Goal: Information Seeking & Learning: Learn about a topic

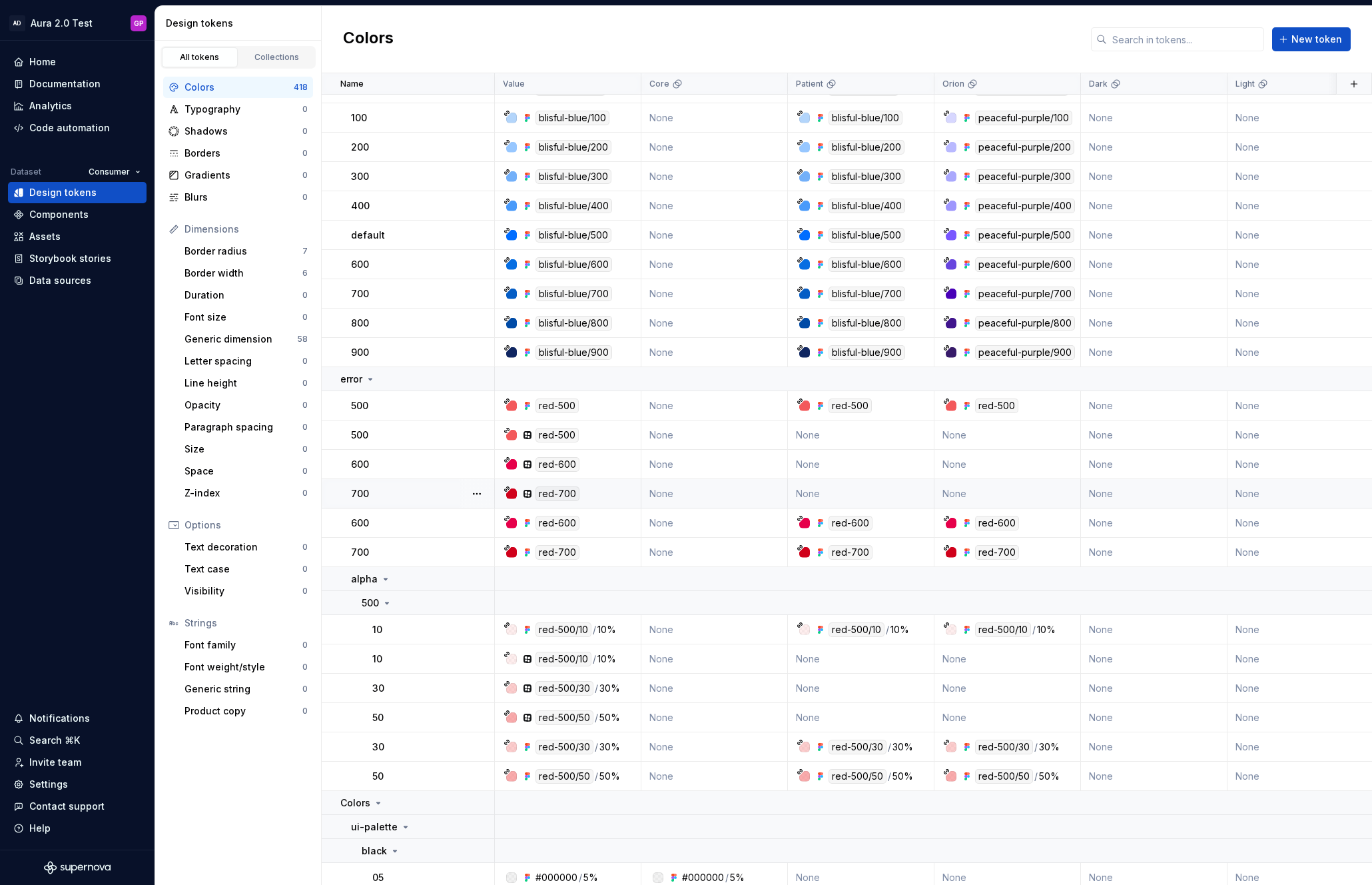
scroll to position [389, 0]
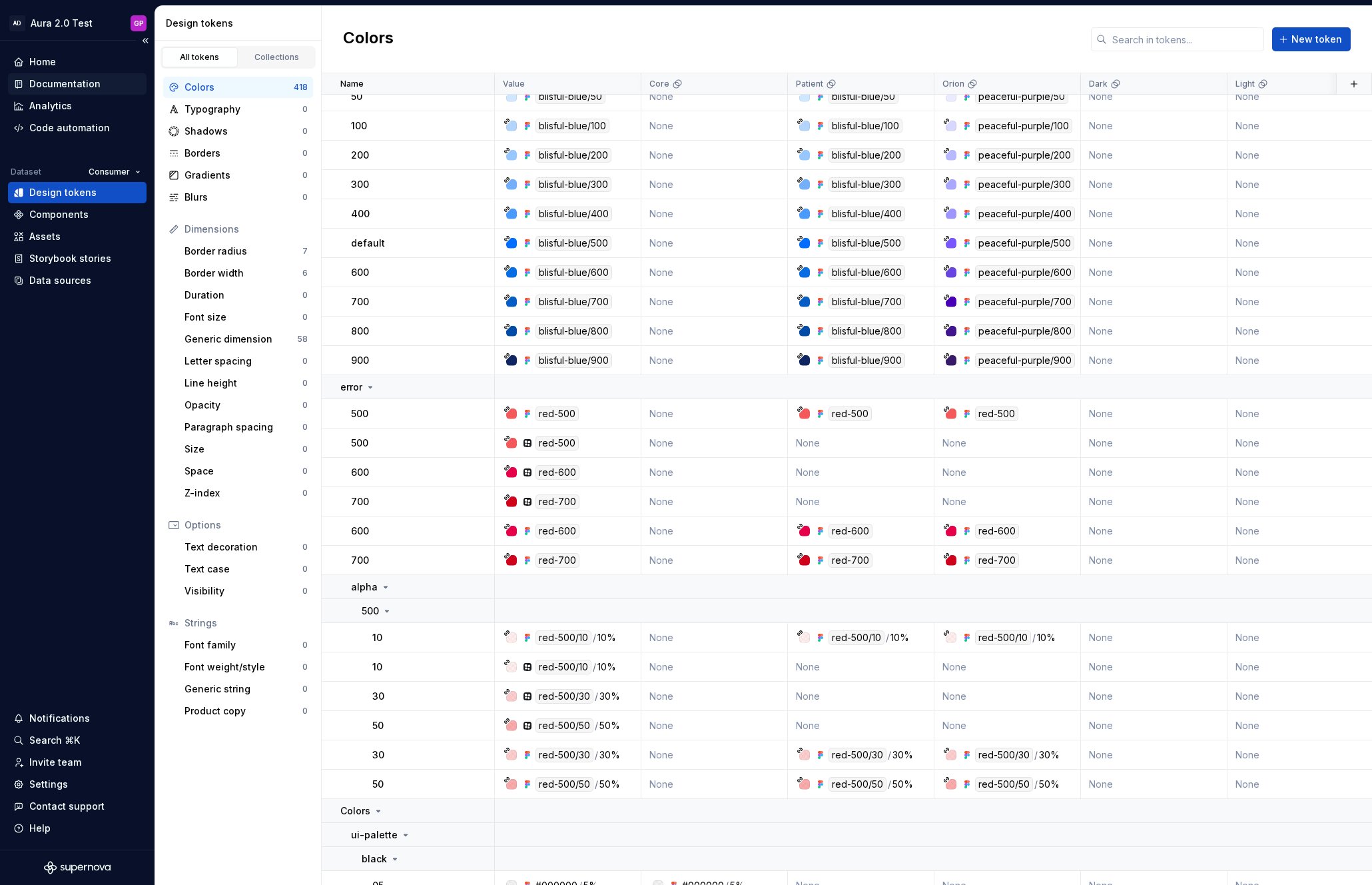
click at [54, 82] on div "Documentation" at bounding box center [65, 83] width 71 height 13
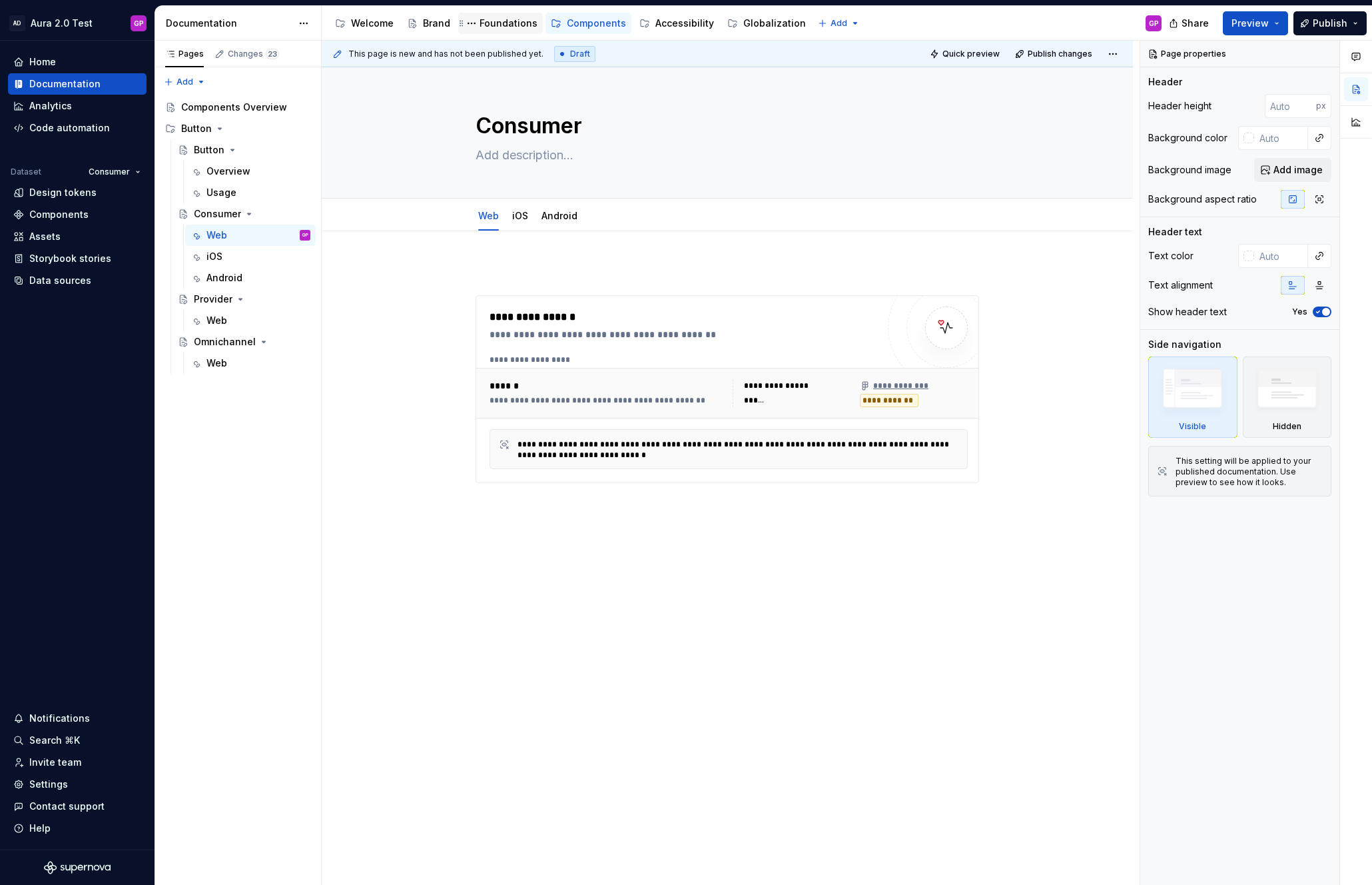
click at [501, 24] on div "Foundations" at bounding box center [508, 23] width 58 height 13
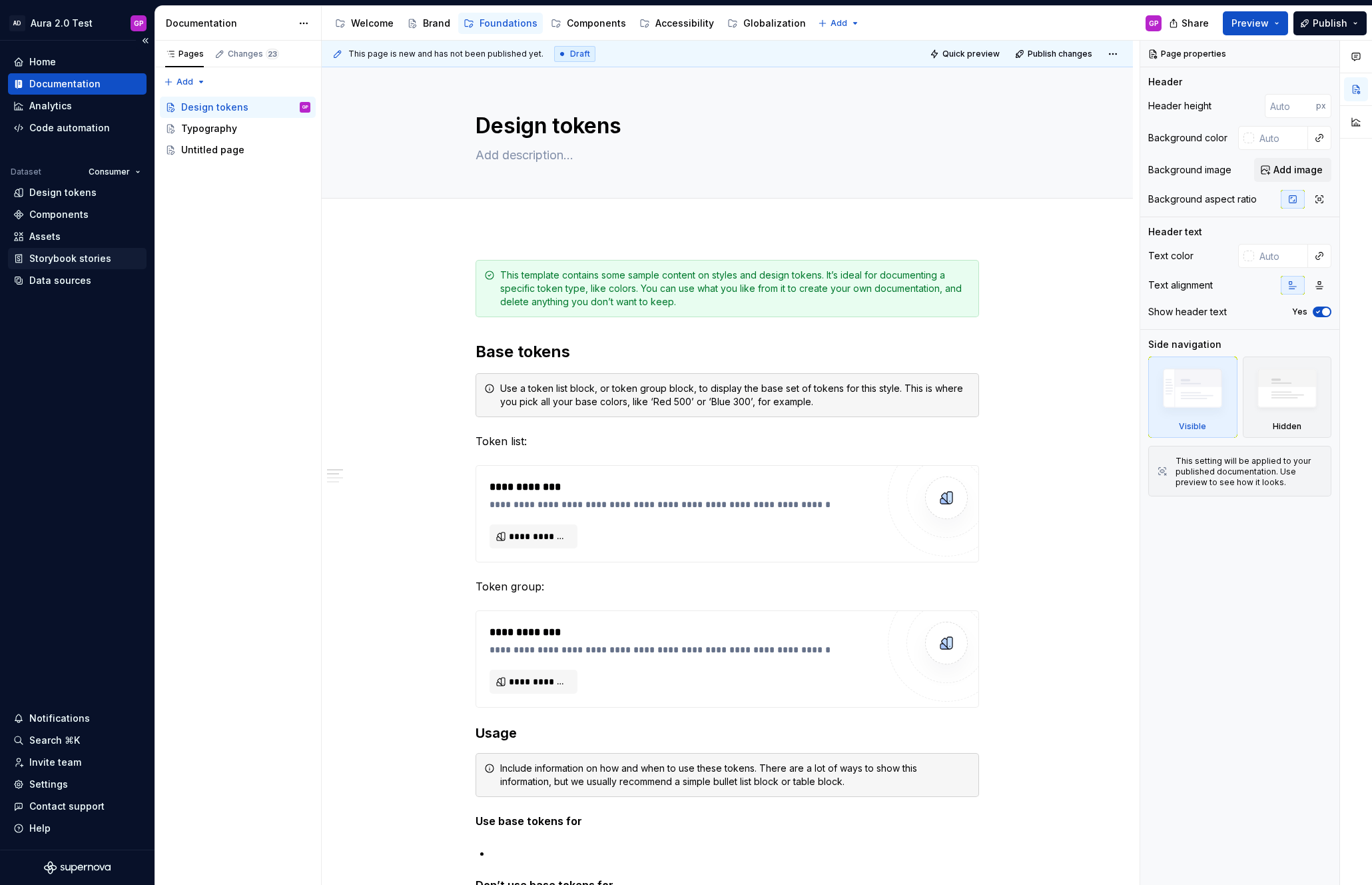
click at [46, 259] on div "Storybook stories" at bounding box center [70, 258] width 82 height 13
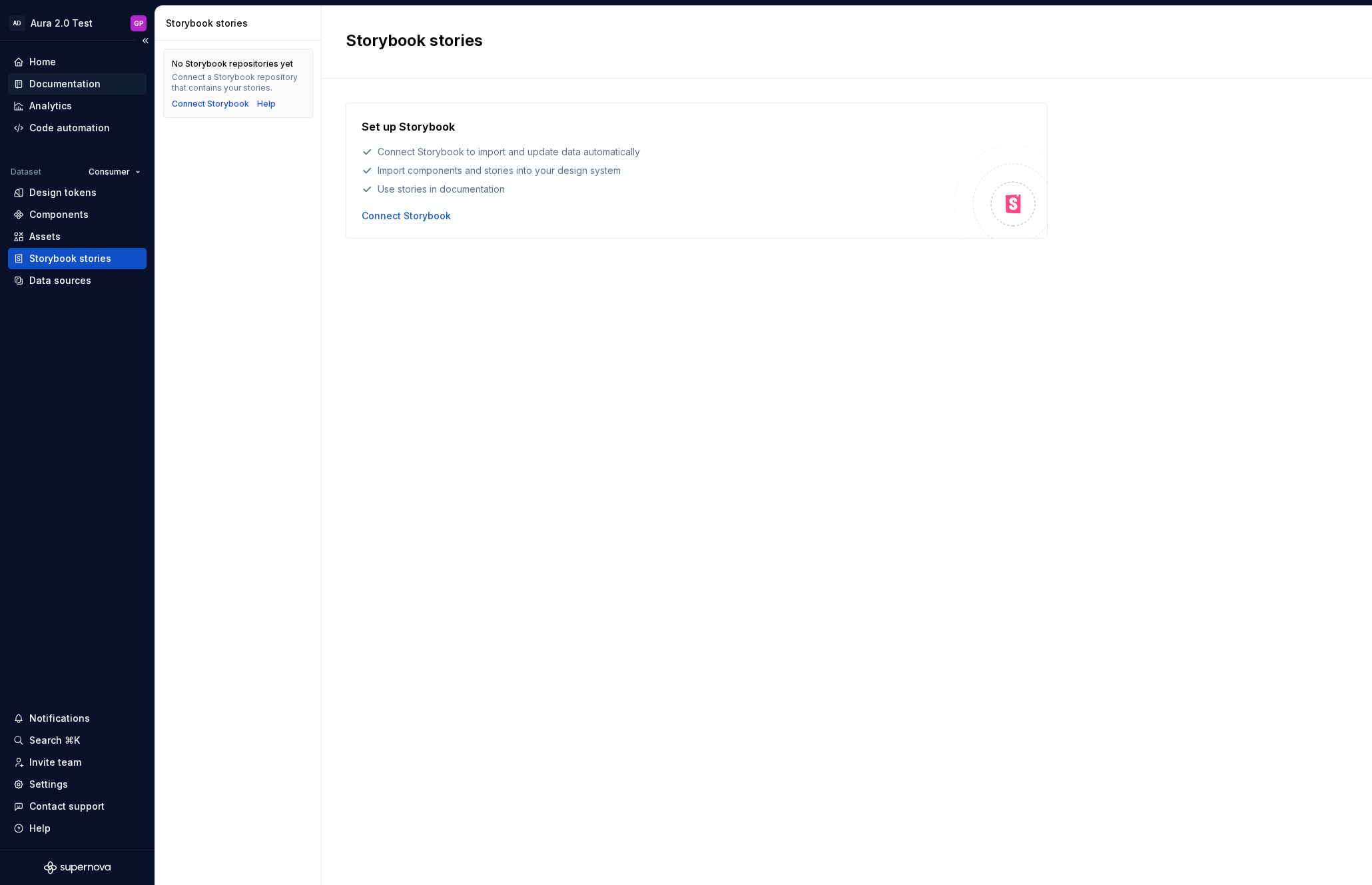
click at [43, 87] on div "Documentation" at bounding box center [65, 83] width 71 height 13
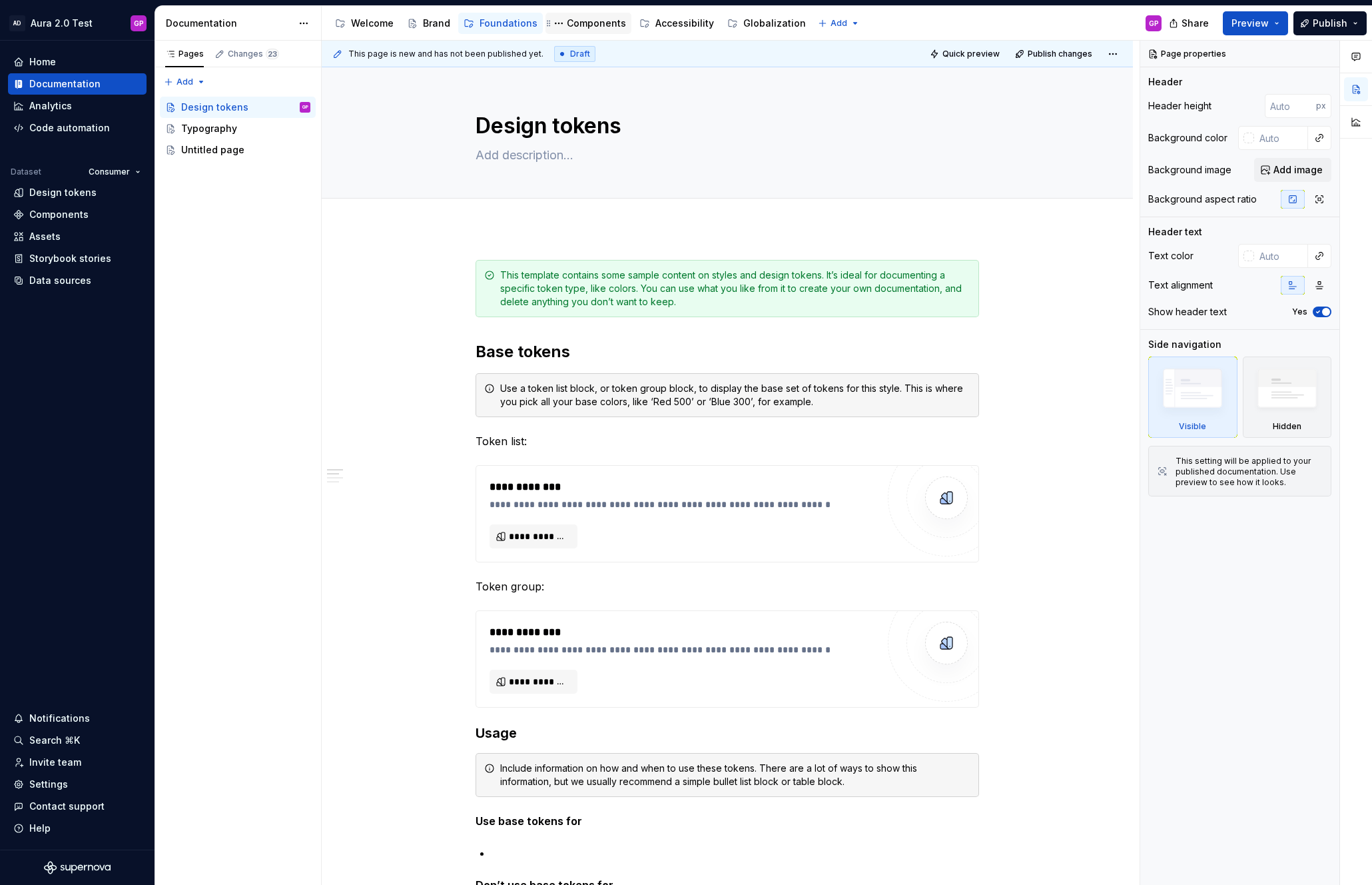
click at [595, 24] on div "Components" at bounding box center [596, 23] width 59 height 13
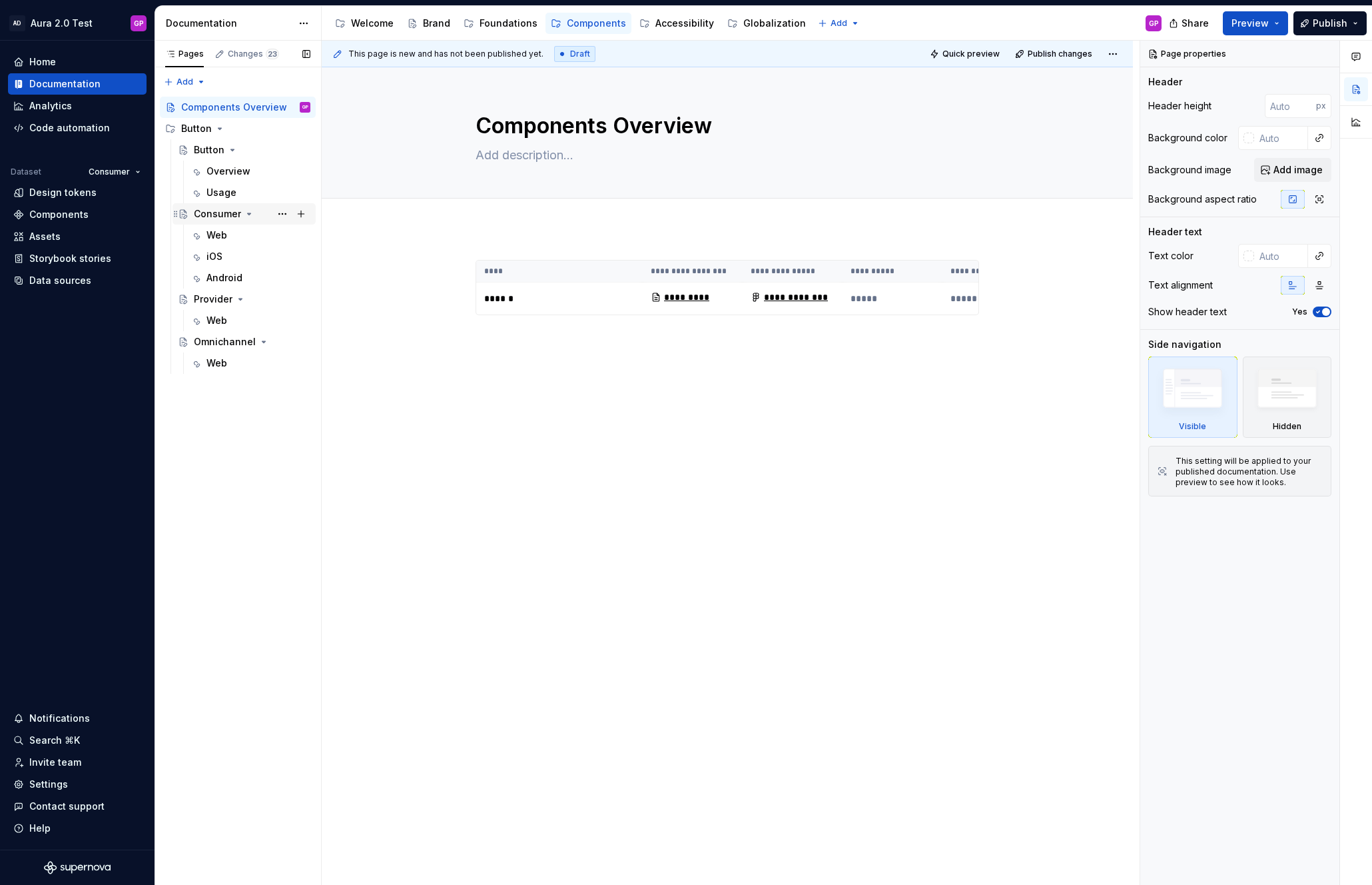
click at [213, 212] on div "Consumer" at bounding box center [217, 213] width 48 height 13
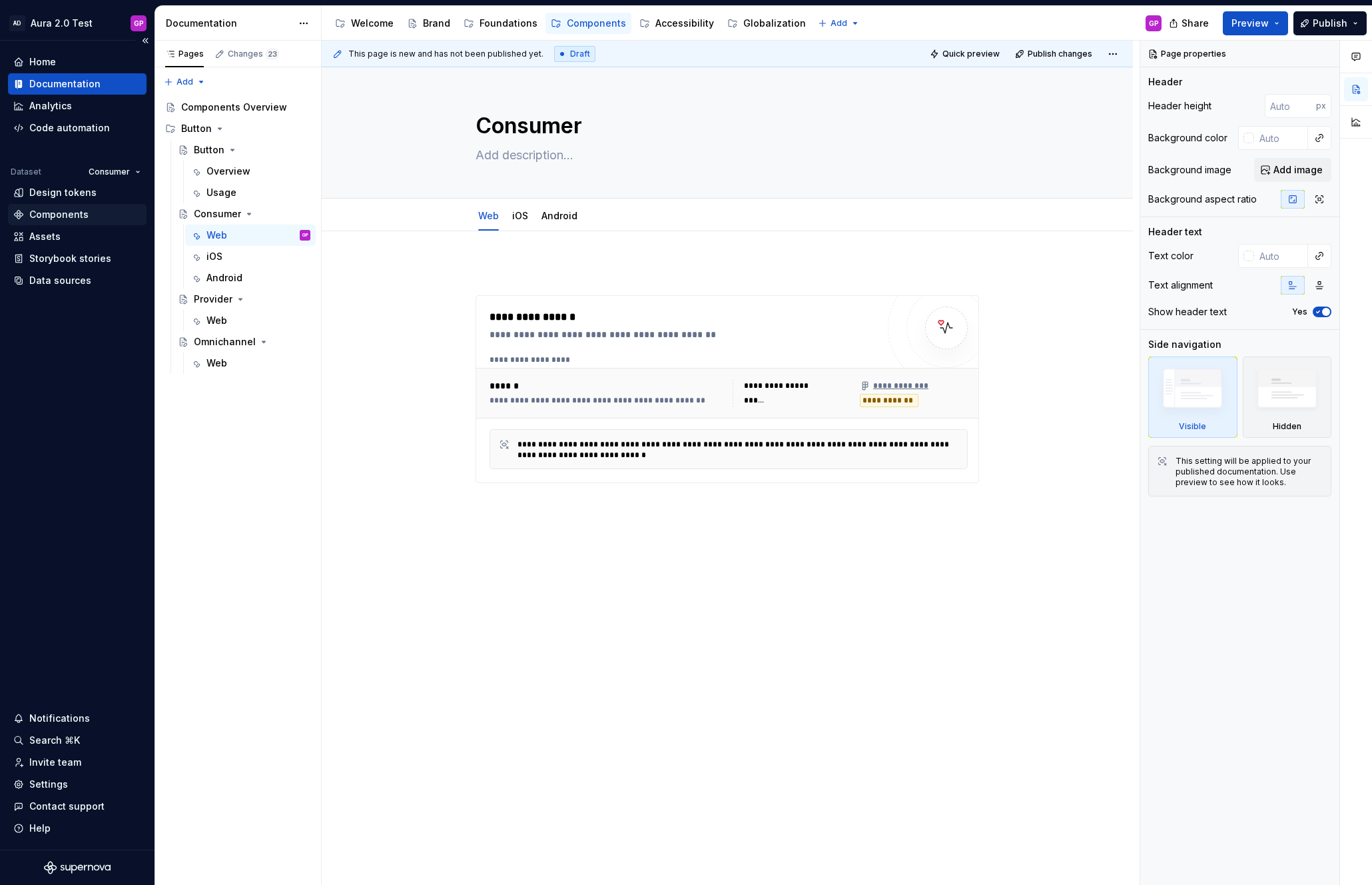
click at [53, 213] on div "Components" at bounding box center [59, 214] width 59 height 13
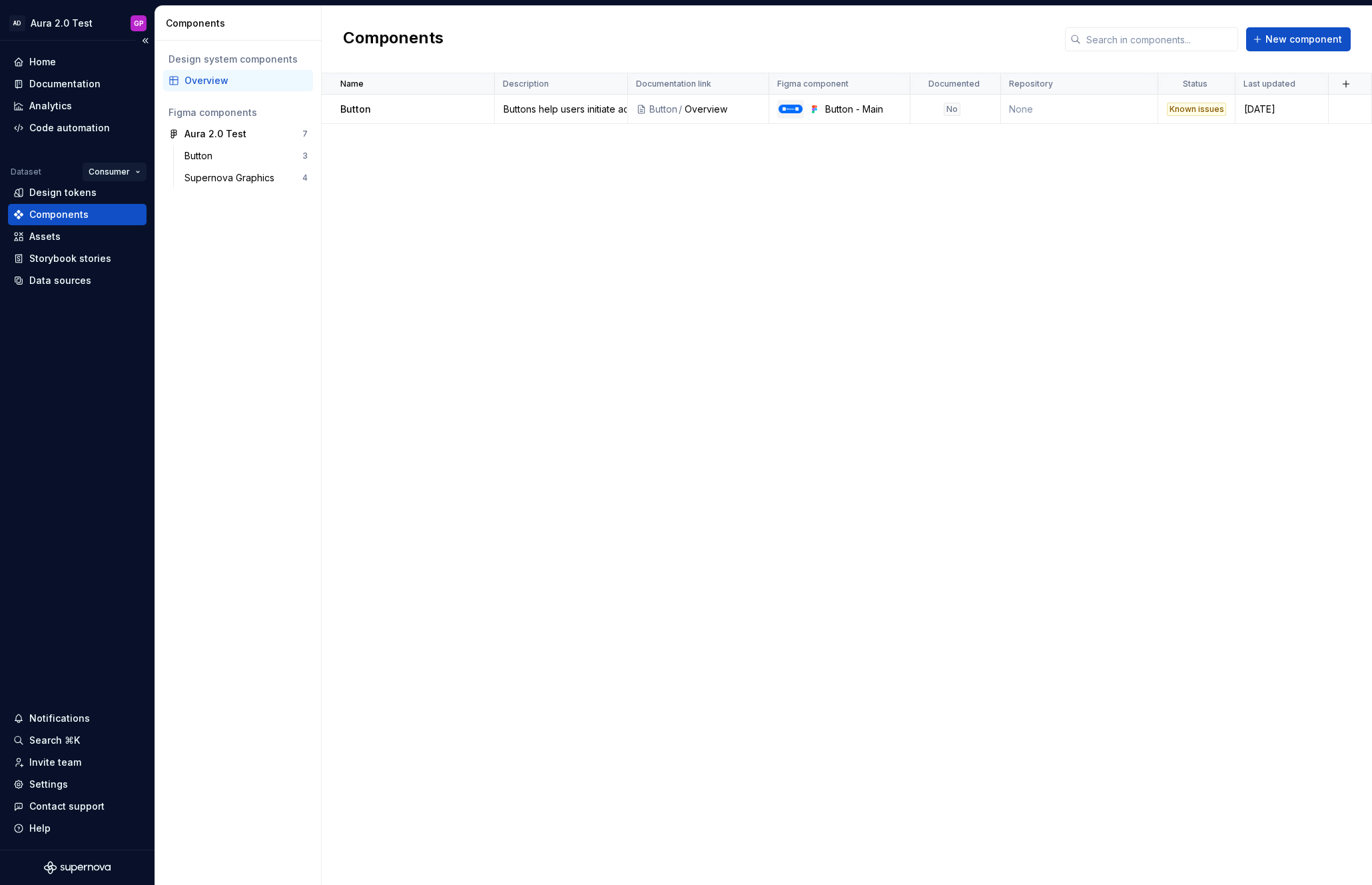
click at [105, 167] on html "AD Aura 2.0 Test GP Home Documentation Analytics Code automation Dataset Consum…" at bounding box center [686, 442] width 1372 height 885
click at [116, 238] on div "Provider" at bounding box center [153, 239] width 87 height 13
click at [127, 167] on html "AD Aura 2.0 Test GP Home Documentation Analytics Code automation Dataset Provid…" at bounding box center [686, 442] width 1372 height 885
click at [127, 197] on div "Consumer" at bounding box center [160, 197] width 87 height 13
click at [39, 86] on div "Documentation" at bounding box center [65, 83] width 71 height 13
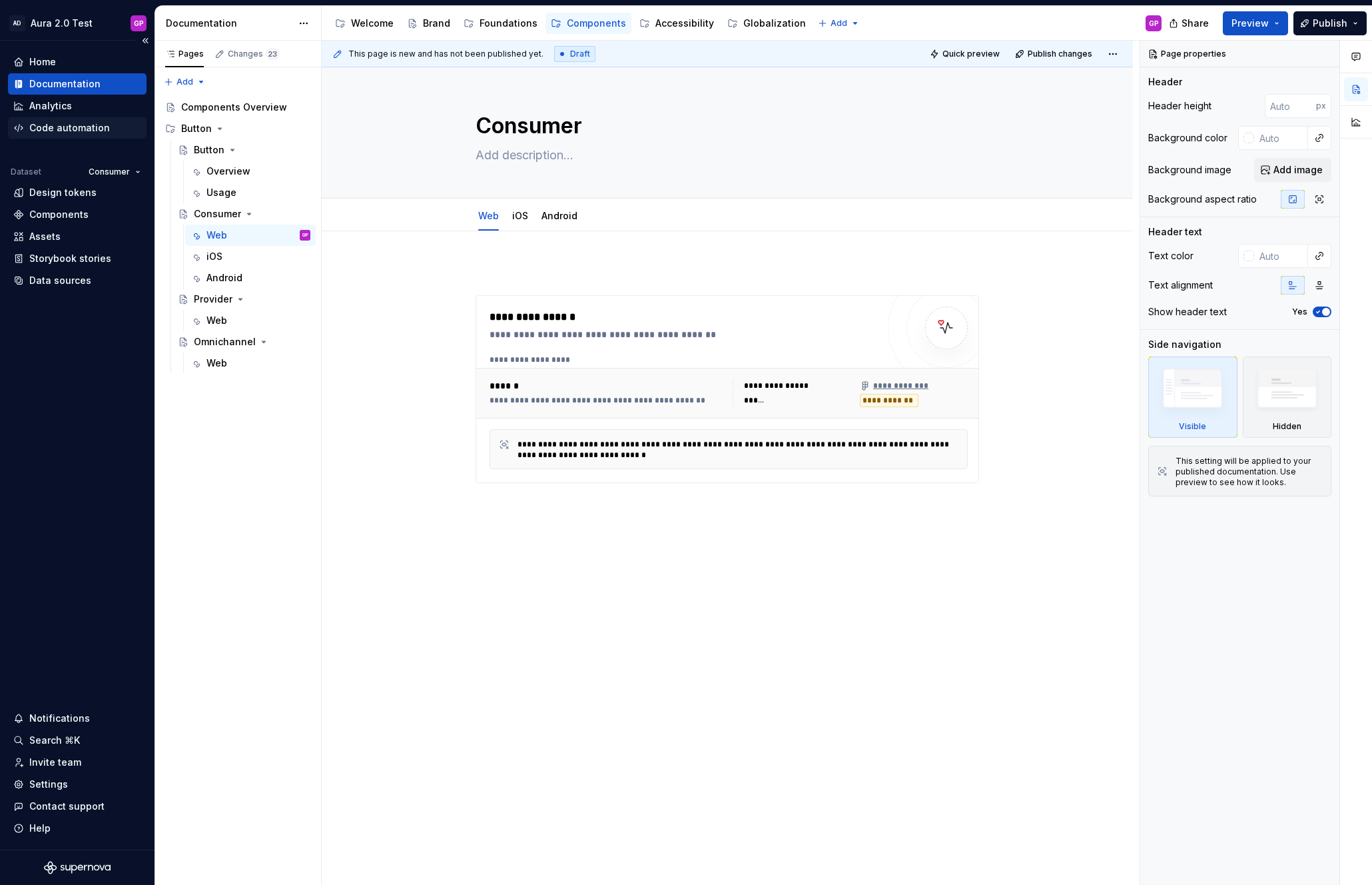
click at [43, 125] on div "Code automation" at bounding box center [69, 128] width 81 height 13
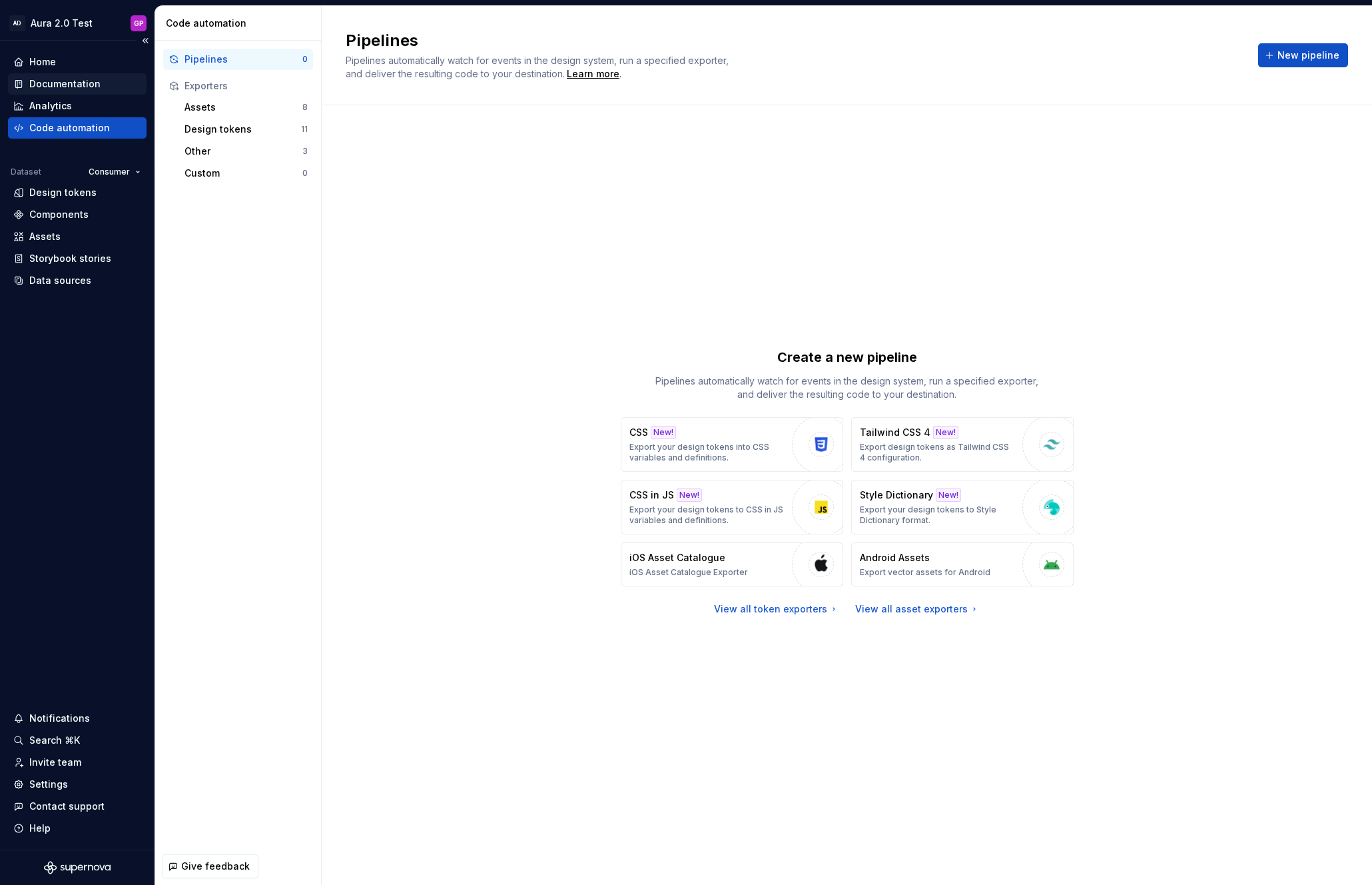
click at [48, 82] on div "Documentation" at bounding box center [65, 83] width 71 height 13
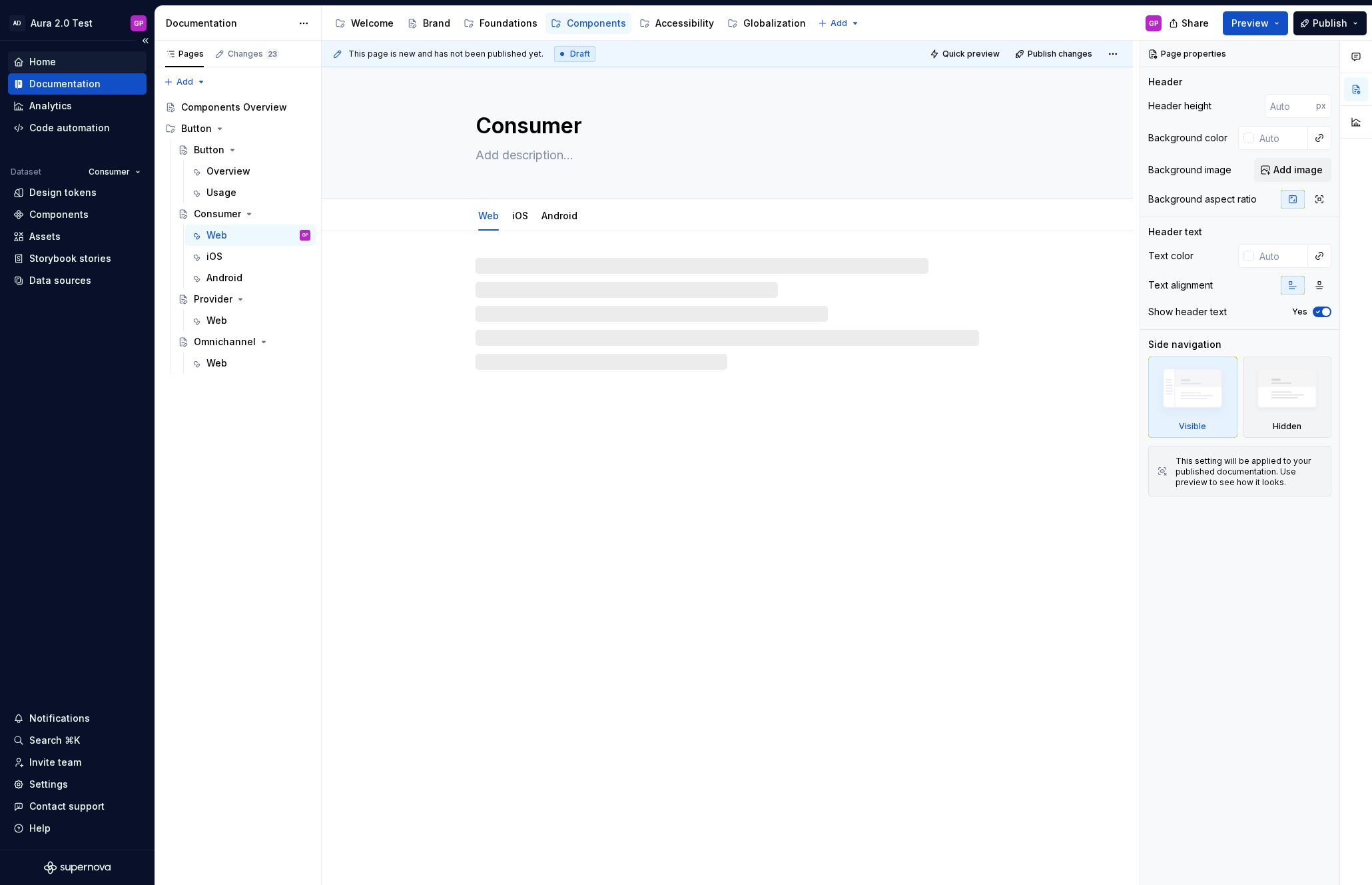
click at [36, 57] on div "Home" at bounding box center [42, 62] width 27 height 13
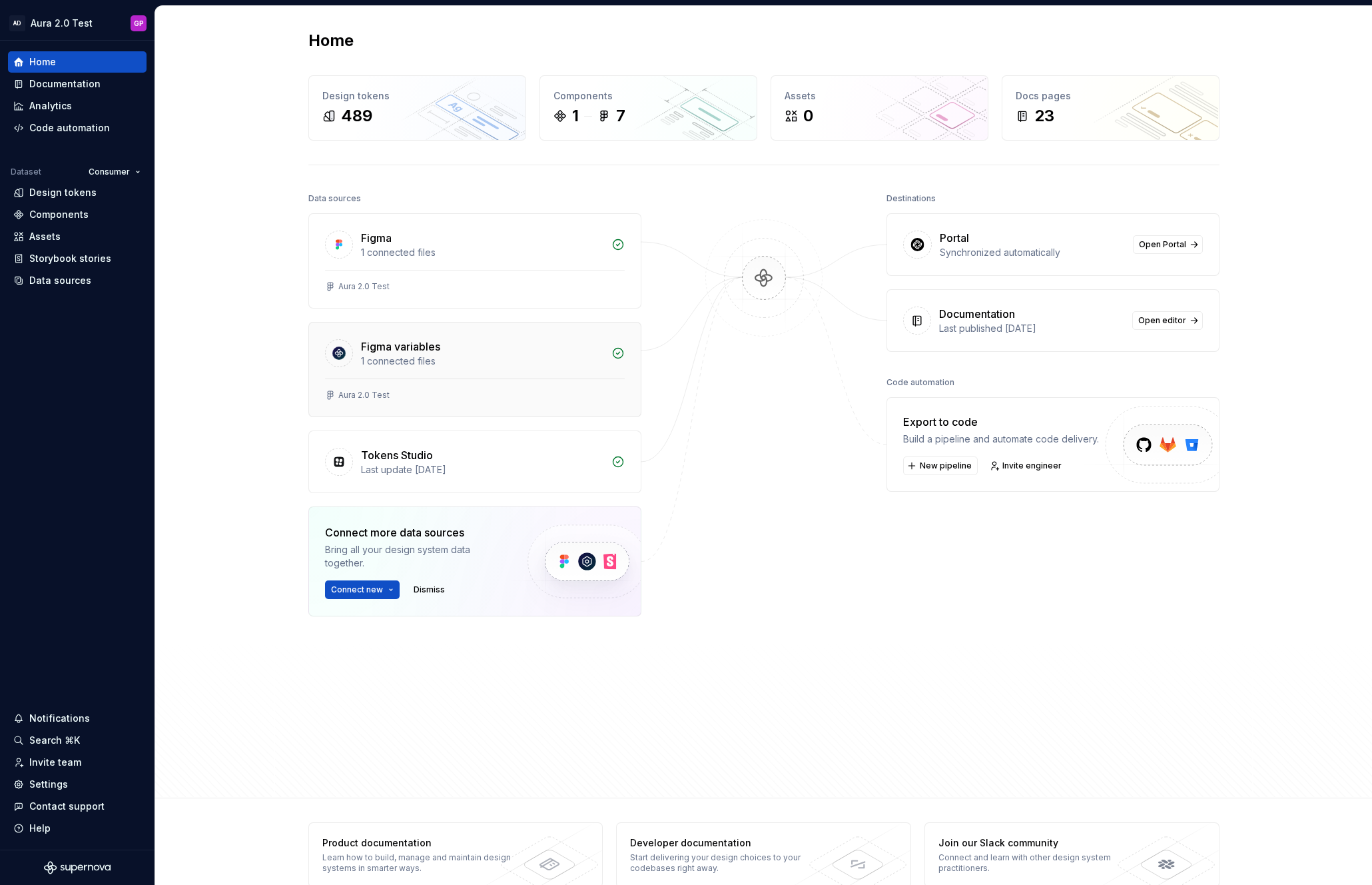
click at [589, 356] on div "1 connected files" at bounding box center [481, 360] width 242 height 13
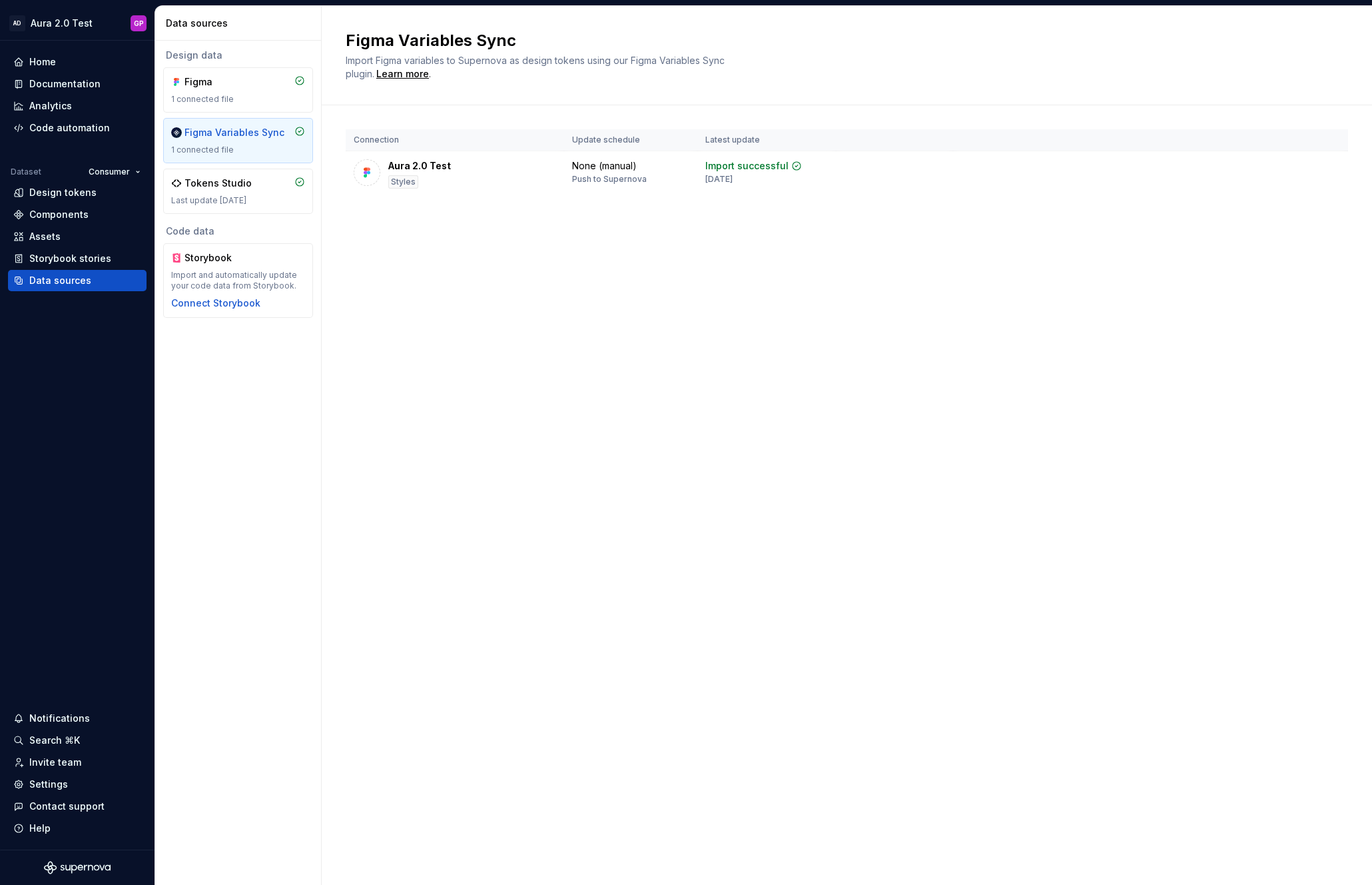
click at [1326, 165] on html "AD Aura 2.0 Test GP Home Documentation Analytics Code automation Dataset Consum…" at bounding box center [686, 442] width 1372 height 885
click at [1267, 199] on icon at bounding box center [1265, 197] width 10 height 10
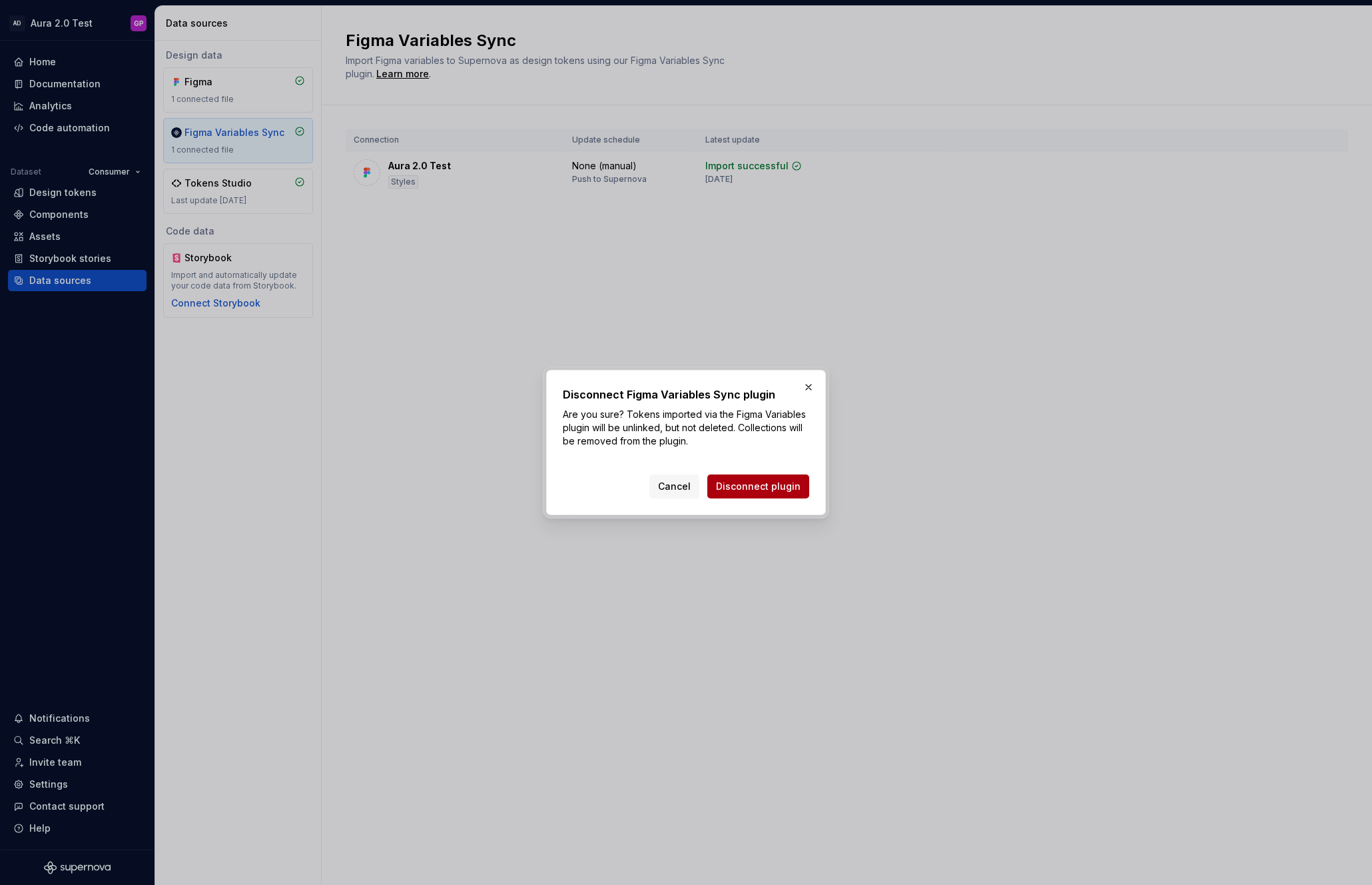
click at [761, 485] on span "Disconnect plugin" at bounding box center [758, 486] width 85 height 13
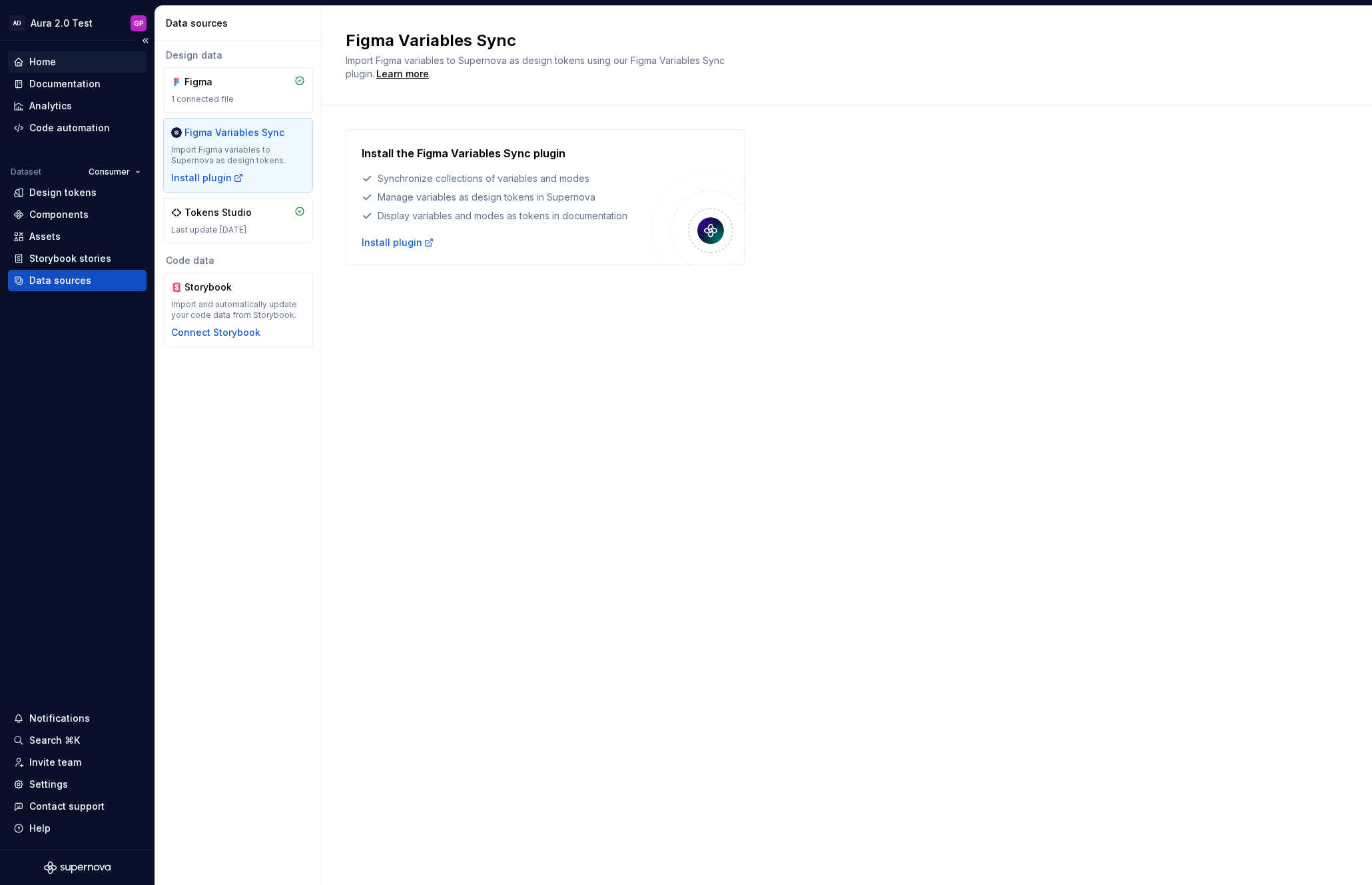
click at [48, 60] on div "Home" at bounding box center [42, 62] width 27 height 13
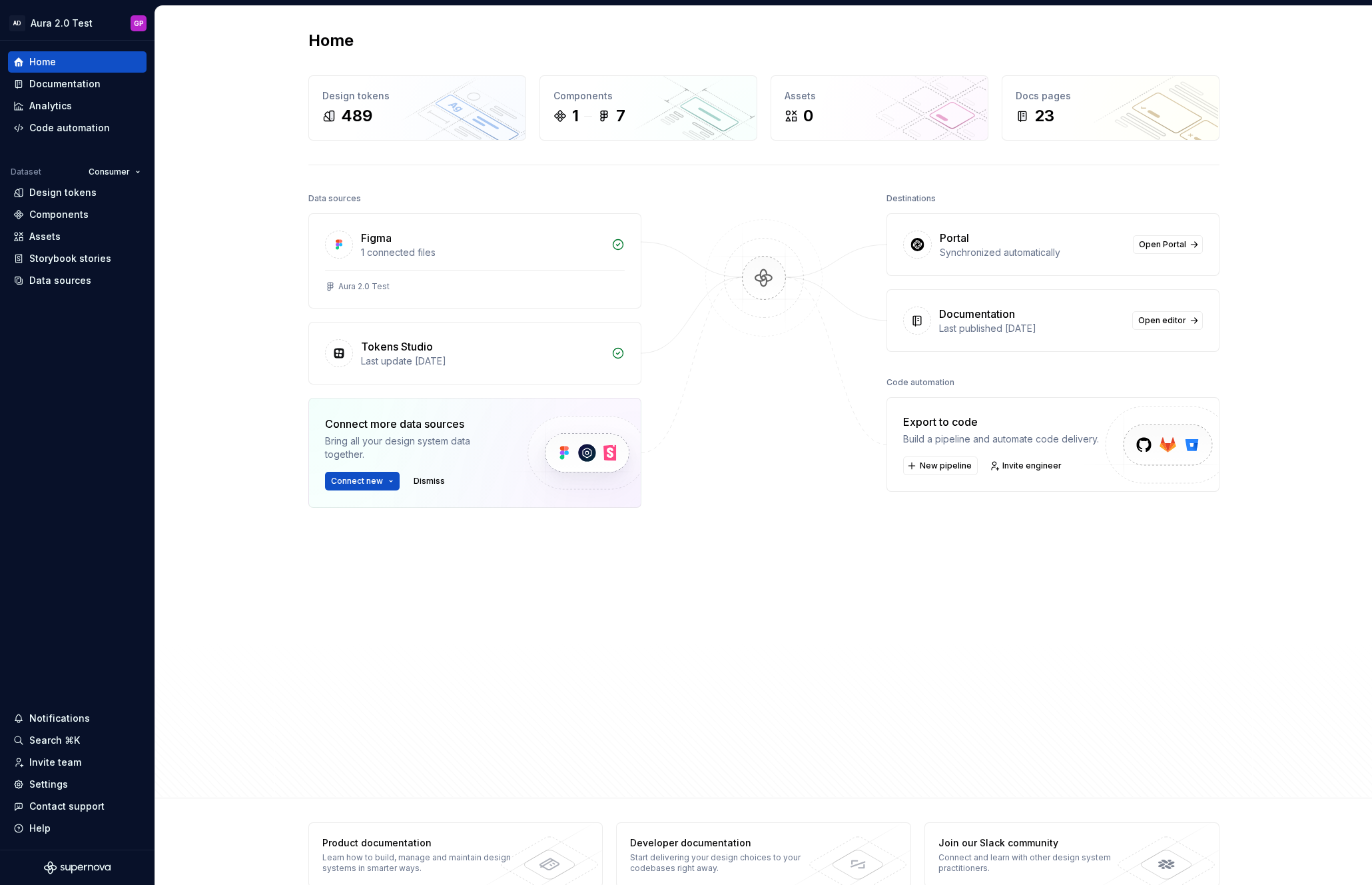
click at [457, 349] on div "Tokens Studio" at bounding box center [481, 346] width 242 height 16
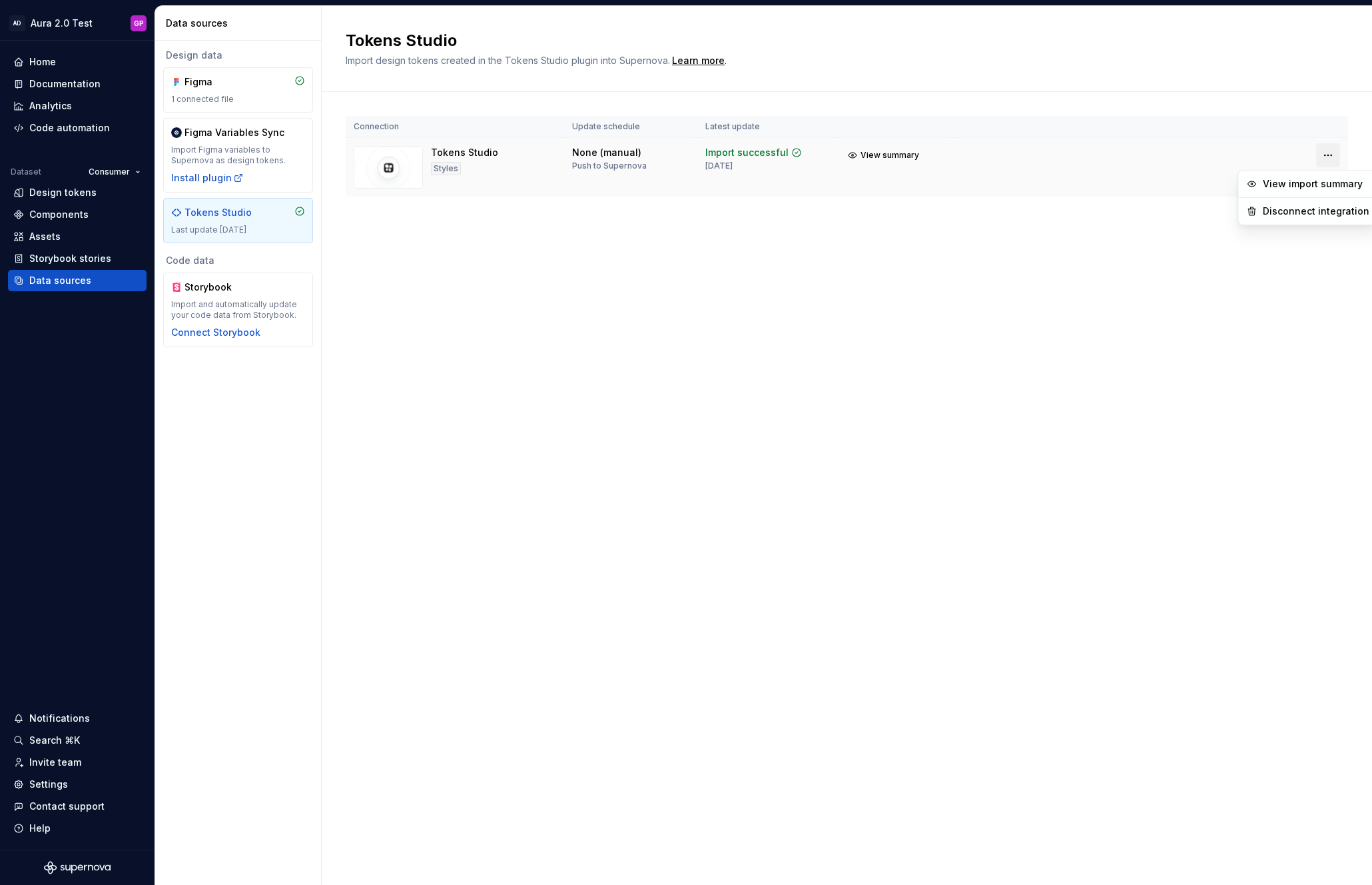
click at [1329, 154] on html "AD Aura 2.0 Test GP Home Documentation Analytics Code automation Dataset Consum…" at bounding box center [686, 442] width 1372 height 885
click at [708, 301] on html "AD Aura 2.0 Test GP Home Documentation Analytics Code automation Dataset Consum…" at bounding box center [686, 442] width 1372 height 885
click at [42, 59] on div "Home" at bounding box center [42, 62] width 27 height 13
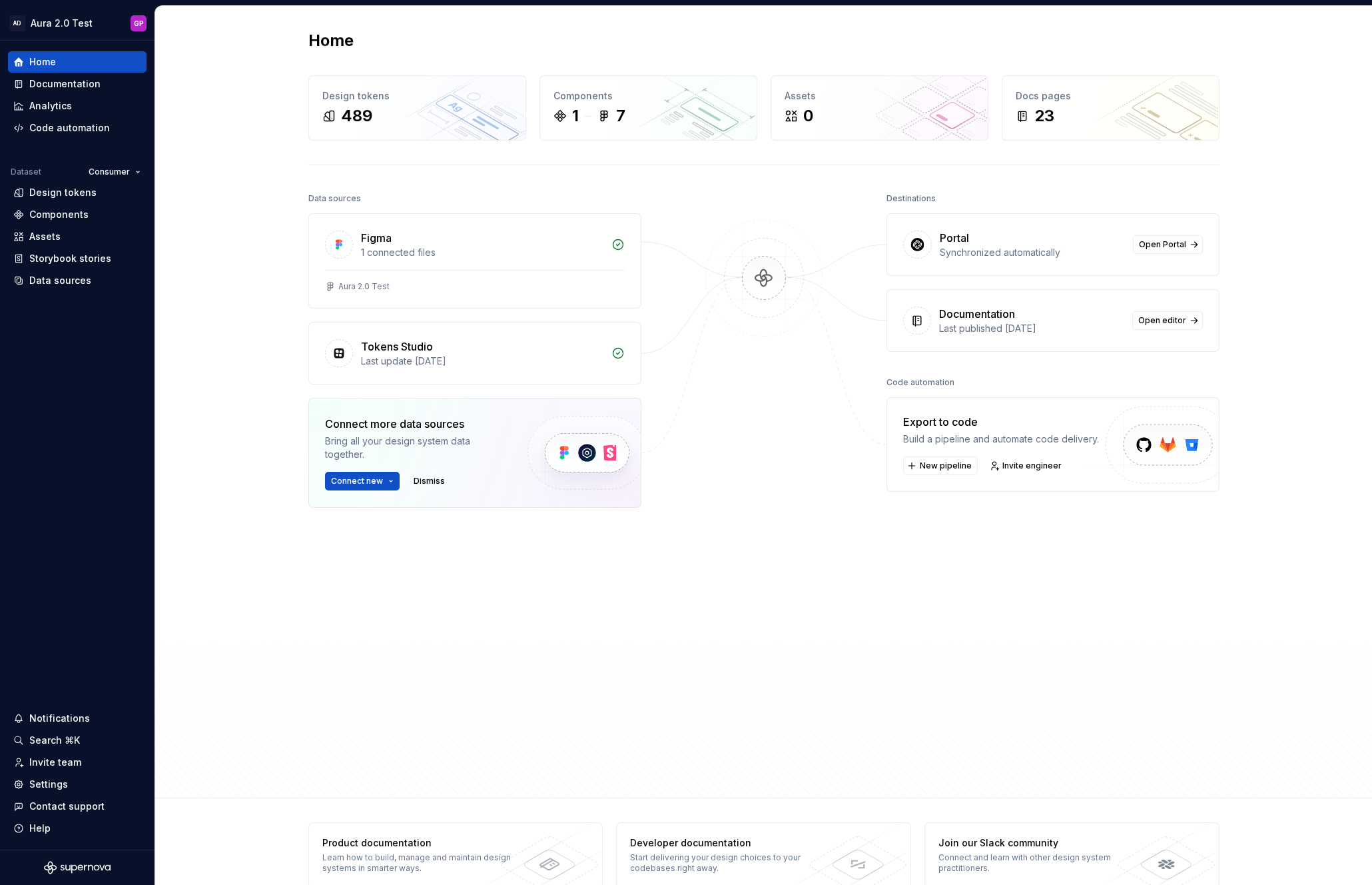
scroll to position [1, 0]
click at [49, 85] on div "Documentation" at bounding box center [65, 83] width 71 height 13
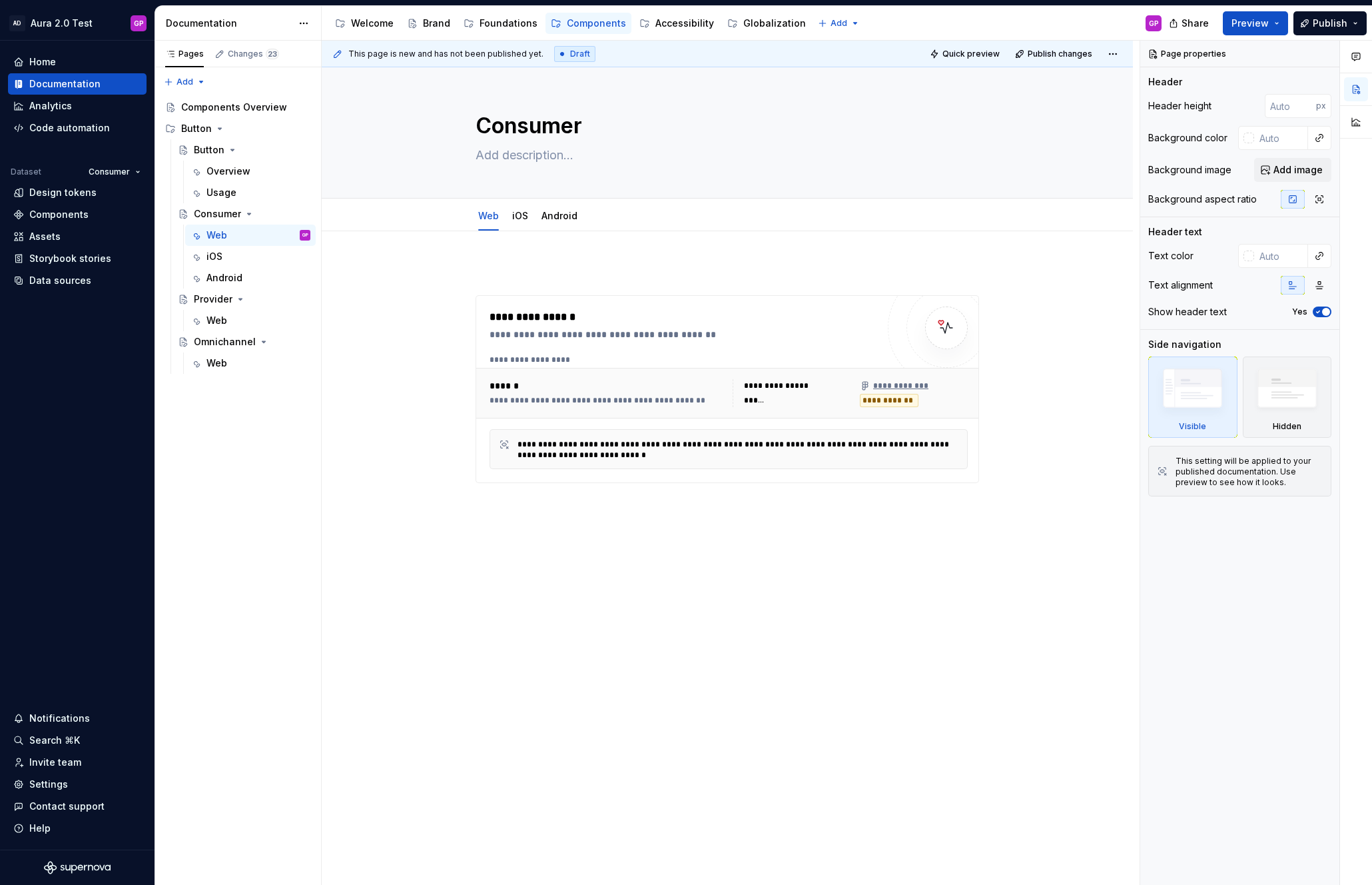
type textarea "*"
click at [523, 505] on div "**********" at bounding box center [727, 497] width 811 height 533
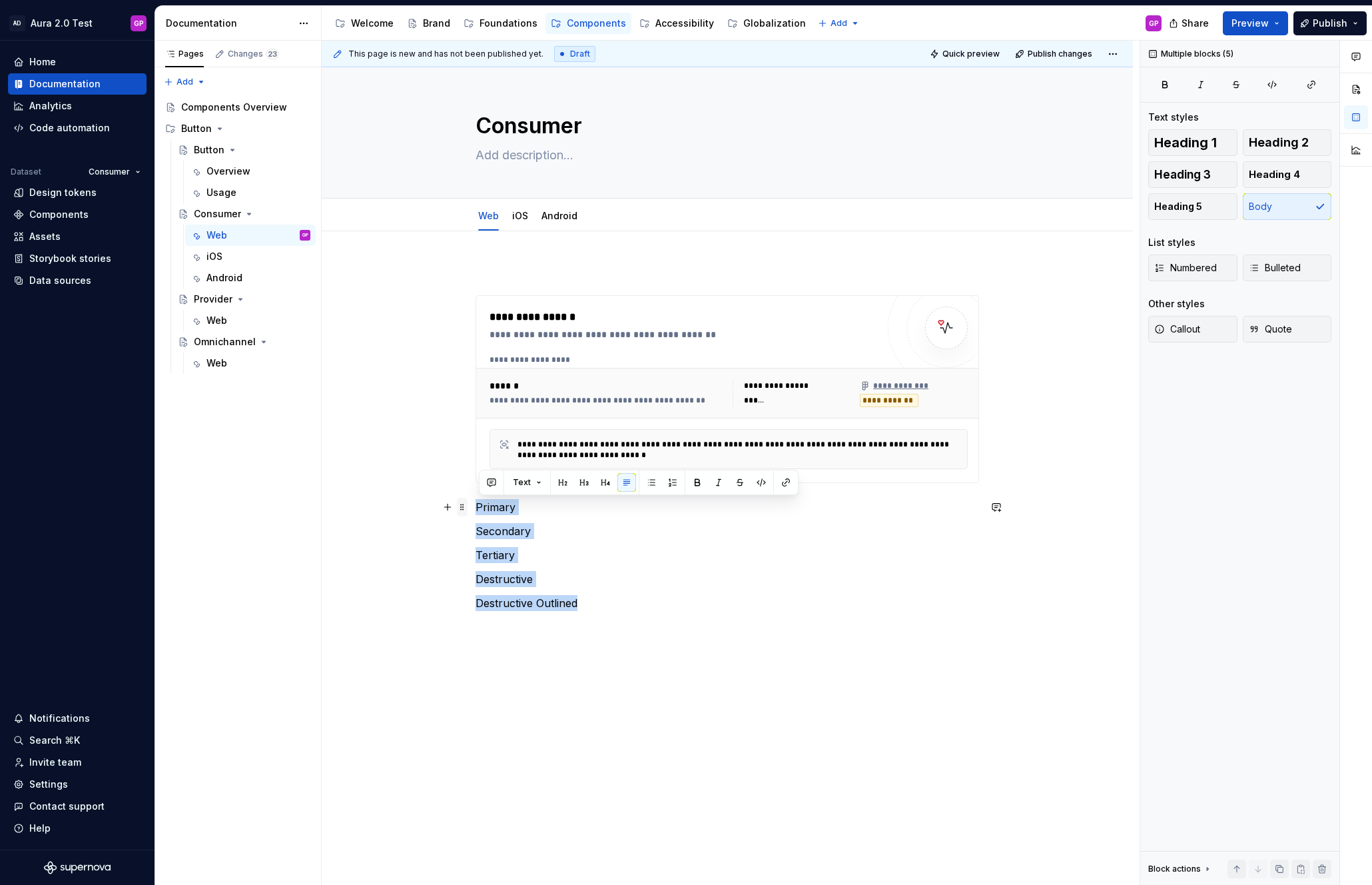
drag, startPoint x: 538, startPoint y: 573, endPoint x: 470, endPoint y: 509, distance: 93.4
click at [475, 509] on div "**********" at bounding box center [727, 444] width 503 height 364
click at [537, 484] on button "Text" at bounding box center [526, 482] width 41 height 18
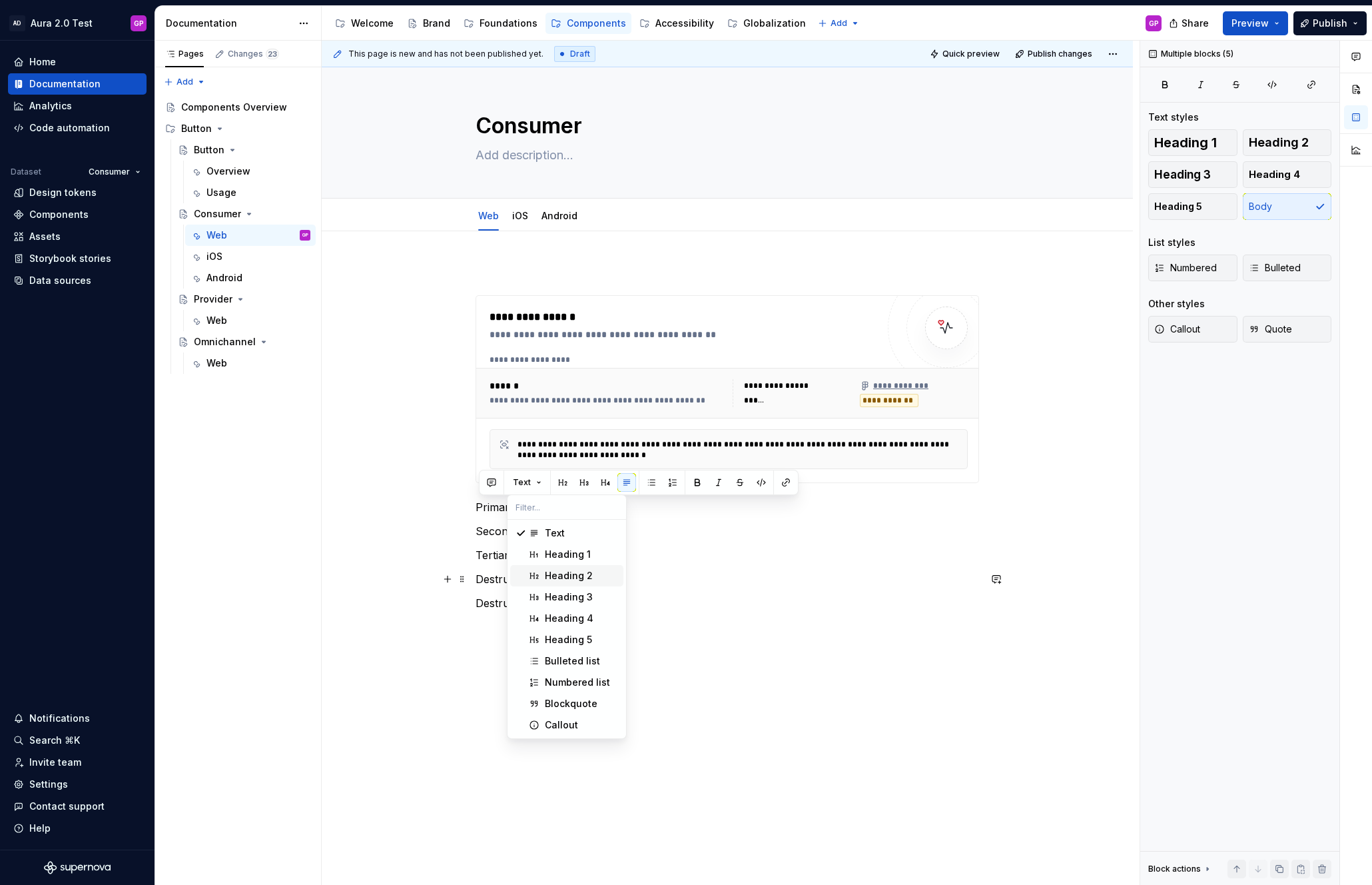
click at [556, 572] on div "Heading 2" at bounding box center [568, 575] width 48 height 13
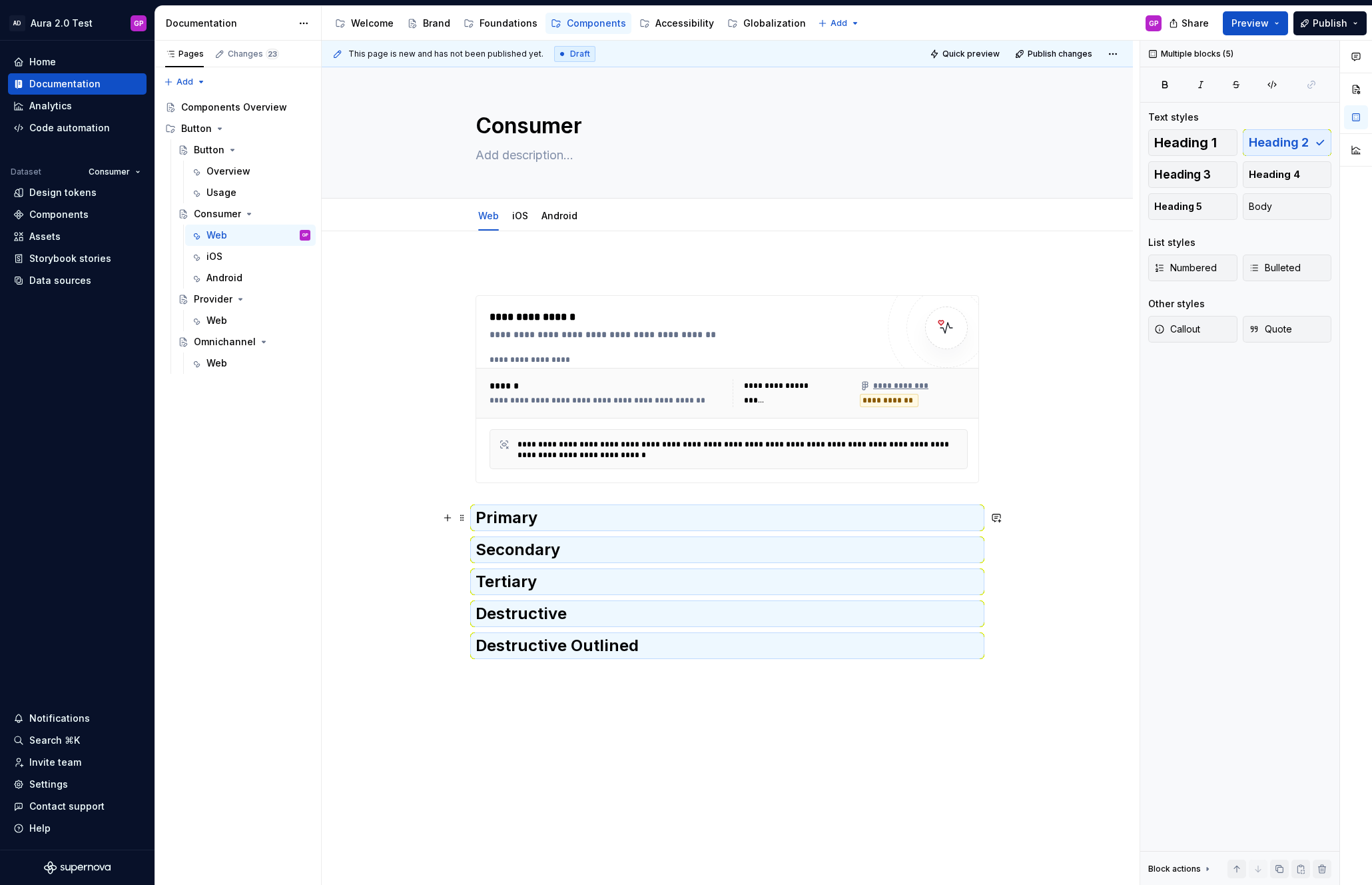
click at [432, 523] on div "**********" at bounding box center [727, 584] width 811 height 706
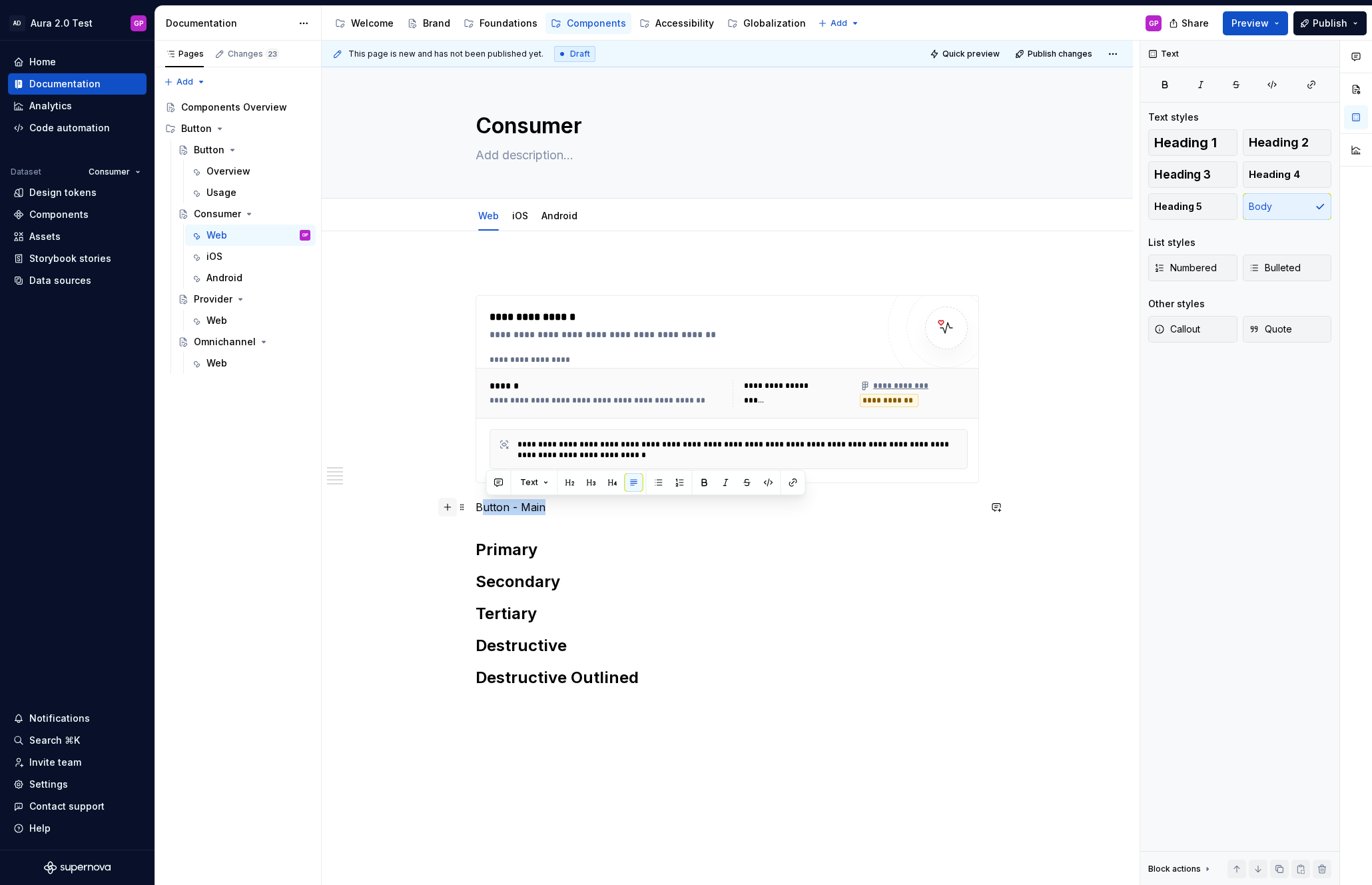
drag, startPoint x: 543, startPoint y: 511, endPoint x: 455, endPoint y: 509, distance: 88.0
click at [475, 509] on div "**********" at bounding box center [727, 483] width 503 height 441
click at [545, 483] on button "Text" at bounding box center [534, 482] width 41 height 18
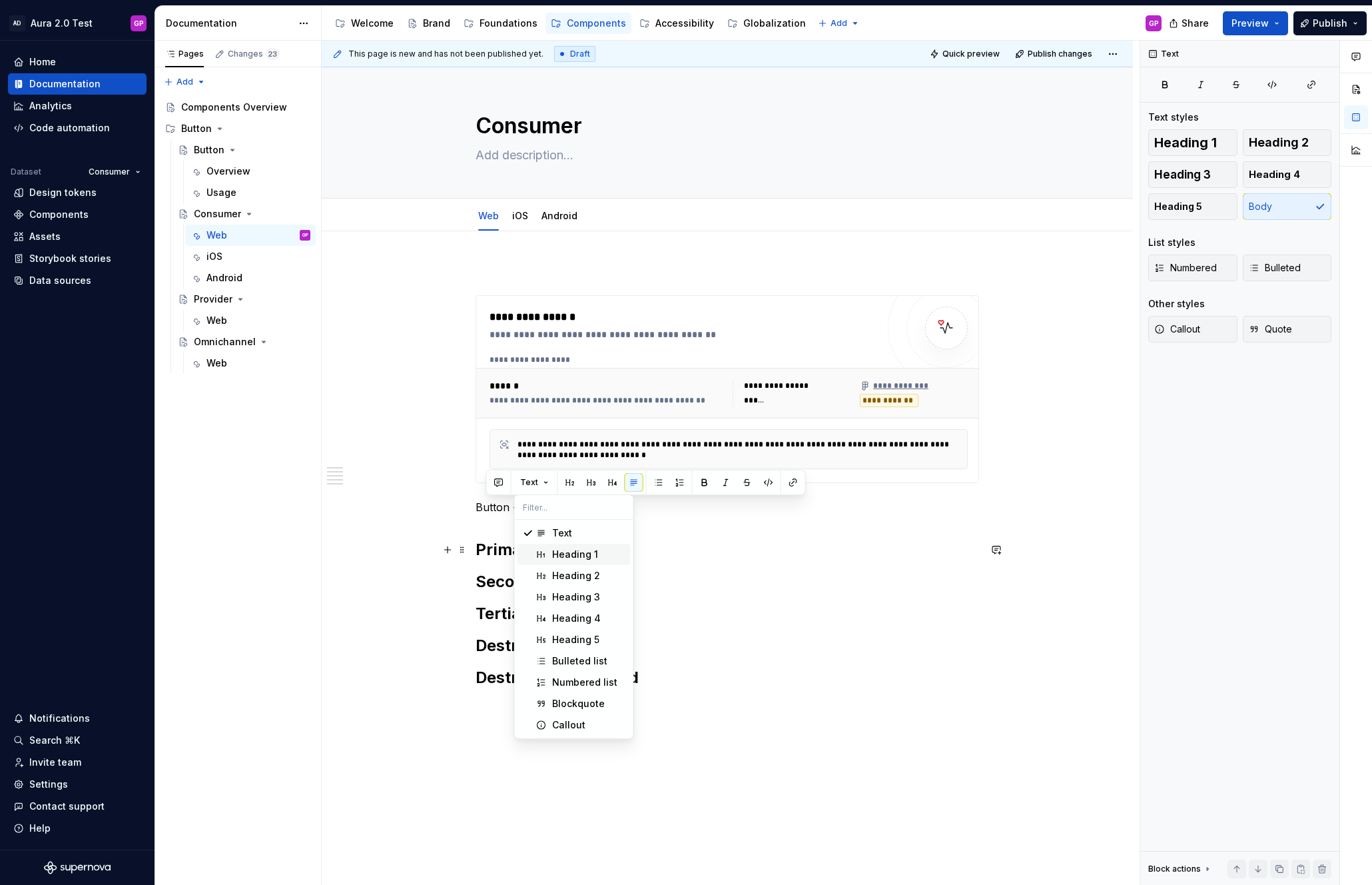
click at [563, 549] on div "Heading 1" at bounding box center [574, 554] width 46 height 13
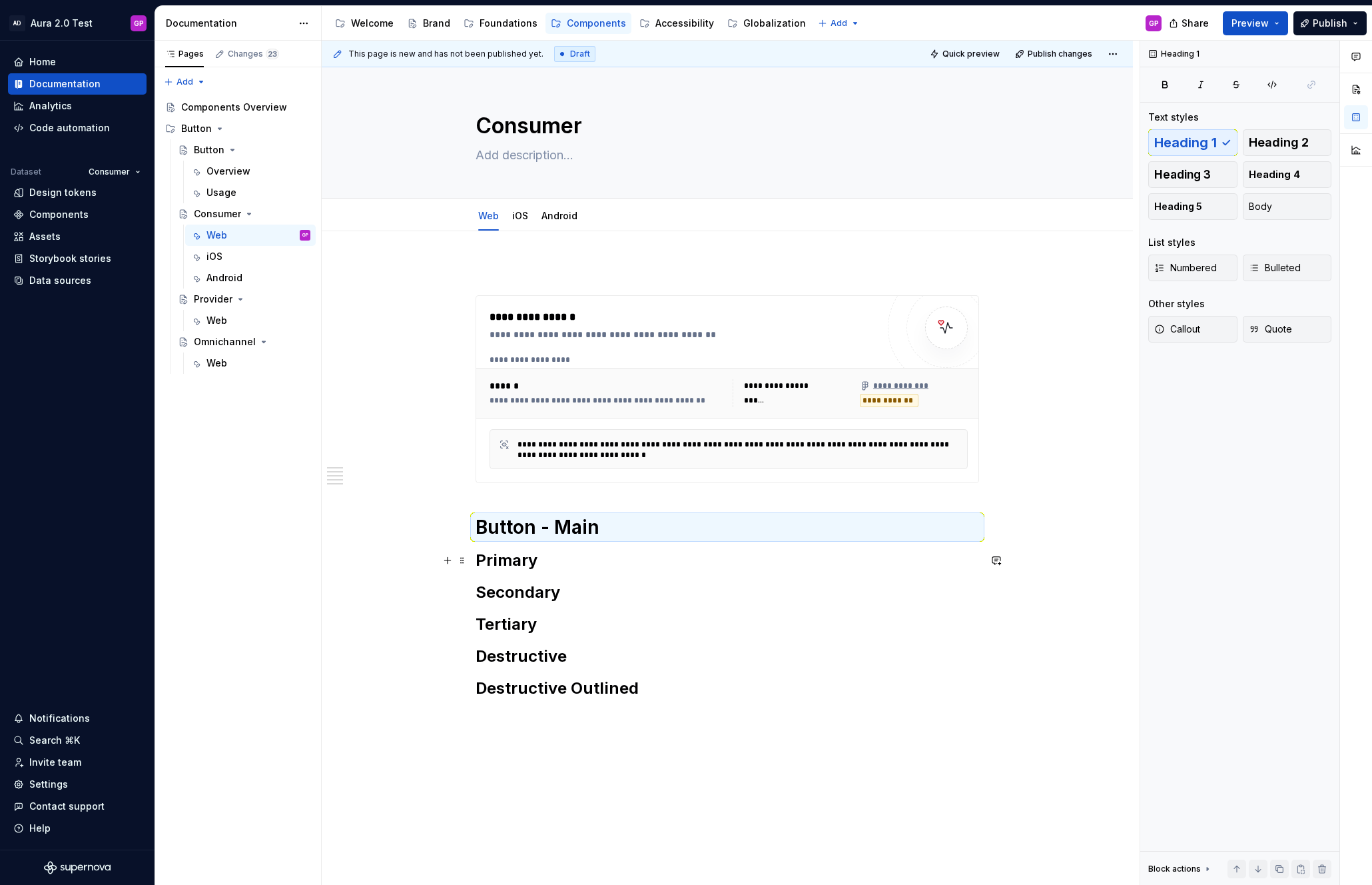
click at [385, 559] on div "**********" at bounding box center [727, 605] width 811 height 749
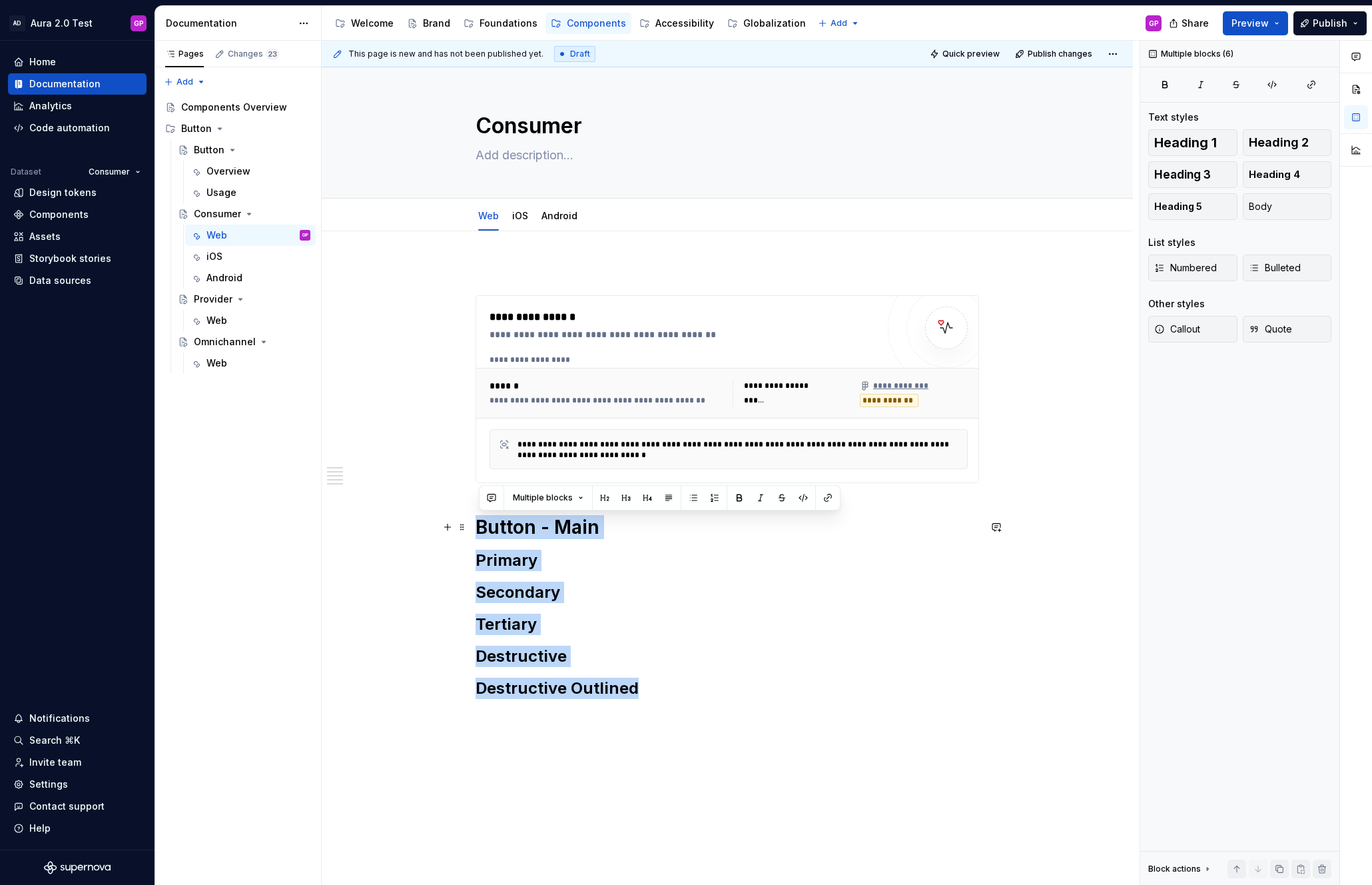
drag, startPoint x: 646, startPoint y: 691, endPoint x: 477, endPoint y: 532, distance: 232.0
click at [477, 532] on div "**********" at bounding box center [727, 605] width 811 height 749
copy div "Button - Main Primary Secondary Tertiary Destructive Destructive Outlined"
click at [505, 736] on div "**********" at bounding box center [727, 605] width 811 height 749
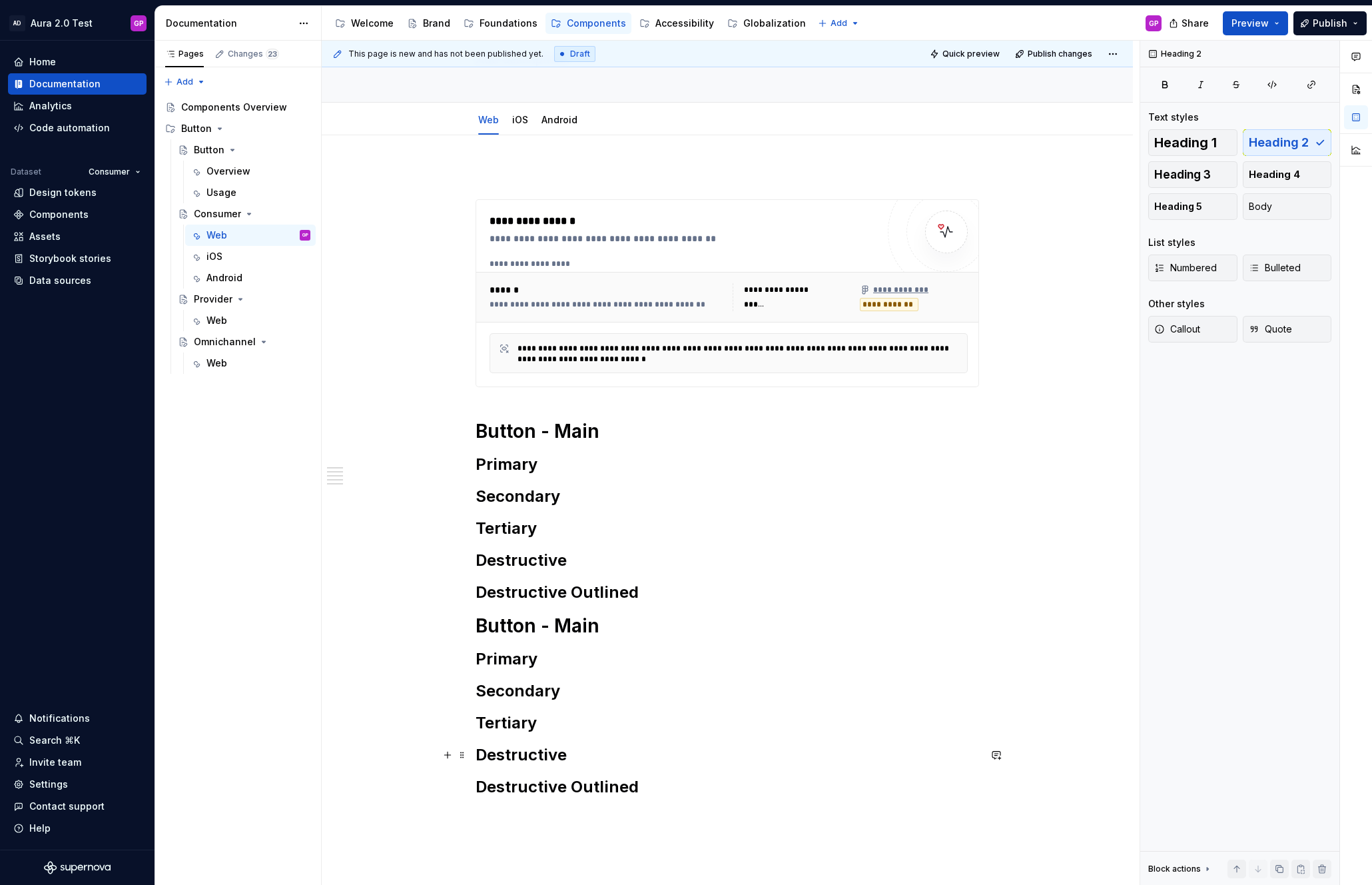
scroll to position [114, 0]
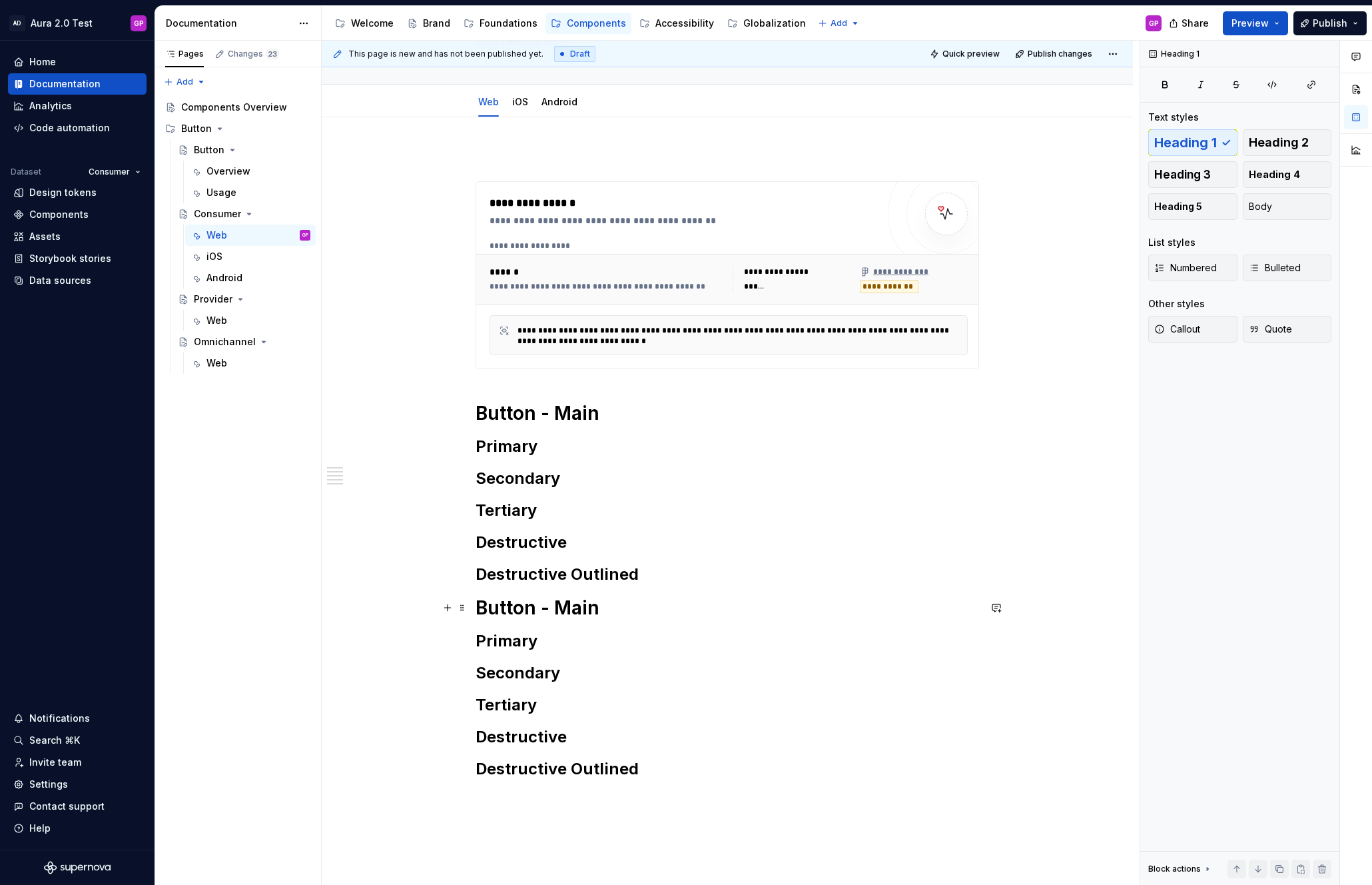
click at [575, 612] on h1 "Button - Main" at bounding box center [727, 607] width 503 height 24
click at [396, 528] on div "**********" at bounding box center [727, 588] width 811 height 943
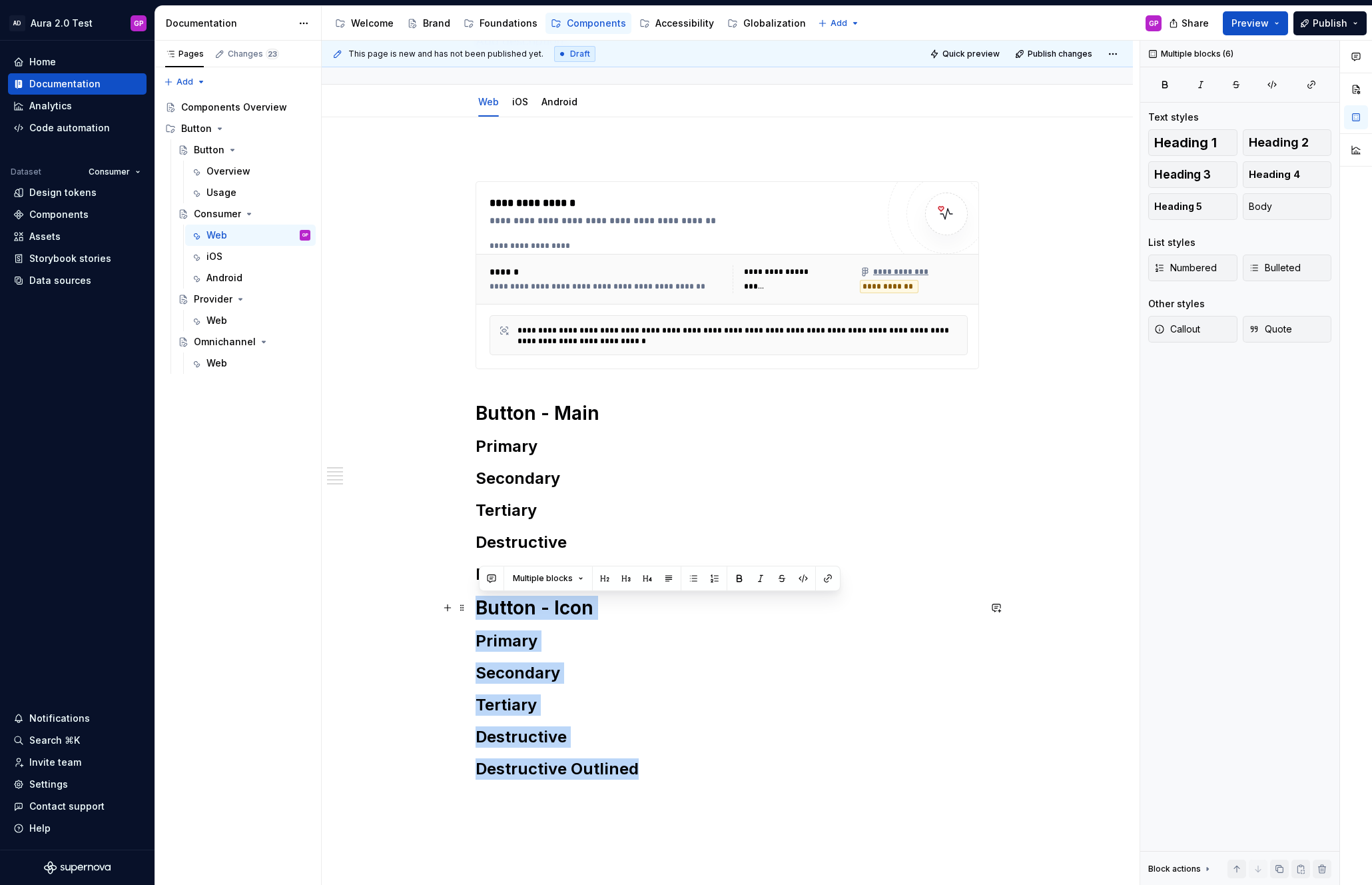
drag, startPoint x: 608, startPoint y: 738, endPoint x: 474, endPoint y: 613, distance: 183.3
click at [474, 613] on div "**********" at bounding box center [727, 588] width 811 height 943
copy div "Button - Icon Primary Secondary Tertiary Destructive Destructive Outlined"
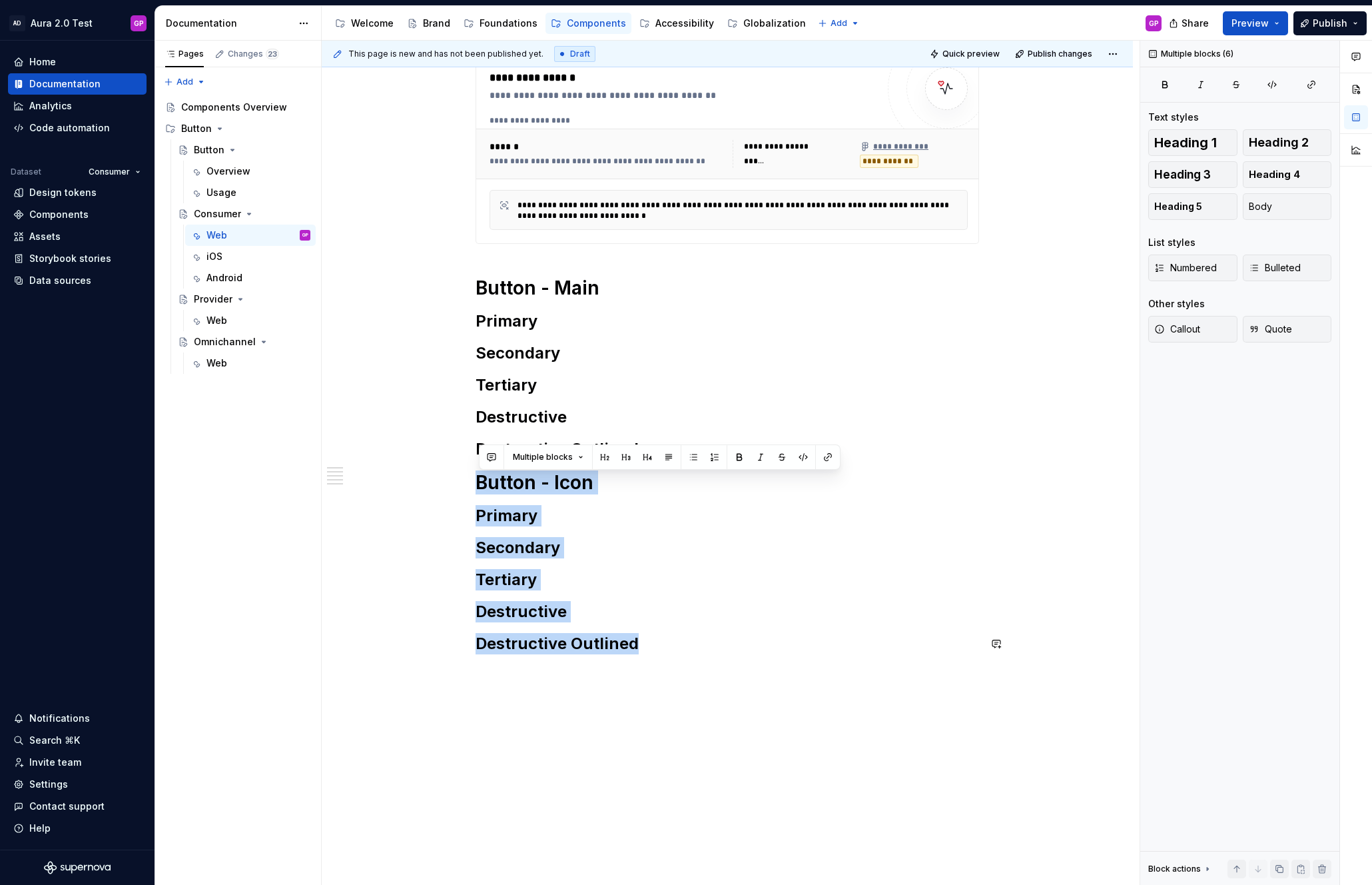
scroll to position [246, 0]
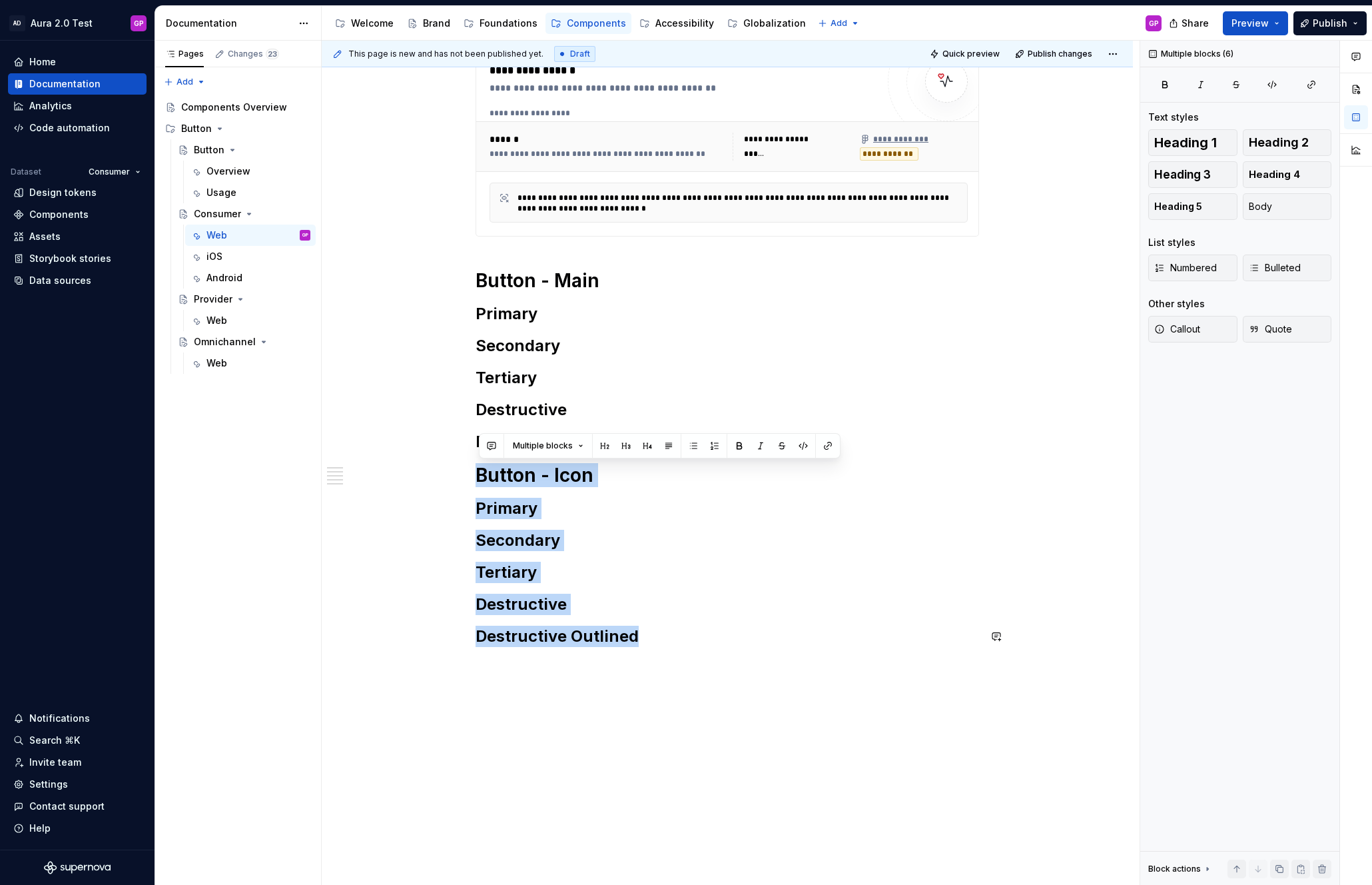
click at [498, 672] on div "**********" at bounding box center [727, 456] width 811 height 943
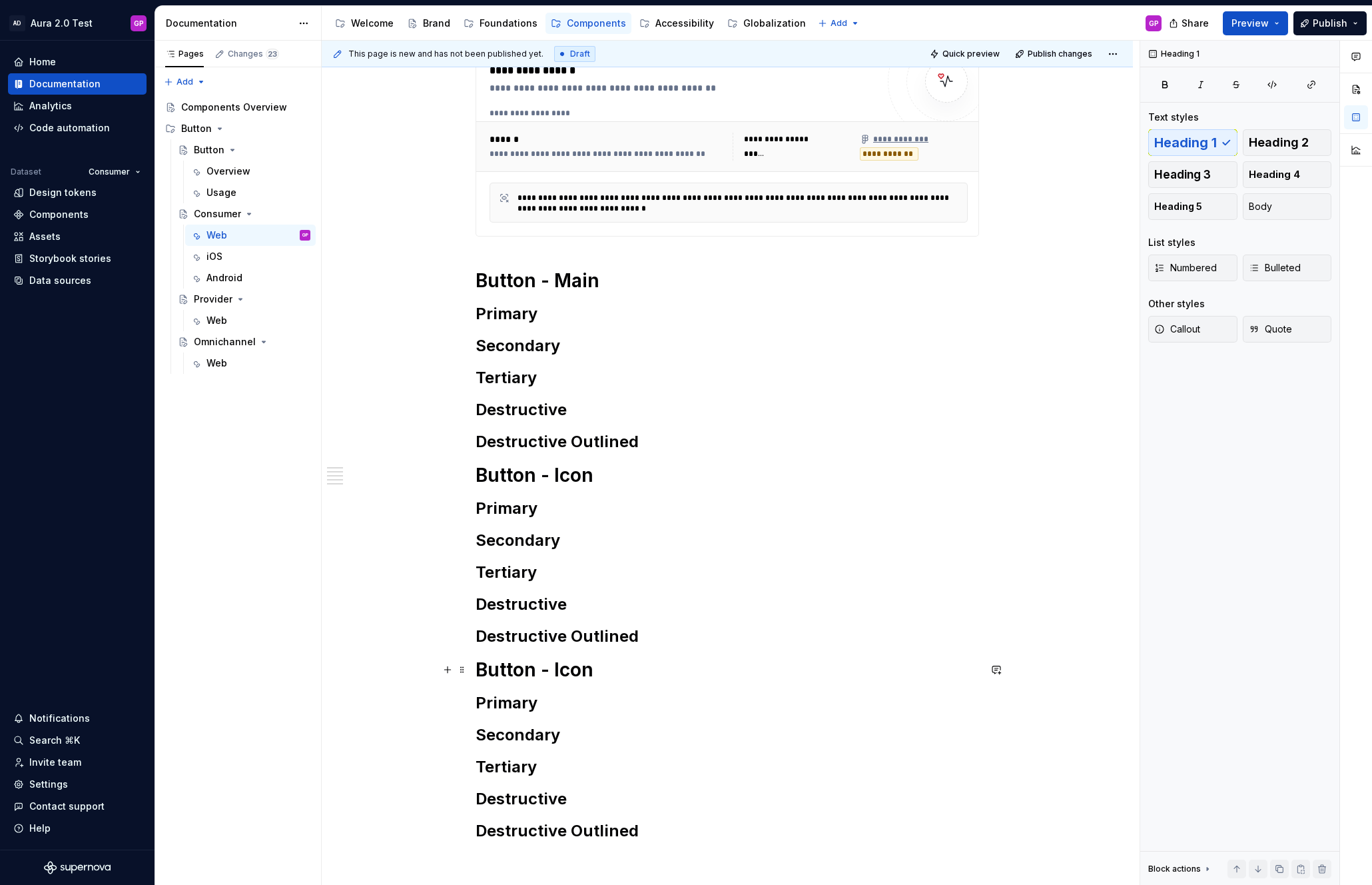
click at [585, 672] on h1 "Button - Icon" at bounding box center [727, 670] width 503 height 24
click at [612, 674] on h1 "Button - Flat TExt" at bounding box center [727, 670] width 503 height 24
click at [630, 711] on h2 "Primary" at bounding box center [727, 703] width 503 height 22
click at [395, 652] on div "**********" at bounding box center [730, 463] width 818 height 845
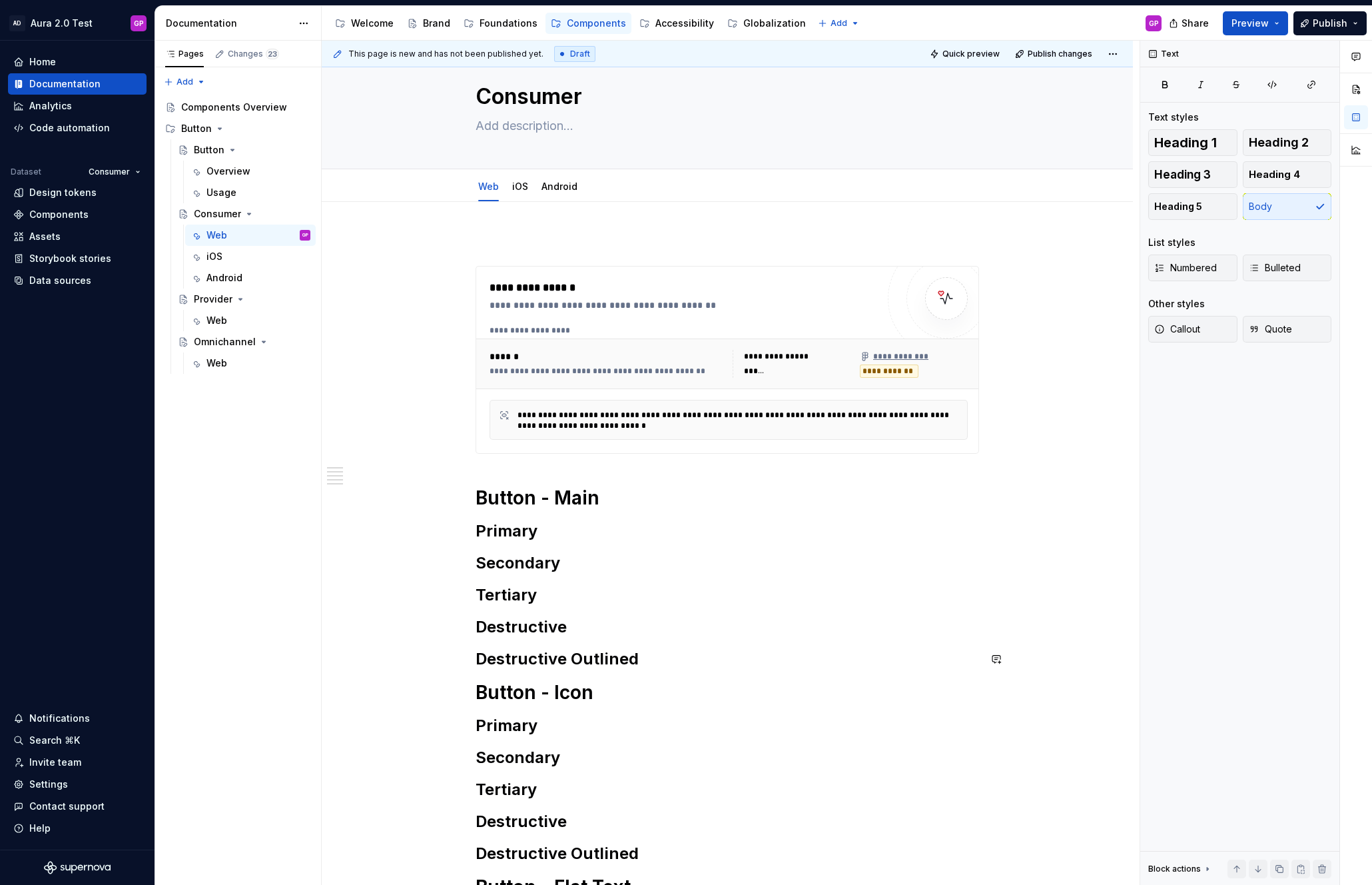
scroll to position [53, 0]
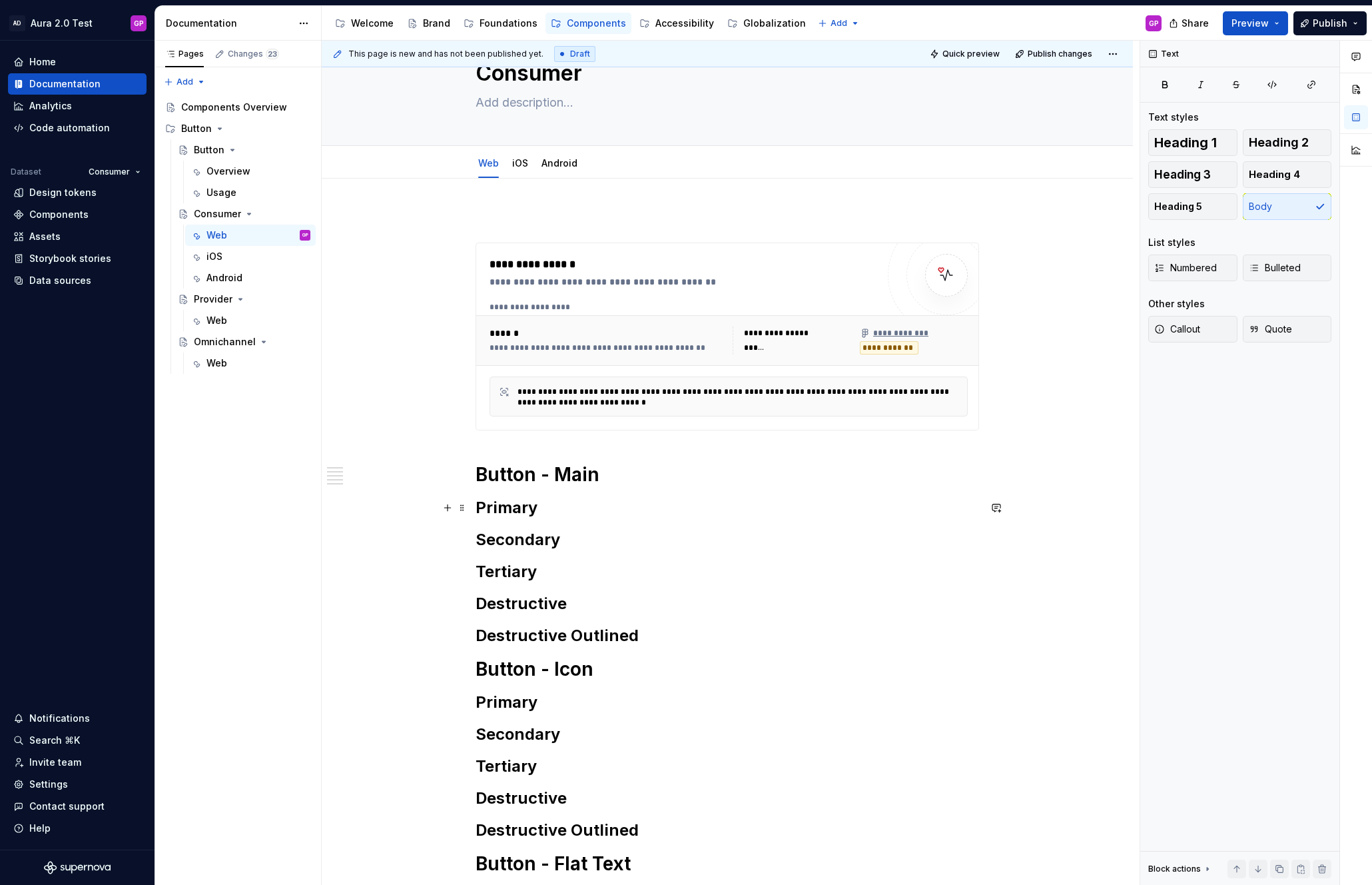
click at [558, 512] on h2 "Primary" at bounding box center [727, 508] width 503 height 22
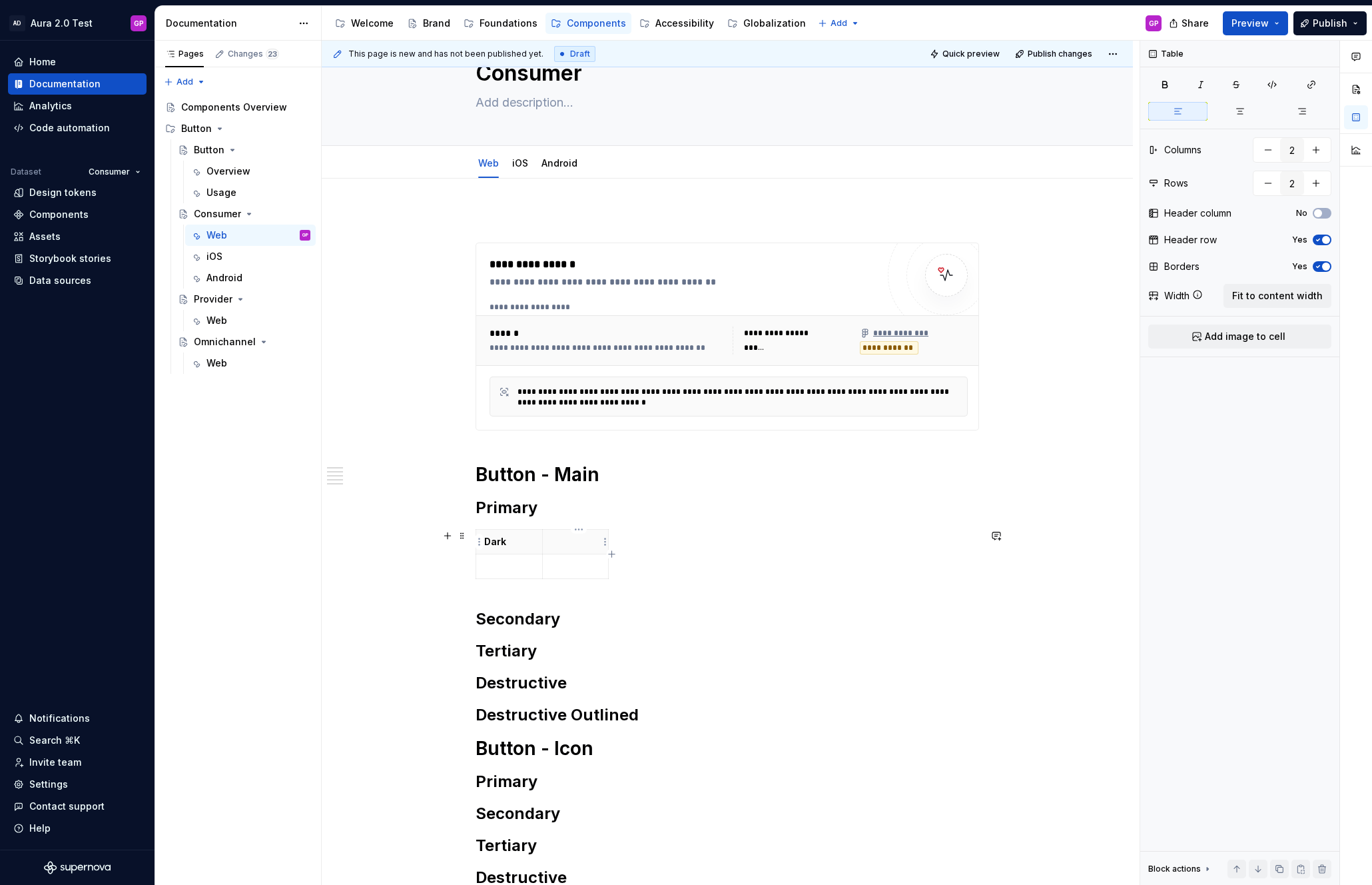
click at [564, 540] on p at bounding box center [576, 541] width 50 height 13
click at [834, 532] on div "Dark Light" at bounding box center [727, 557] width 503 height 56
click at [1271, 294] on span "Fit to content width" at bounding box center [1277, 295] width 90 height 13
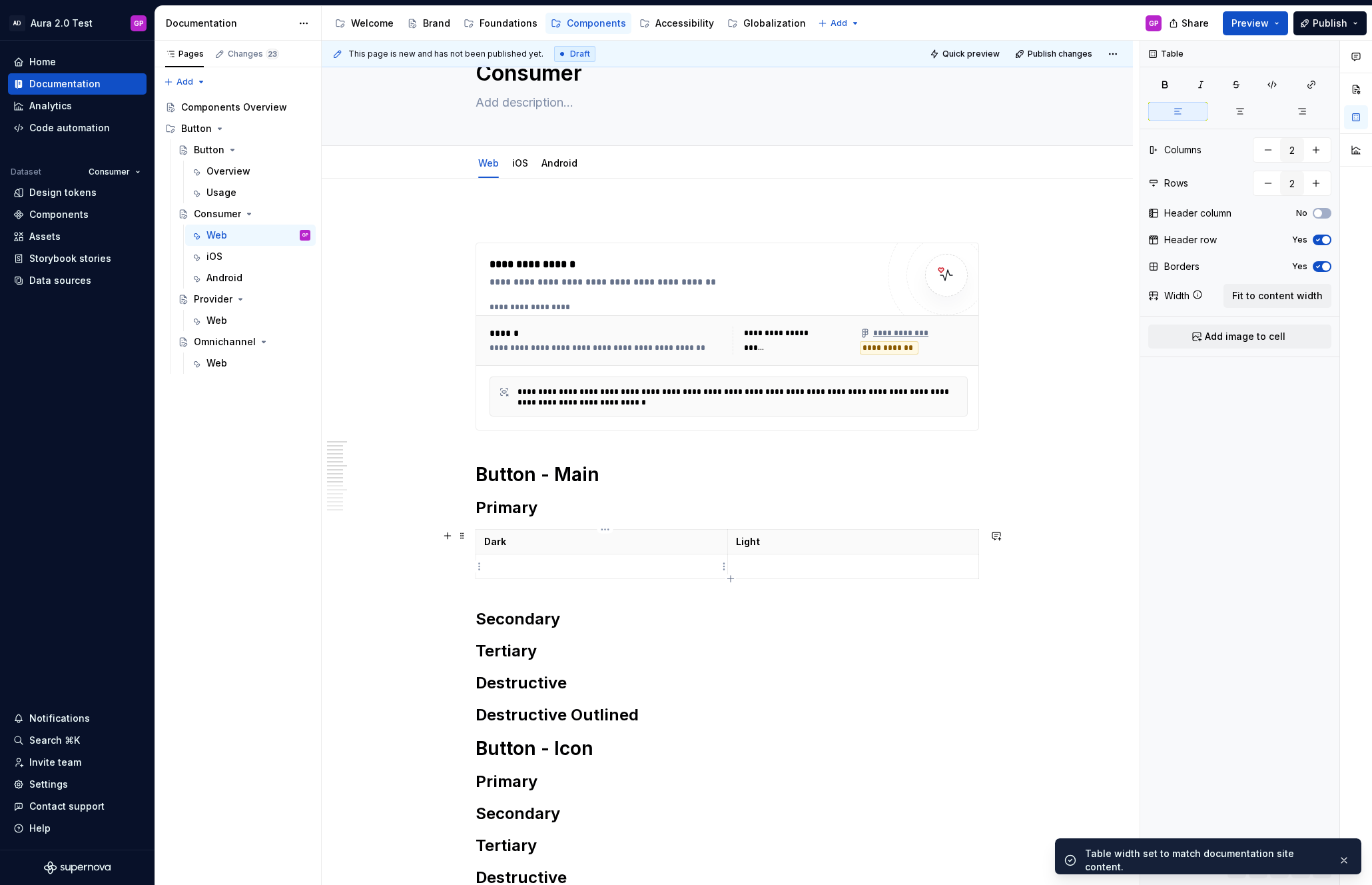
click at [621, 567] on p at bounding box center [601, 566] width 235 height 13
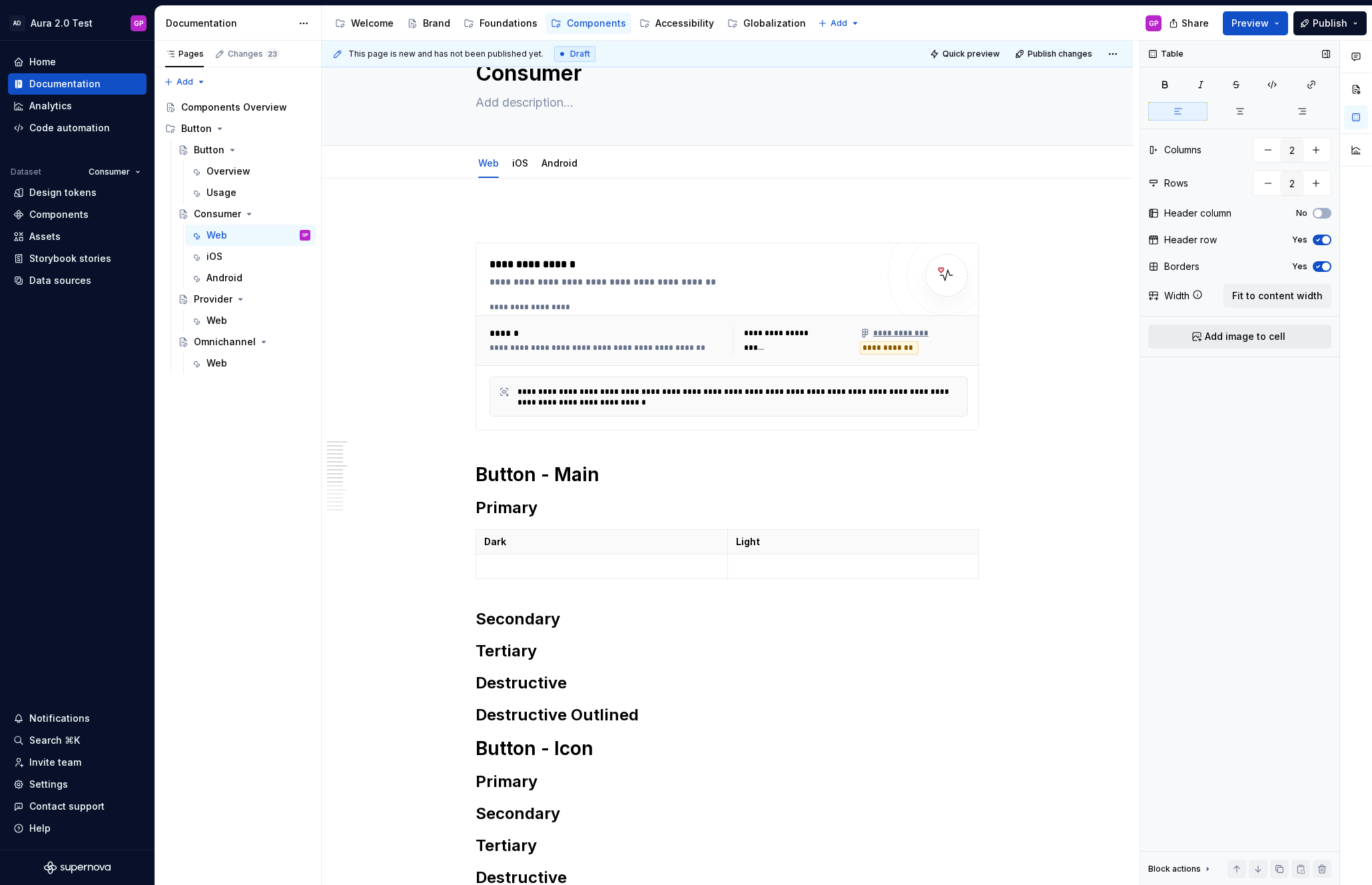
click at [1225, 339] on span "Add image to cell" at bounding box center [1245, 336] width 81 height 13
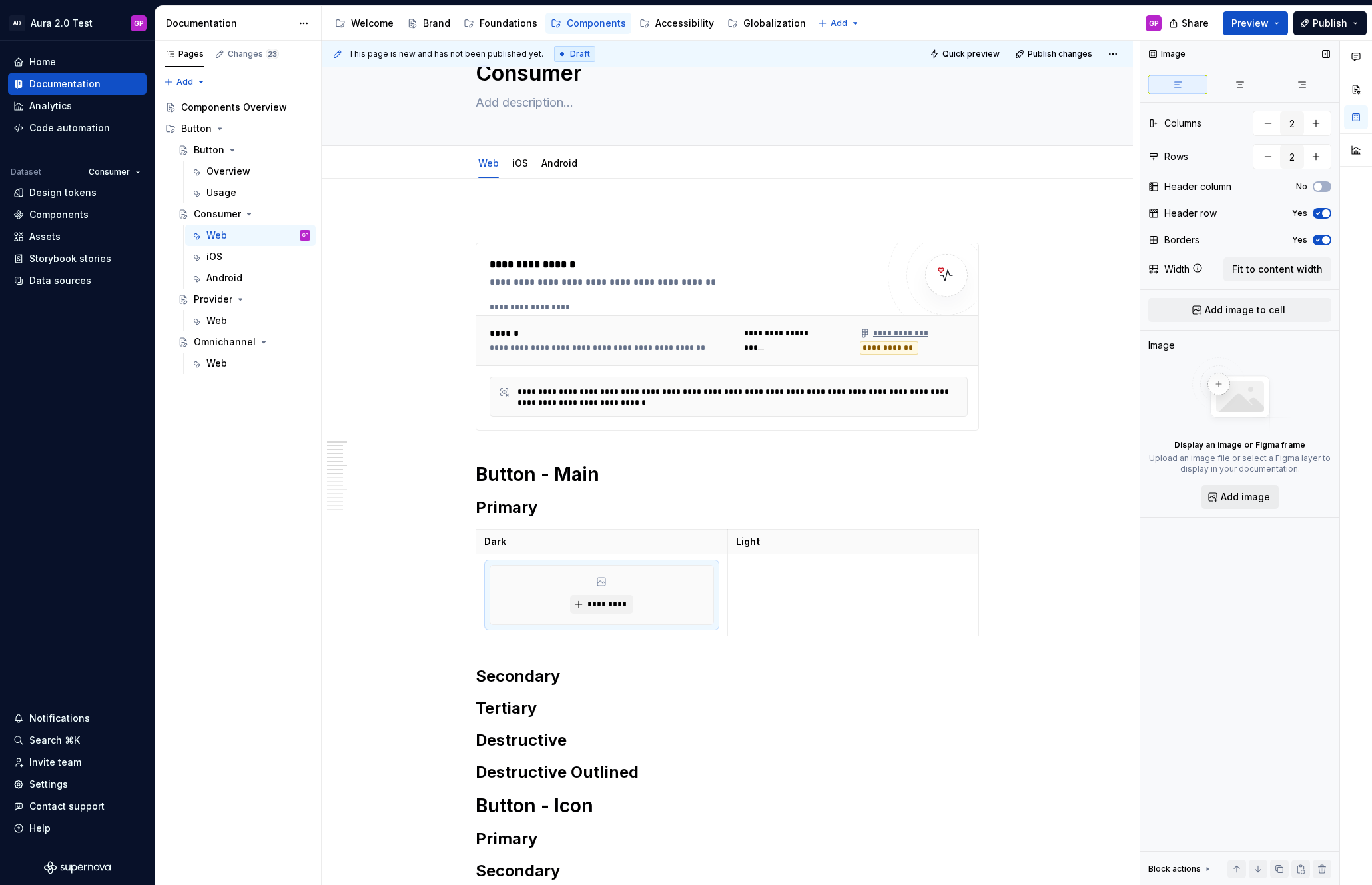
click at [1242, 495] on span "Add image" at bounding box center [1245, 496] width 49 height 13
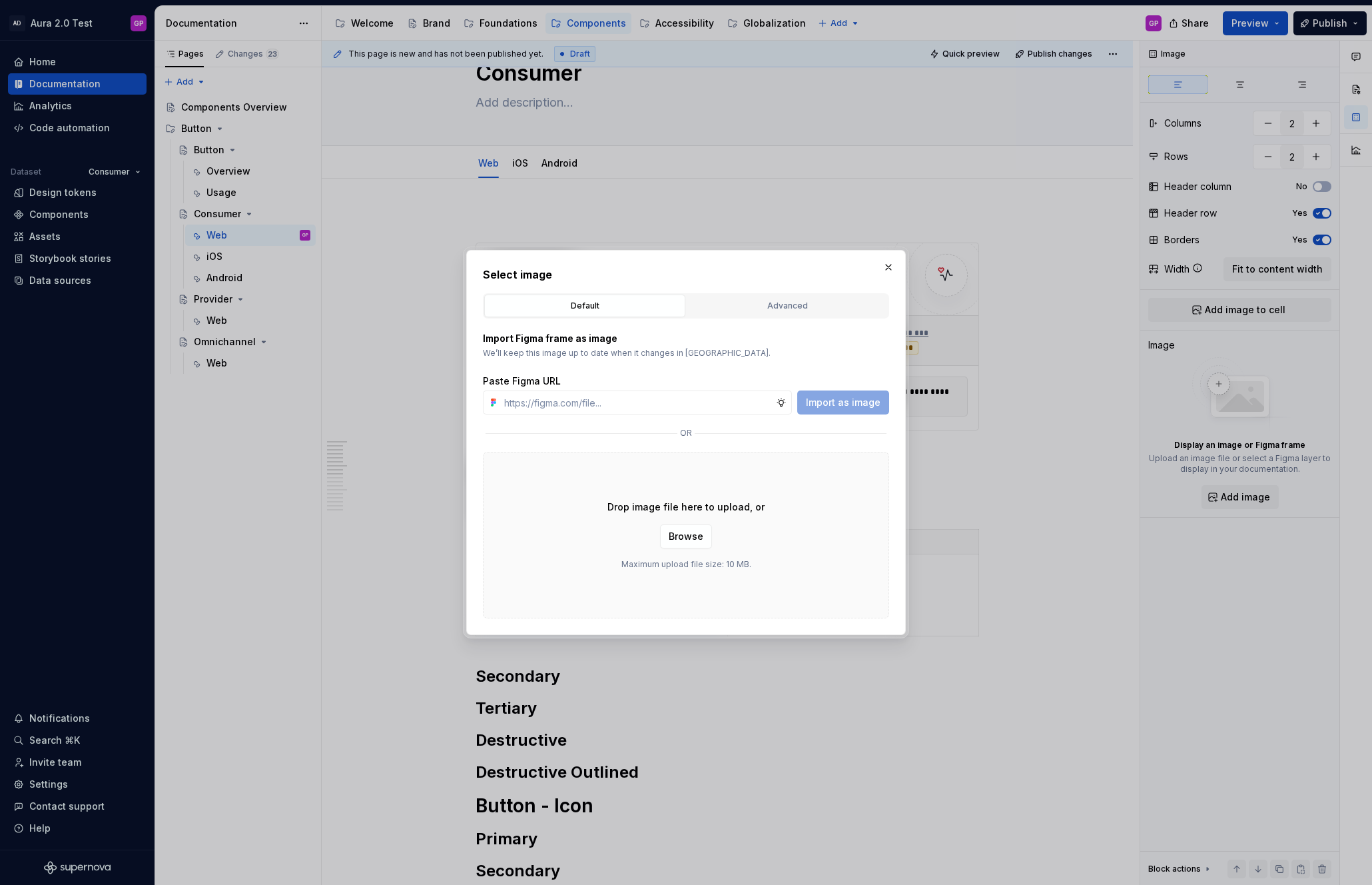
type textarea "*"
paste input "[URL][DOMAIN_NAME]"
type input "[URL][DOMAIN_NAME]"
click at [843, 403] on span "Import as image" at bounding box center [843, 402] width 75 height 13
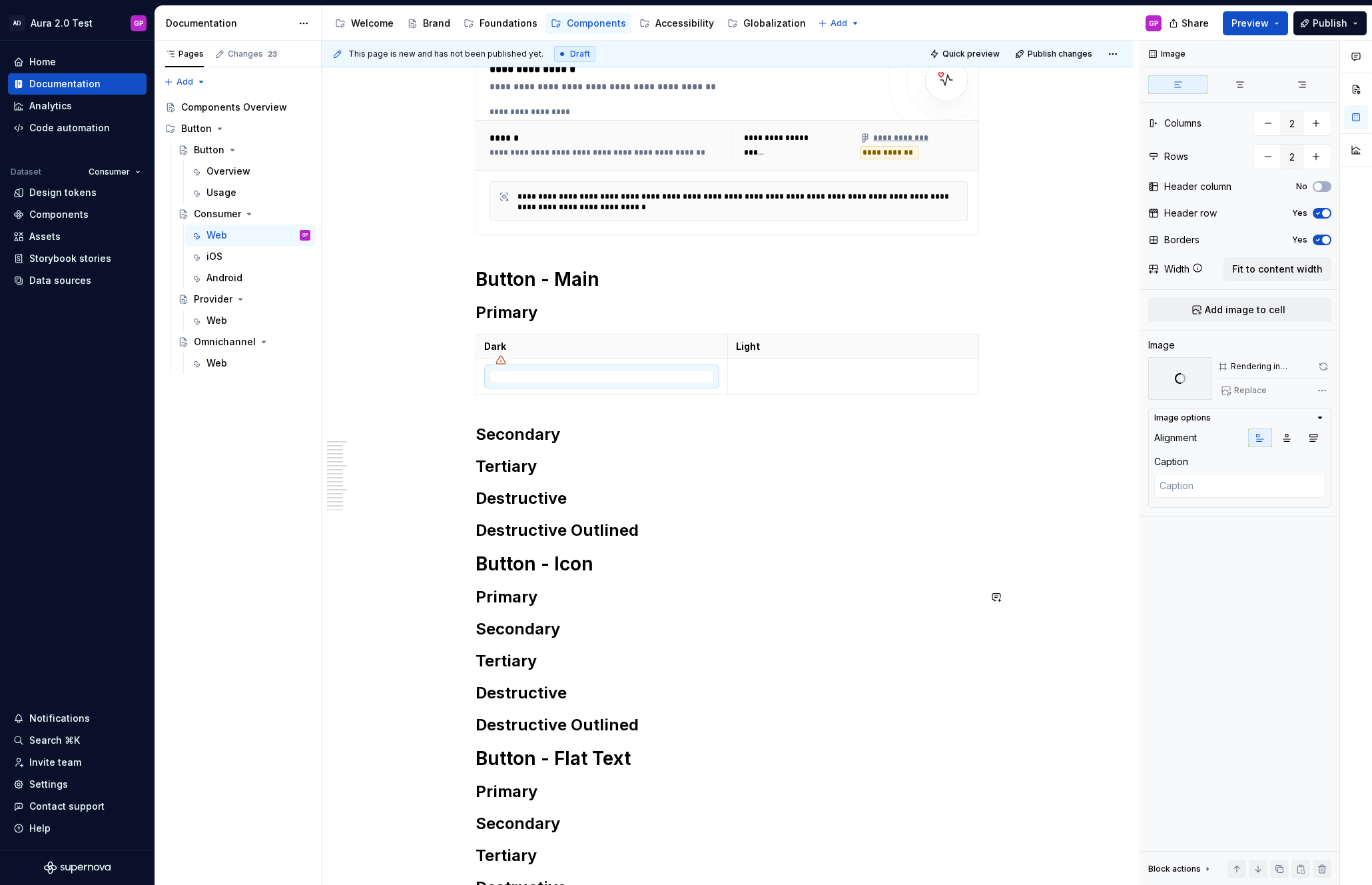
scroll to position [252, 0]
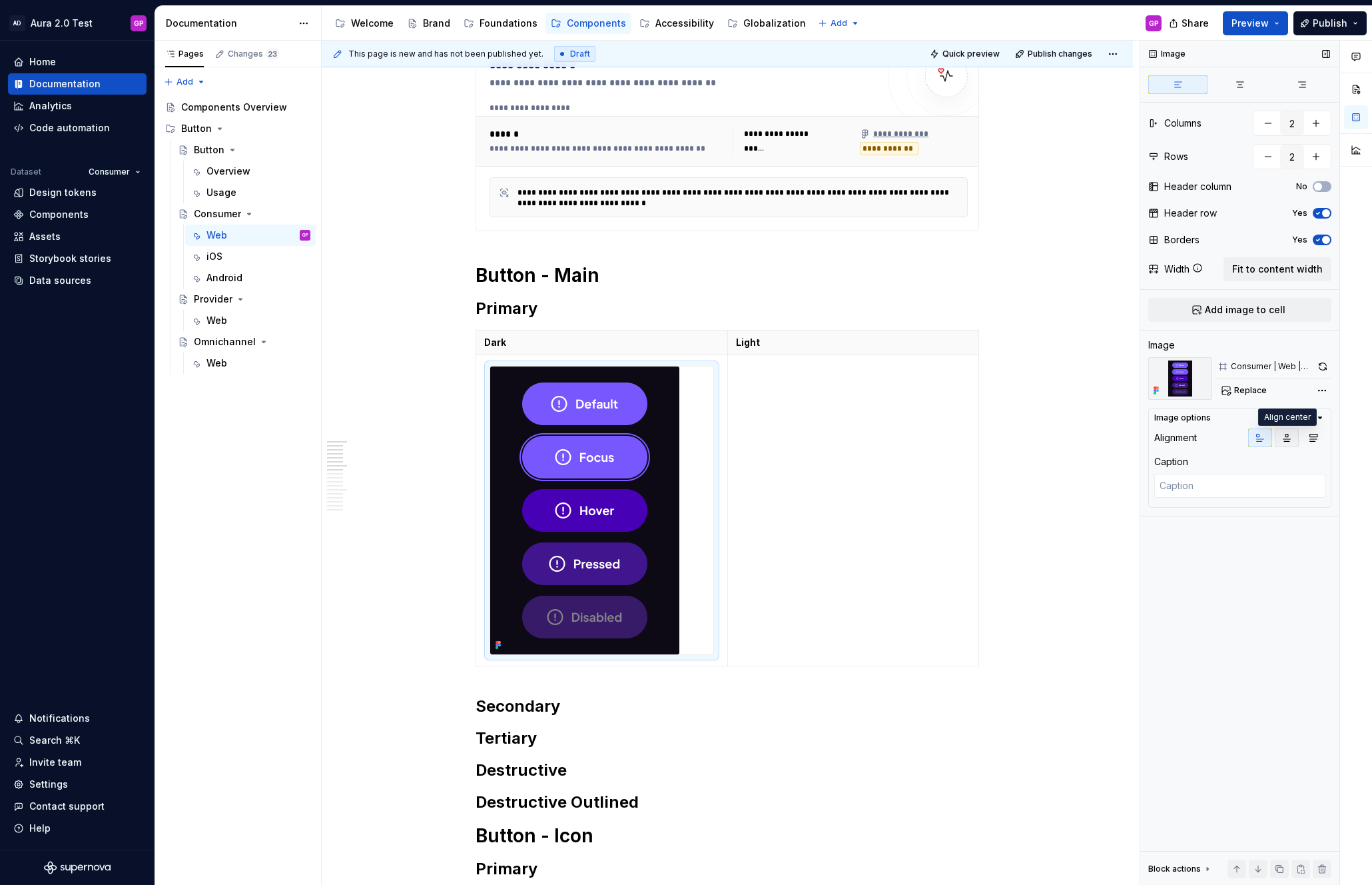
click at [1289, 431] on button "button" at bounding box center [1286, 437] width 24 height 18
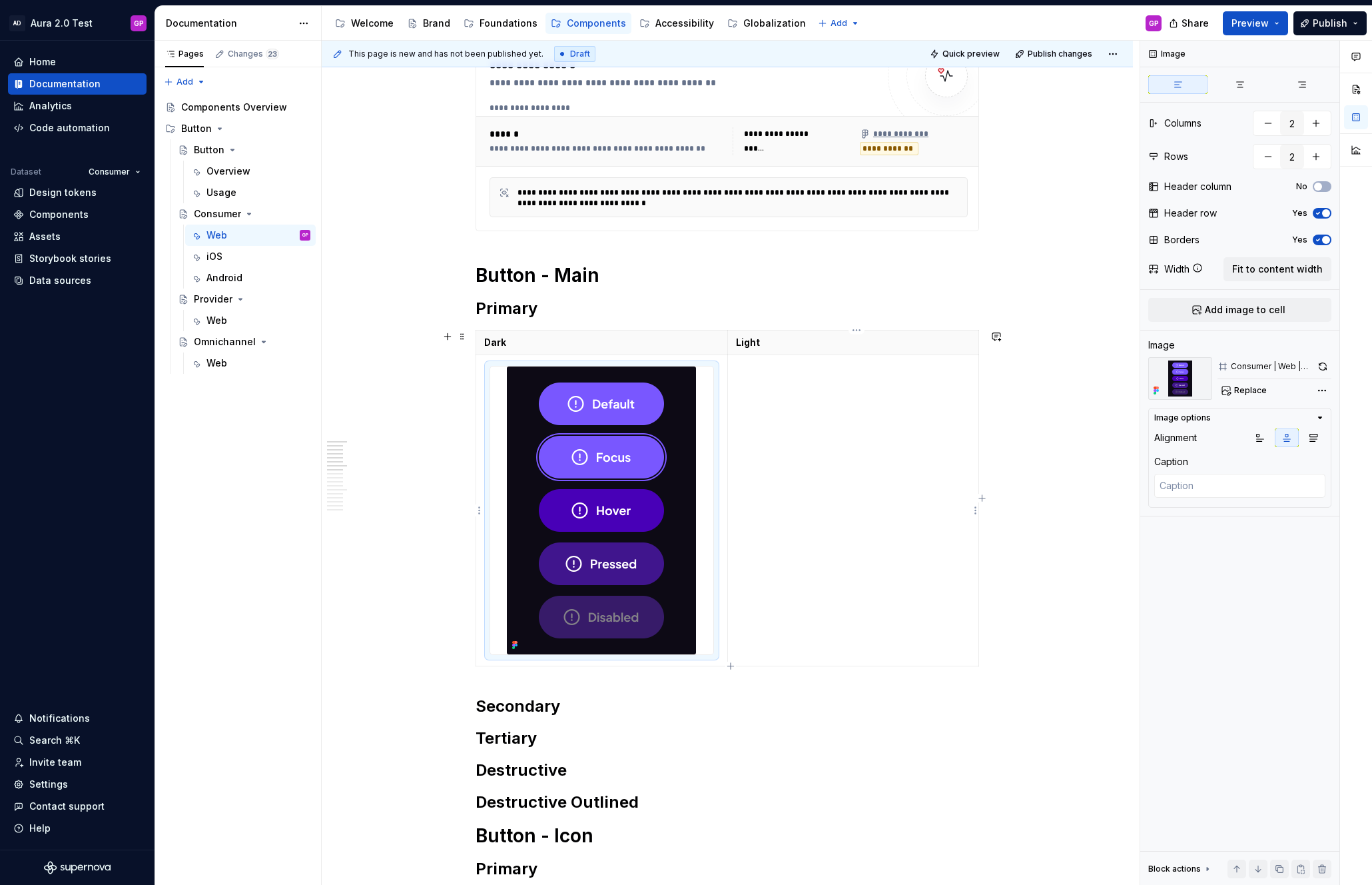
type textarea "*"
click at [800, 400] on td at bounding box center [852, 510] width 251 height 311
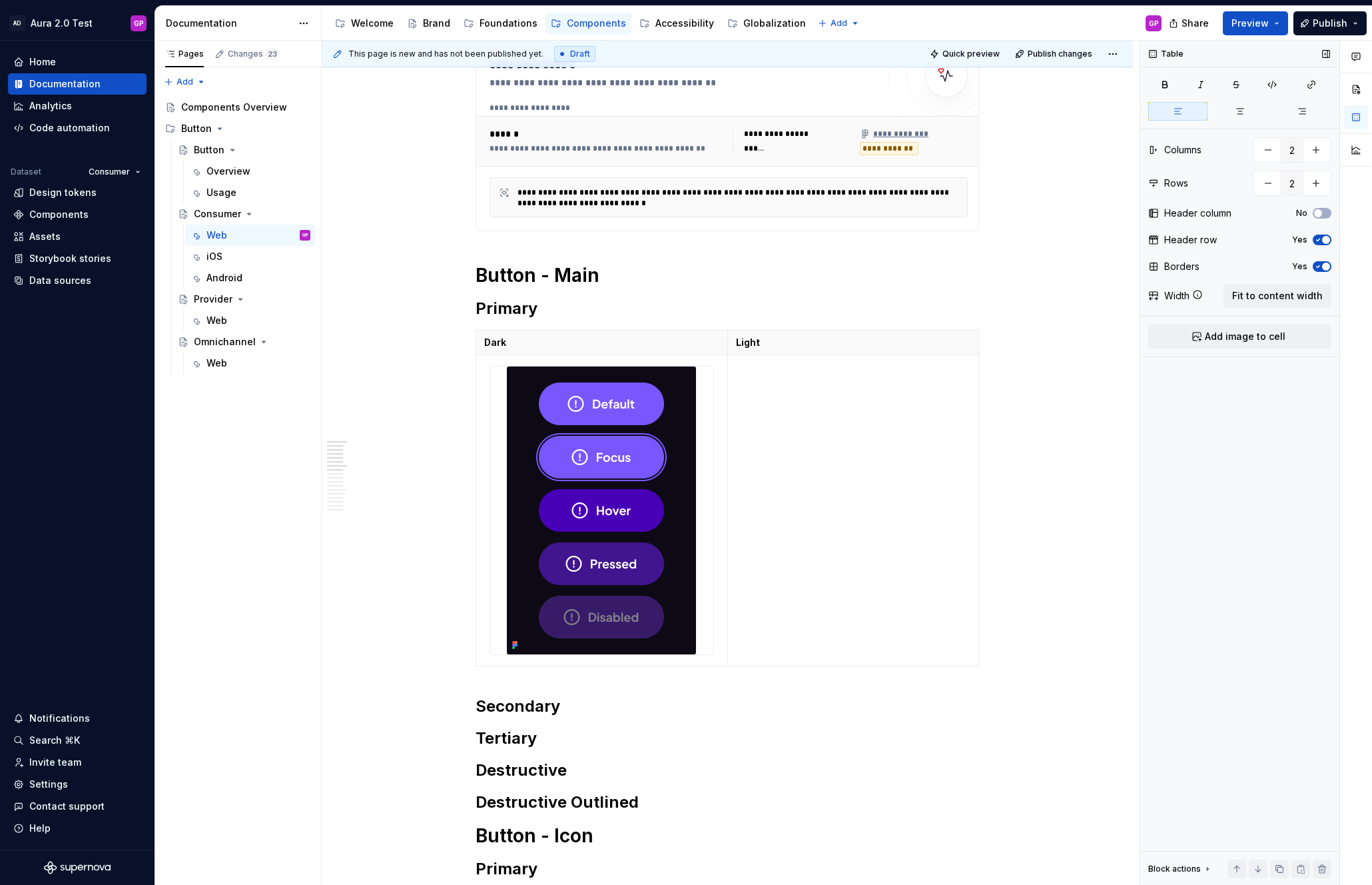
click at [1232, 335] on span "Add image to cell" at bounding box center [1245, 336] width 81 height 13
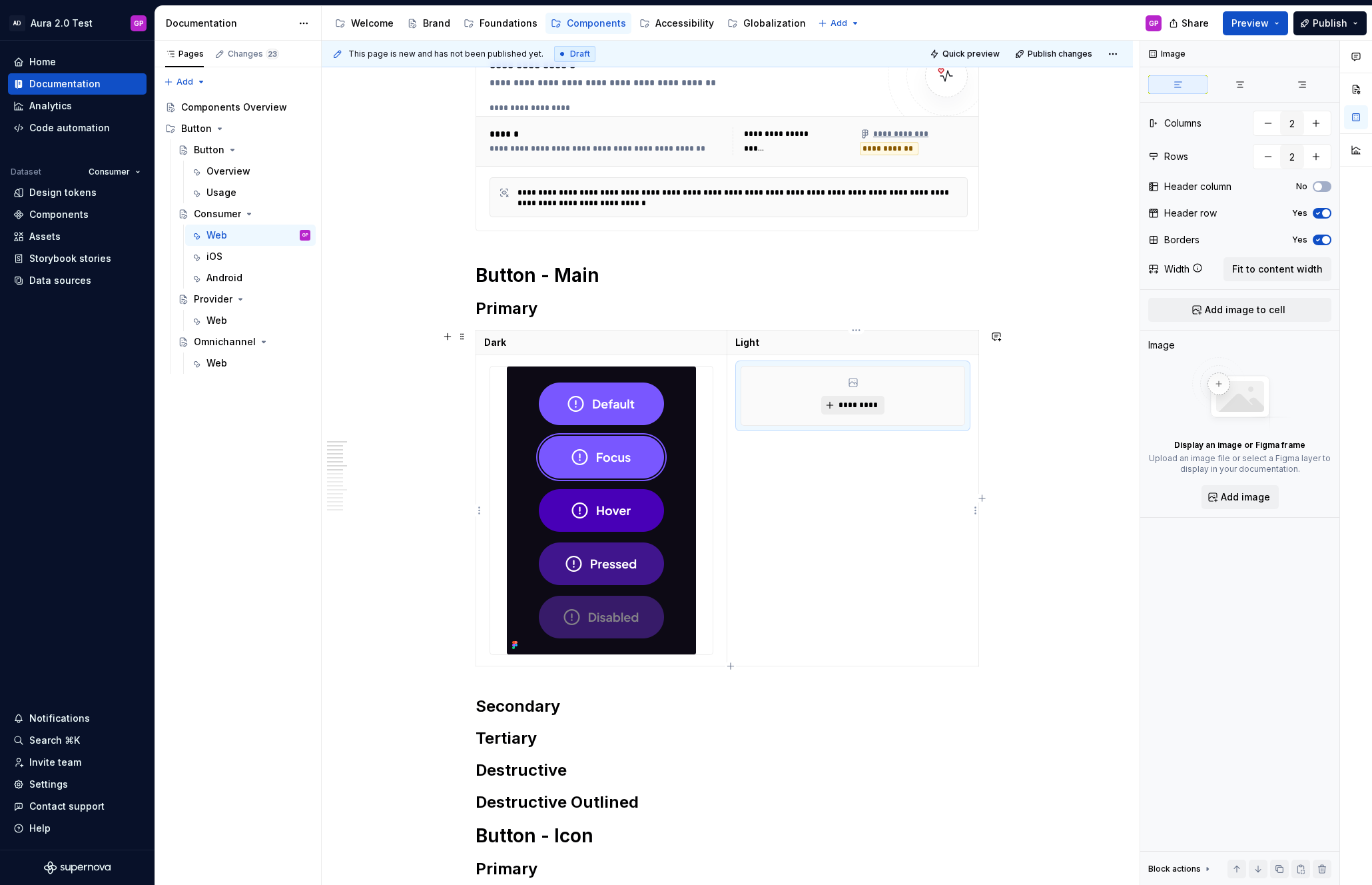
click at [856, 403] on span "*********" at bounding box center [858, 405] width 41 height 10
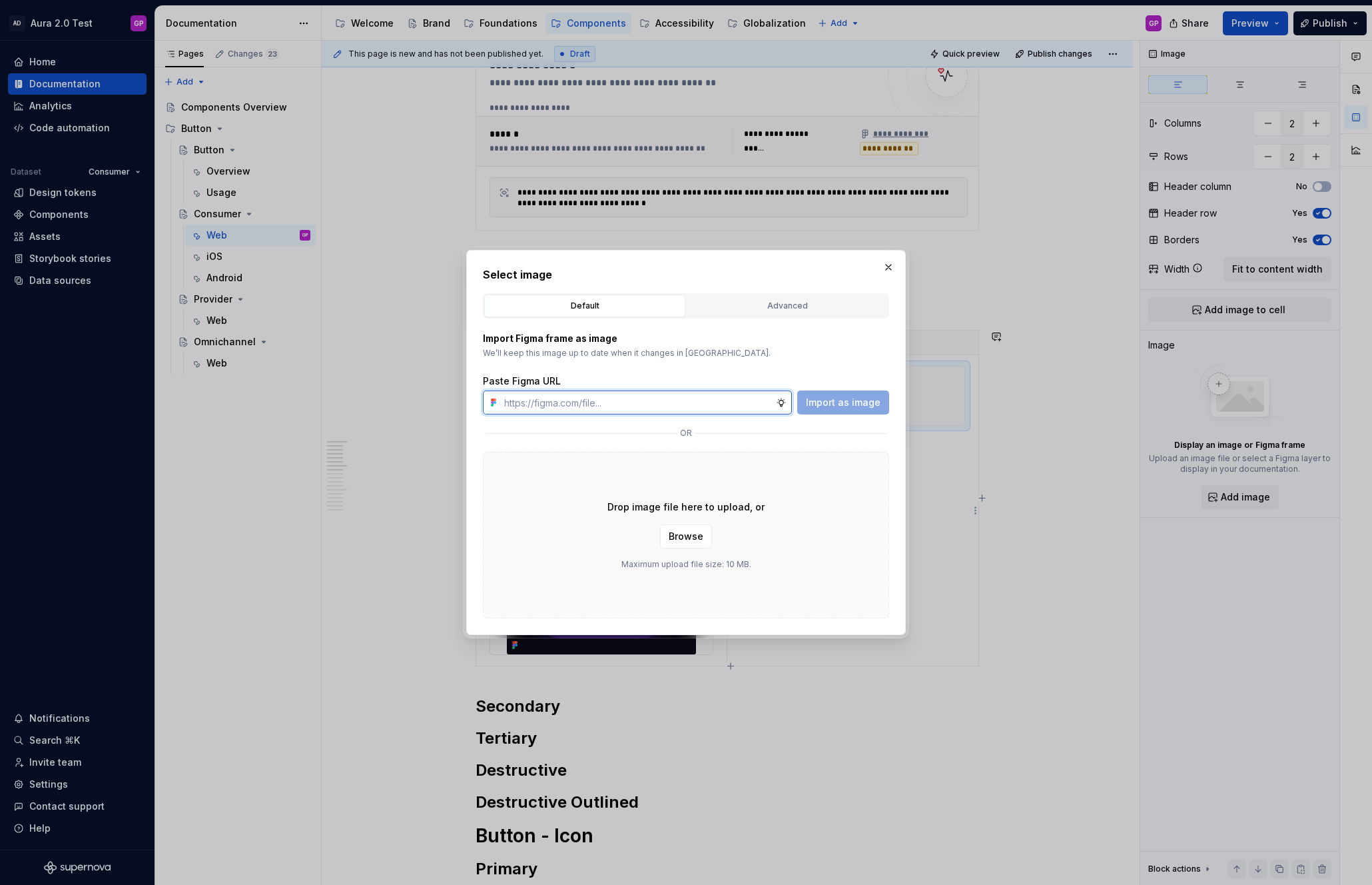
paste input "[URL][DOMAIN_NAME]"
type input "[URL][DOMAIN_NAME]"
click at [853, 401] on span "Import as image" at bounding box center [843, 402] width 75 height 13
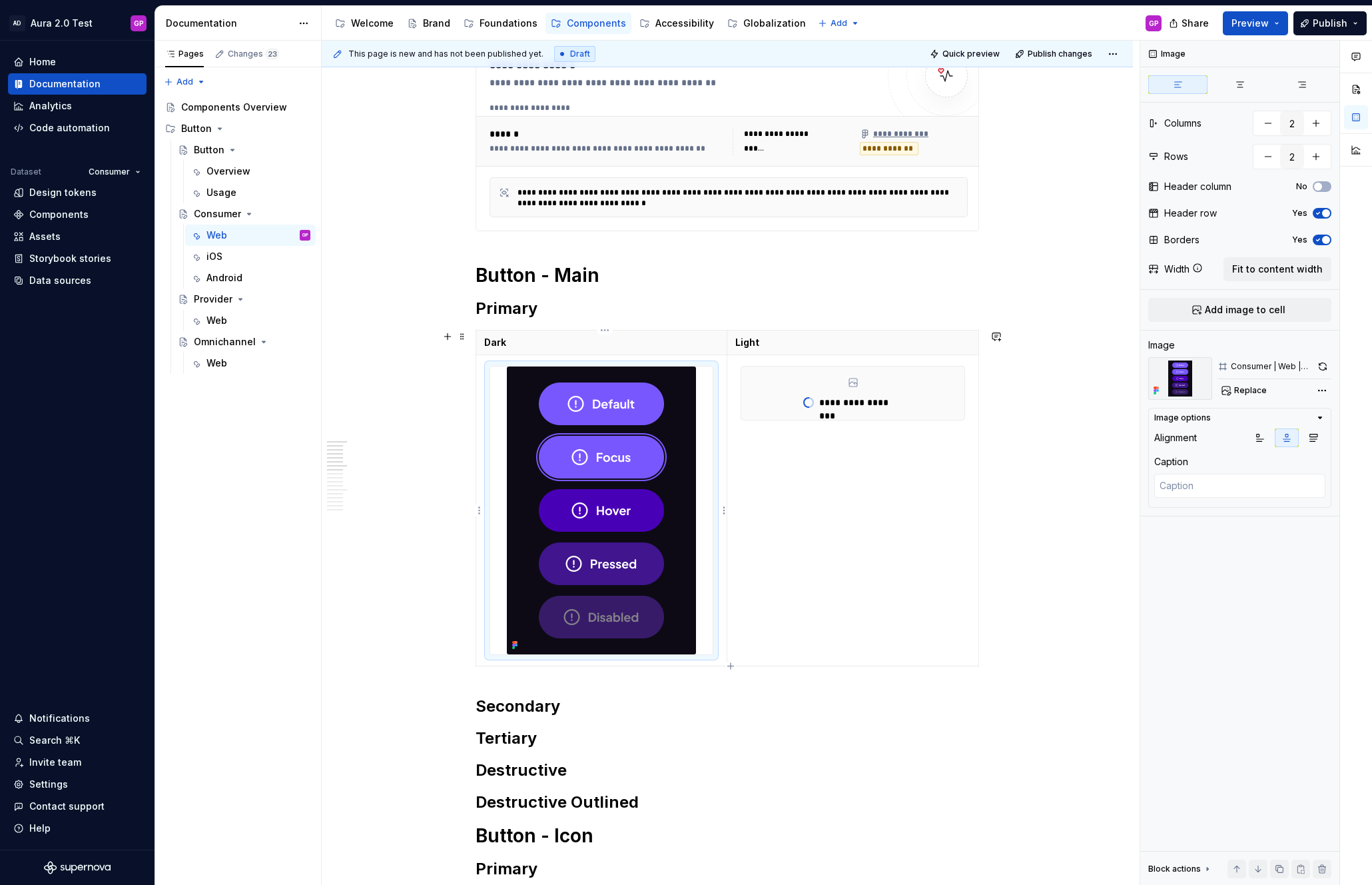
click at [599, 436] on img at bounding box center [601, 510] width 189 height 288
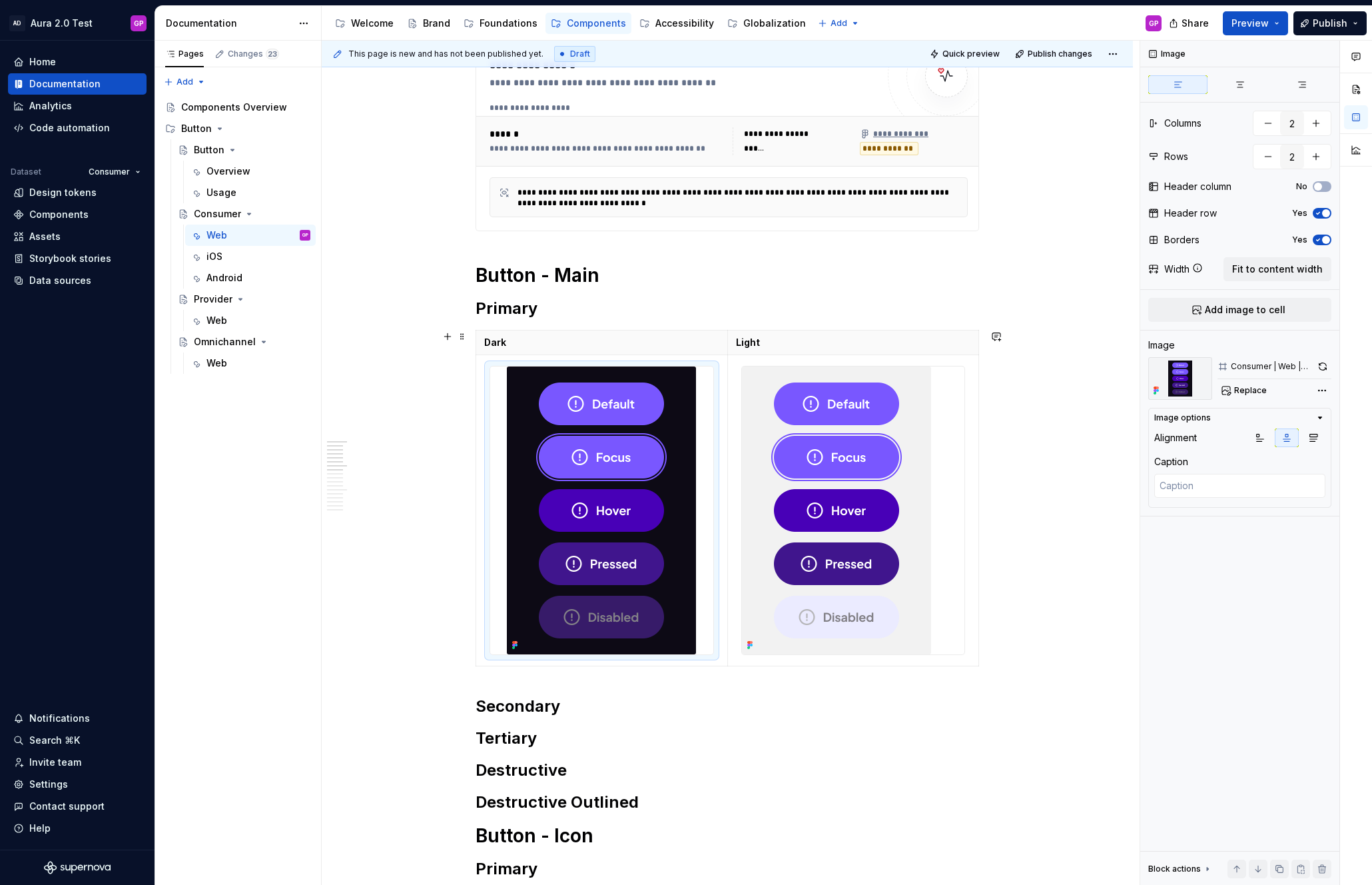
click at [424, 415] on div "**********" at bounding box center [727, 731] width 811 height 1504
click at [426, 249] on div "**********" at bounding box center [727, 731] width 811 height 1504
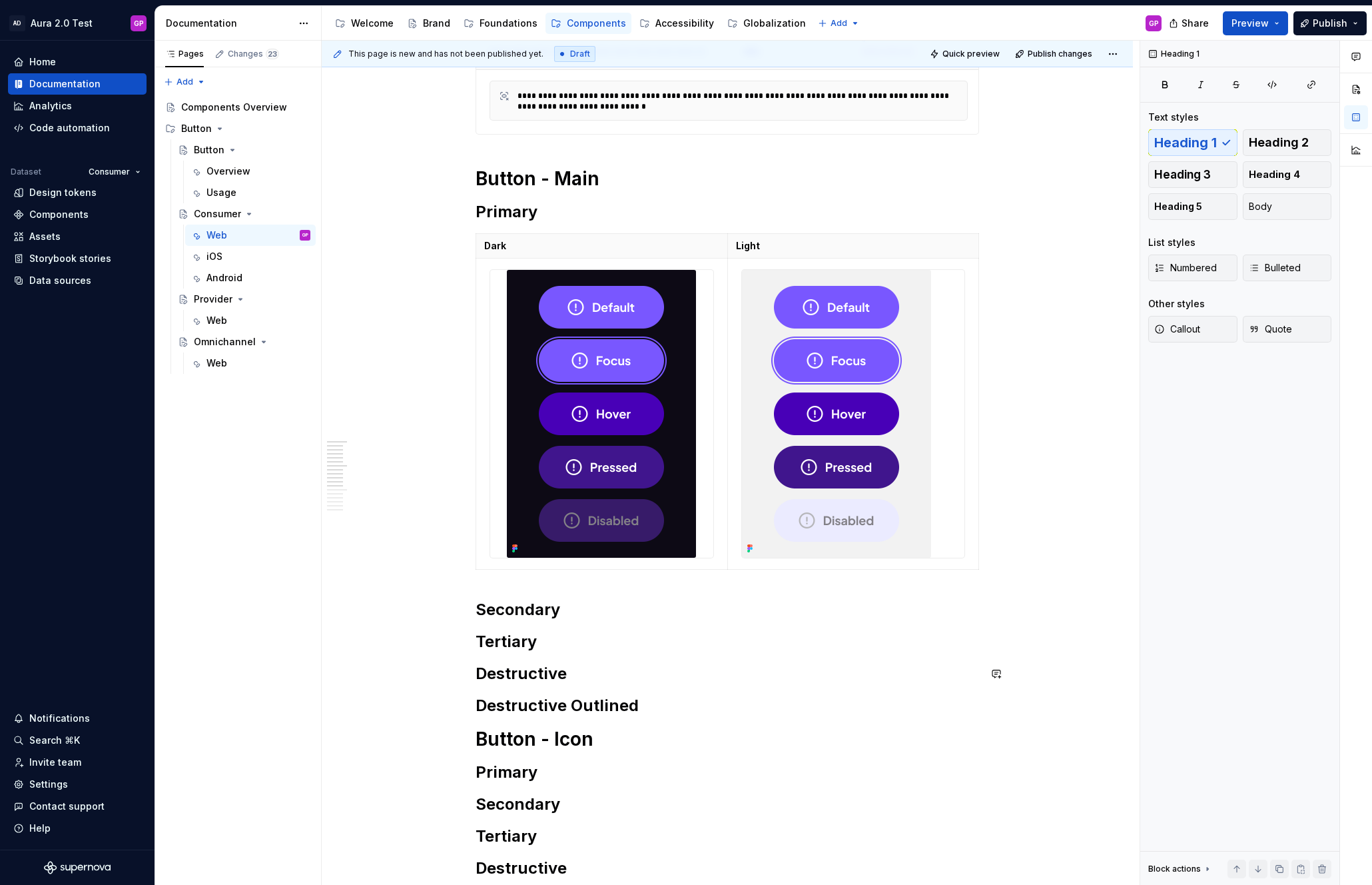
scroll to position [361, 0]
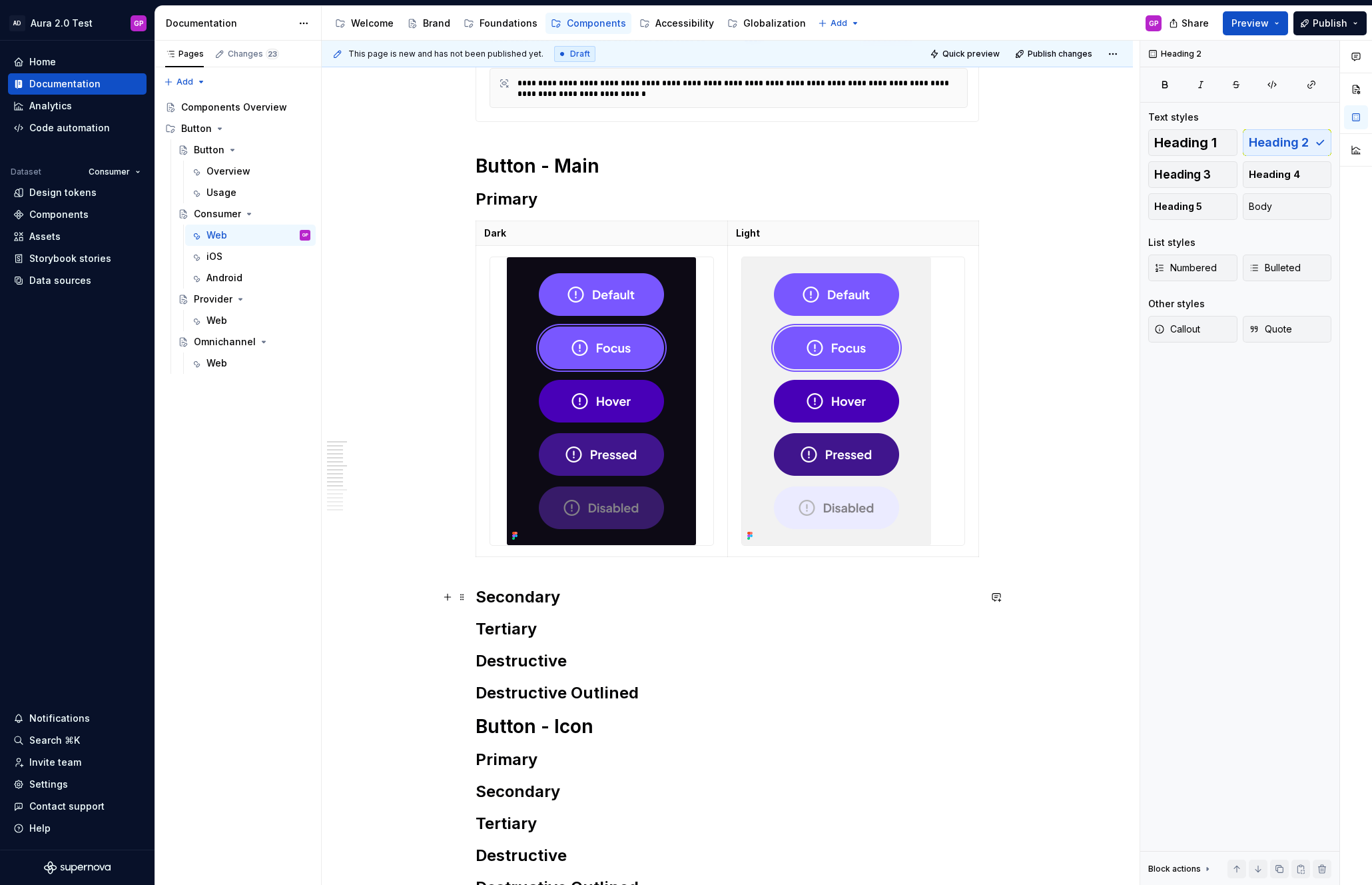
click at [599, 601] on h2 "Secondary" at bounding box center [727, 597] width 503 height 22
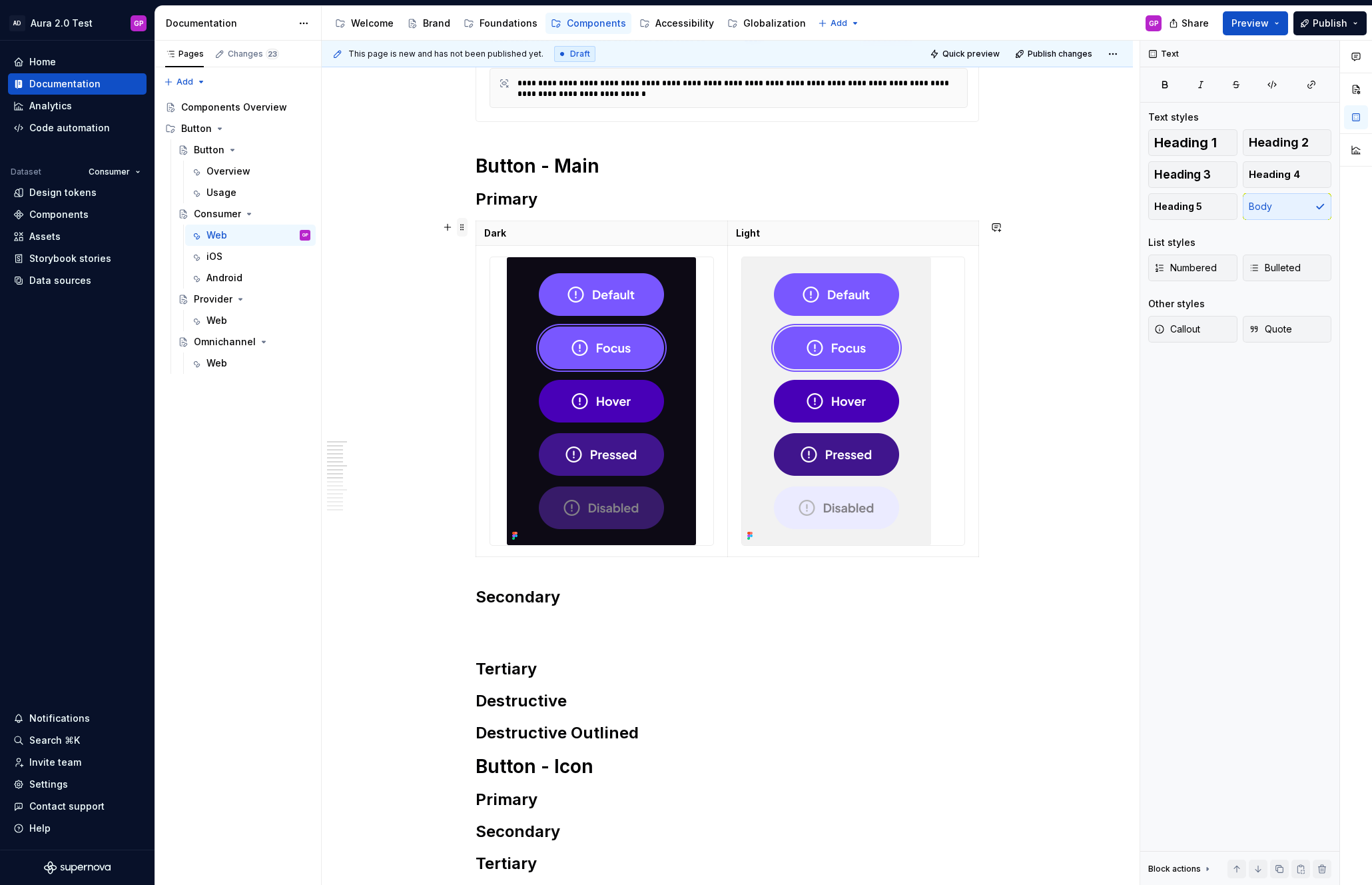
click at [465, 228] on span at bounding box center [462, 226] width 10 height 18
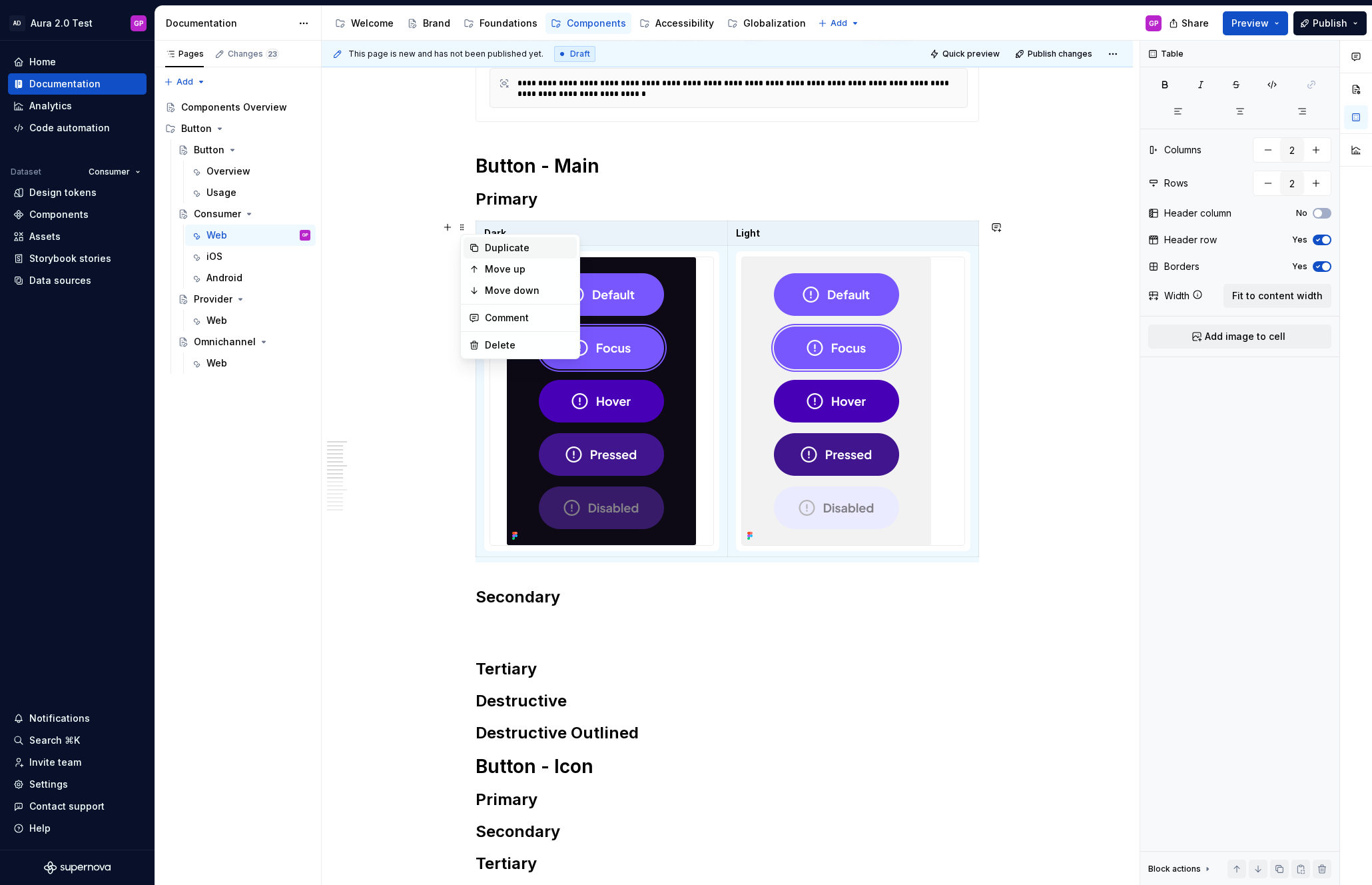
click at [498, 250] on div "Duplicate" at bounding box center [528, 247] width 87 height 13
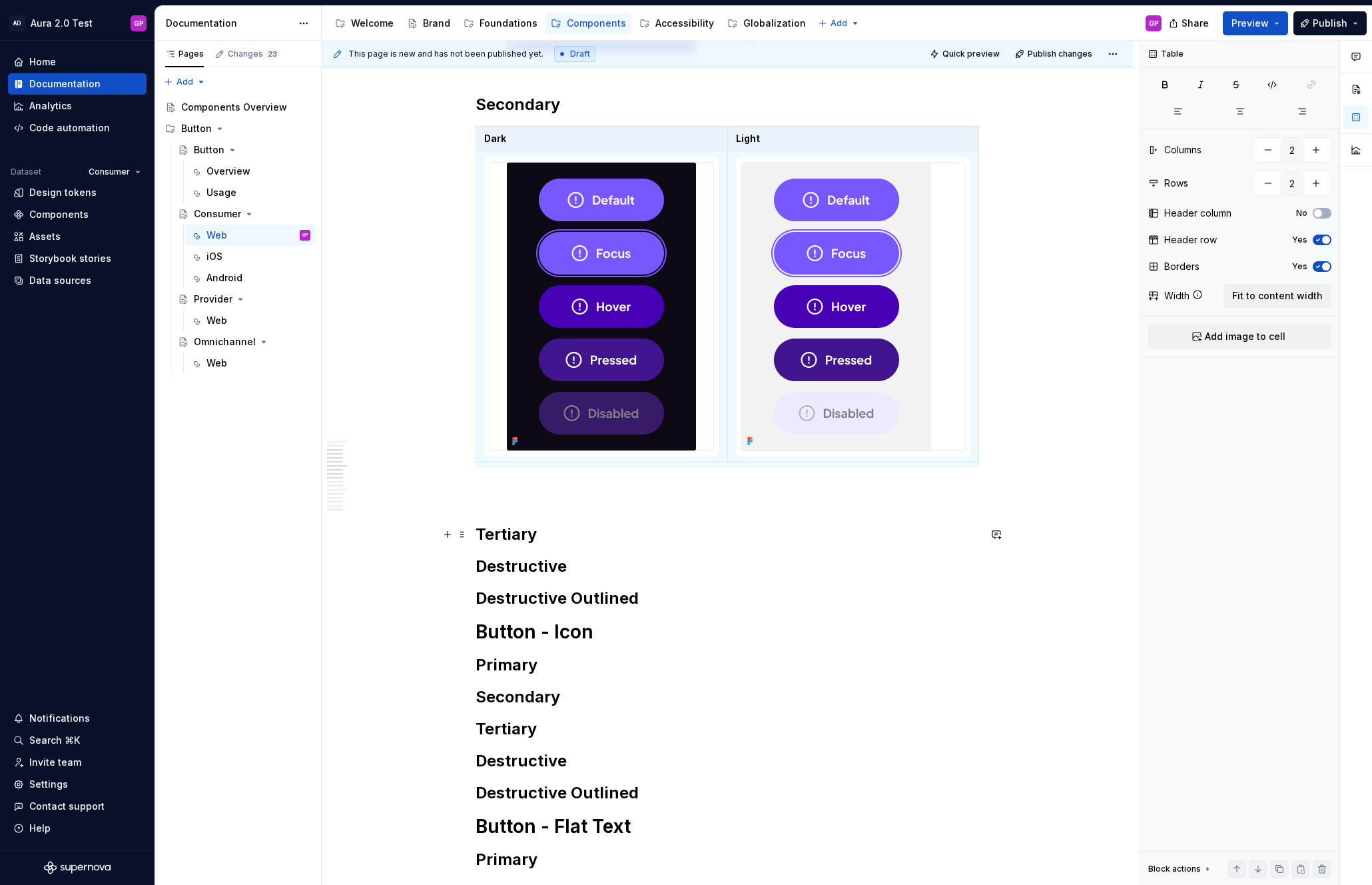
scroll to position [856, 0]
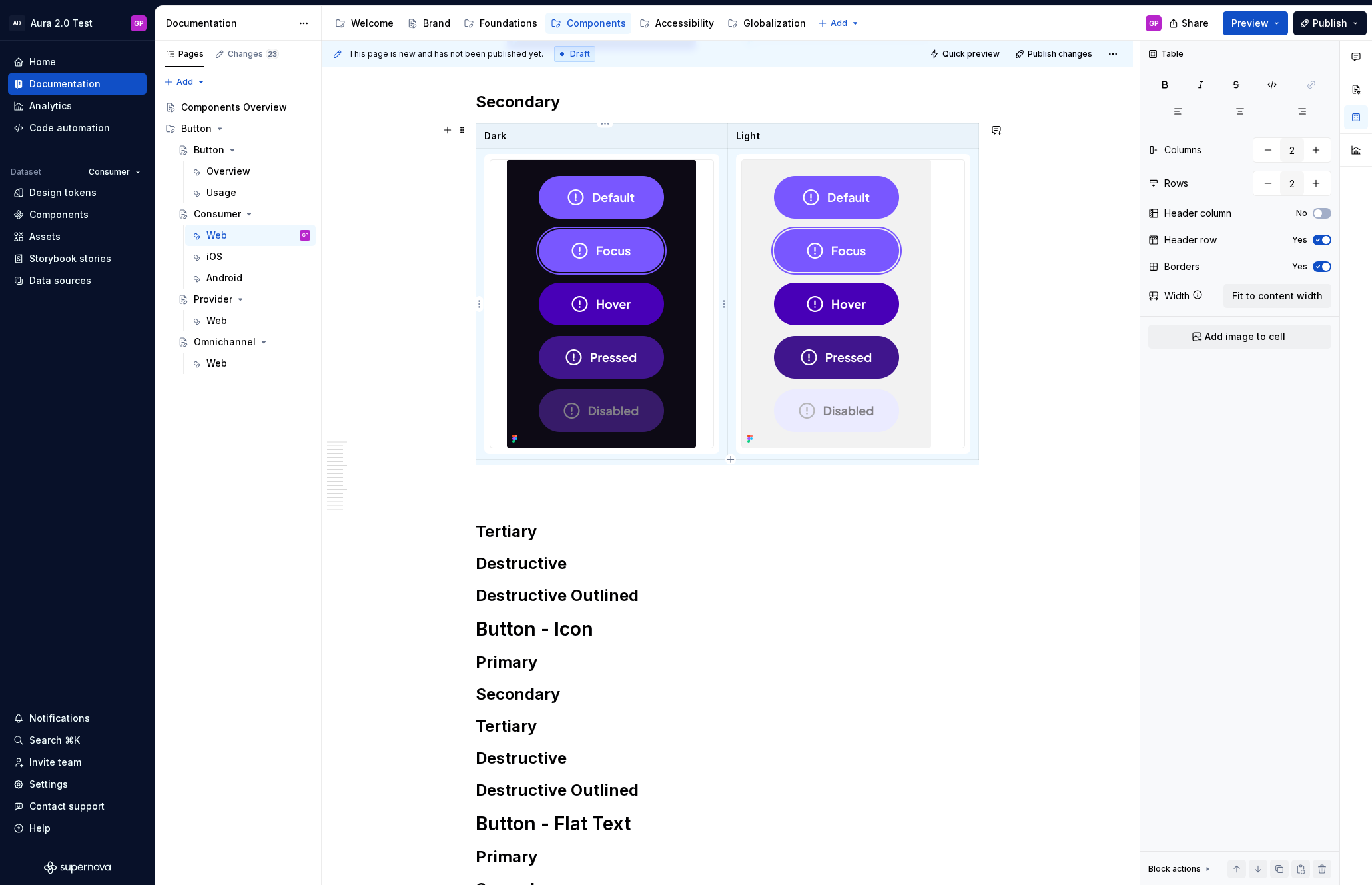
click at [605, 208] on img at bounding box center [601, 304] width 189 height 288
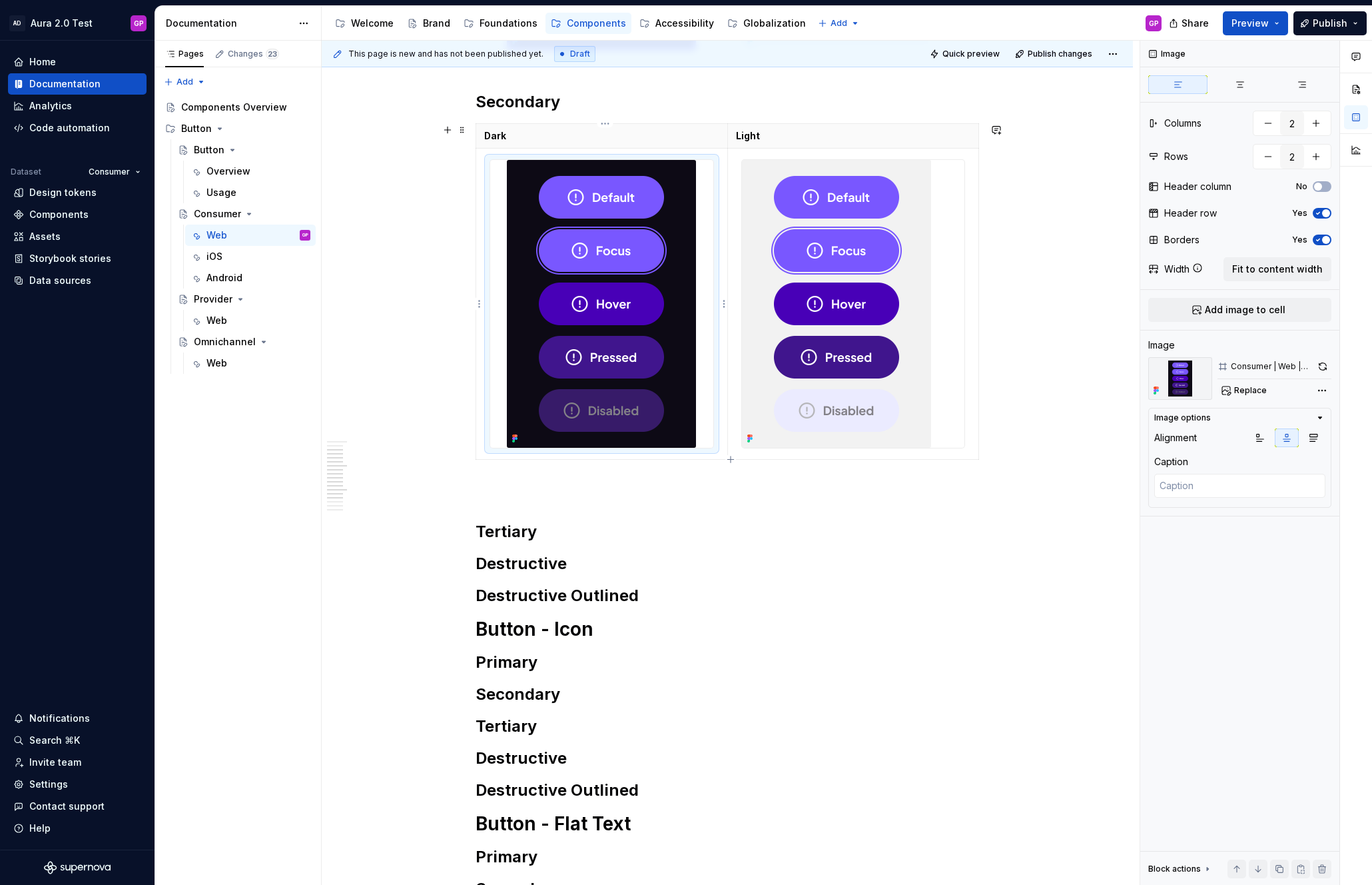
click at [551, 211] on img at bounding box center [601, 304] width 189 height 288
click at [1248, 386] on span "Replace" at bounding box center [1251, 390] width 33 height 10
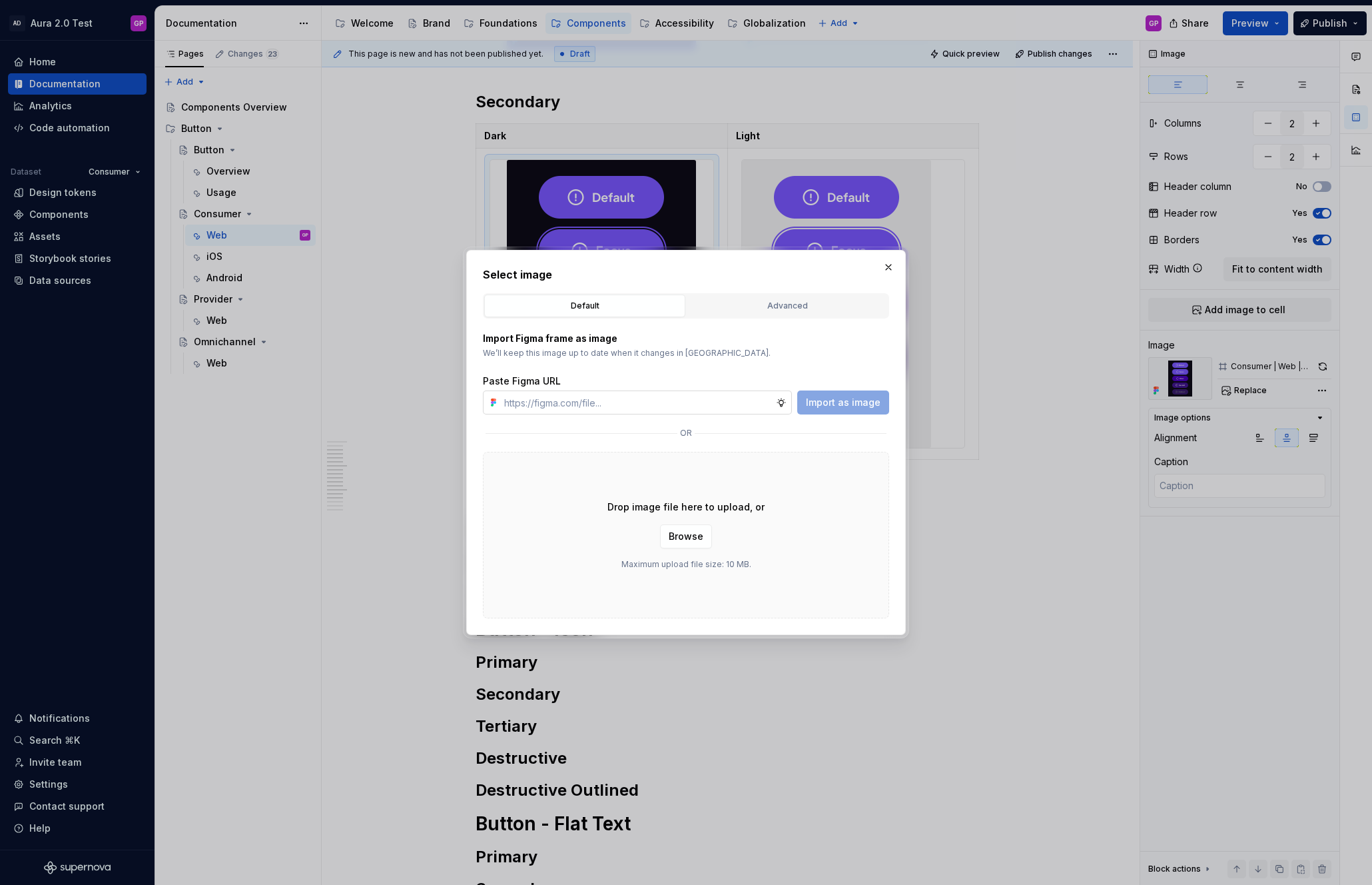
type textarea "*"
paste input "[URL][DOMAIN_NAME]"
type input "[URL][DOMAIN_NAME]"
click at [841, 403] on span "Import as image" at bounding box center [843, 402] width 75 height 13
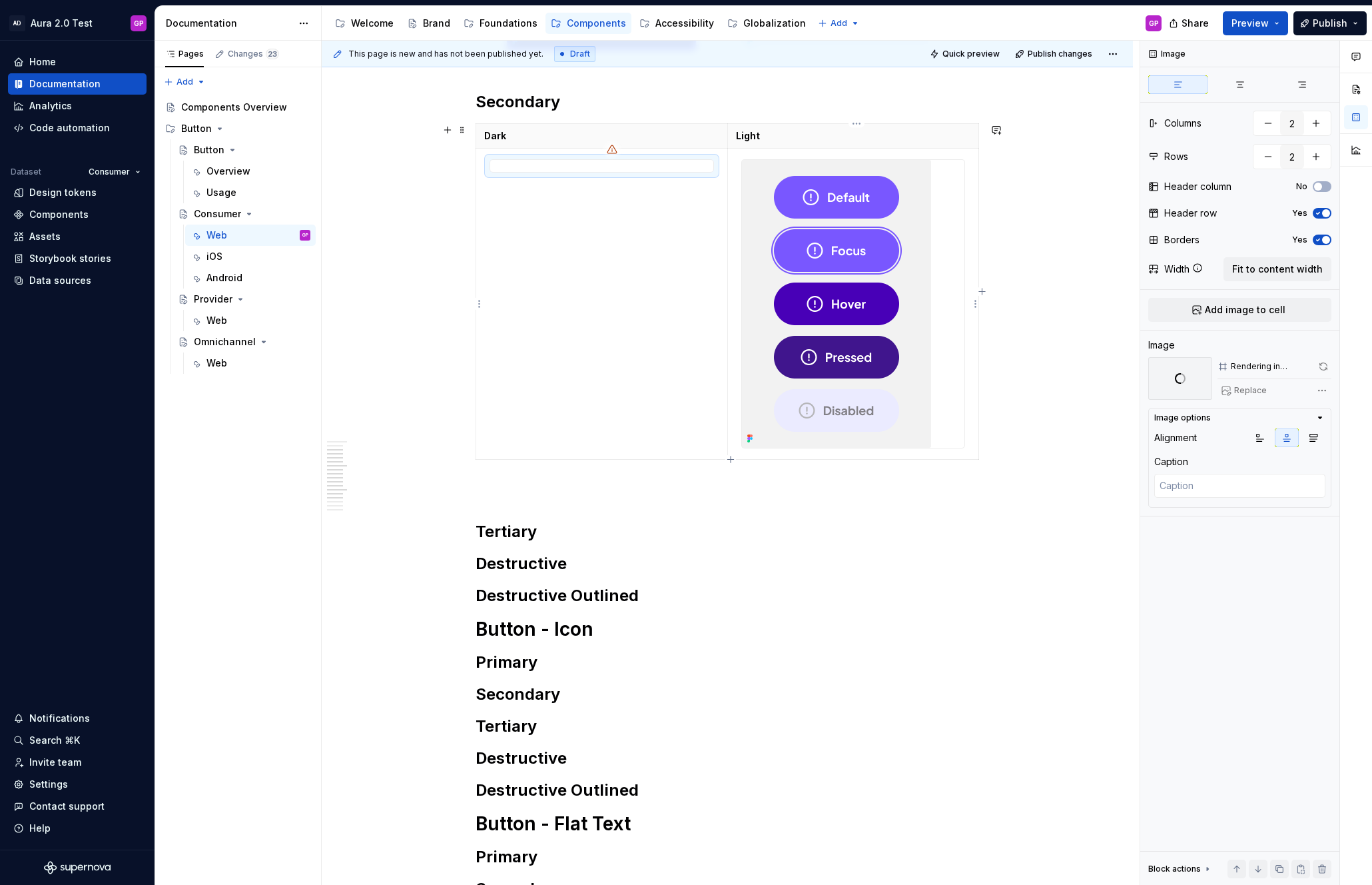
click at [828, 340] on img at bounding box center [836, 304] width 189 height 288
click at [1249, 391] on span "Replace" at bounding box center [1251, 390] width 33 height 10
type textarea "*"
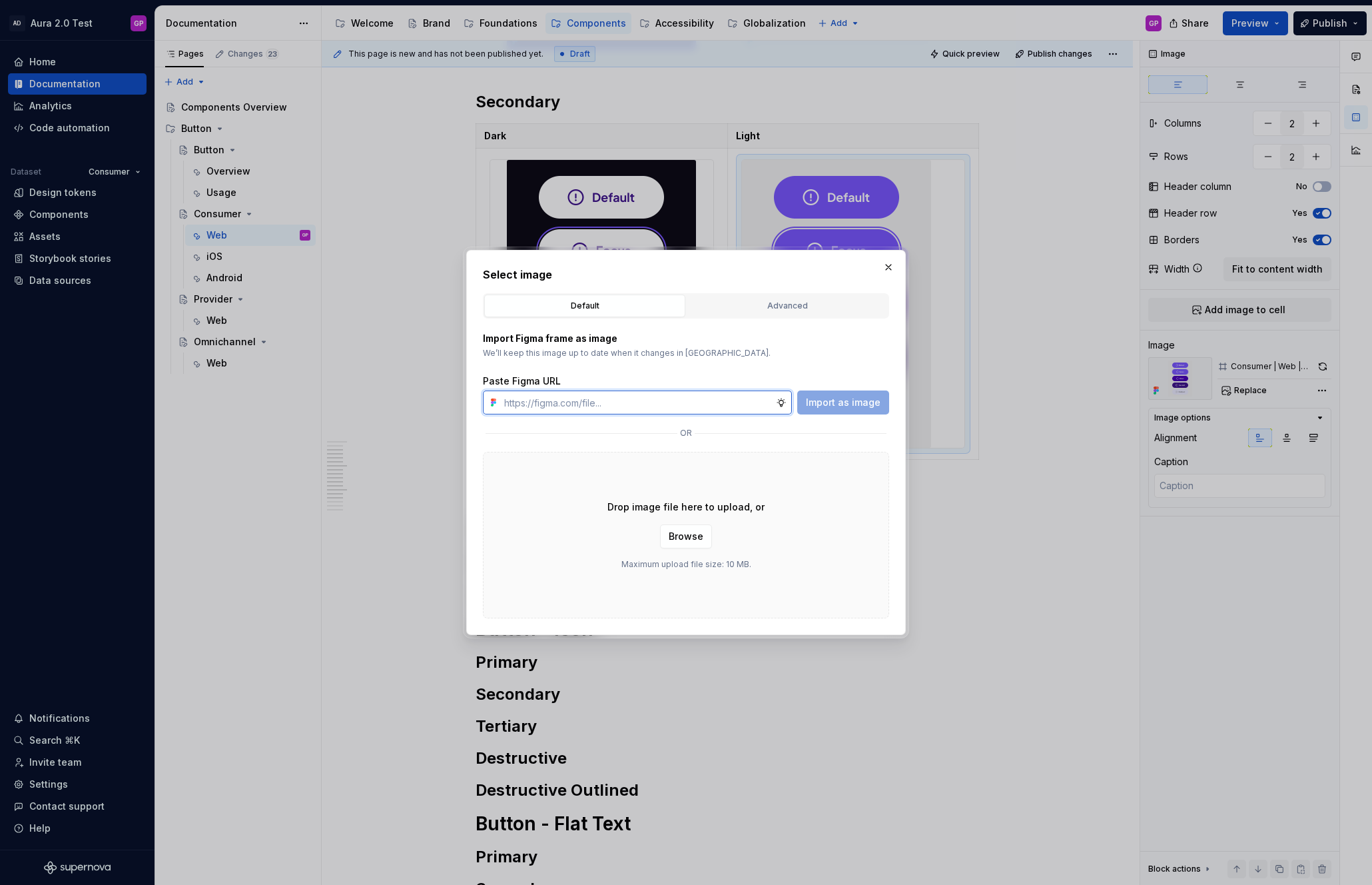
click at [733, 400] on input "text" at bounding box center [637, 403] width 277 height 24
click at [663, 404] on input "text" at bounding box center [637, 403] width 277 height 24
paste input "[URL][DOMAIN_NAME]"
type input "[URL][DOMAIN_NAME]"
click at [857, 400] on span "Import as image" at bounding box center [843, 402] width 75 height 13
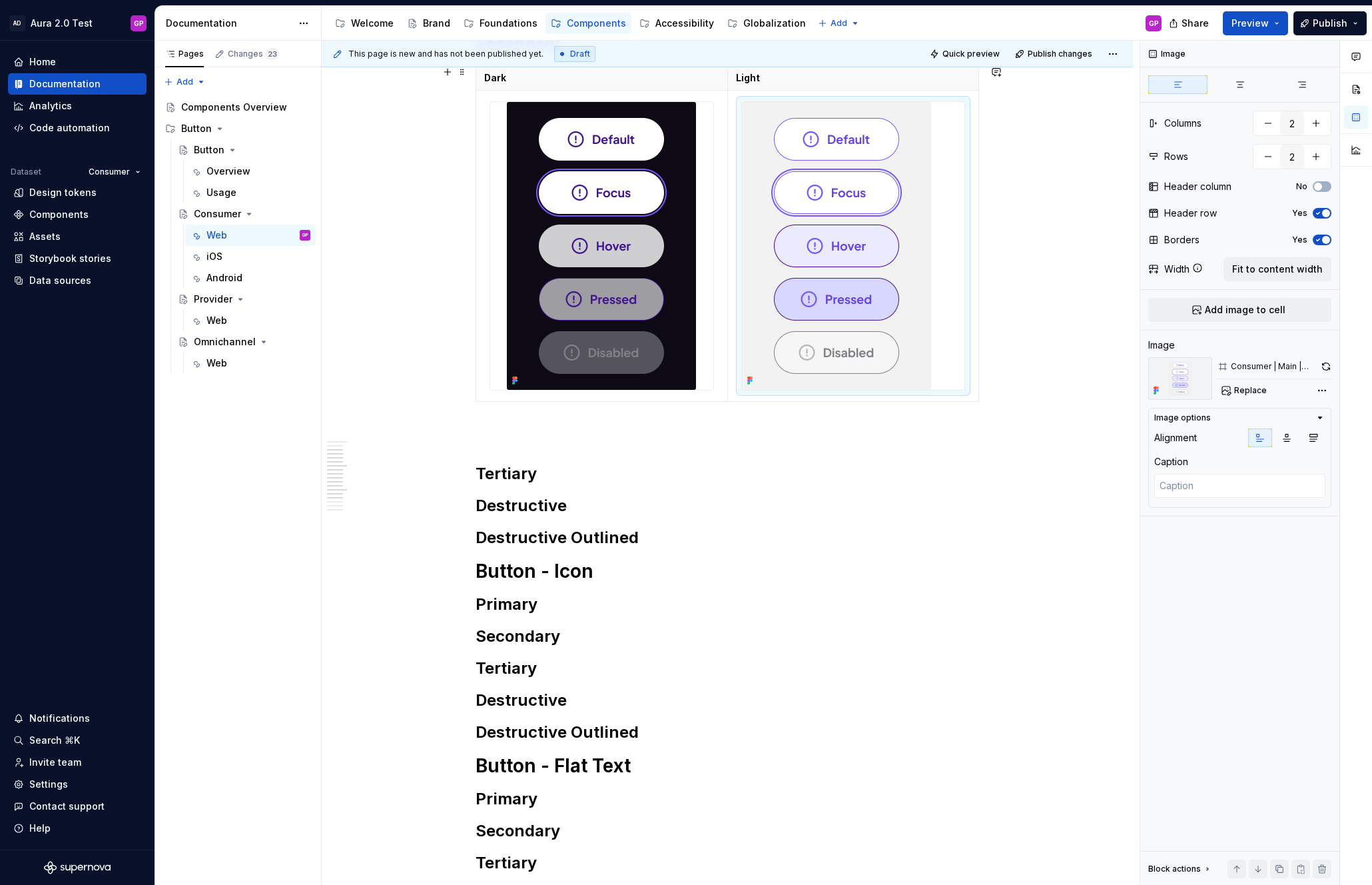
scroll to position [945, 0]
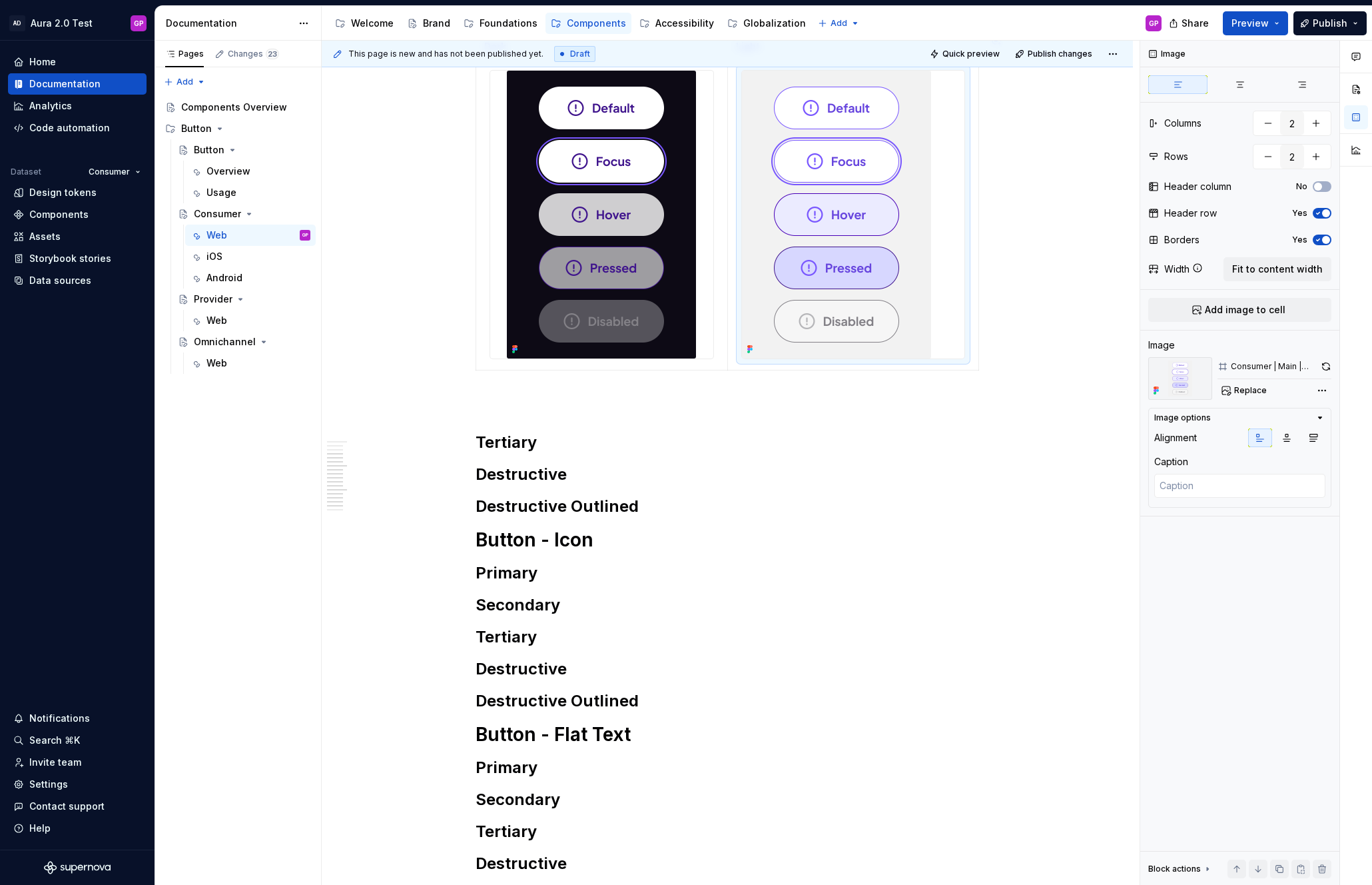
click at [404, 377] on div "**********" at bounding box center [727, 236] width 811 height 1901
click at [480, 413] on div "**********" at bounding box center [727, 112] width 503 height 1588
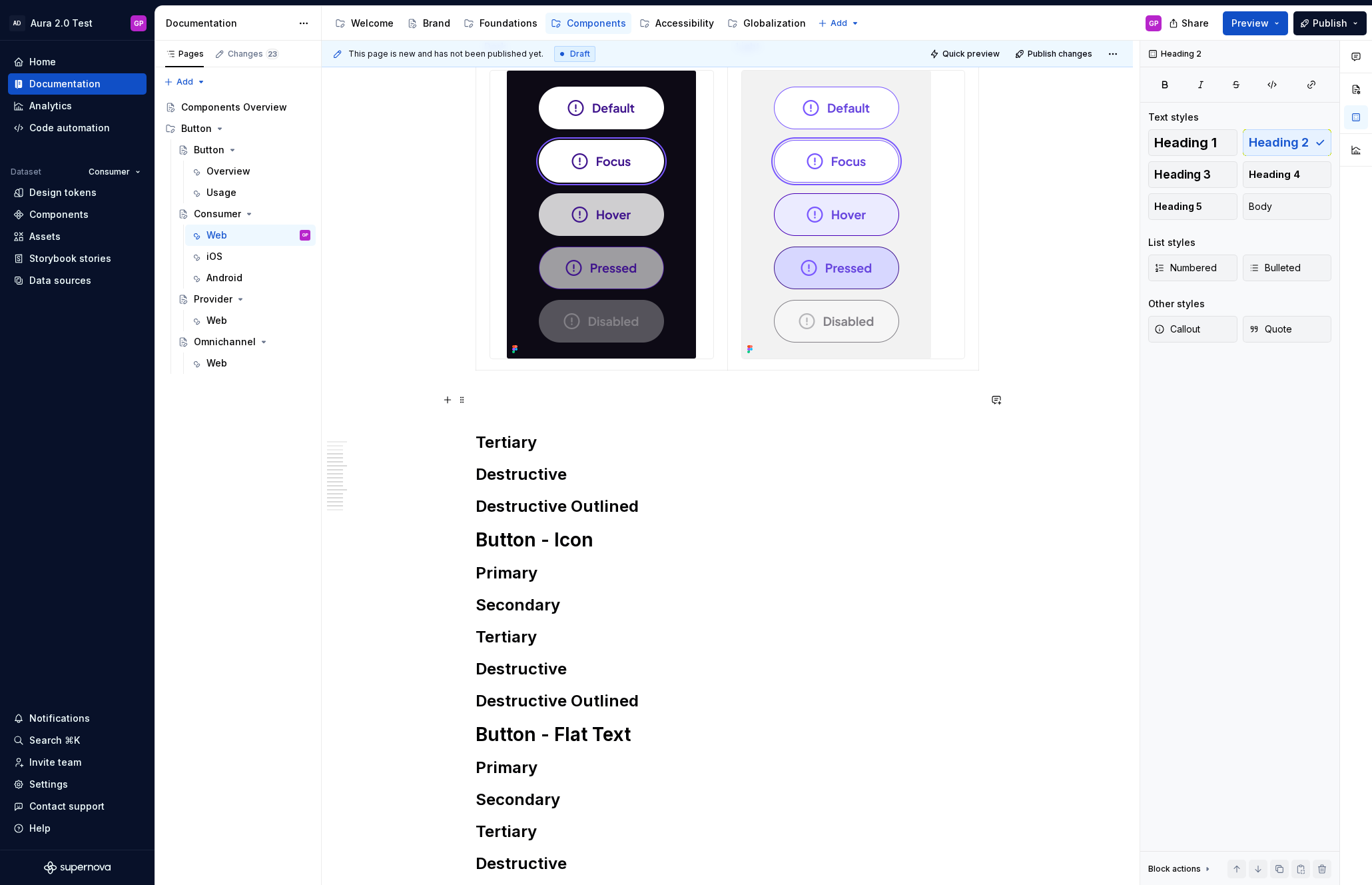
click at [489, 397] on p at bounding box center [727, 399] width 503 height 16
click at [465, 400] on span at bounding box center [462, 399] width 10 height 18
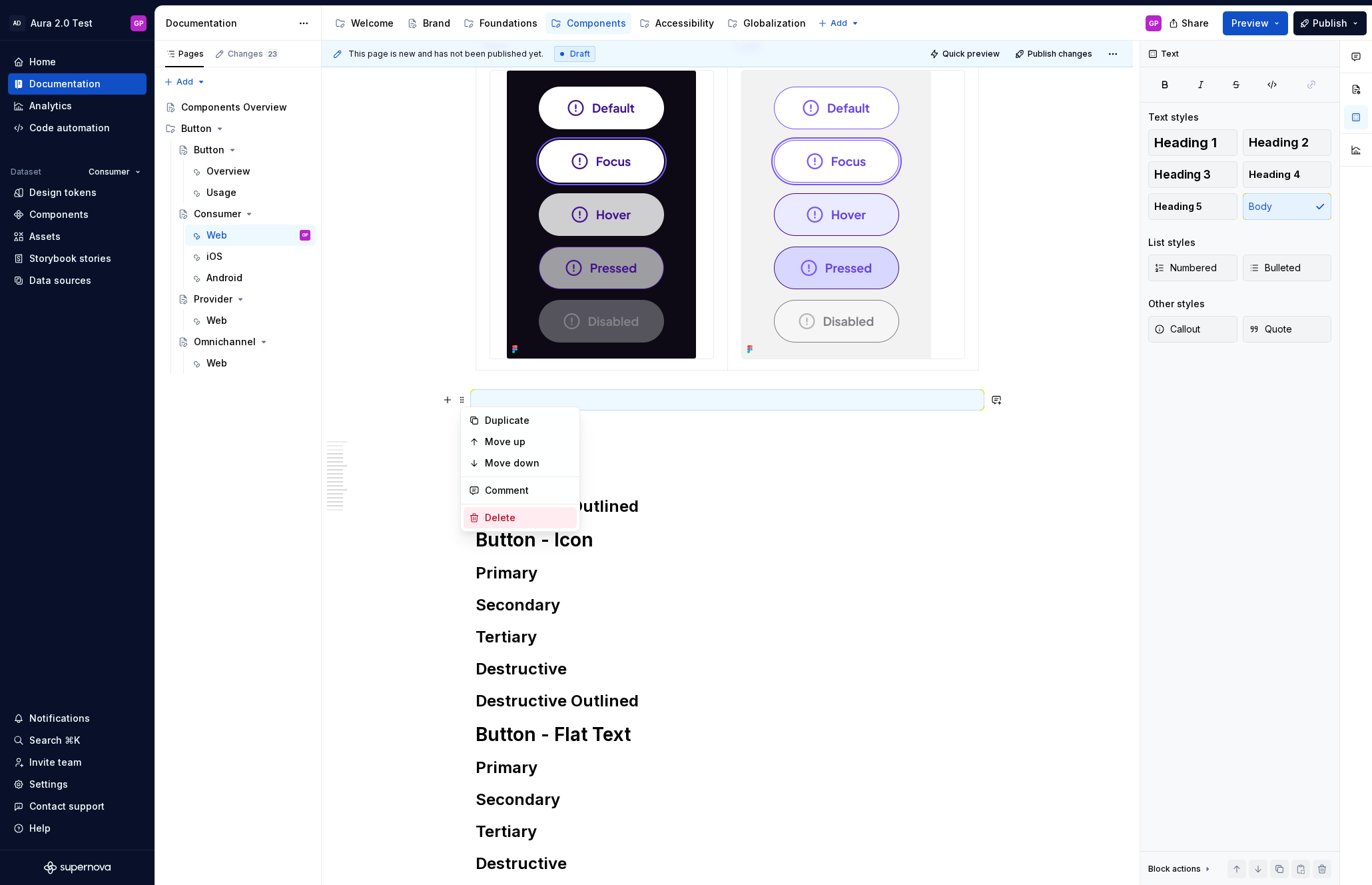
click at [482, 515] on div "Delete" at bounding box center [519, 517] width 114 height 22
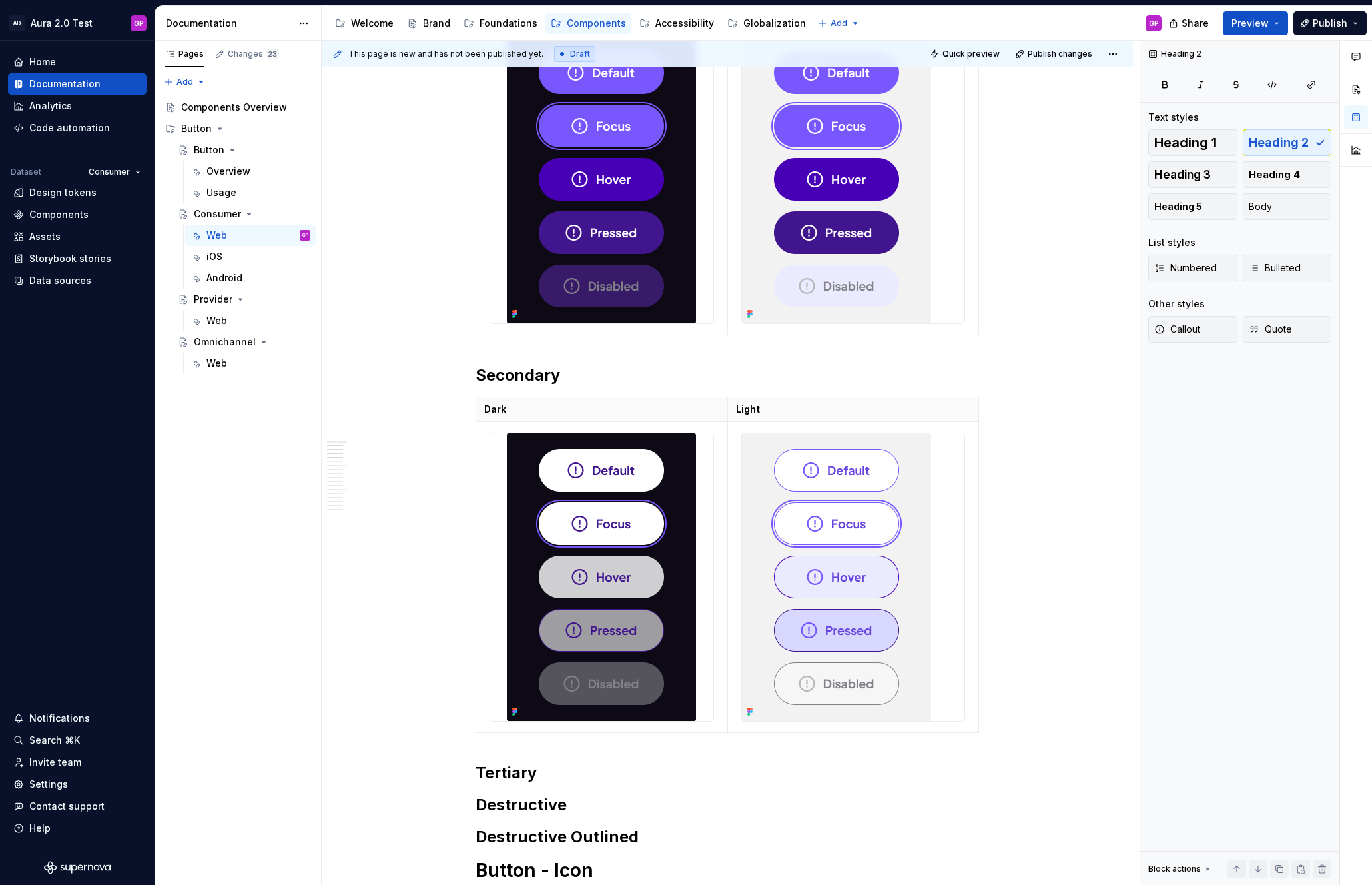
scroll to position [417, 0]
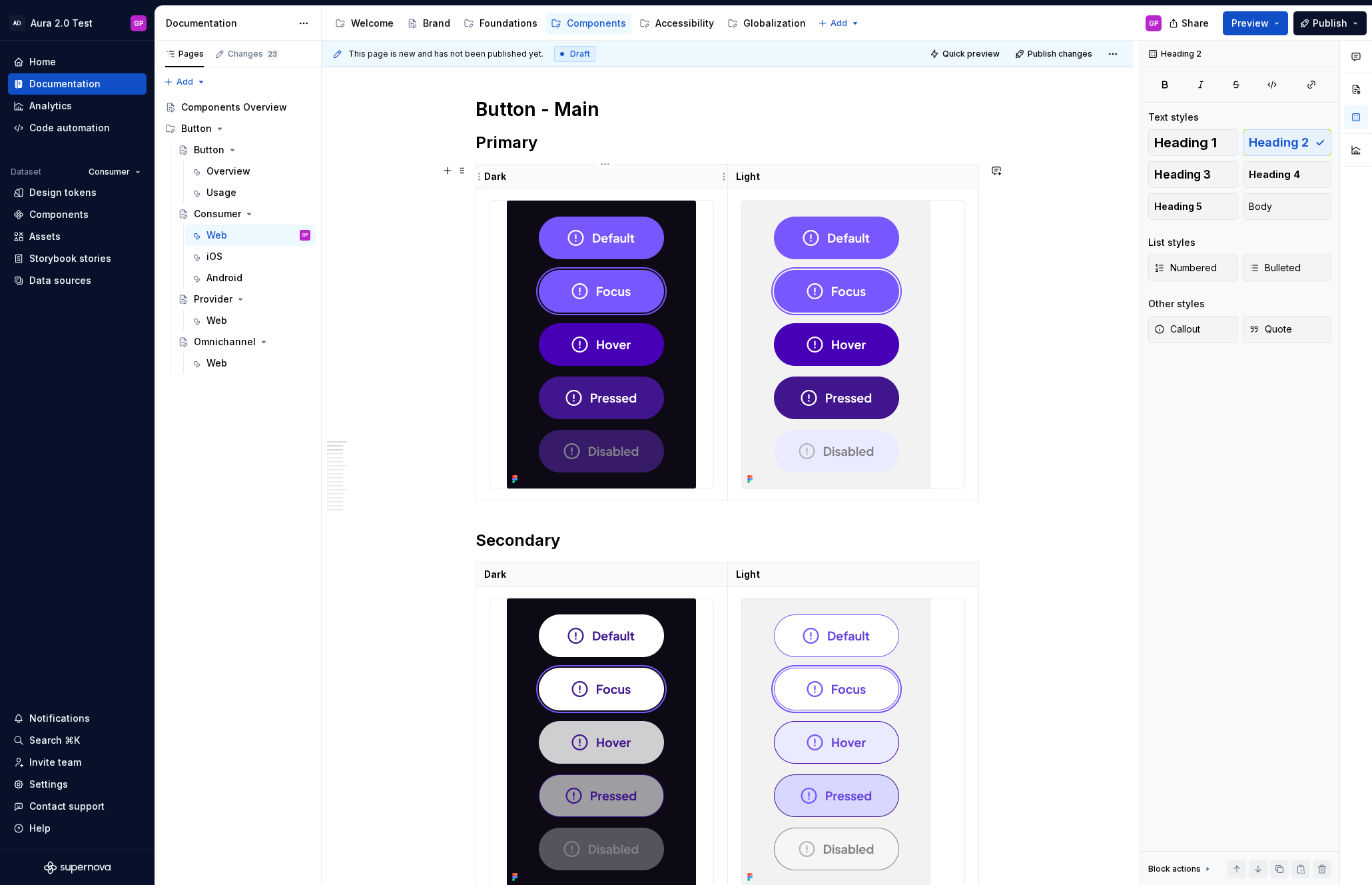
click at [526, 177] on p "Dark" at bounding box center [601, 176] width 235 height 13
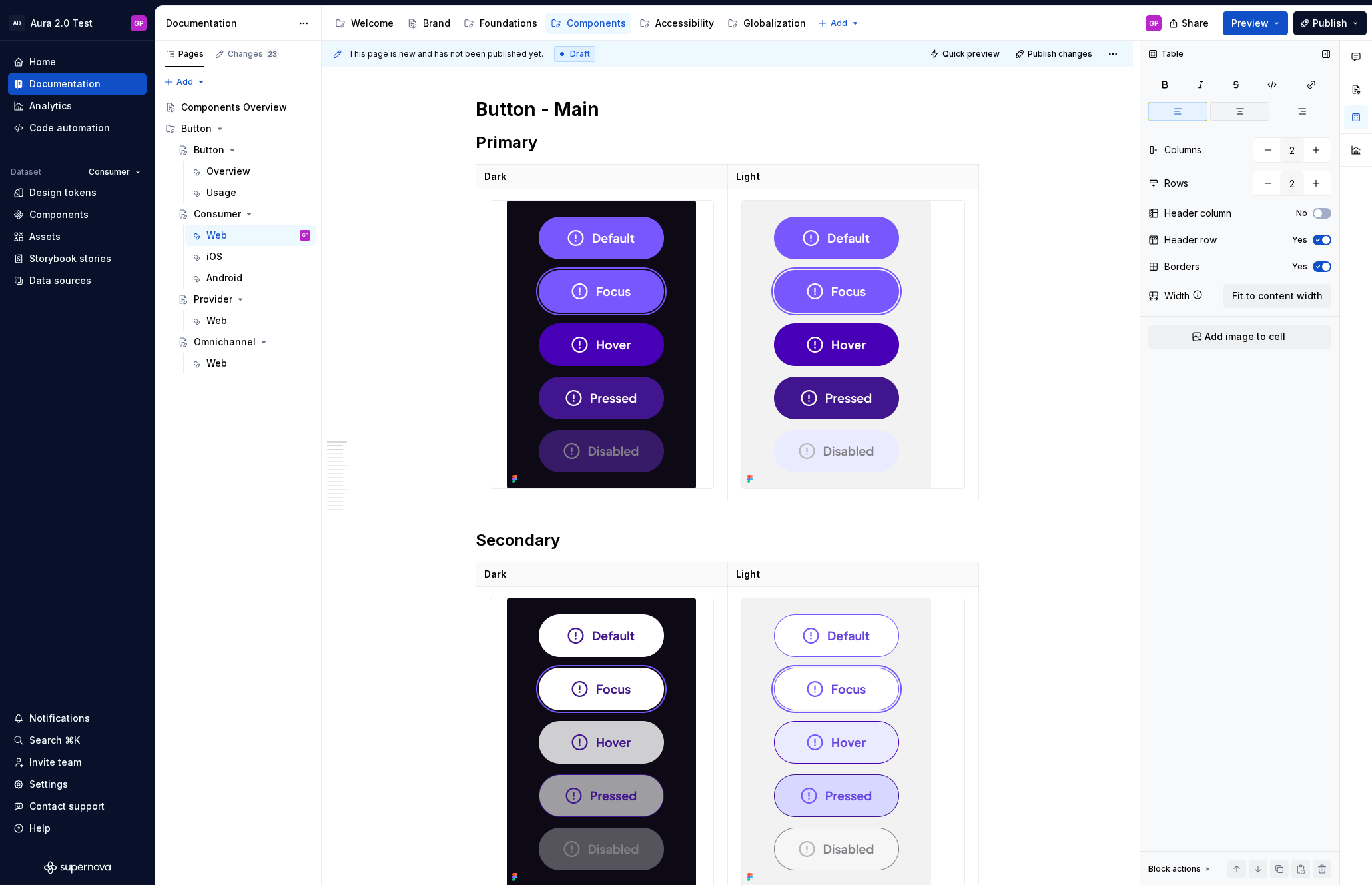
click at [1235, 109] on icon "button" at bounding box center [1239, 111] width 10 height 10
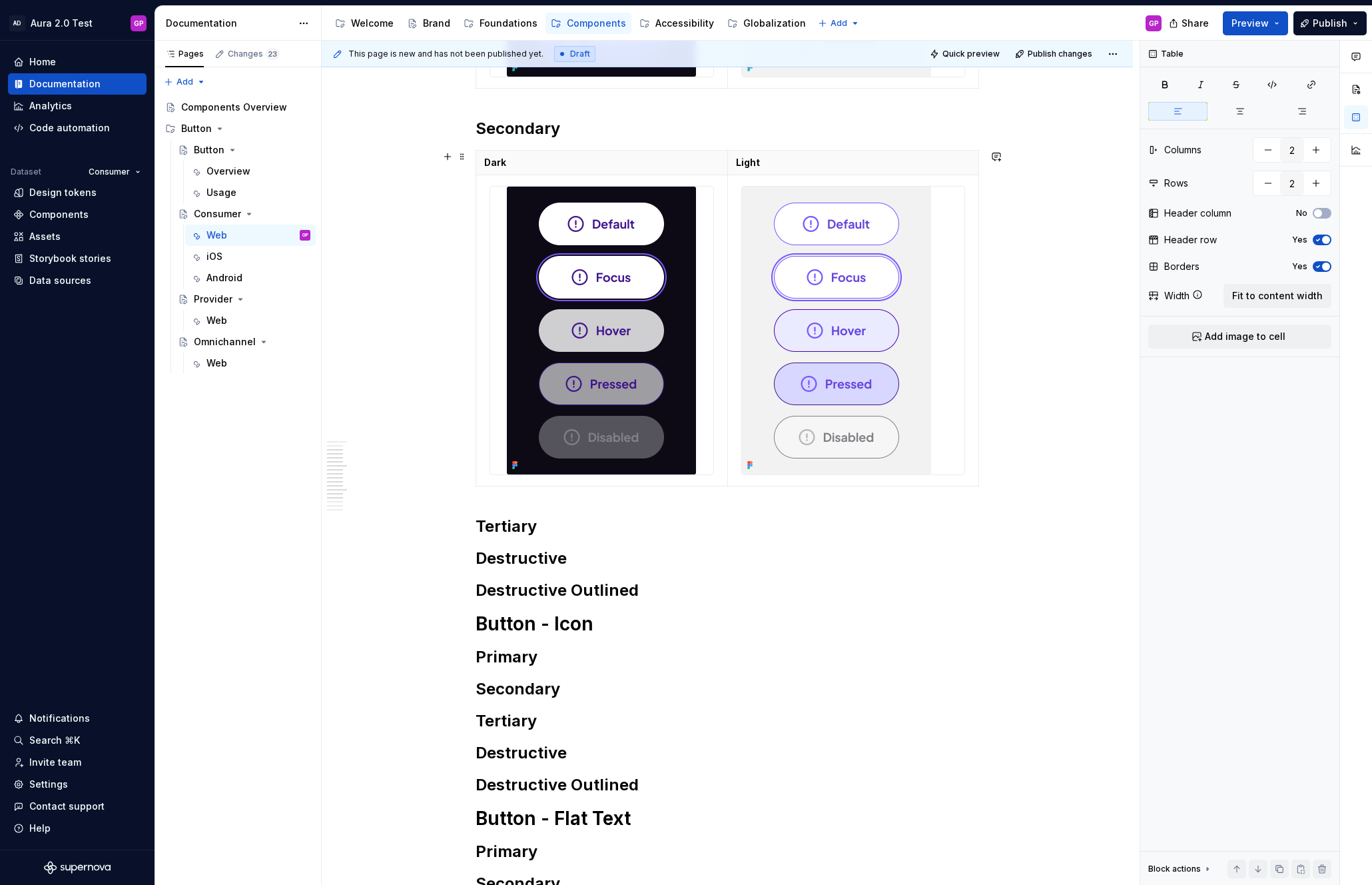
scroll to position [830, 0]
click at [467, 156] on span at bounding box center [462, 155] width 10 height 18
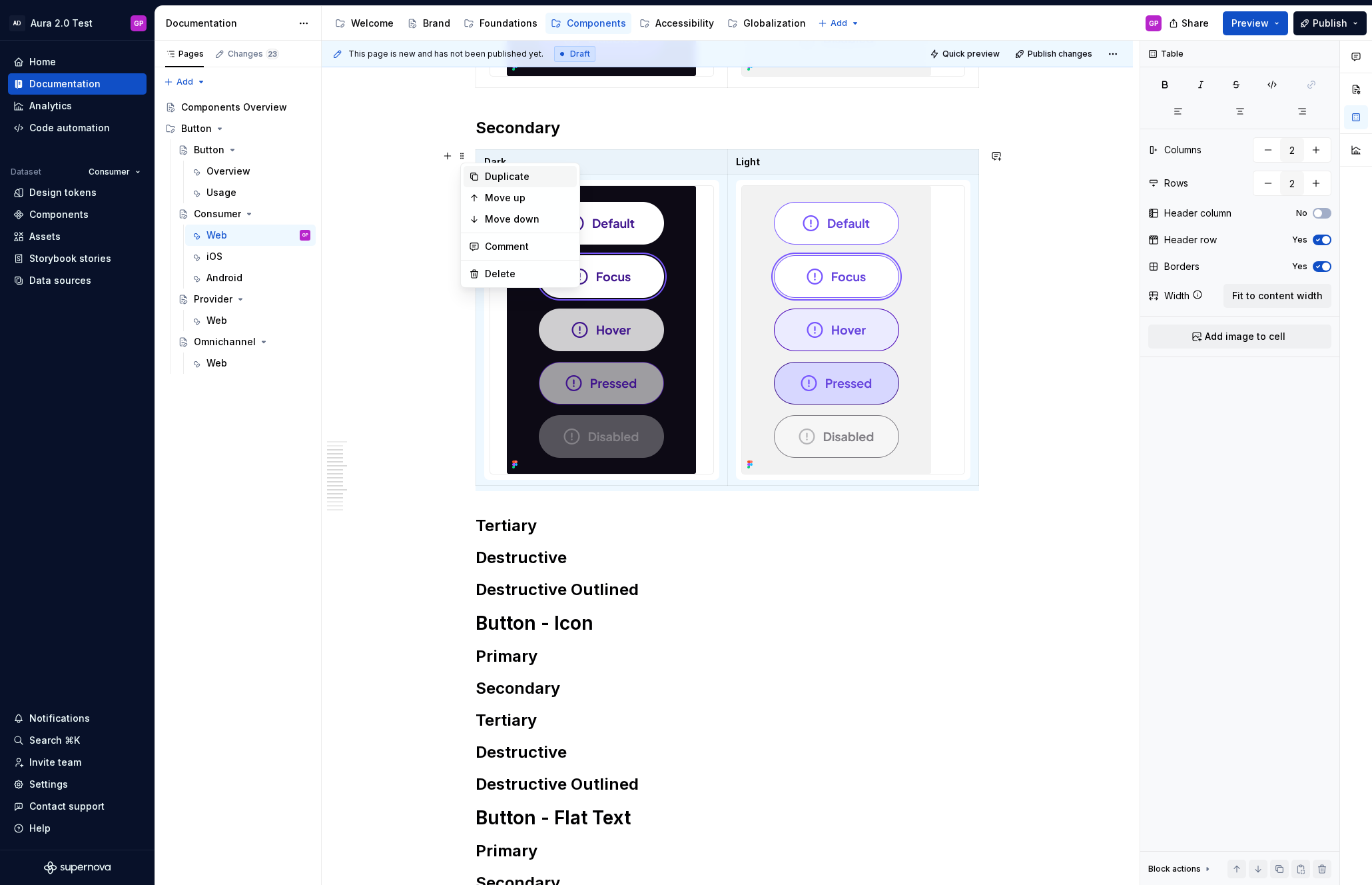
click at [497, 176] on div "Duplicate" at bounding box center [528, 176] width 87 height 13
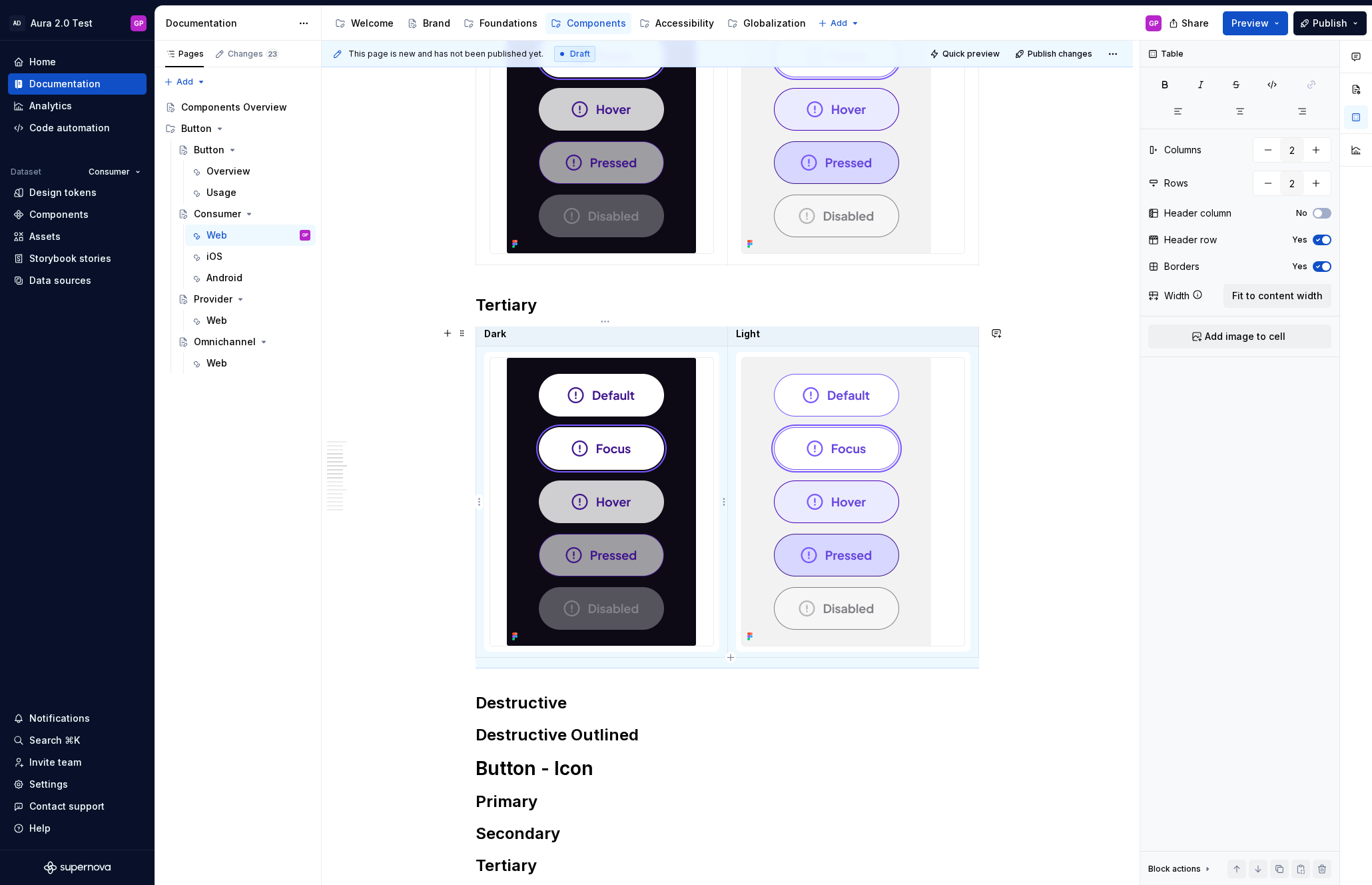
scroll to position [0, 0]
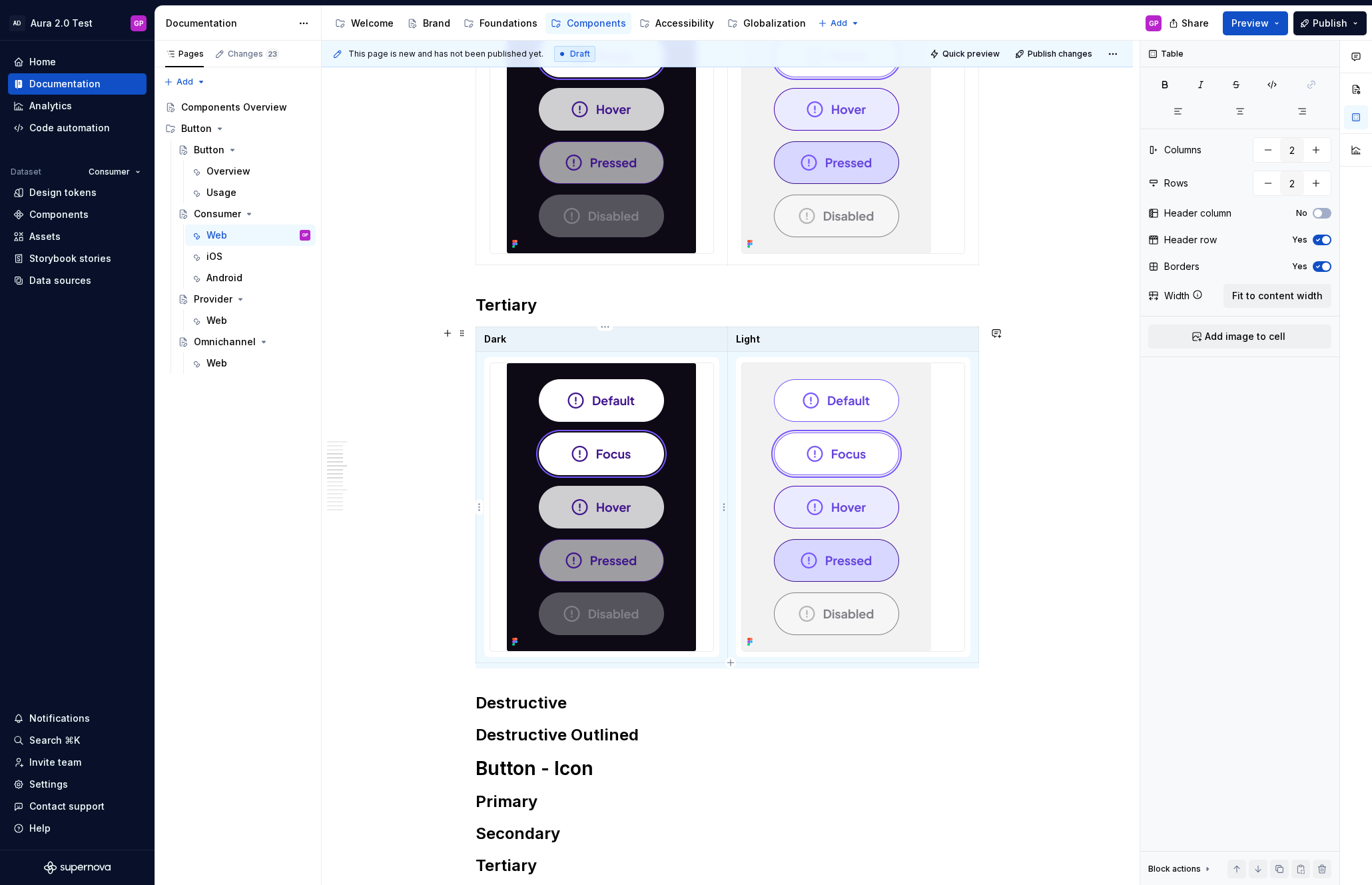
click at [620, 423] on img at bounding box center [601, 507] width 189 height 288
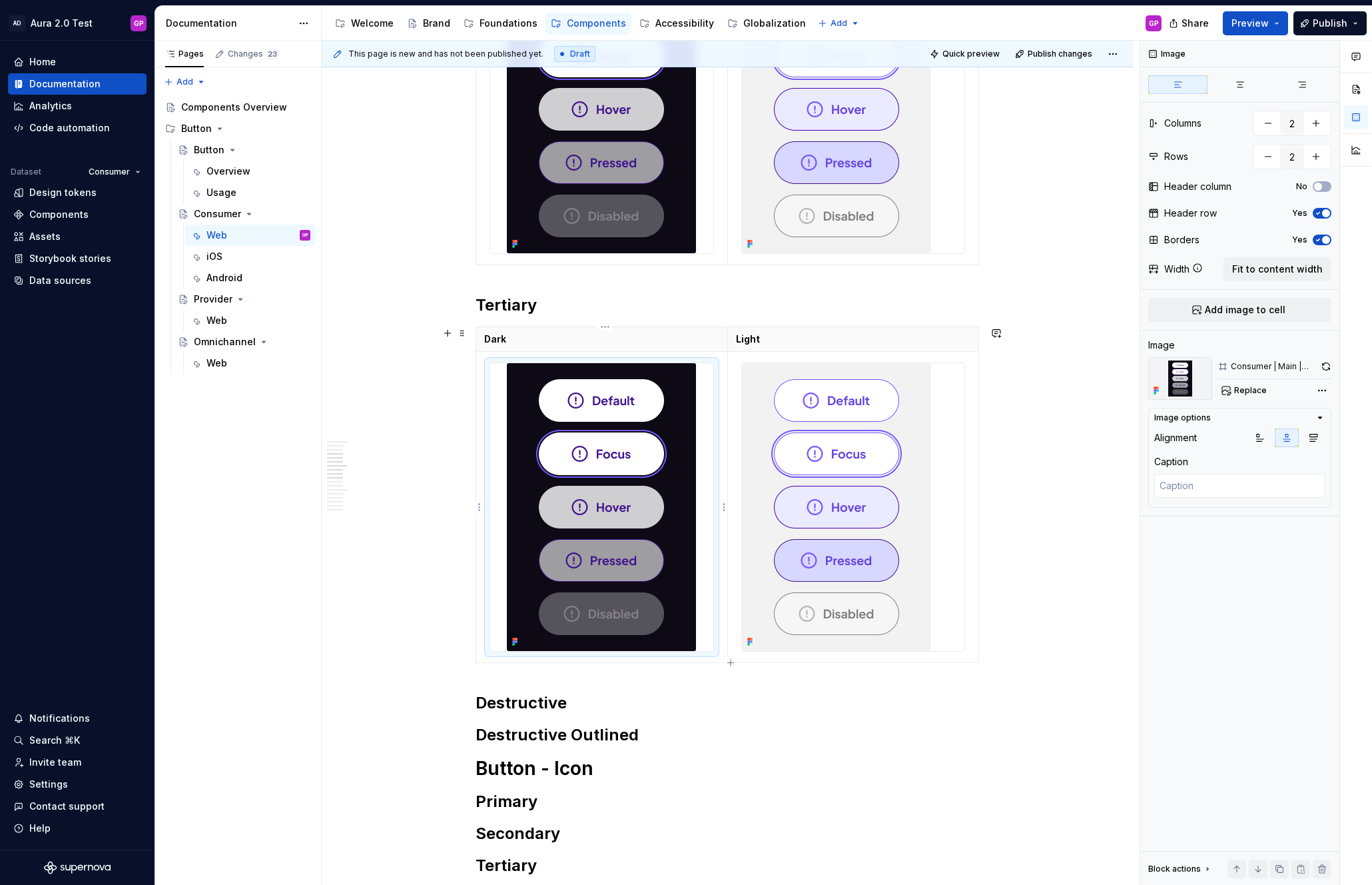
click at [606, 451] on img at bounding box center [601, 507] width 189 height 288
click at [1234, 400] on div "Image Columns 2 Rows 2 Header column No Header row Yes Borders Yes Width Fit to…" at bounding box center [1239, 463] width 199 height 845
click at [1235, 391] on span "Replace" at bounding box center [1251, 390] width 33 height 10
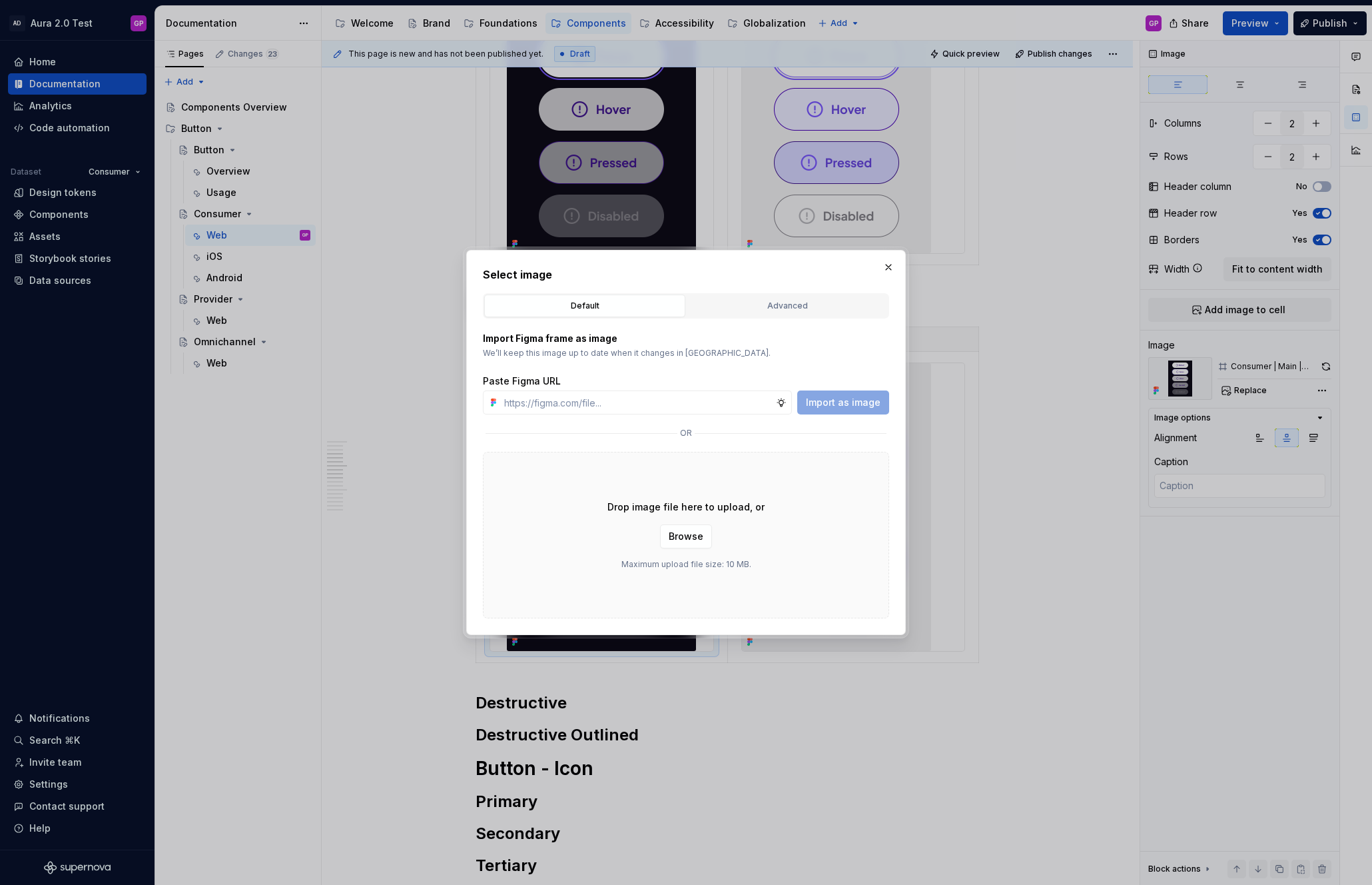
type textarea "*"
type input "[URL][DOMAIN_NAME]"
type textarea "*"
type input "[URL][DOMAIN_NAME]"
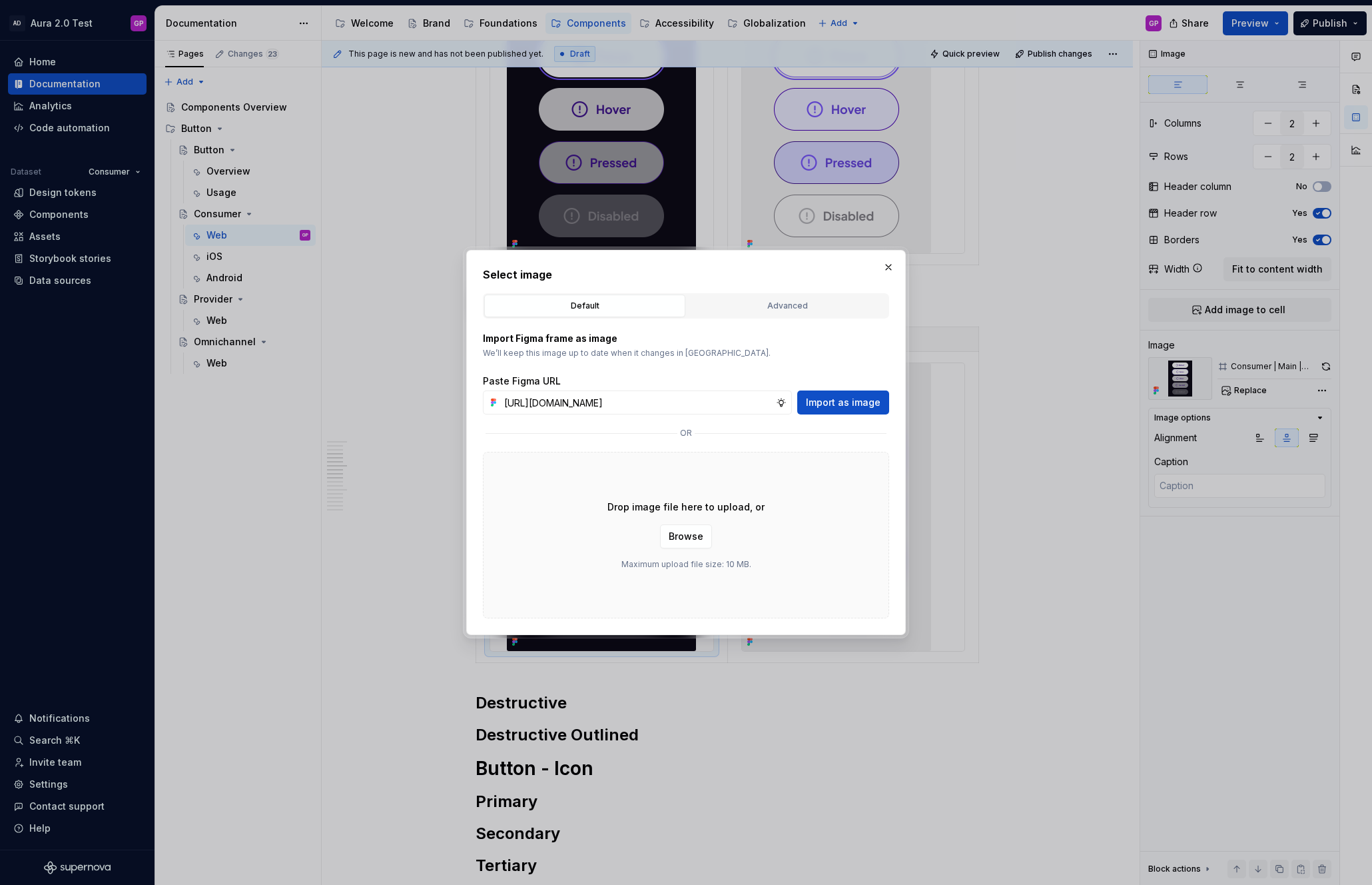
click at [873, 402] on span "Import as image" at bounding box center [843, 402] width 75 height 13
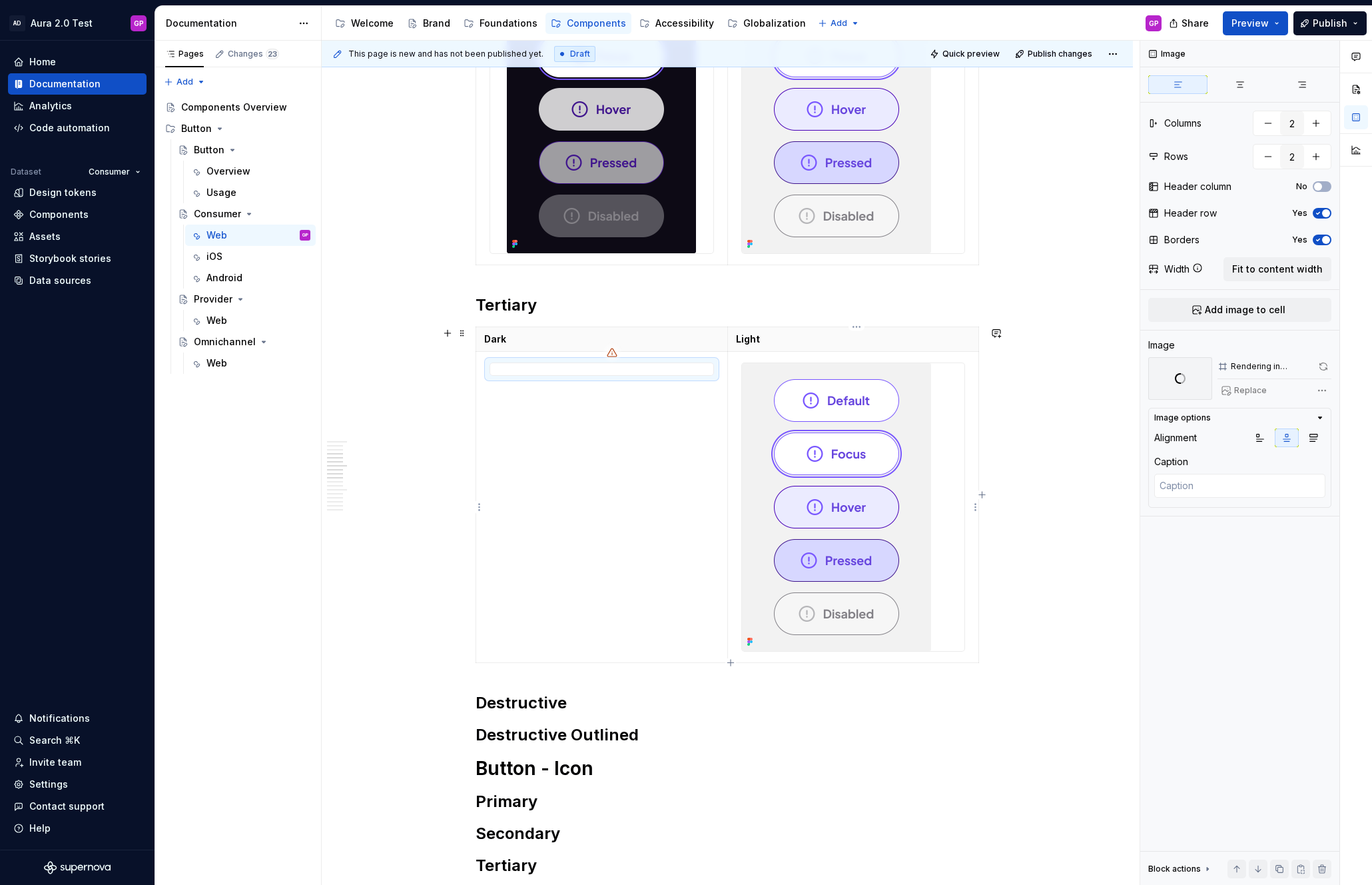
click at [801, 448] on img at bounding box center [836, 507] width 189 height 288
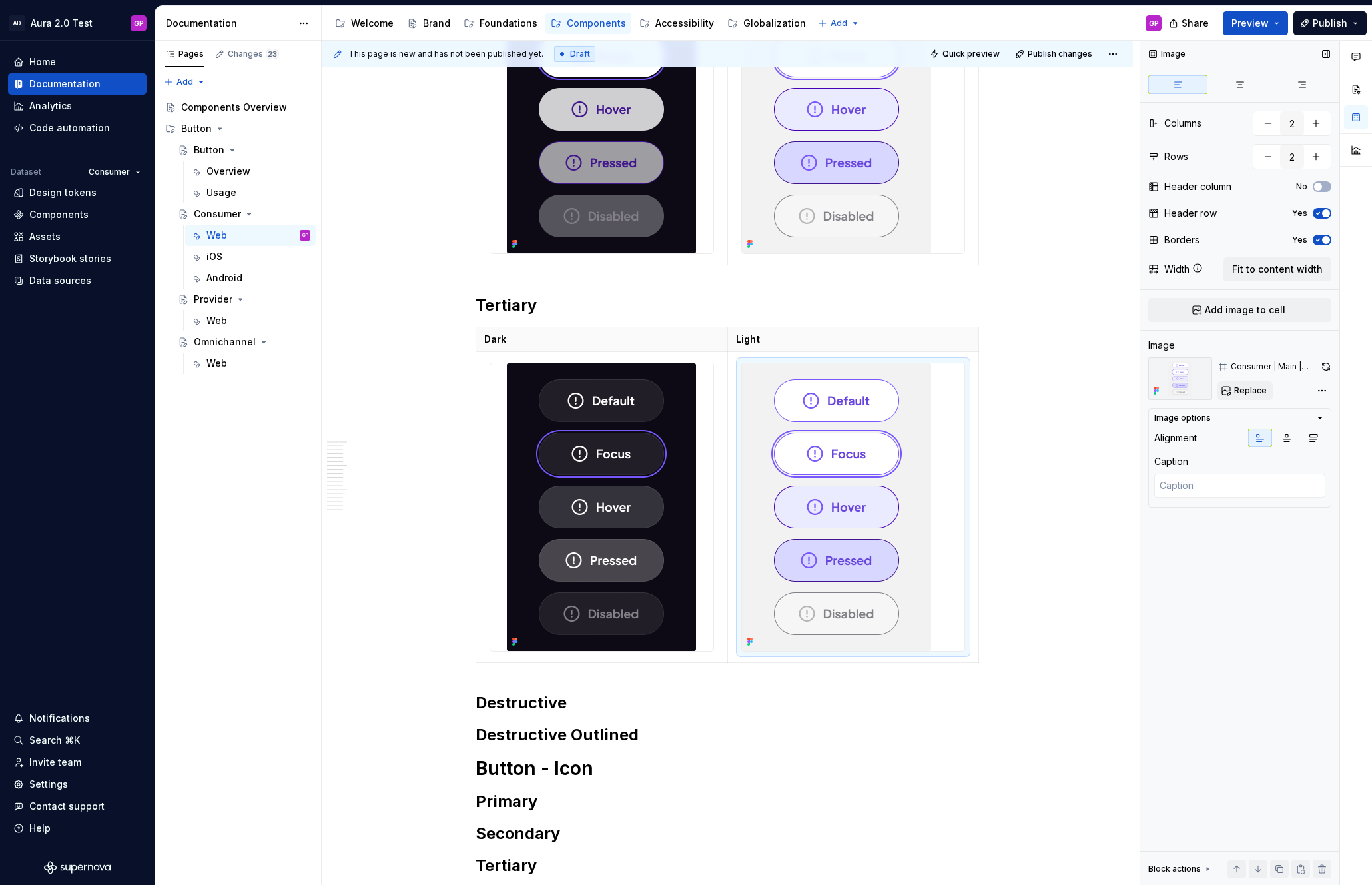
click at [1241, 391] on span "Replace" at bounding box center [1251, 390] width 33 height 10
type textarea "*"
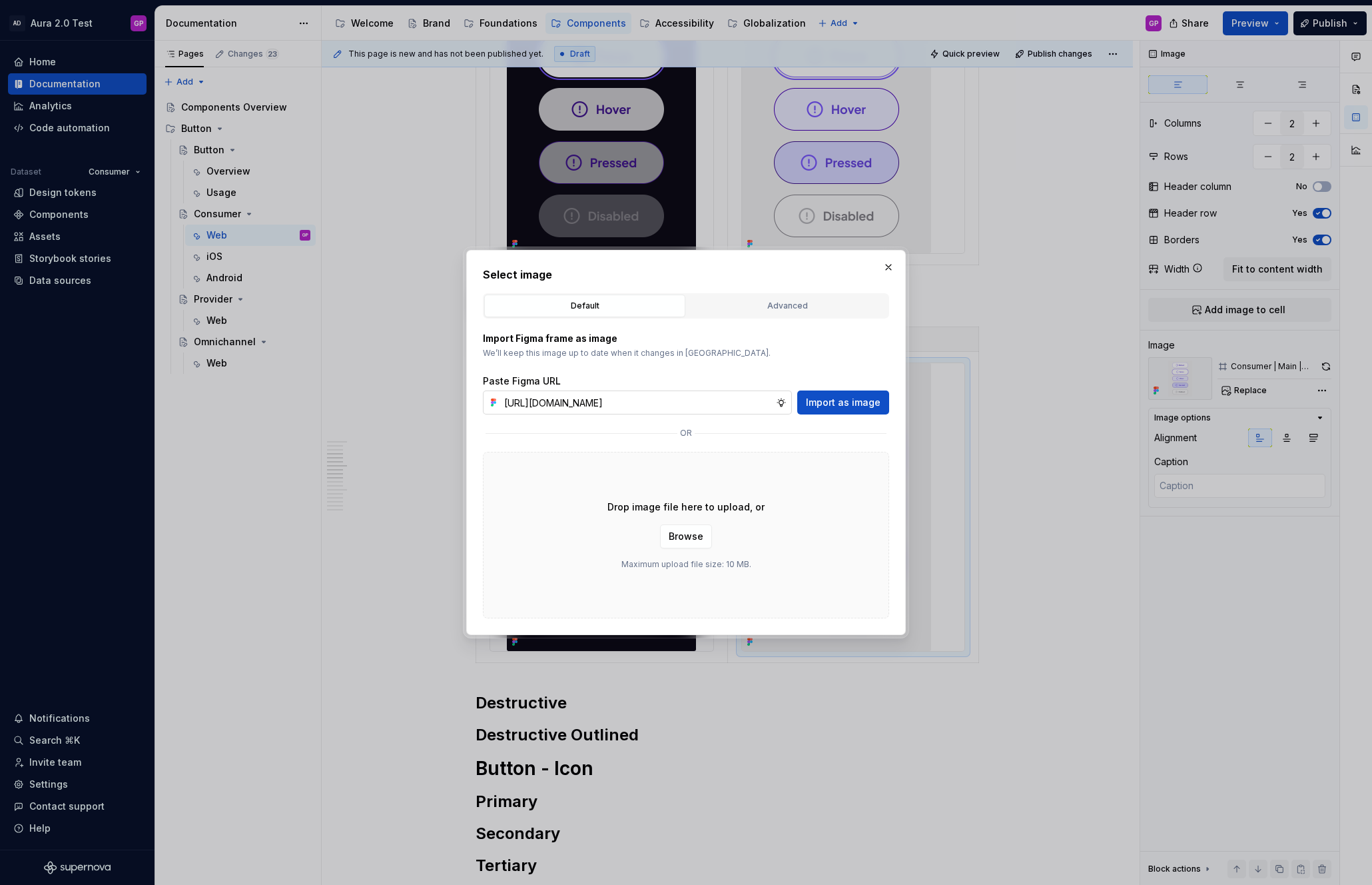
scroll to position [0, 258]
type input "[URL][DOMAIN_NAME]"
click at [846, 402] on span "Import as image" at bounding box center [843, 402] width 75 height 13
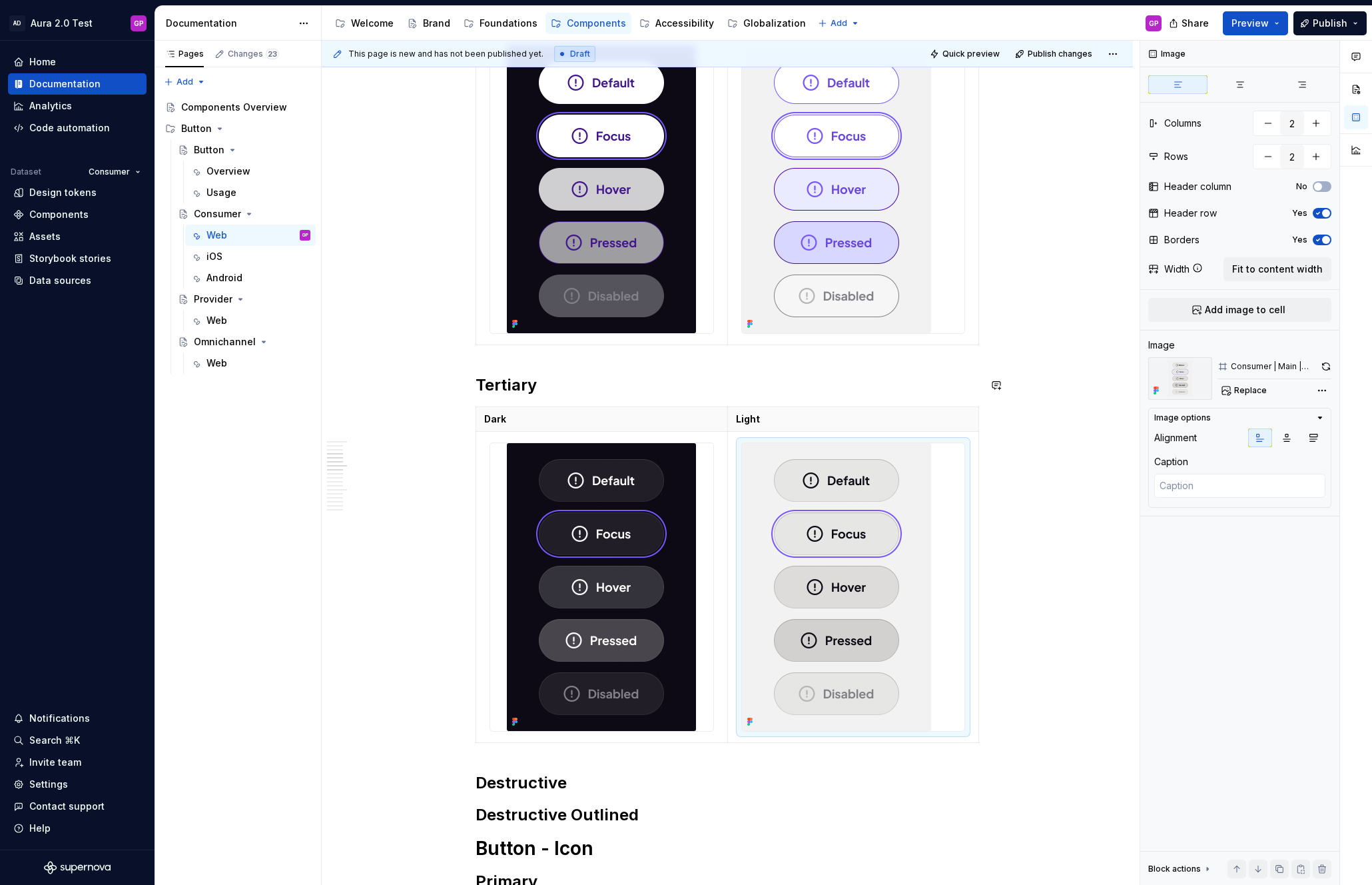
scroll to position [980, 0]
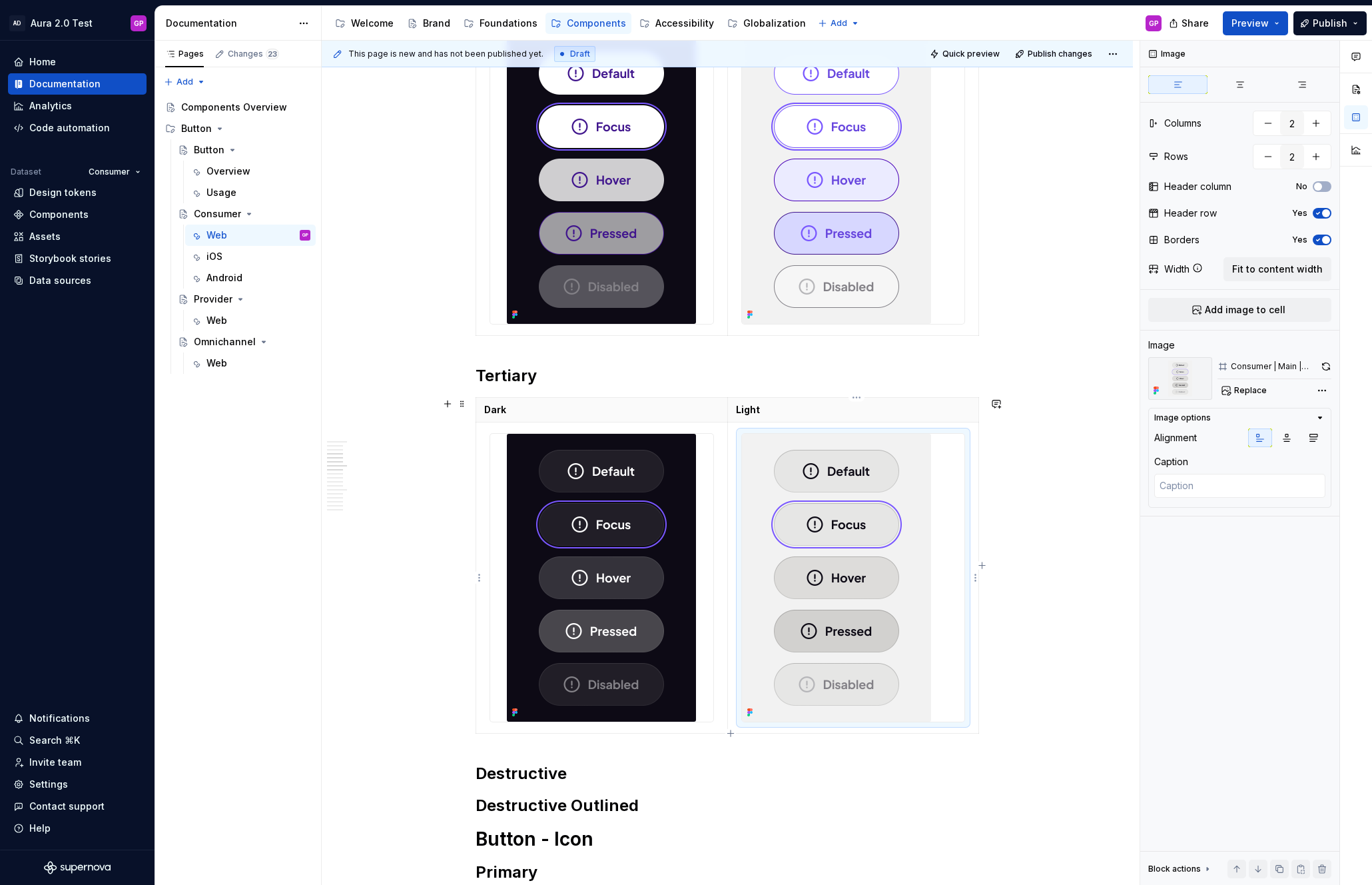
click at [809, 497] on img at bounding box center [836, 578] width 189 height 288
click at [1289, 437] on icon "button" at bounding box center [1286, 437] width 10 height 10
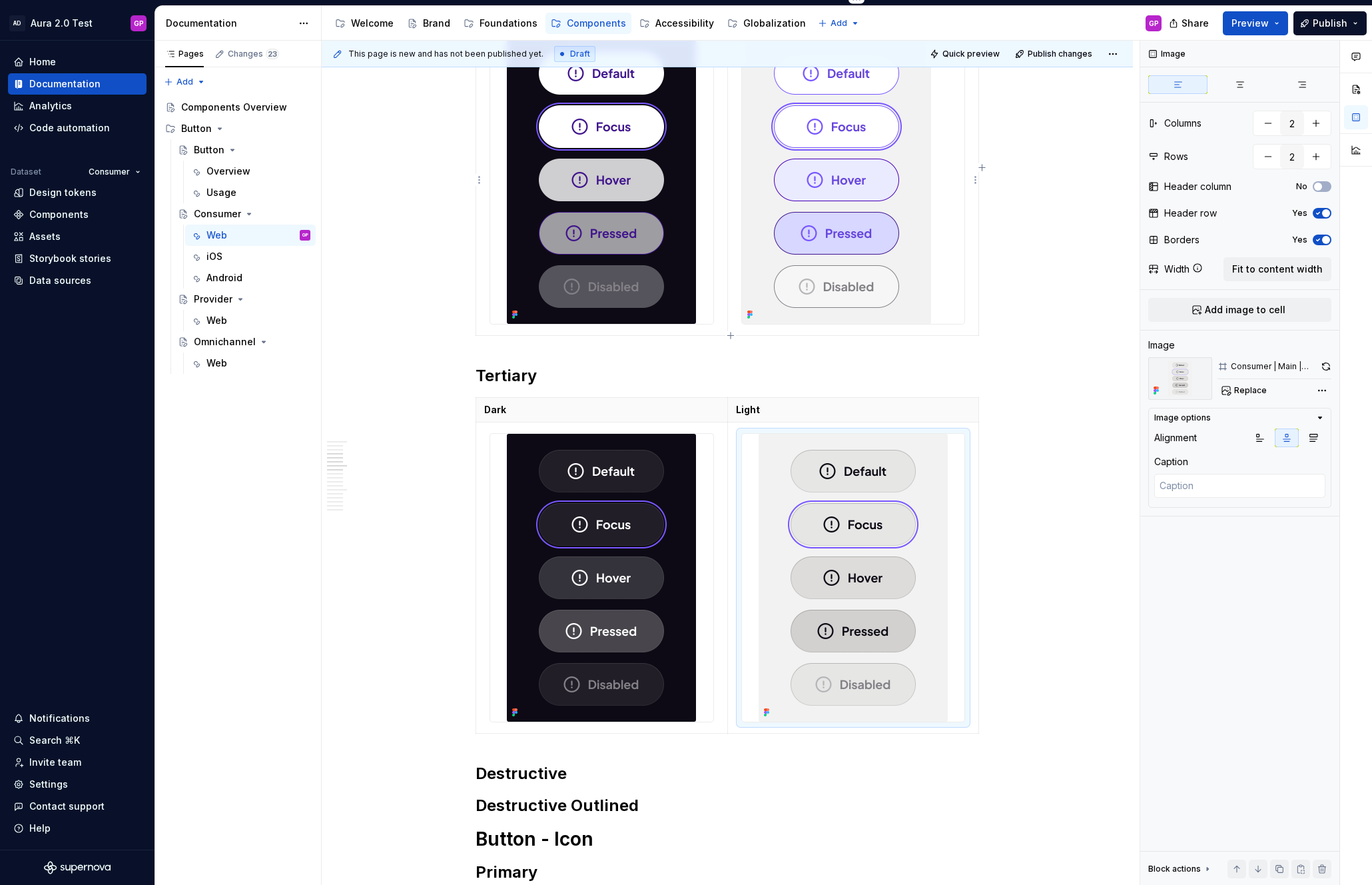
click at [905, 202] on img at bounding box center [836, 180] width 189 height 288
click at [1289, 435] on icon "button" at bounding box center [1286, 437] width 10 height 10
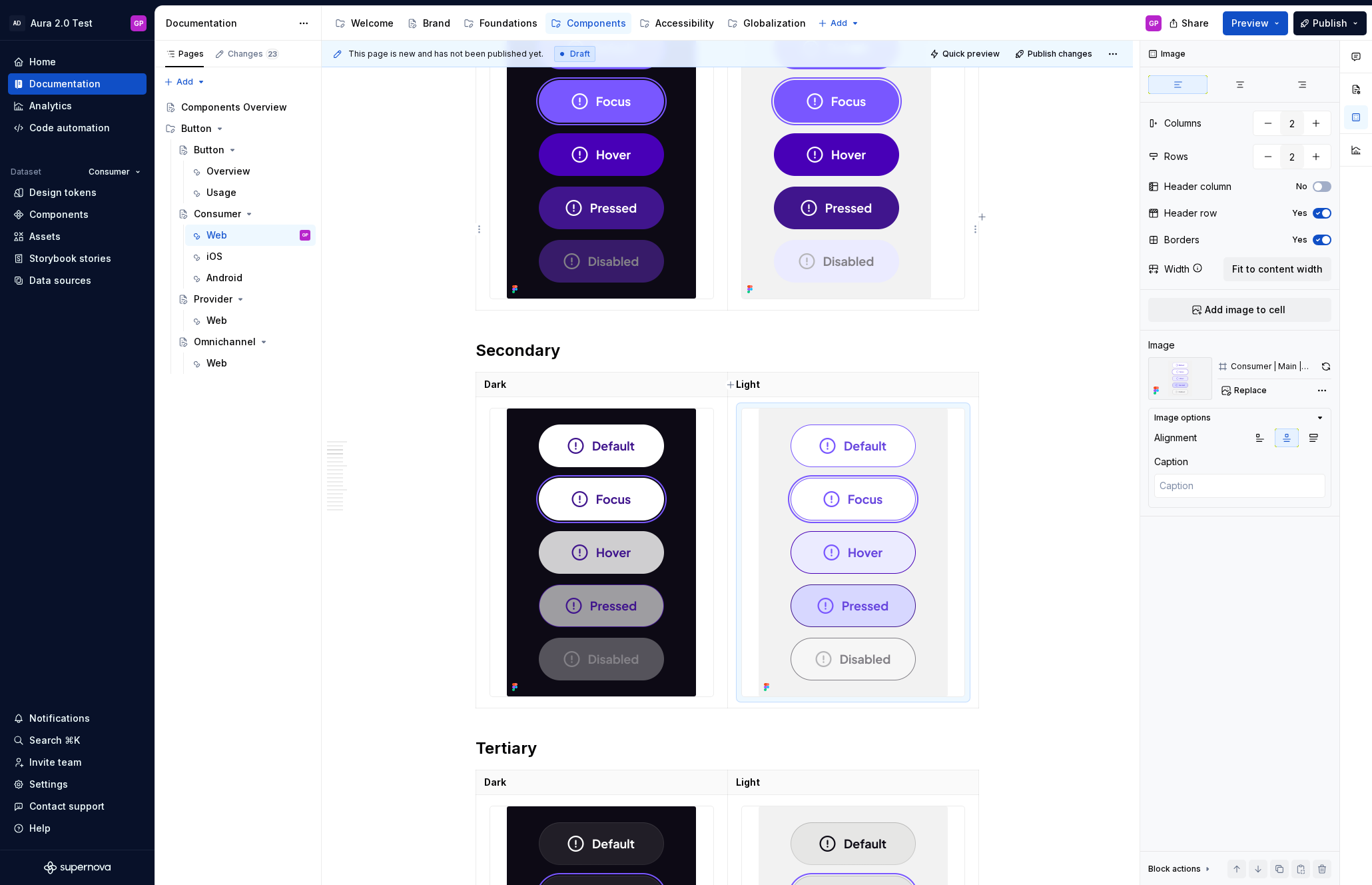
scroll to position [533, 0]
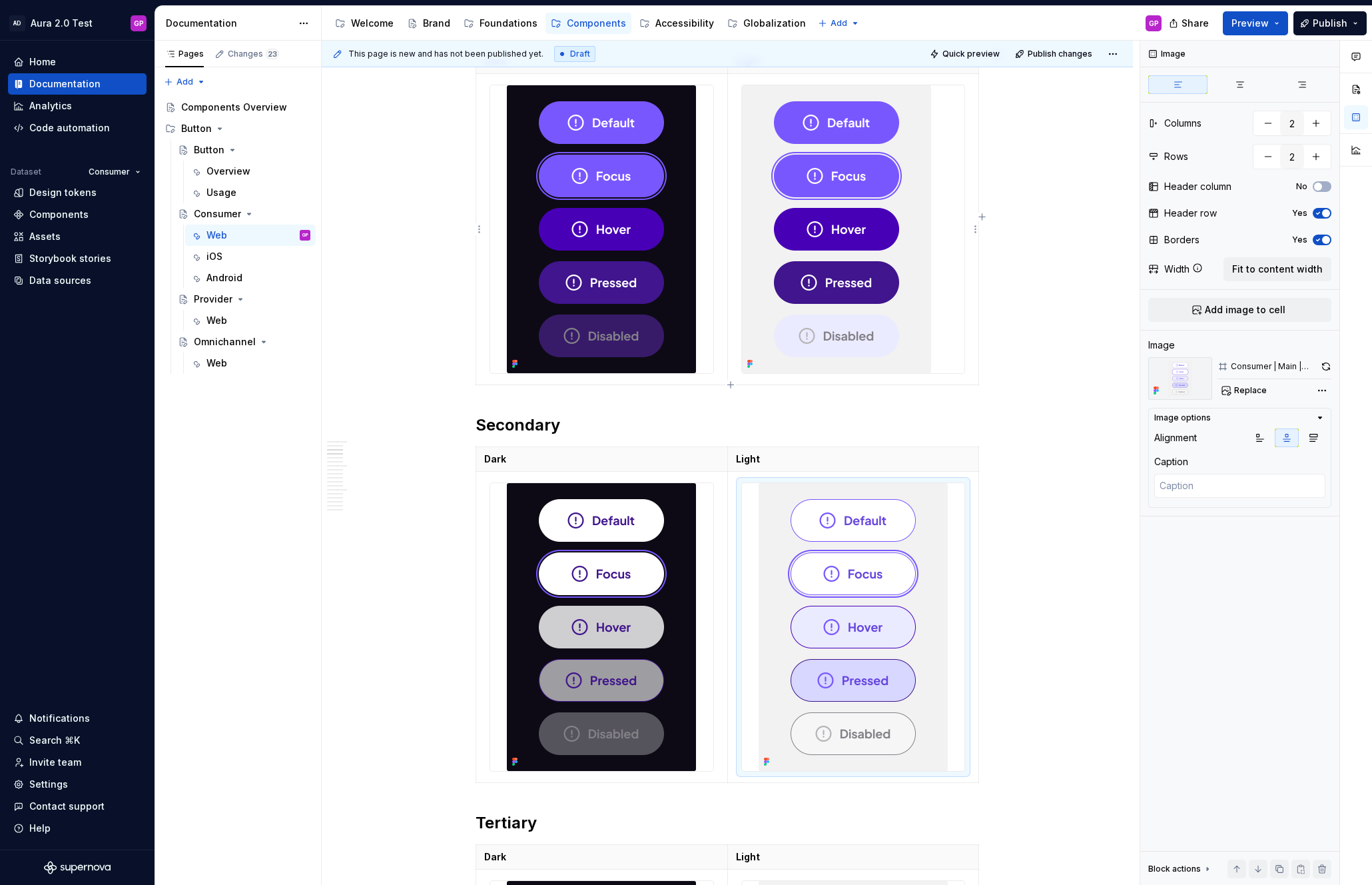
click at [810, 262] on img at bounding box center [836, 229] width 189 height 288
click at [1283, 437] on icon "button" at bounding box center [1286, 437] width 10 height 10
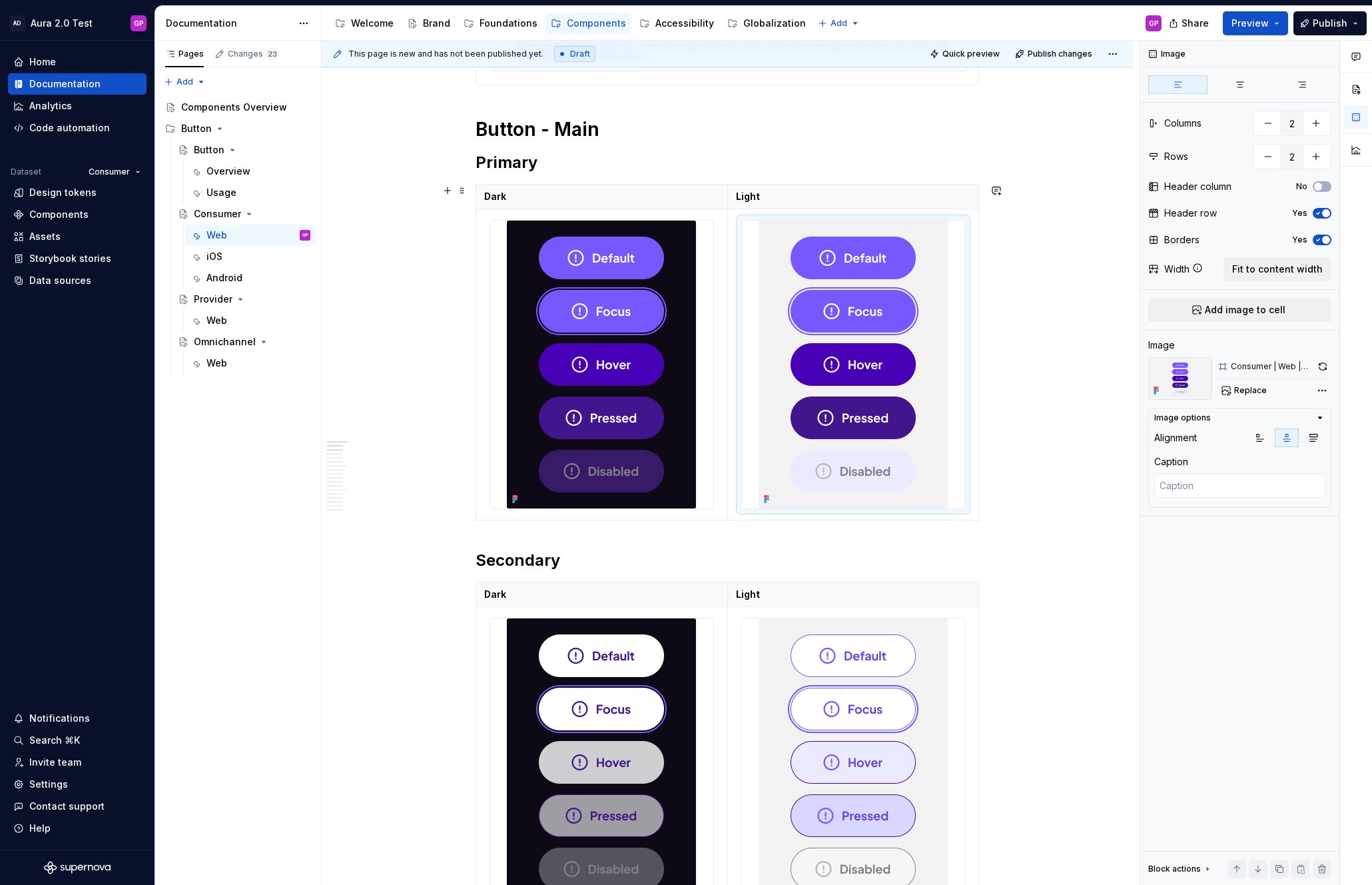
scroll to position [403, 0]
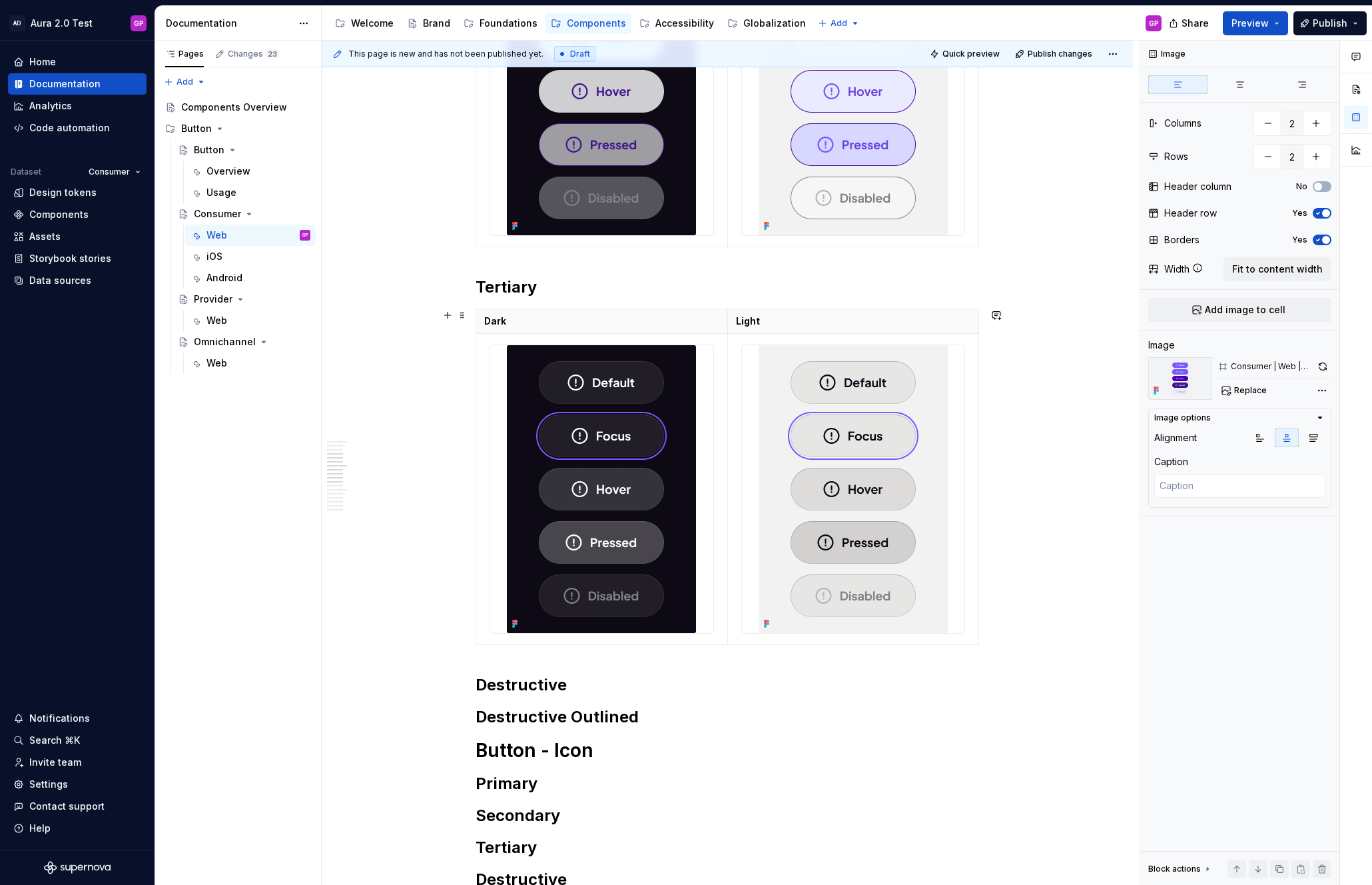
scroll to position [1069, 0]
click at [466, 317] on span at bounding box center [462, 314] width 10 height 18
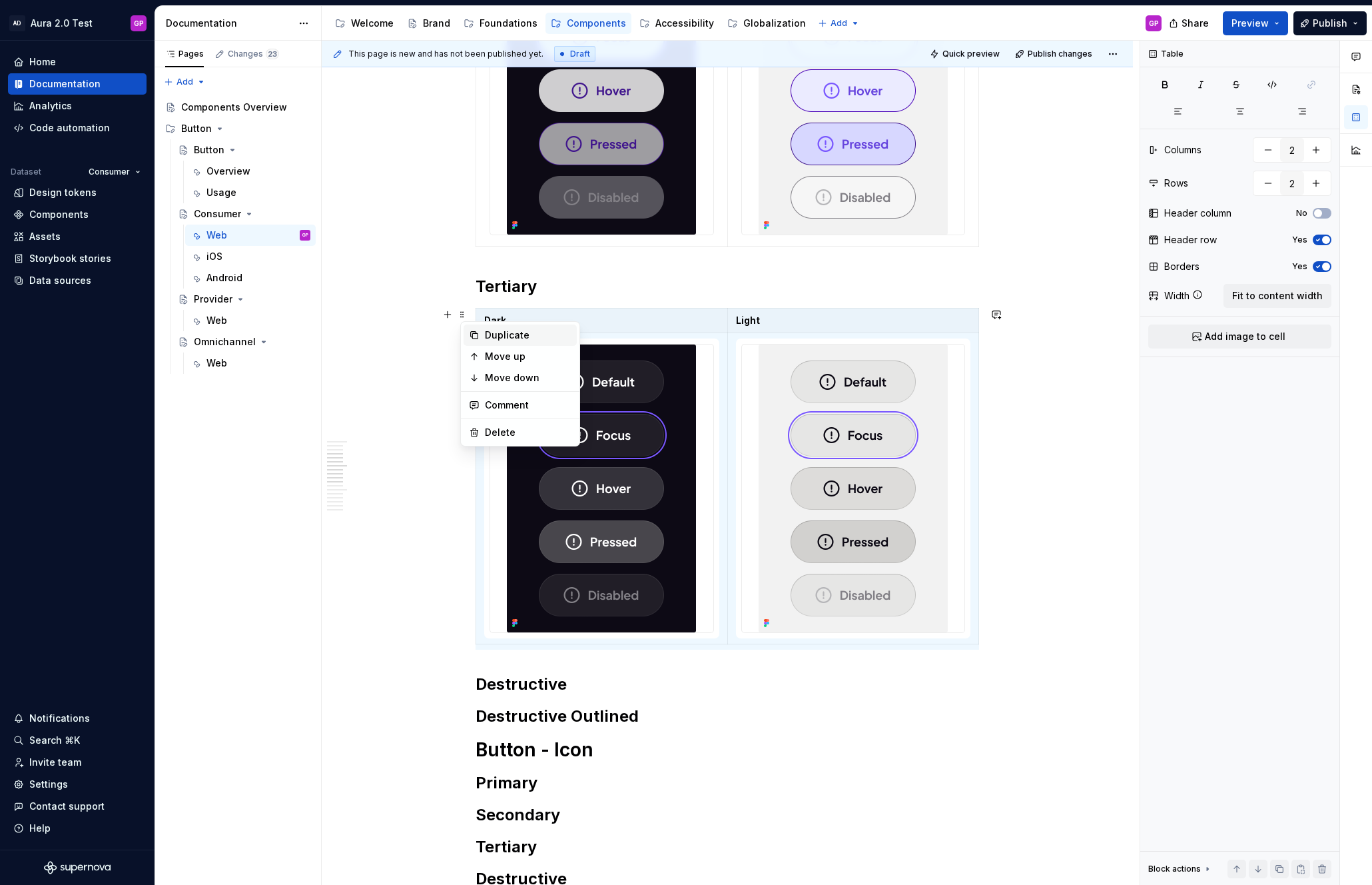
click at [500, 337] on div "Duplicate" at bounding box center [528, 335] width 87 height 13
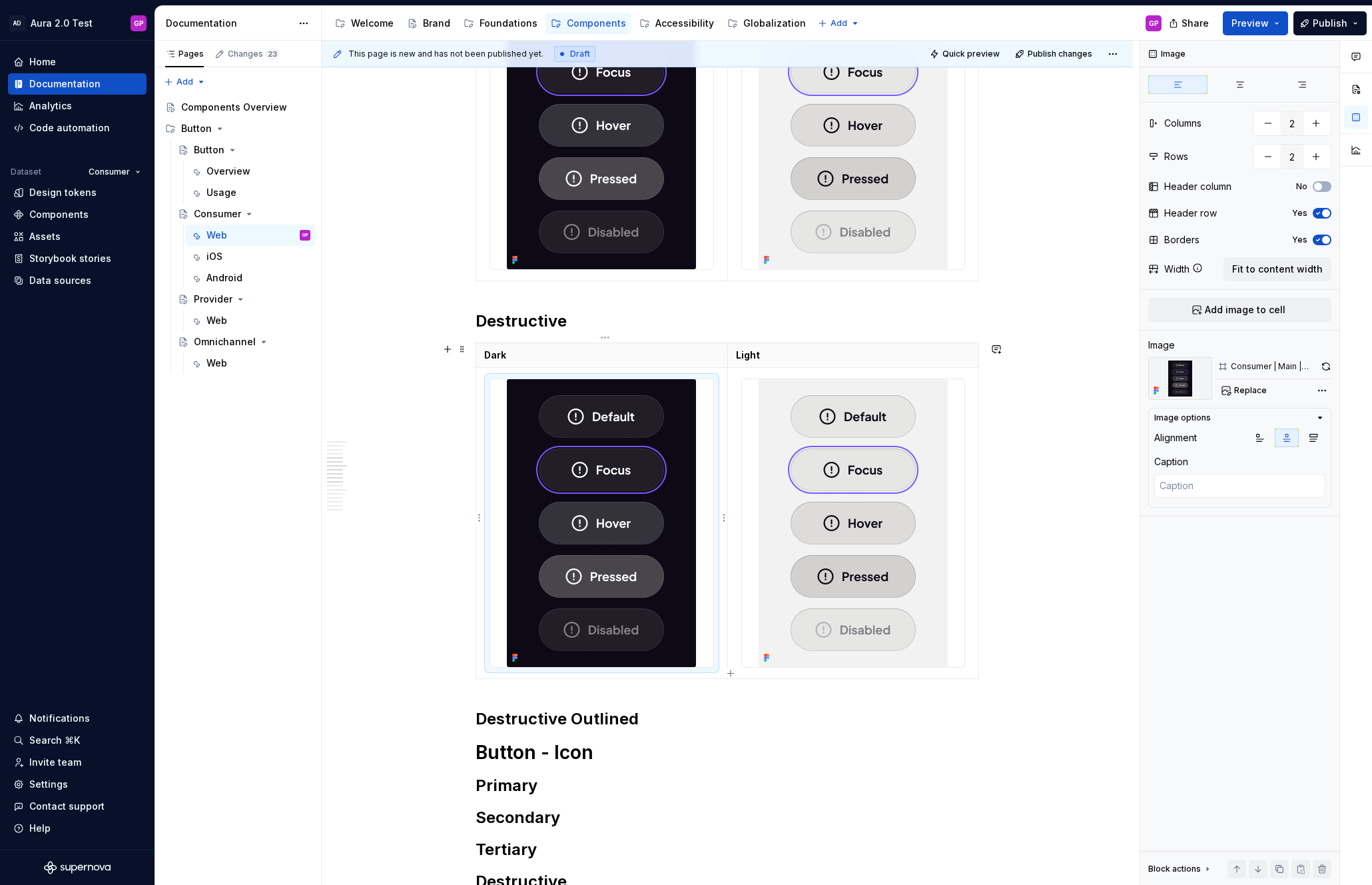
scroll to position [0, 0]
click at [664, 504] on img at bounding box center [601, 523] width 189 height 288
click at [1250, 384] on button "Replace" at bounding box center [1245, 390] width 56 height 18
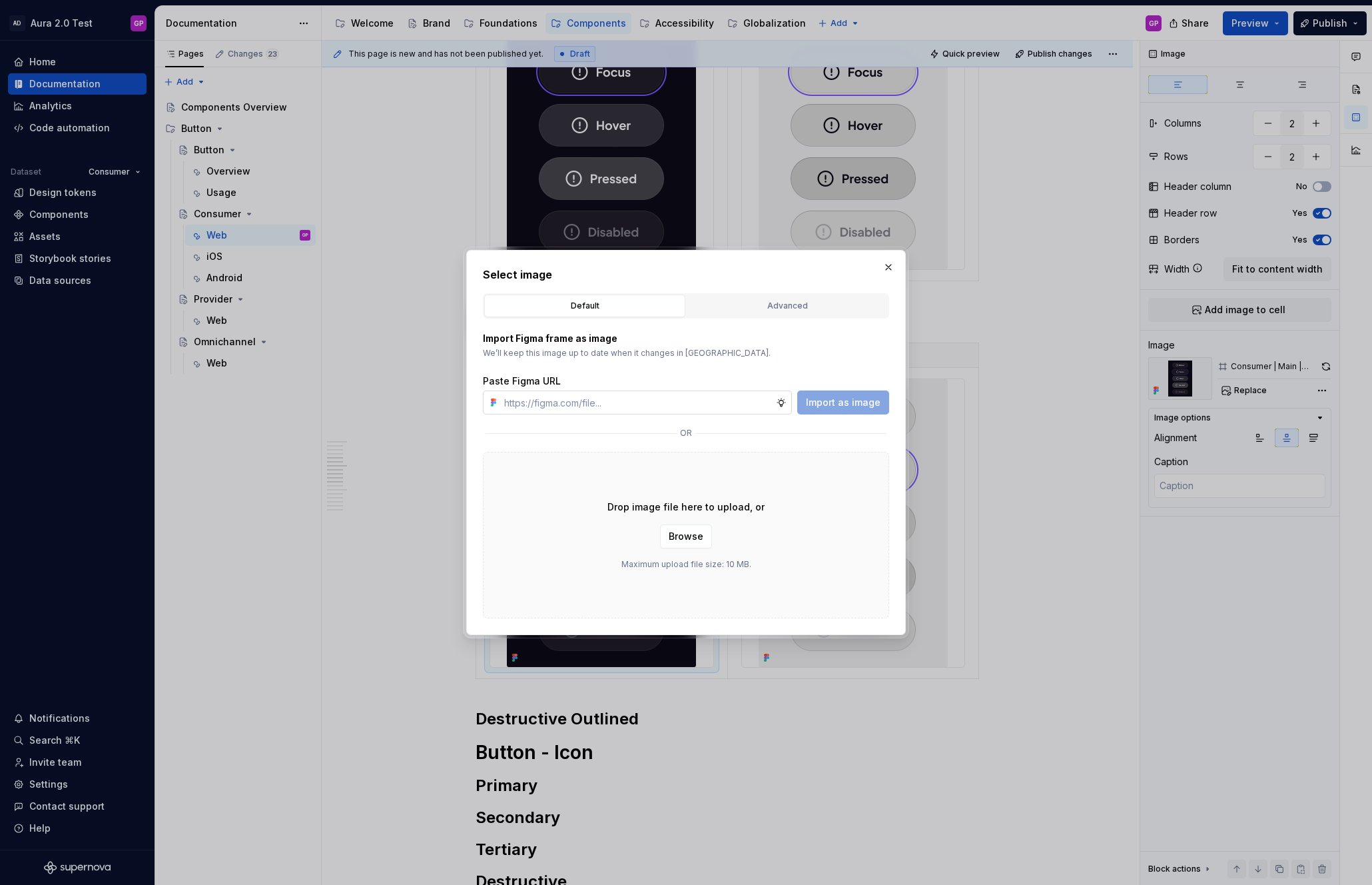
type textarea "*"
type input "[URL][DOMAIN_NAME]"
type textarea "*"
type input "[URL][DOMAIN_NAME]"
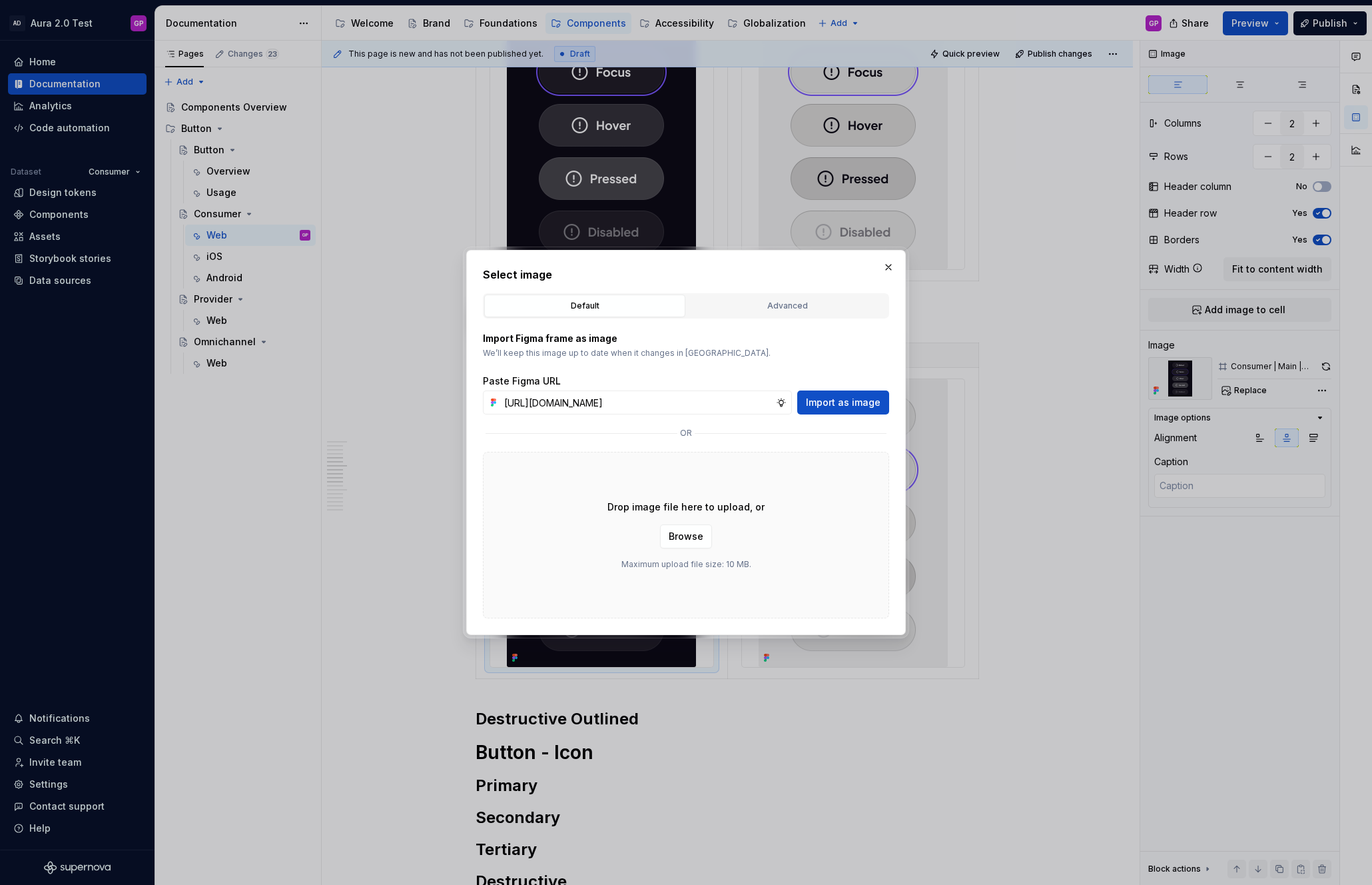
click at [861, 403] on span "Import as image" at bounding box center [843, 402] width 75 height 13
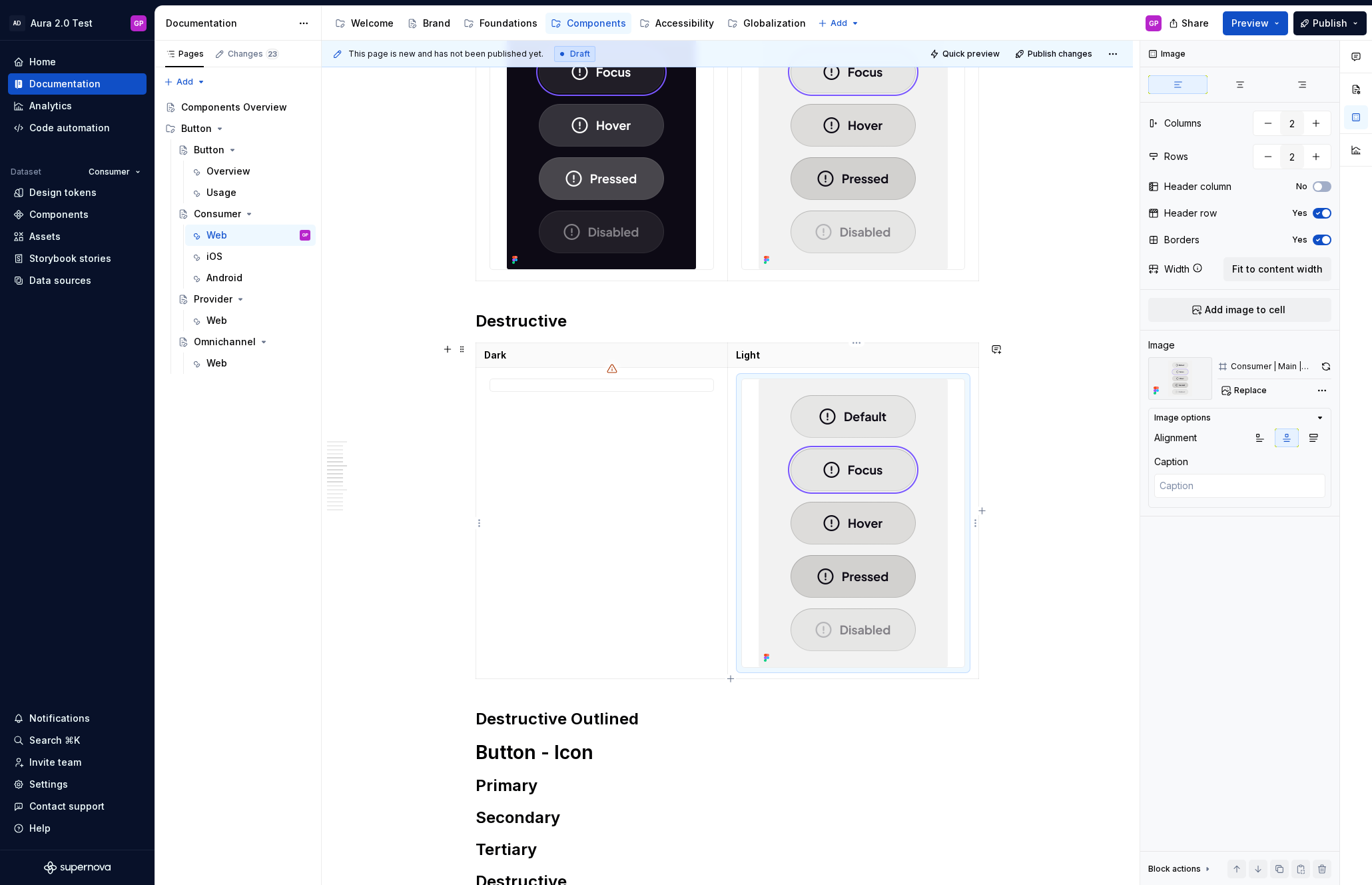
click at [807, 404] on img at bounding box center [853, 523] width 189 height 288
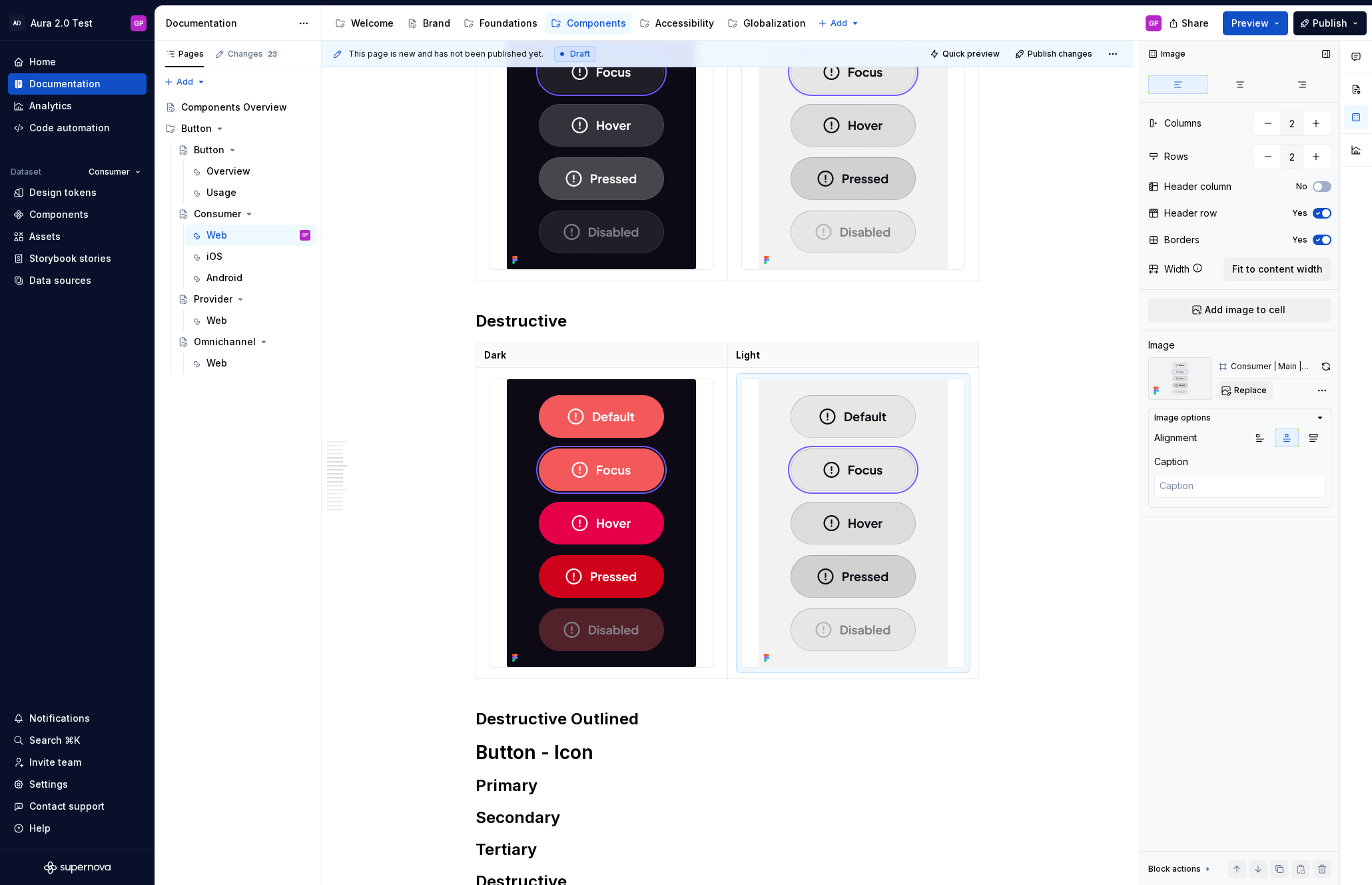
click at [1231, 393] on button "Replace" at bounding box center [1245, 390] width 56 height 18
type textarea "*"
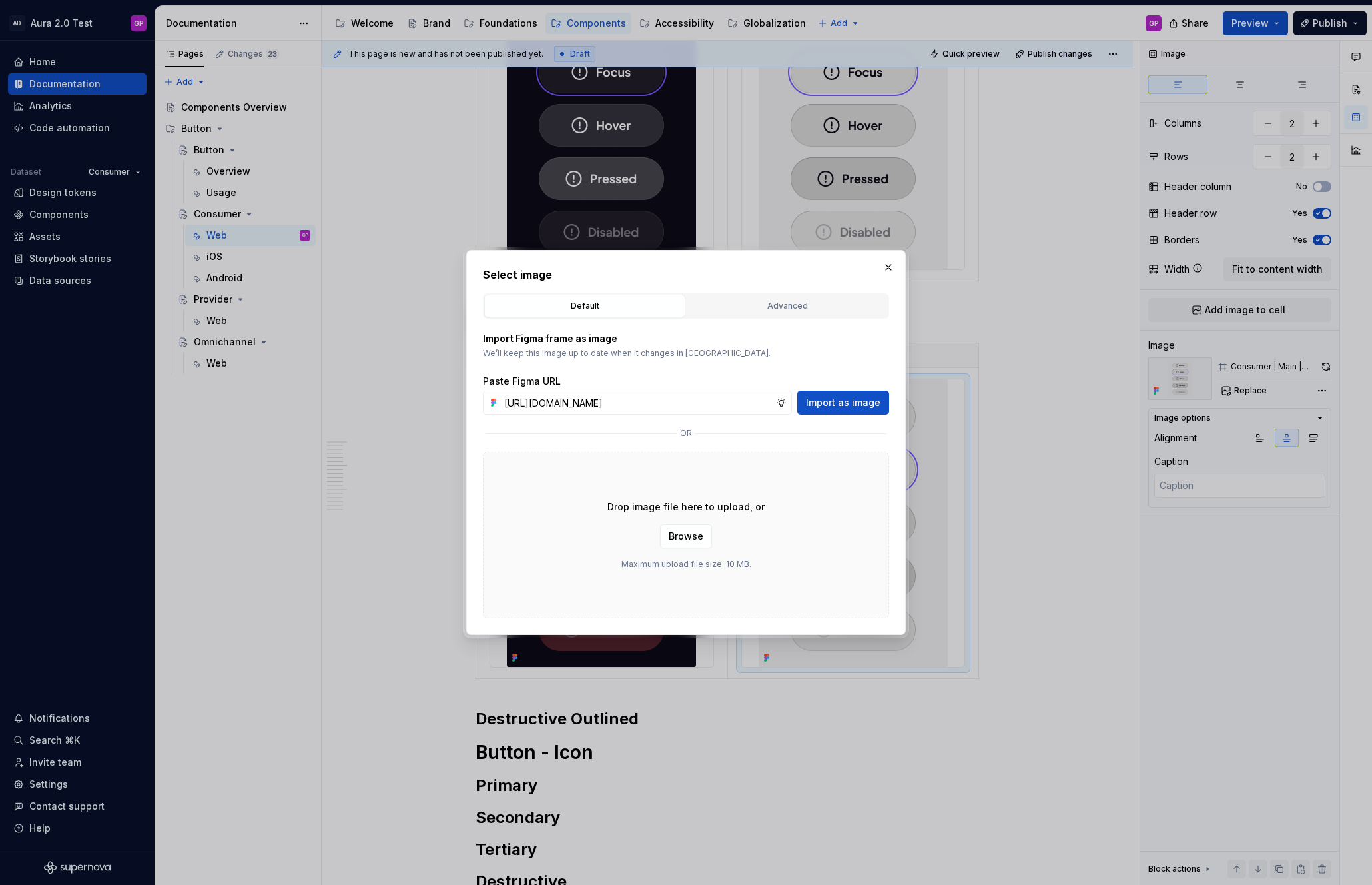
scroll to position [0, 258]
type input "[URL][DOMAIN_NAME]"
click at [846, 400] on span "Import as image" at bounding box center [843, 402] width 75 height 13
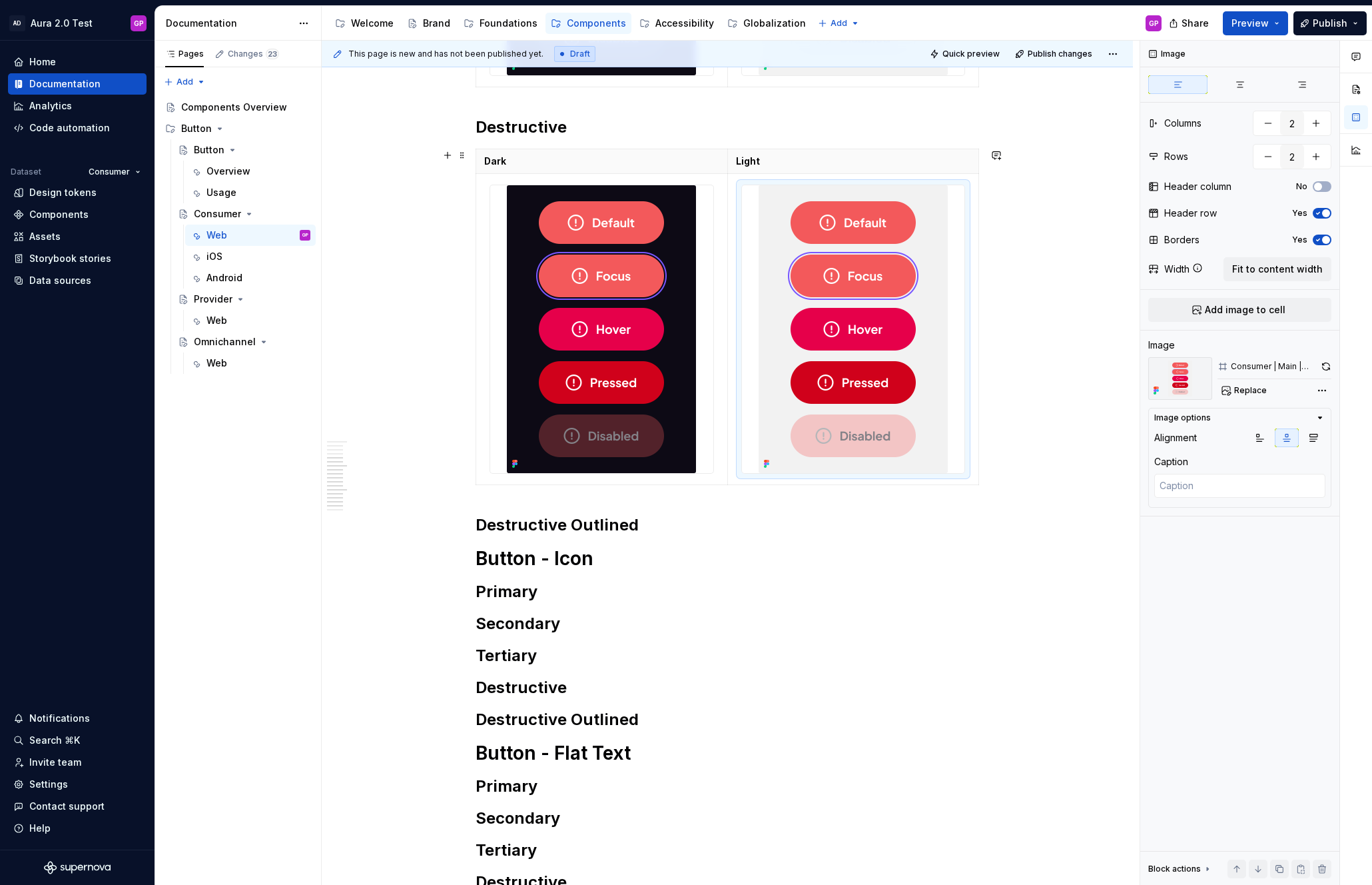
scroll to position [1623, 0]
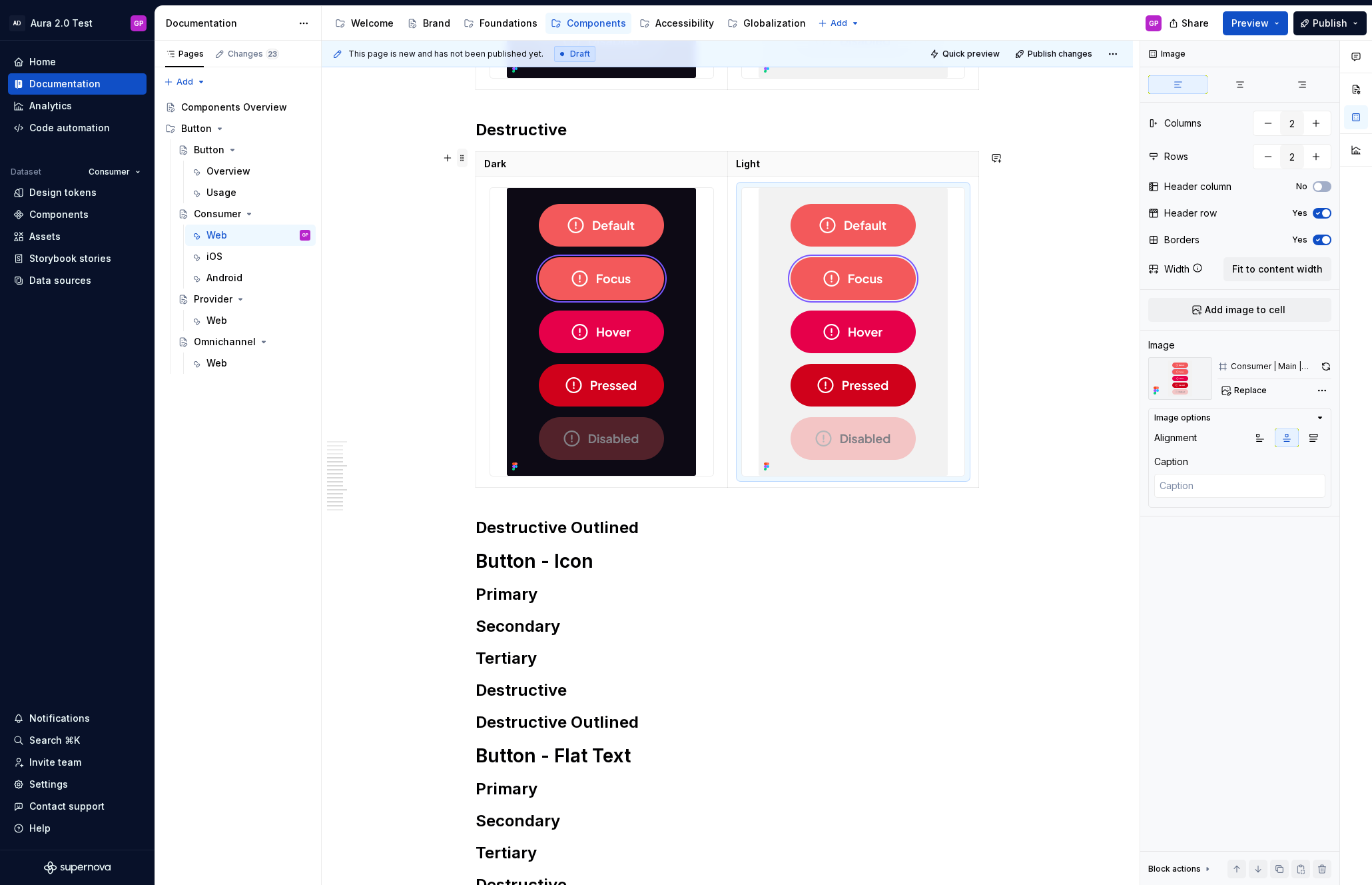
click at [463, 162] on span at bounding box center [462, 157] width 10 height 18
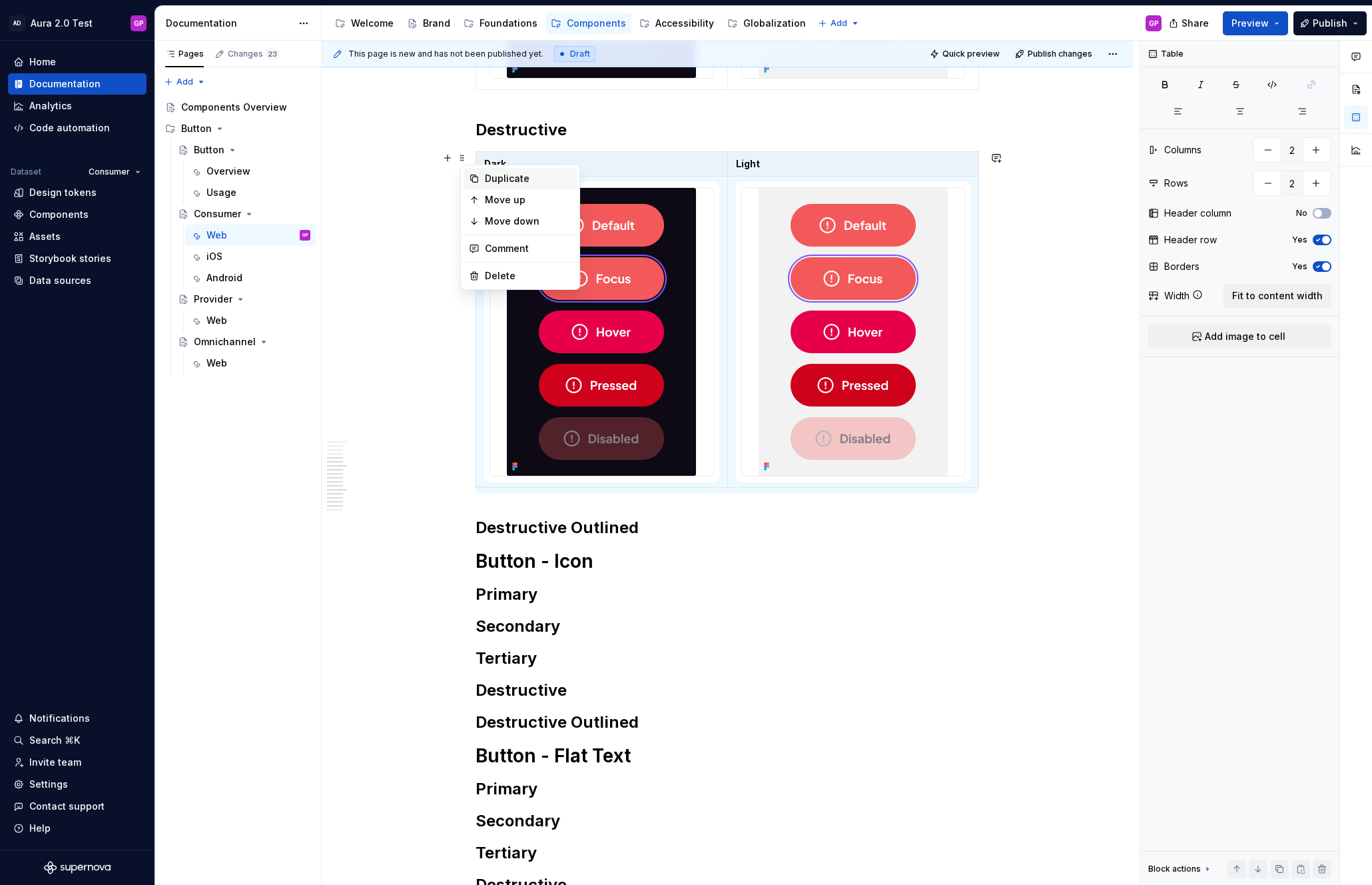
click at [492, 179] on div "Duplicate" at bounding box center [528, 178] width 87 height 13
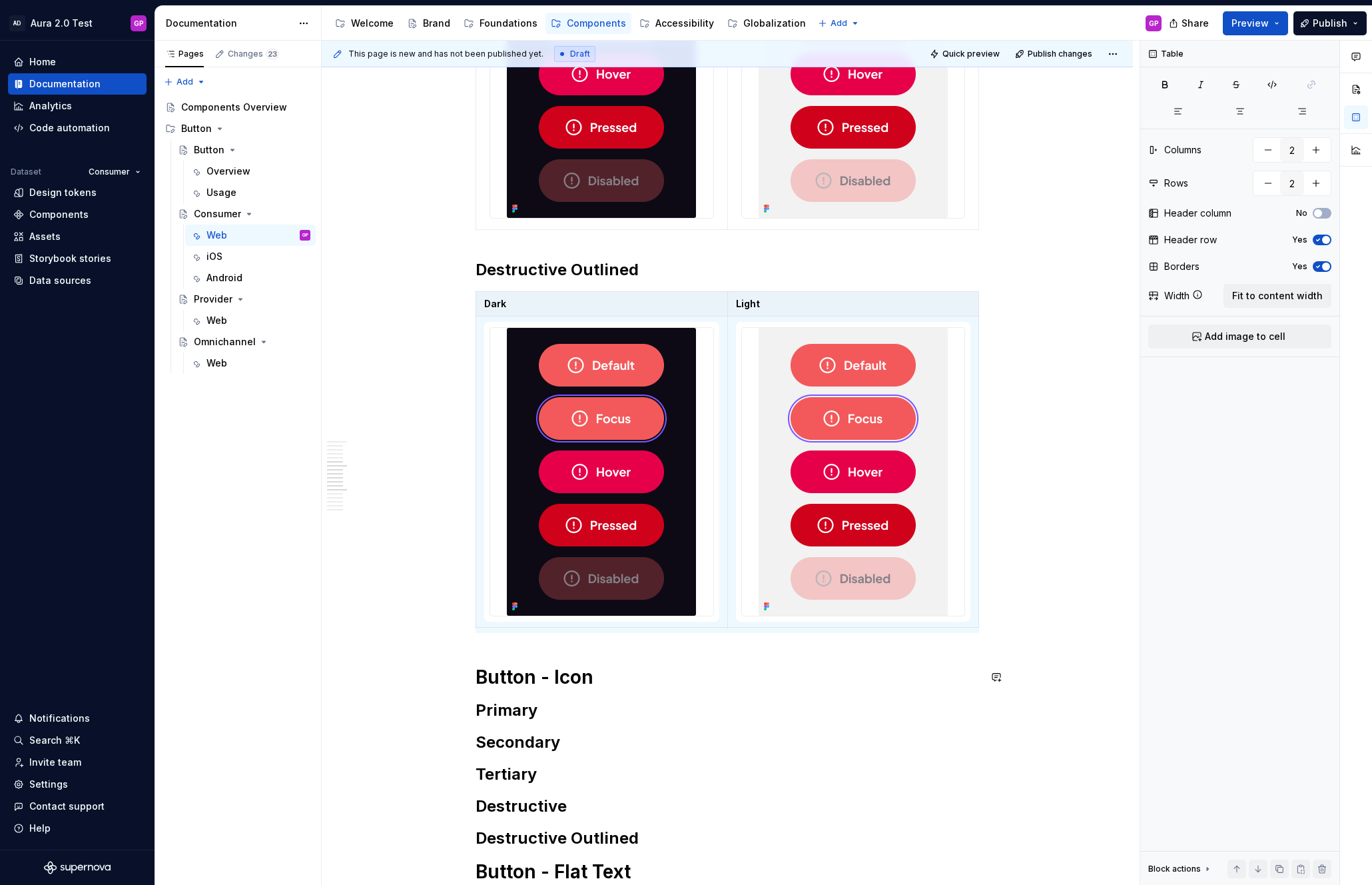
scroll to position [1885, 0]
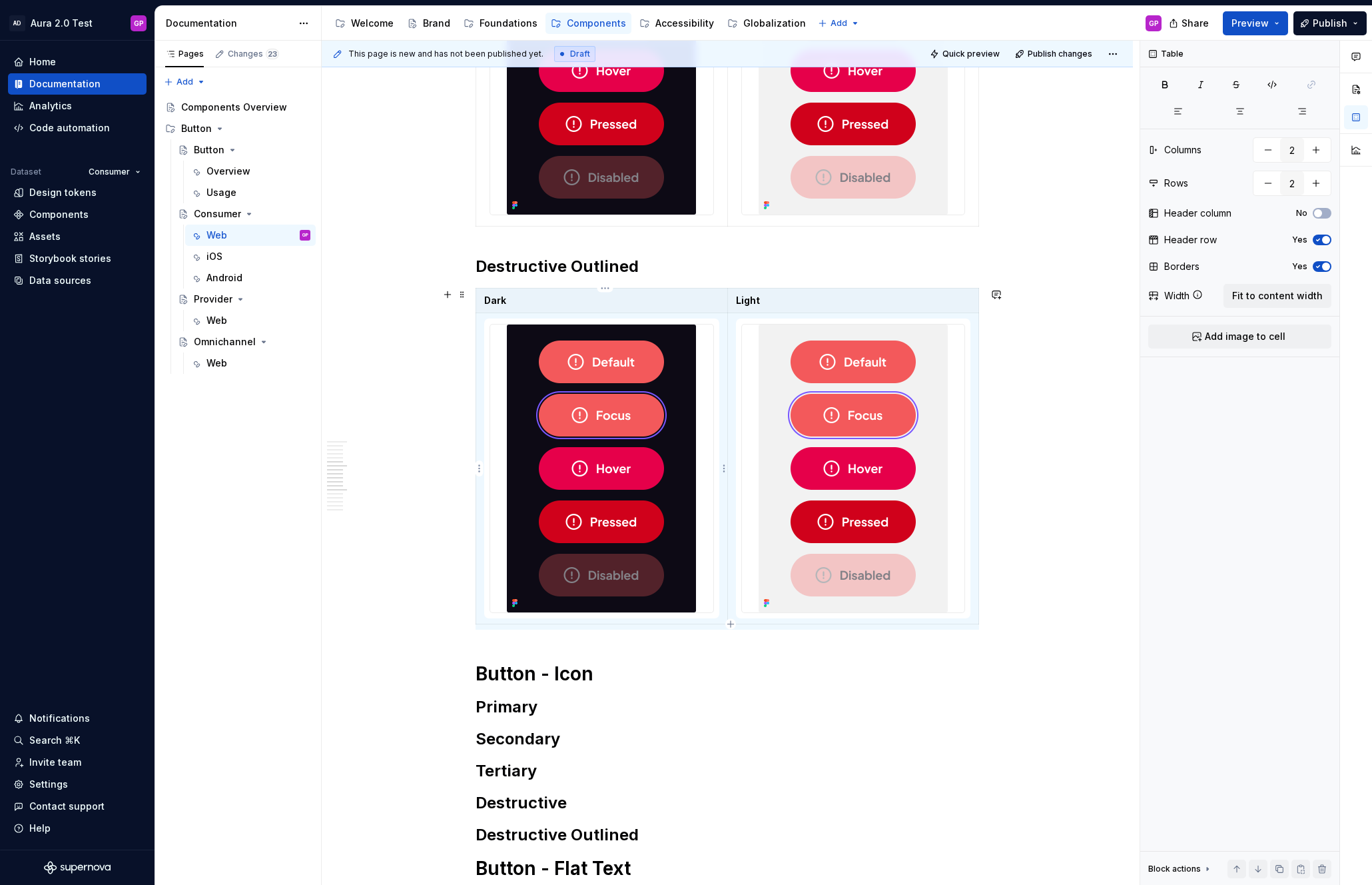
click at [606, 386] on img at bounding box center [601, 469] width 189 height 288
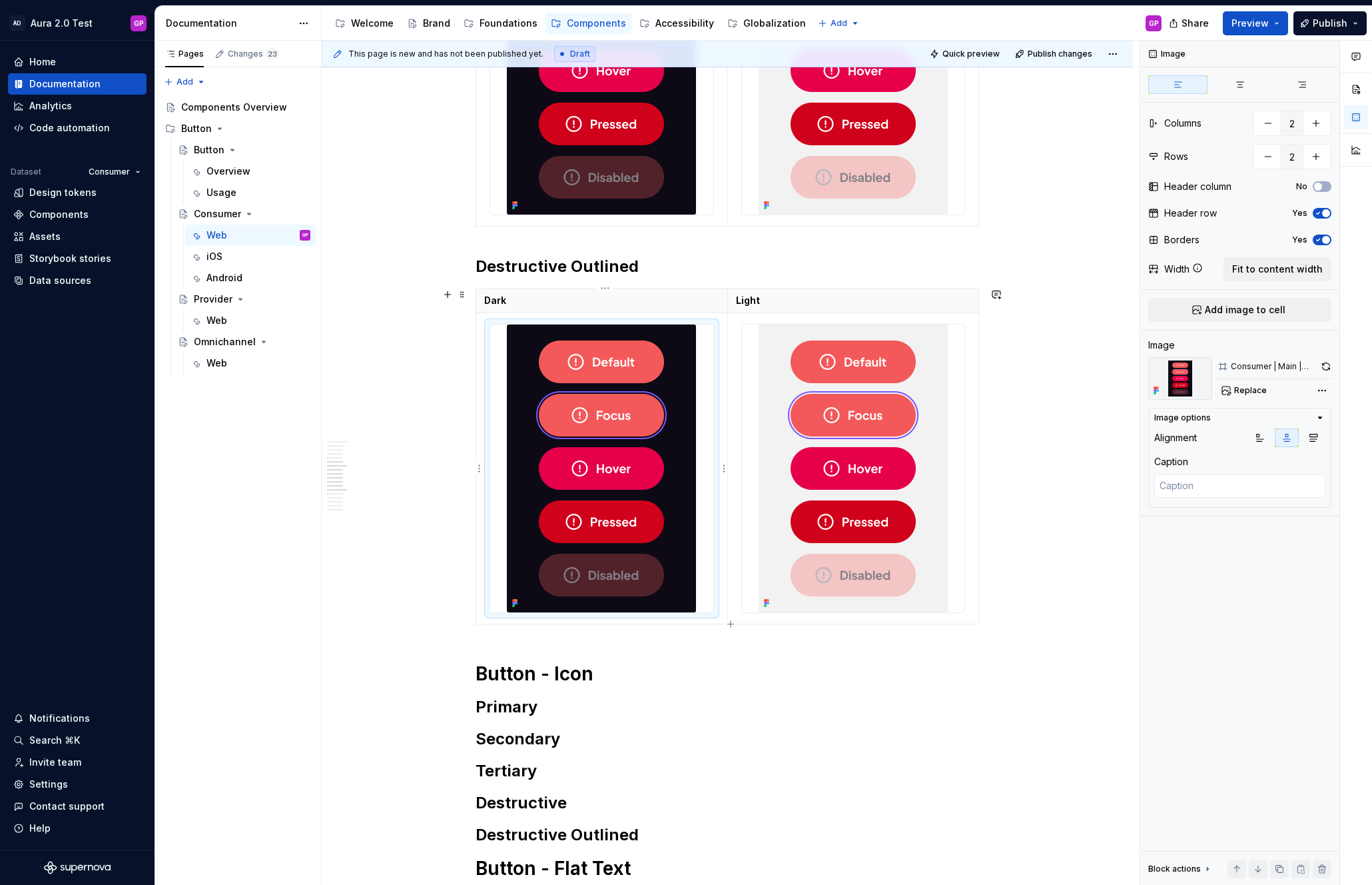
click at [606, 386] on img at bounding box center [601, 469] width 189 height 288
click at [1251, 384] on button "Replace" at bounding box center [1245, 390] width 56 height 18
type textarea "*"
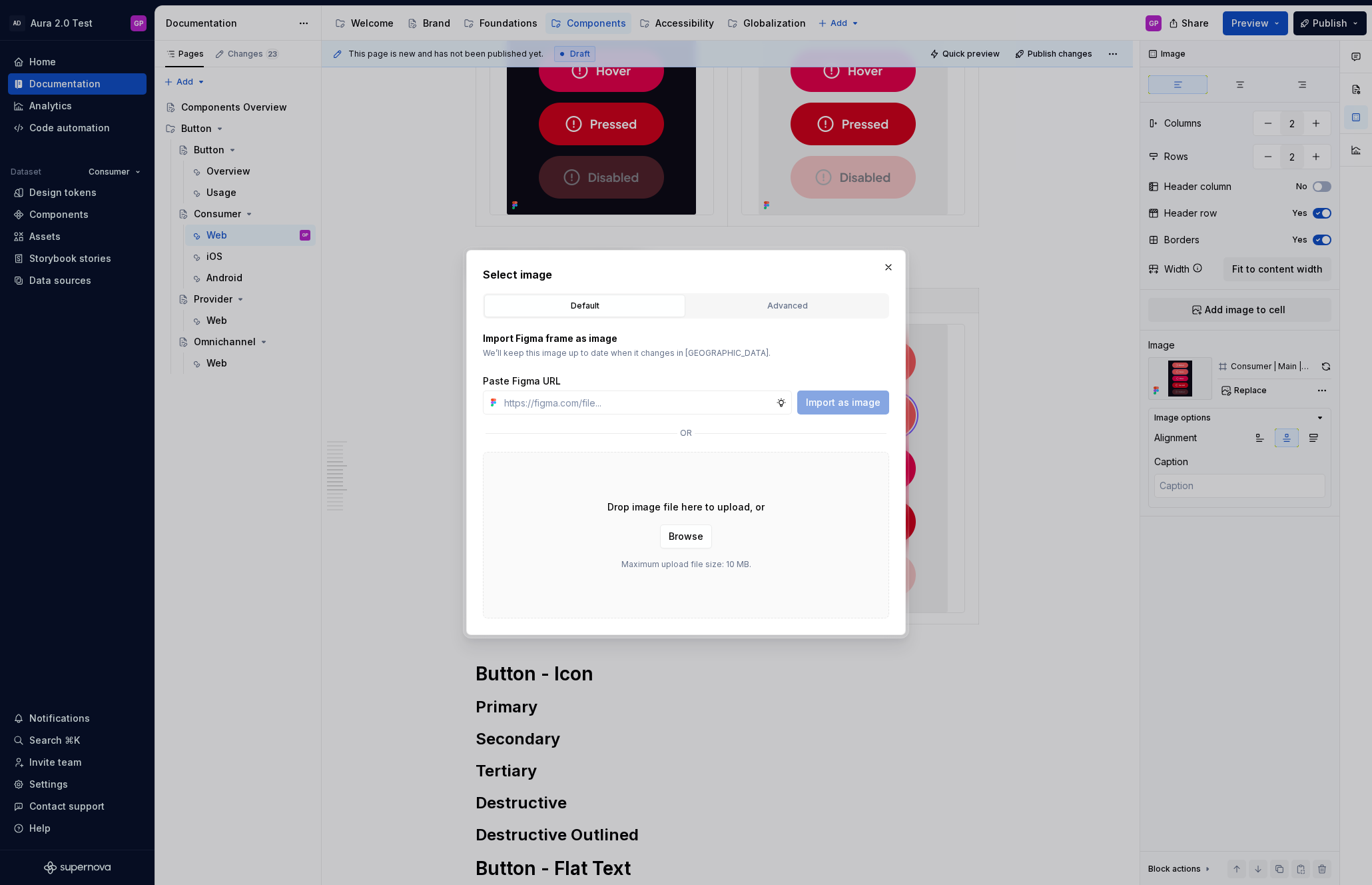
type input "[URL][DOMAIN_NAME]"
type textarea "*"
type input "[URL][DOMAIN_NAME]"
click at [845, 401] on span "Import as image" at bounding box center [843, 402] width 75 height 13
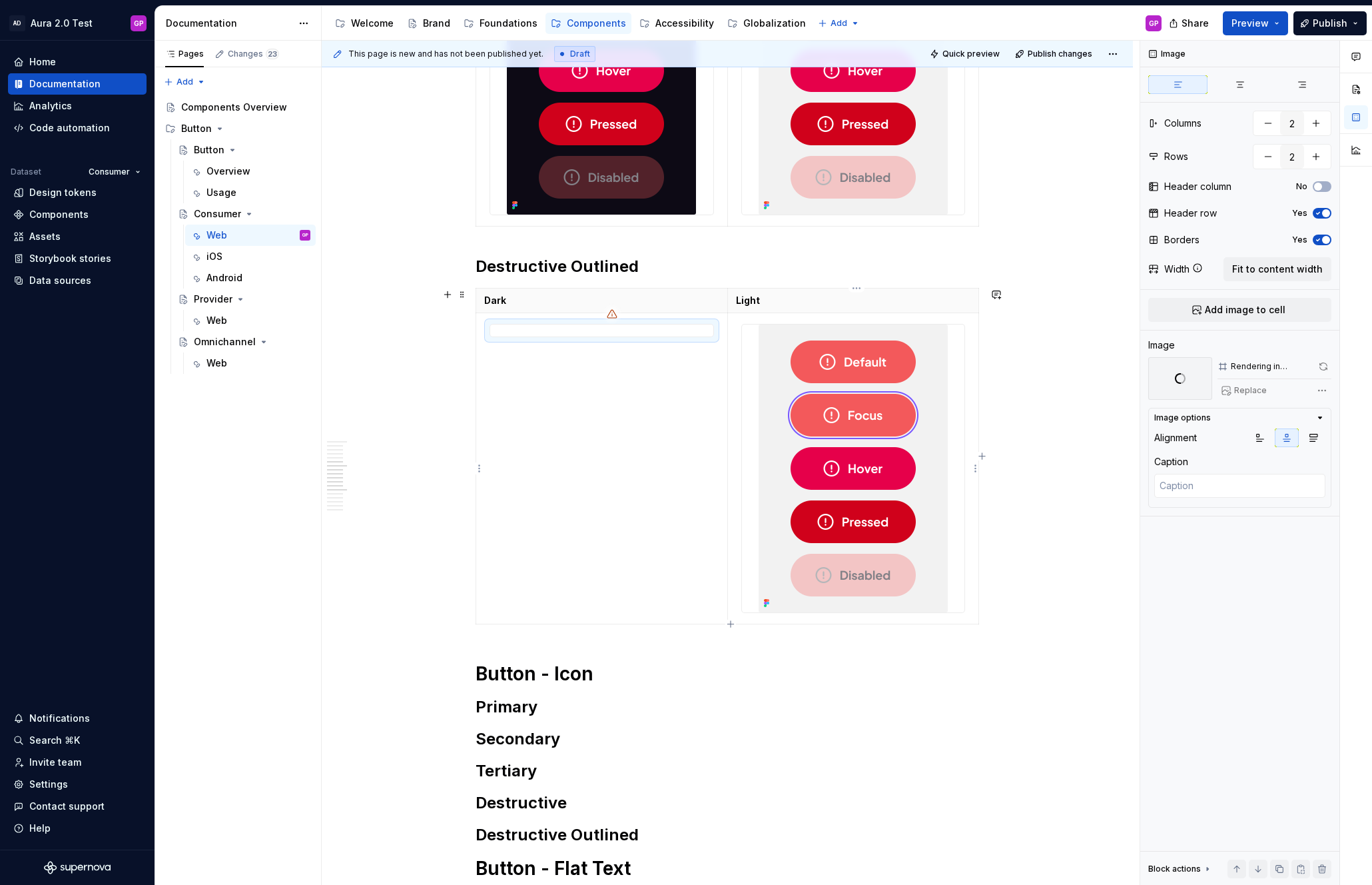
click at [786, 340] on img at bounding box center [853, 469] width 189 height 288
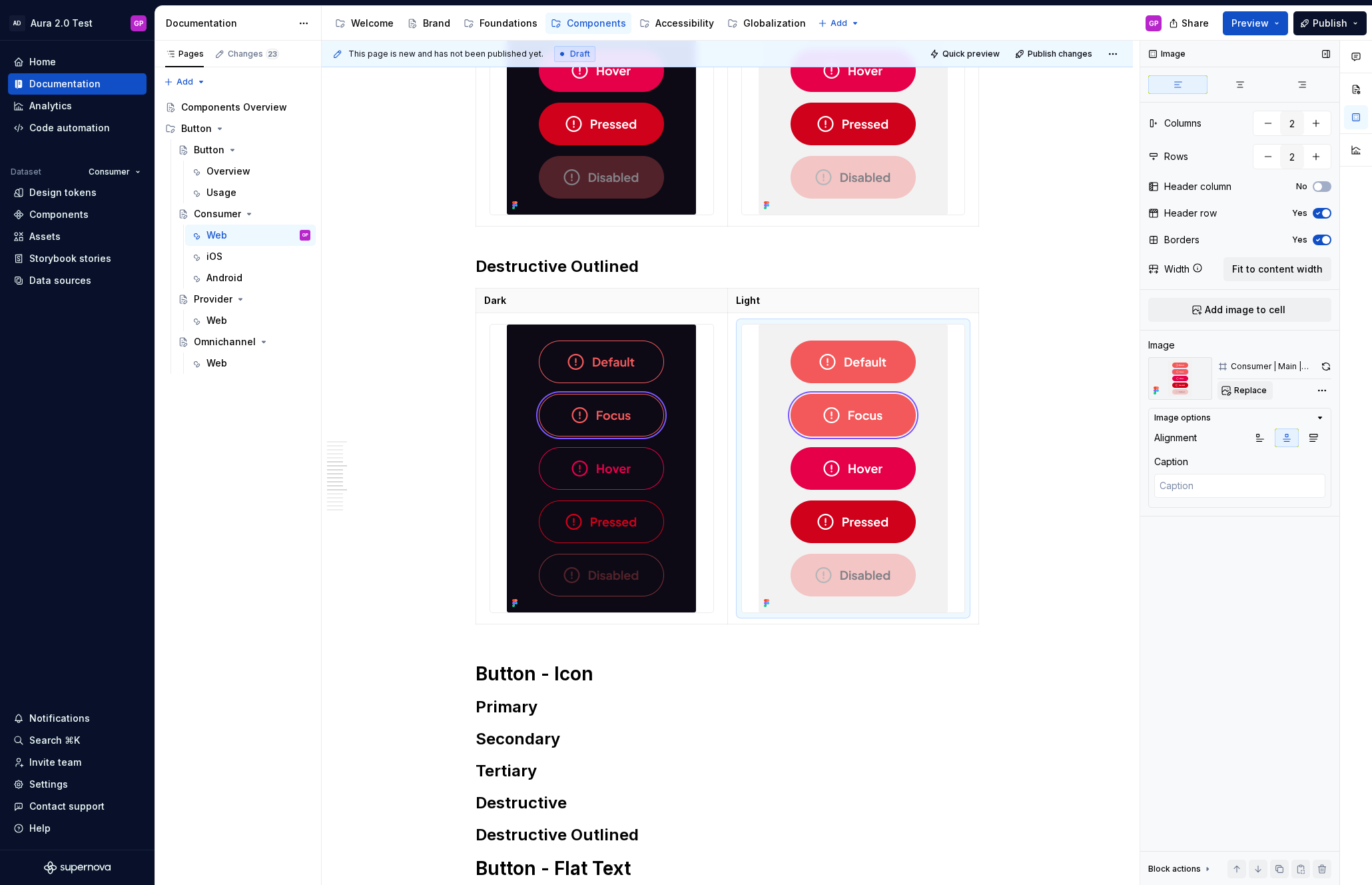
click at [1247, 391] on span "Replace" at bounding box center [1251, 390] width 33 height 10
type textarea "*"
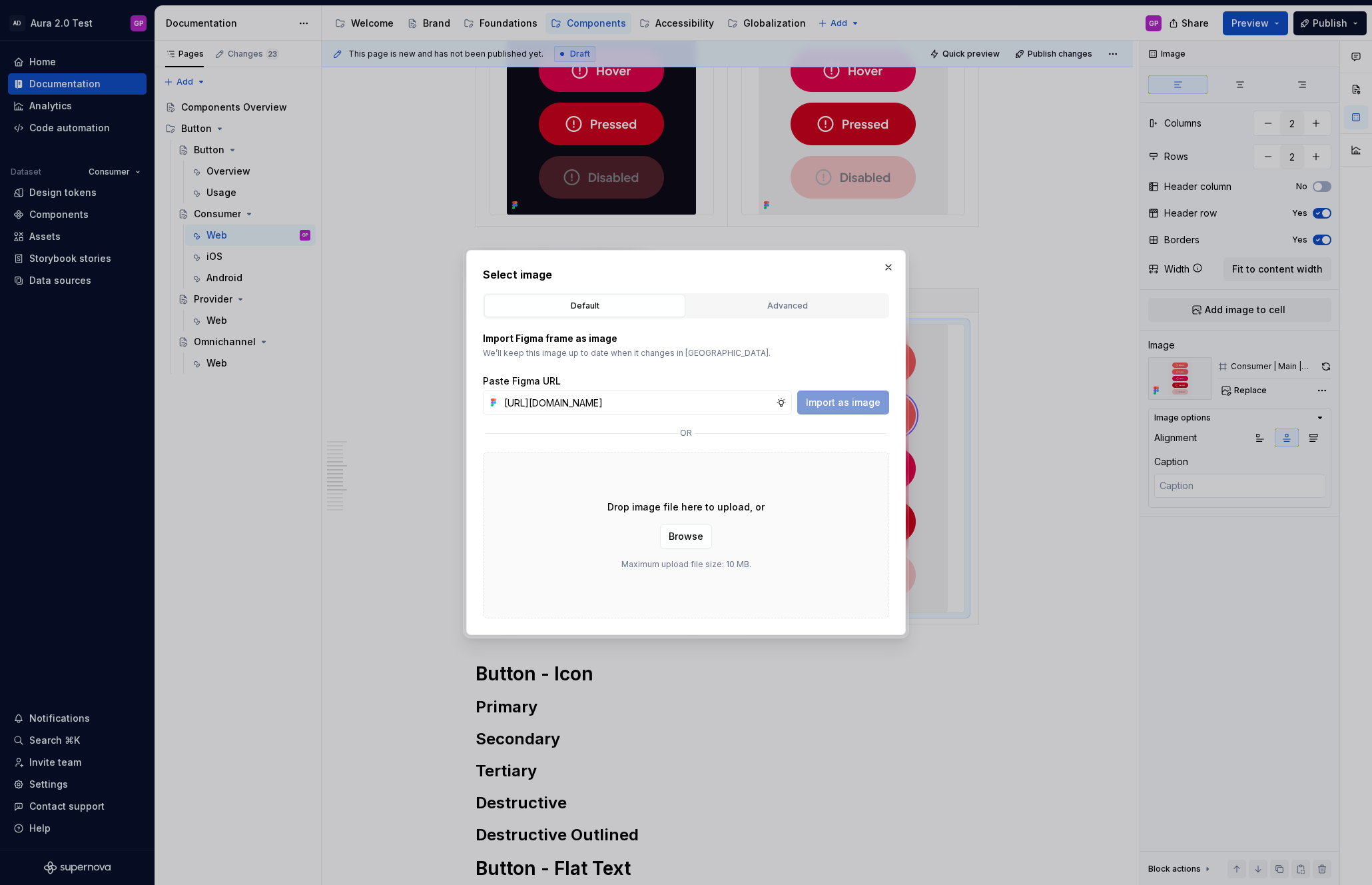
scroll to position [0, 257]
type input "[URL][DOMAIN_NAME]"
click at [852, 404] on span "Import as image" at bounding box center [843, 402] width 75 height 13
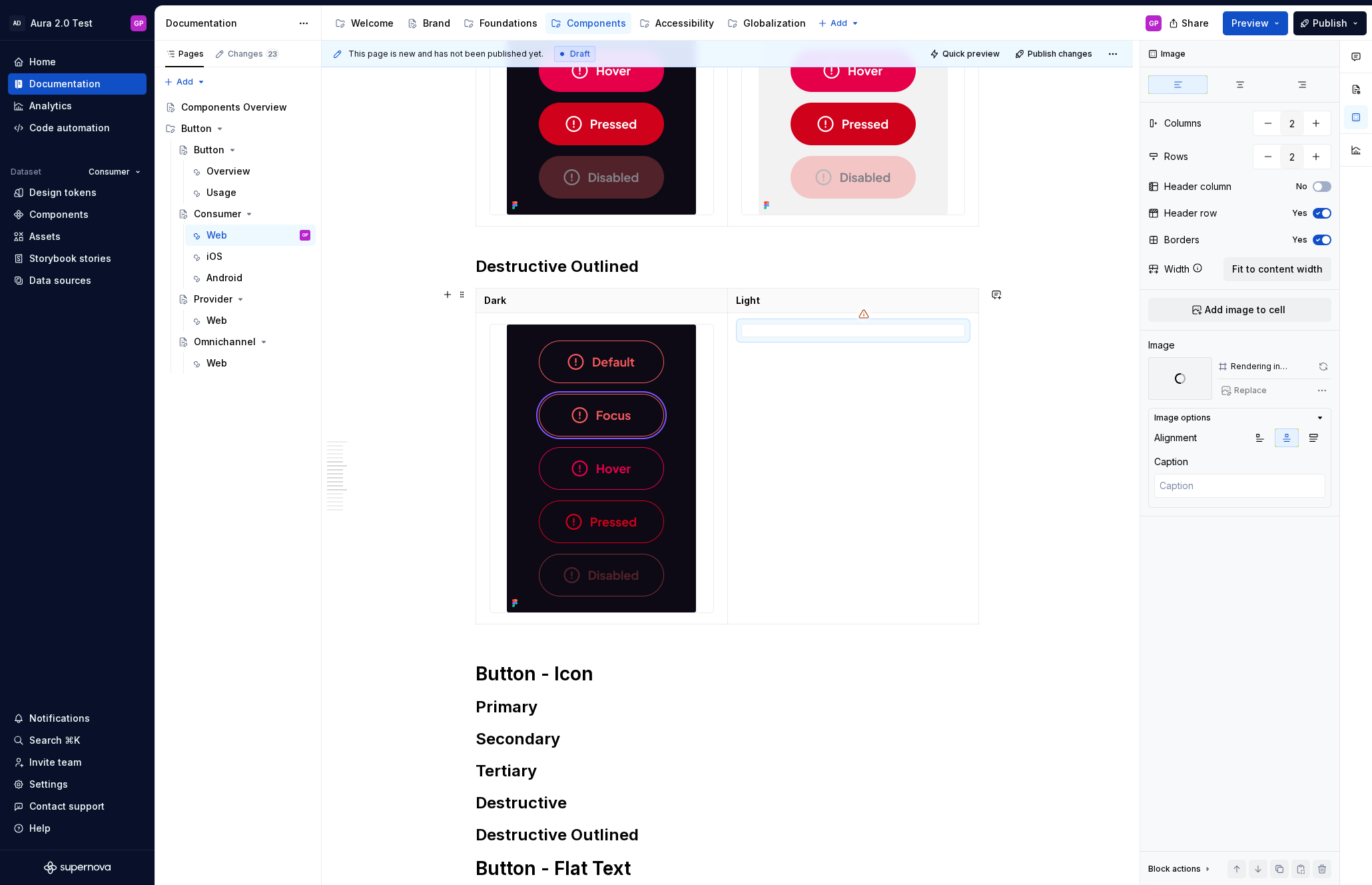
click at [398, 369] on div "**********" at bounding box center [730, 463] width 818 height 845
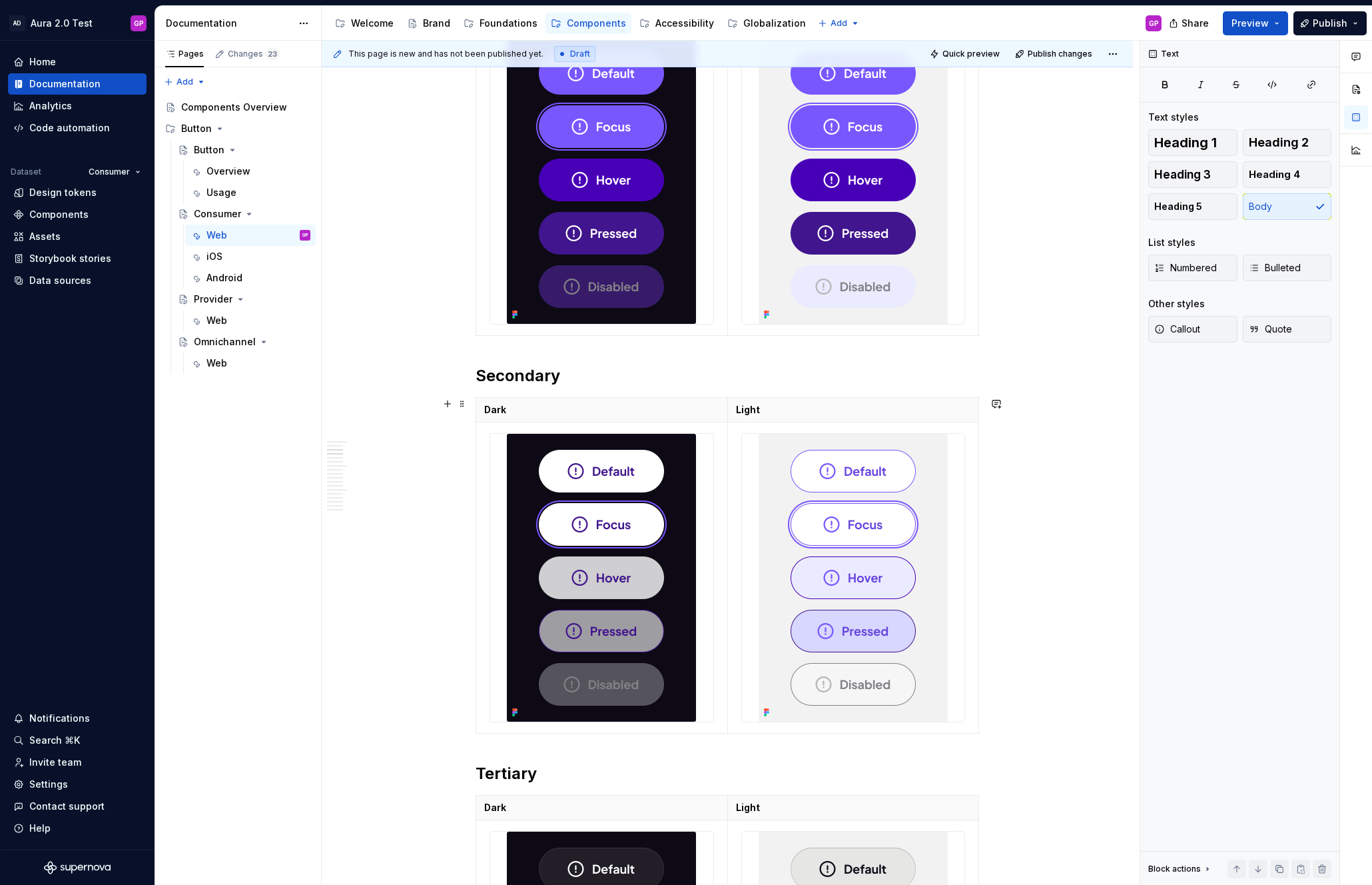
scroll to position [0, 0]
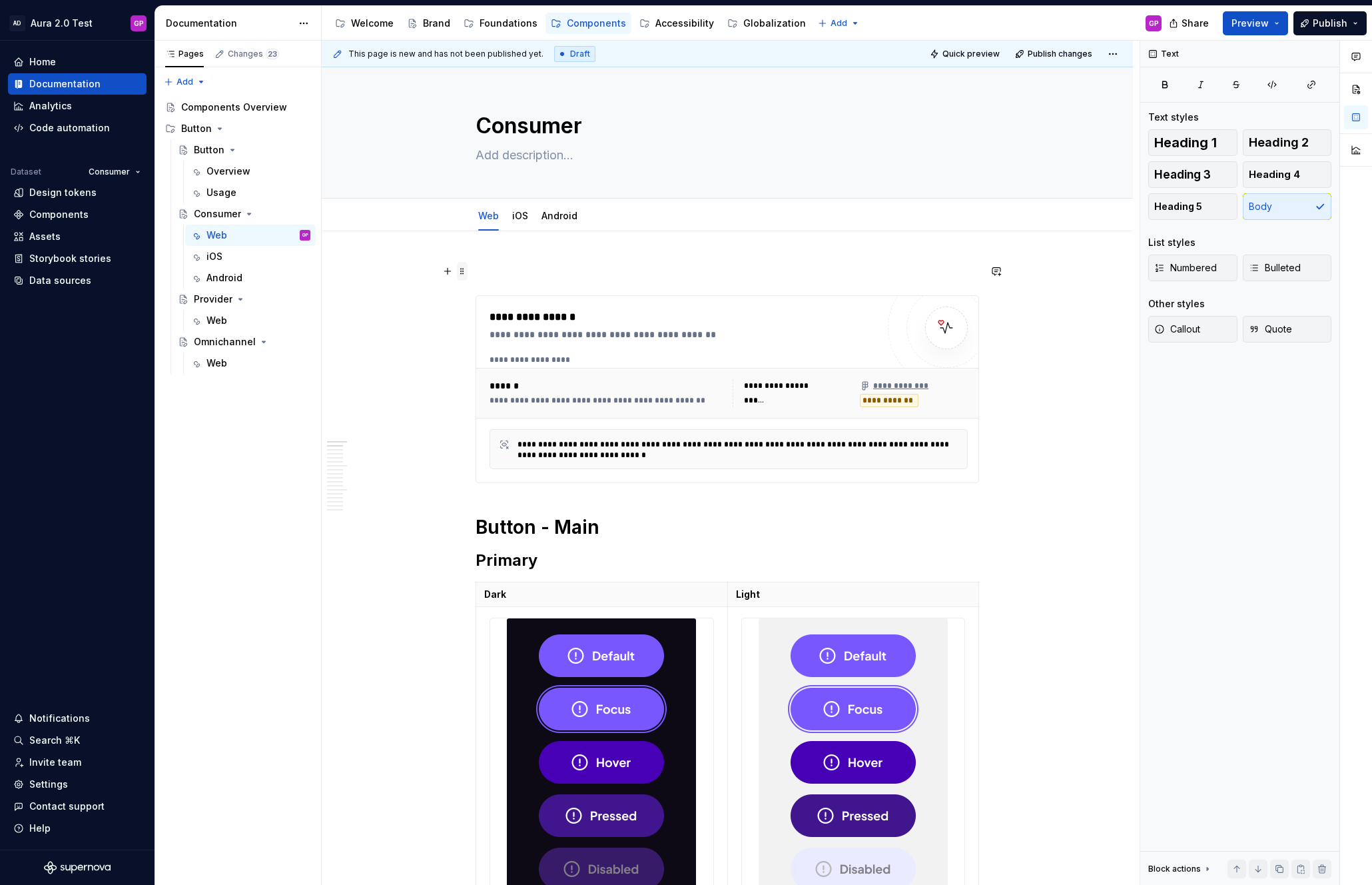
click at [467, 272] on span at bounding box center [462, 271] width 10 height 18
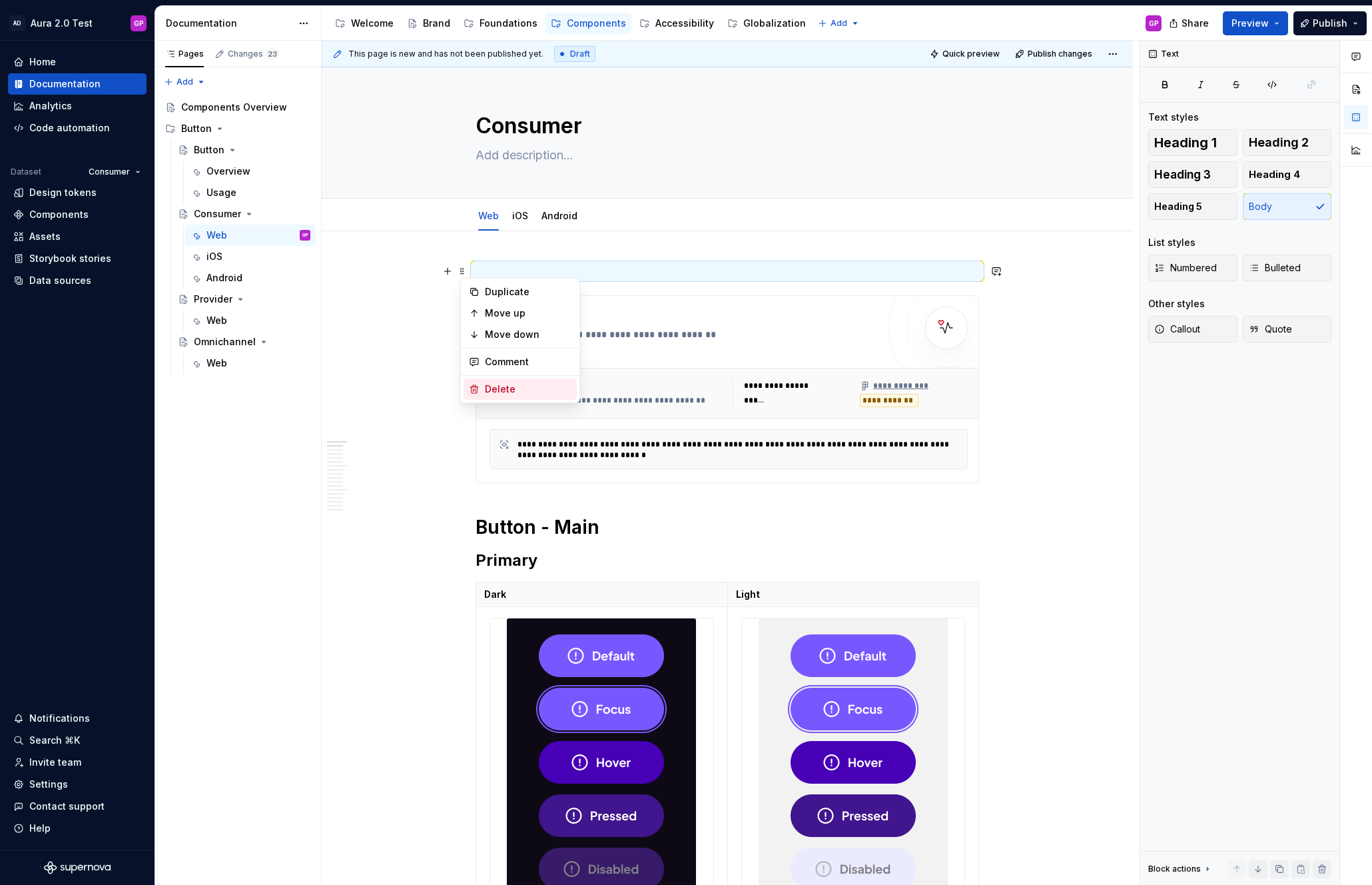
click at [490, 384] on div "Delete" at bounding box center [528, 389] width 87 height 13
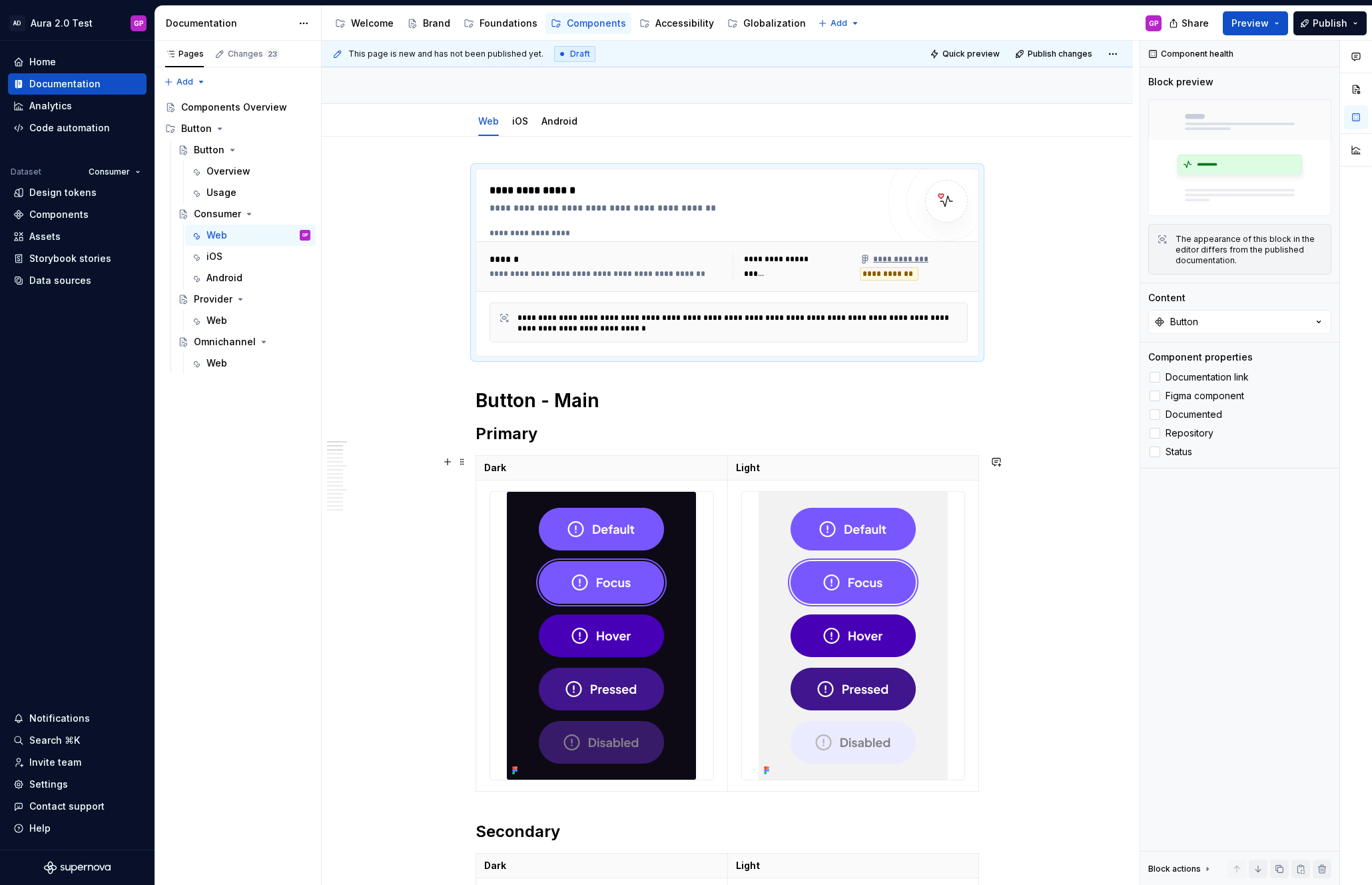
scroll to position [114, 0]
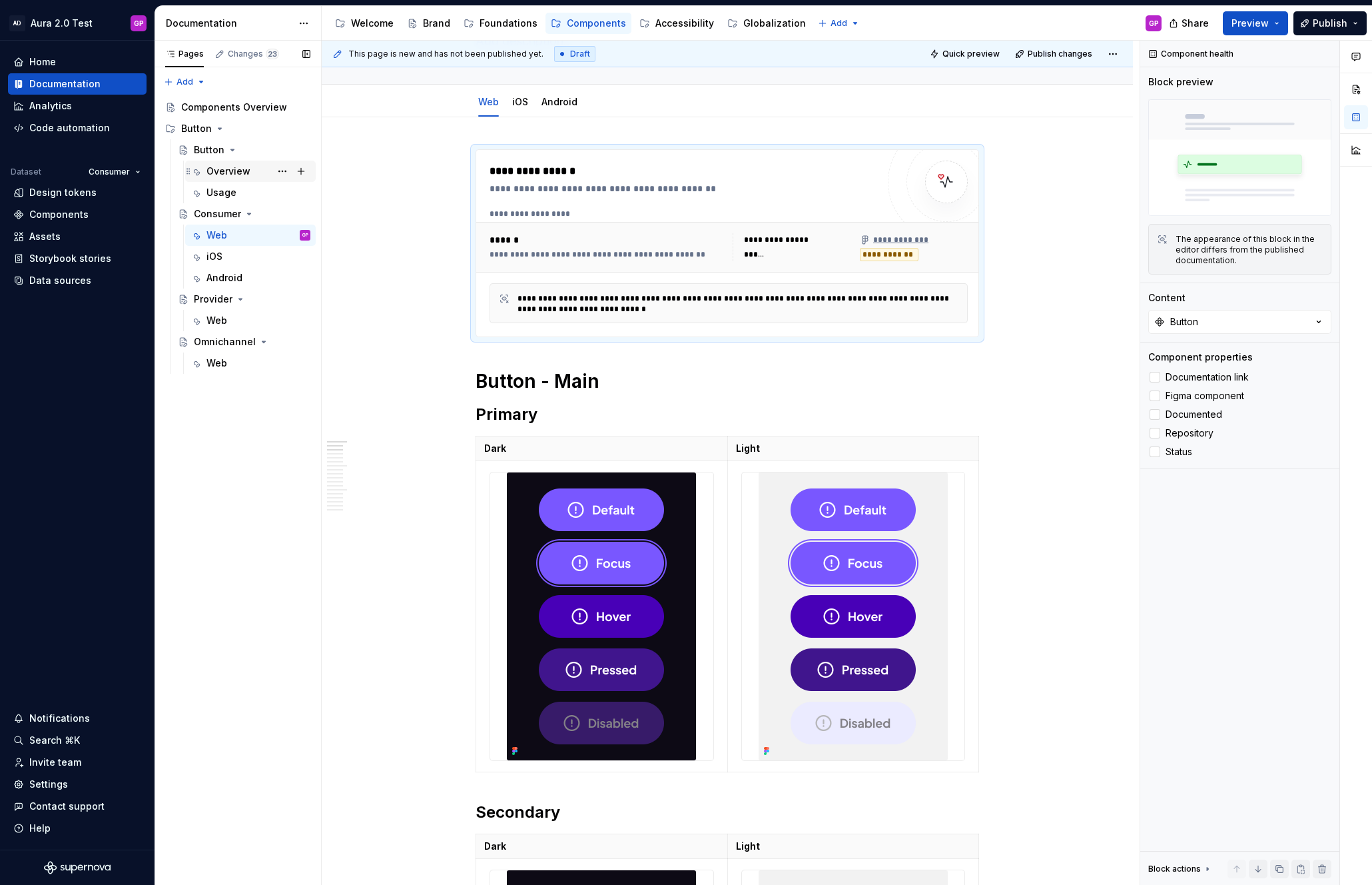
click at [210, 165] on div "Overview" at bounding box center [228, 171] width 44 height 13
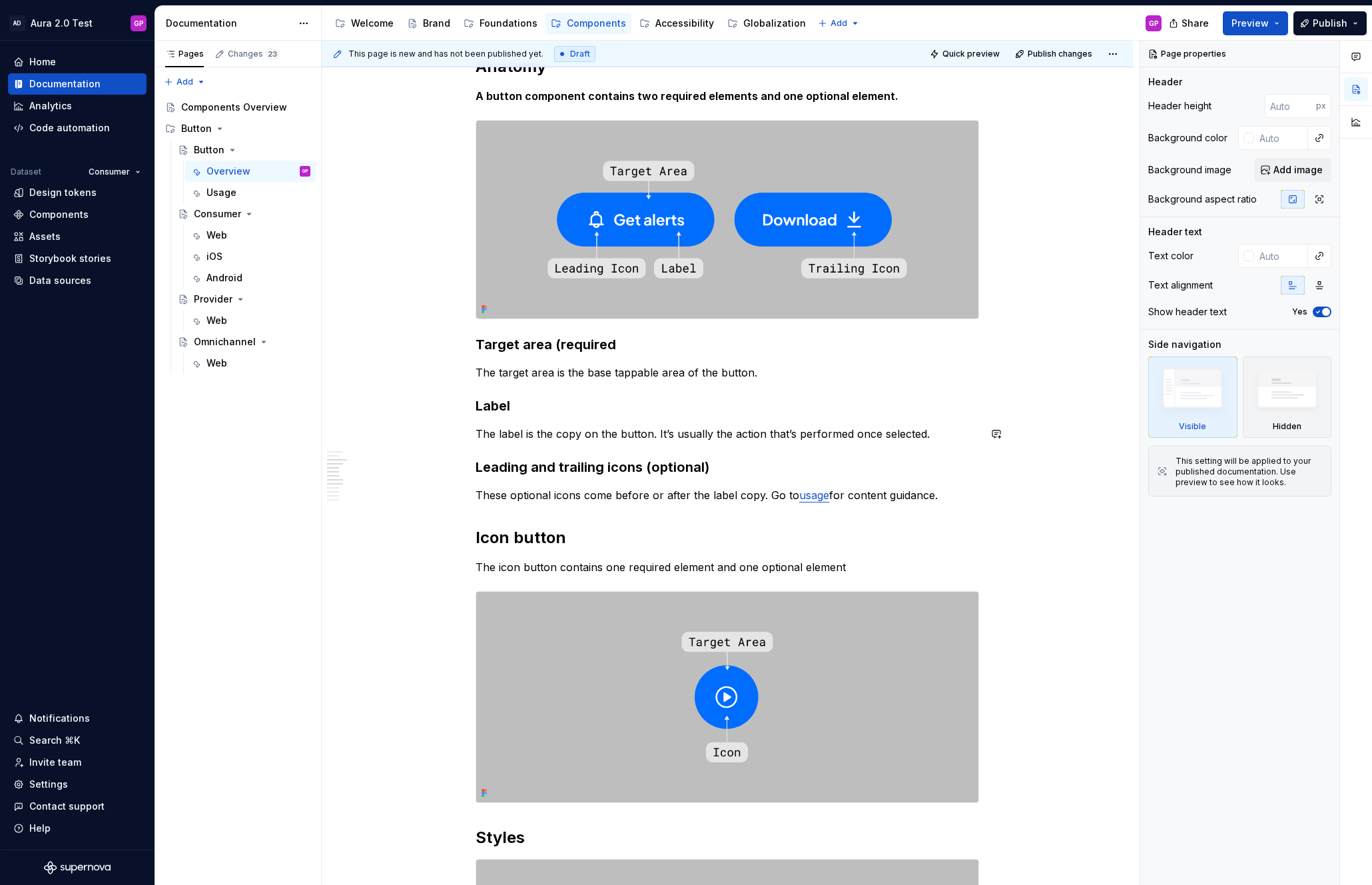
scroll to position [367, 0]
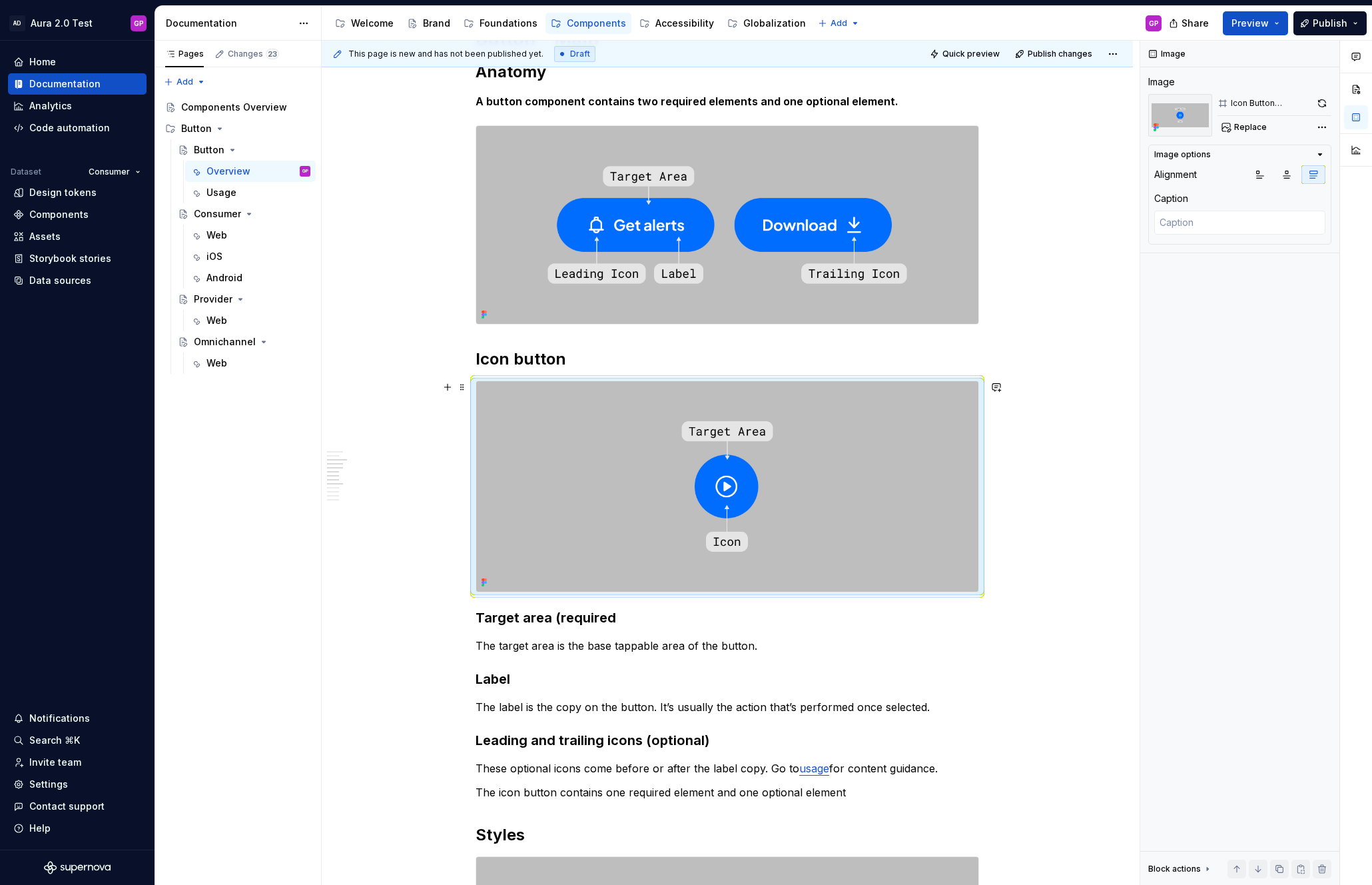
click at [372, 534] on div "Overview Principles Easy to identify: Buttons should be easy to identify in an …" at bounding box center [727, 875] width 811 height 2022
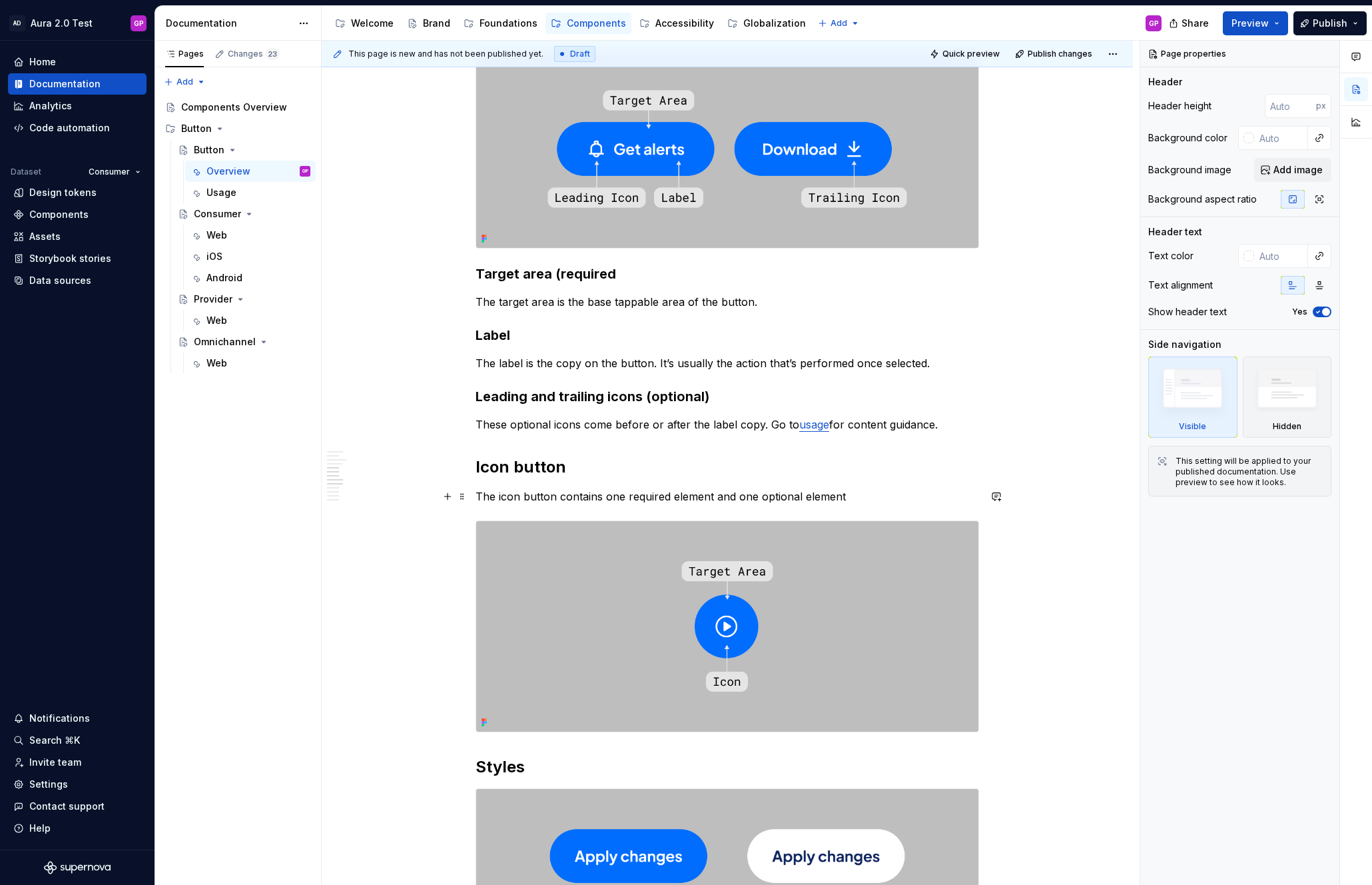
scroll to position [440, 0]
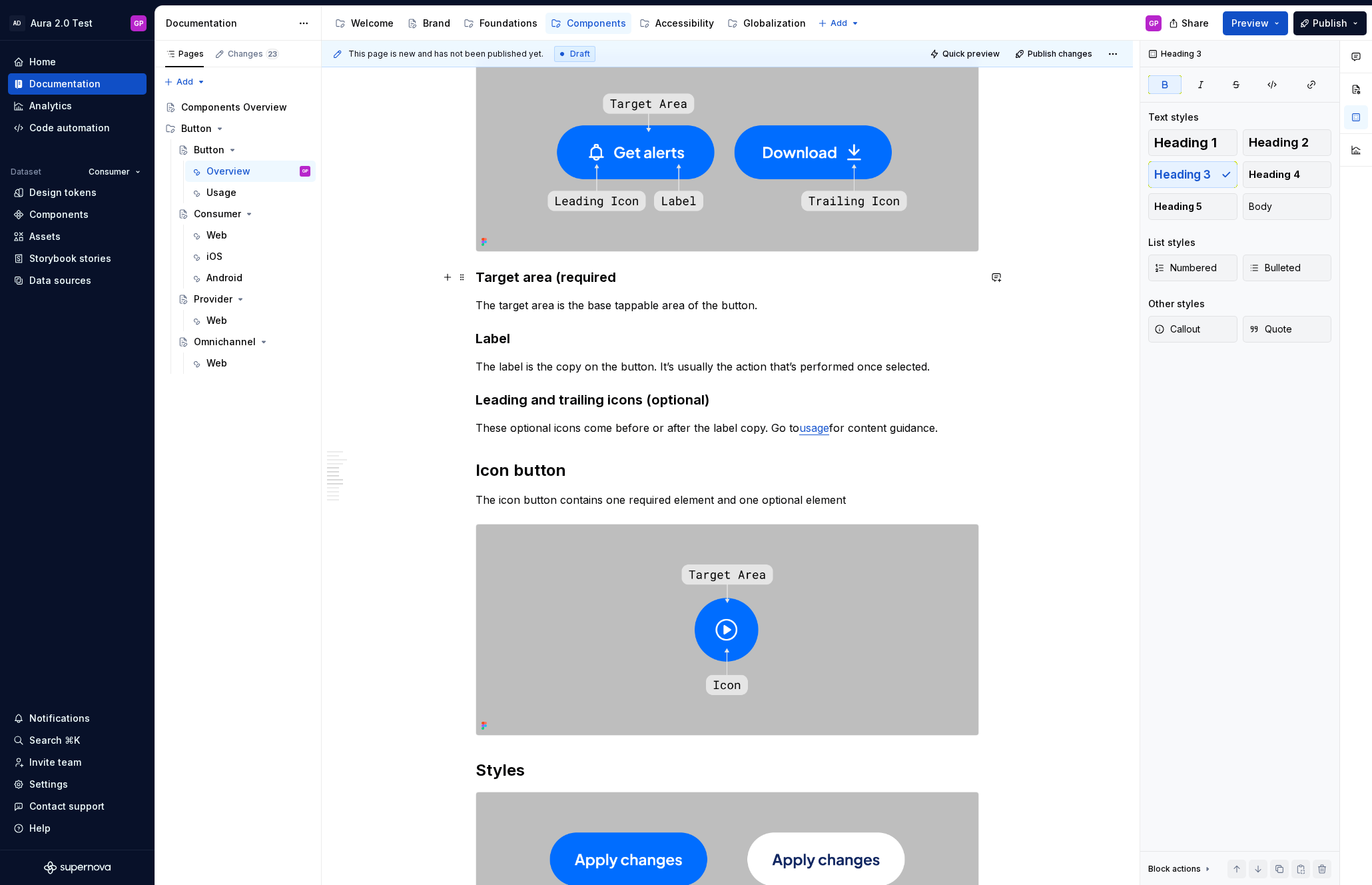
click at [610, 277] on strong "Target area (required" at bounding box center [546, 277] width 140 height 16
drag, startPoint x: 615, startPoint y: 277, endPoint x: 619, endPoint y: 282, distance: 6.4
click at [615, 277] on strong "Target area (required" at bounding box center [546, 277] width 140 height 16
drag, startPoint x: 617, startPoint y: 277, endPoint x: 549, endPoint y: 280, distance: 68.1
click at [549, 280] on h3 "Target area (required" at bounding box center [727, 277] width 503 height 18
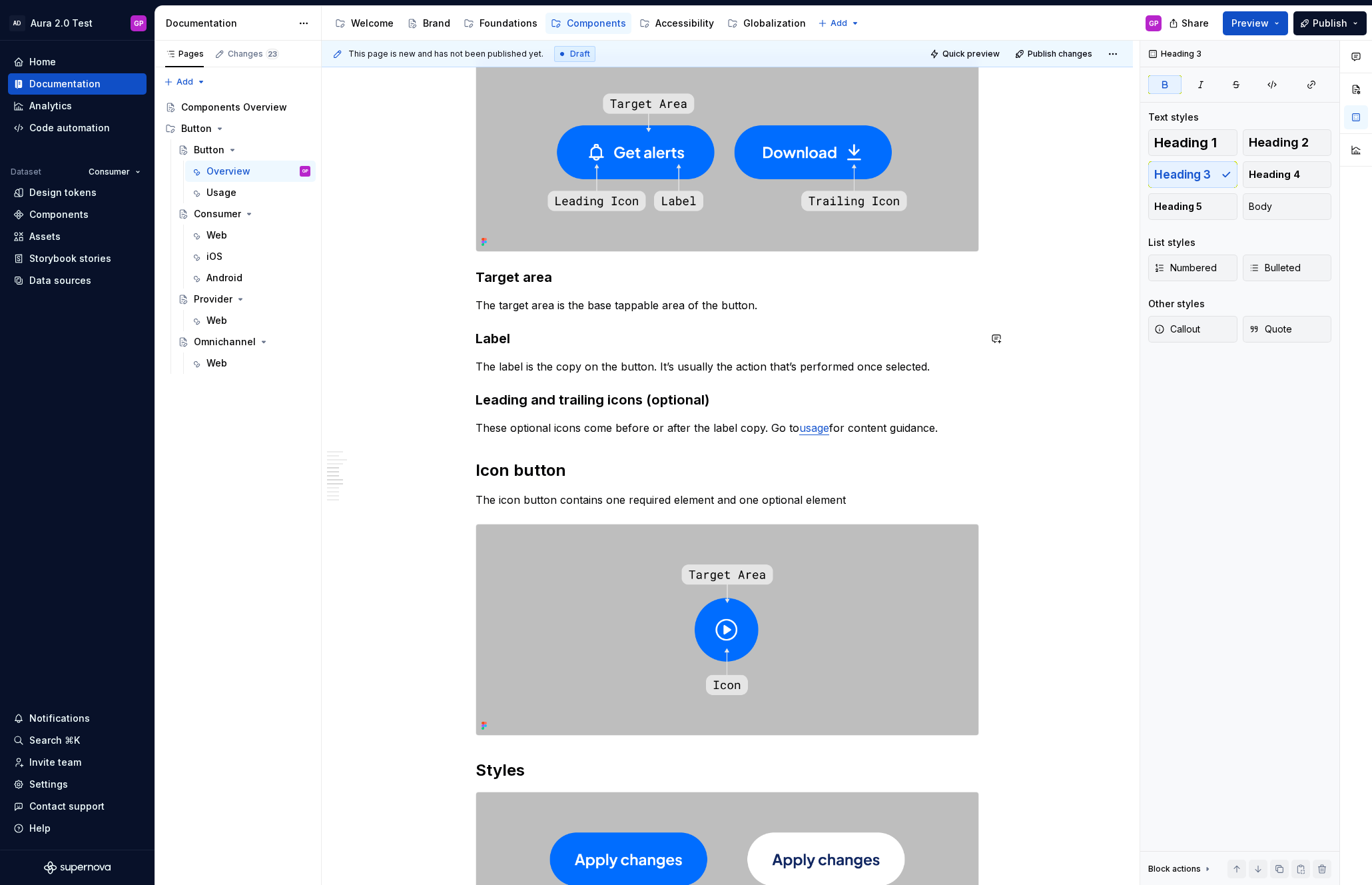
click at [440, 348] on div "This page is new and has not been published yet. Draft Quick preview Publish ch…" at bounding box center [730, 463] width 818 height 845
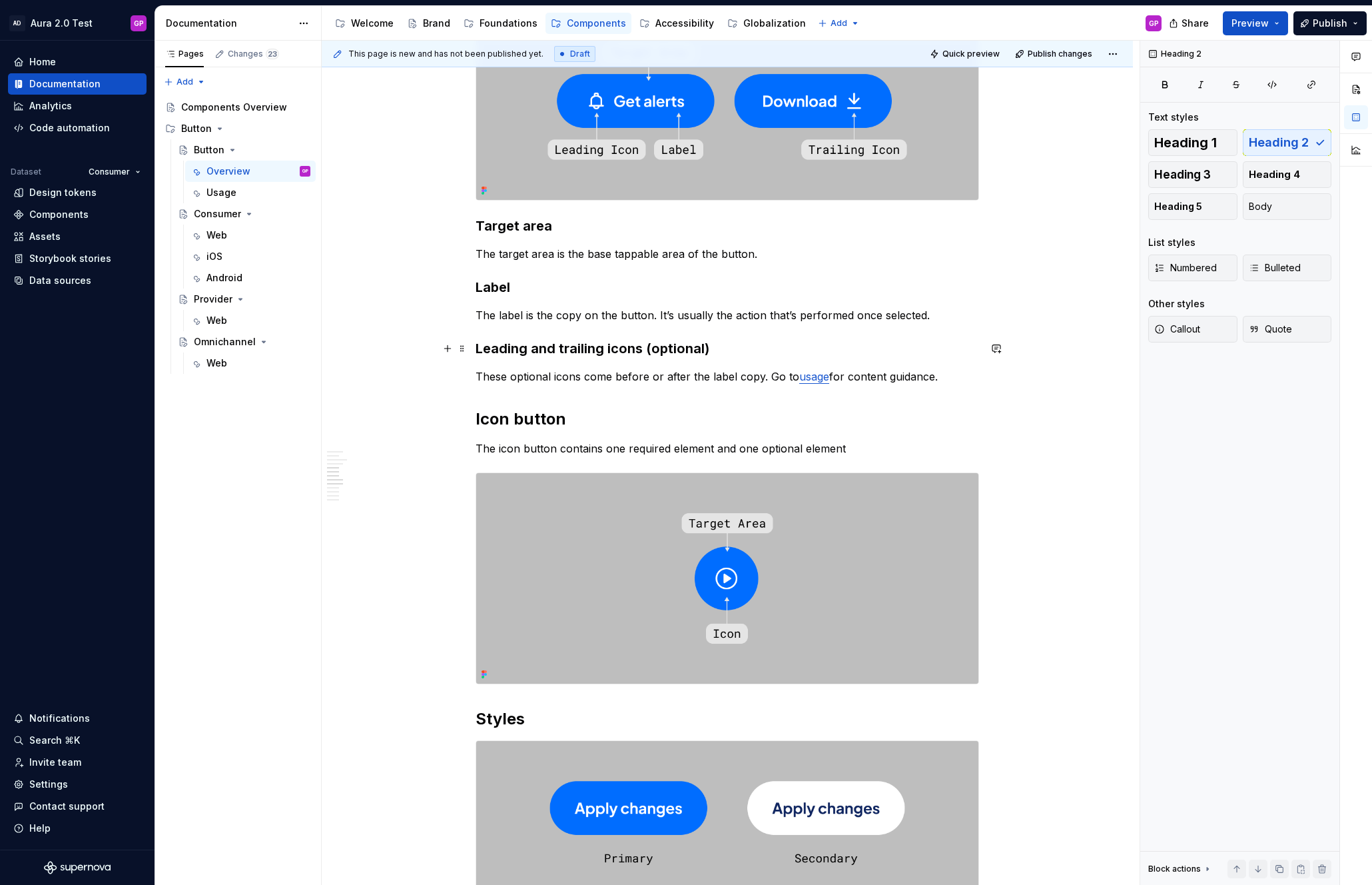
scroll to position [493, 0]
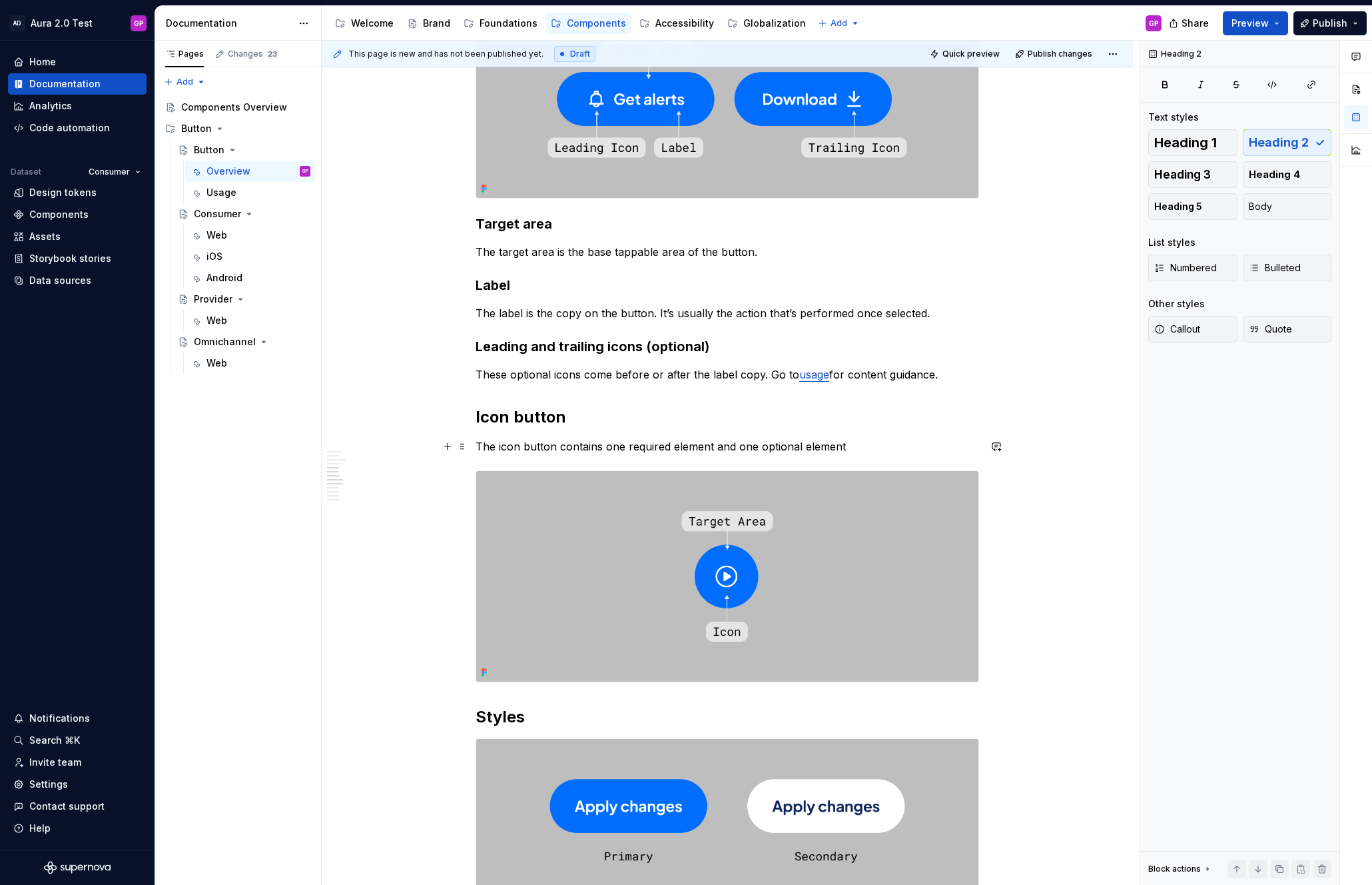
click at [629, 443] on p "The icon button contains one required element and one optional element" at bounding box center [727, 446] width 503 height 16
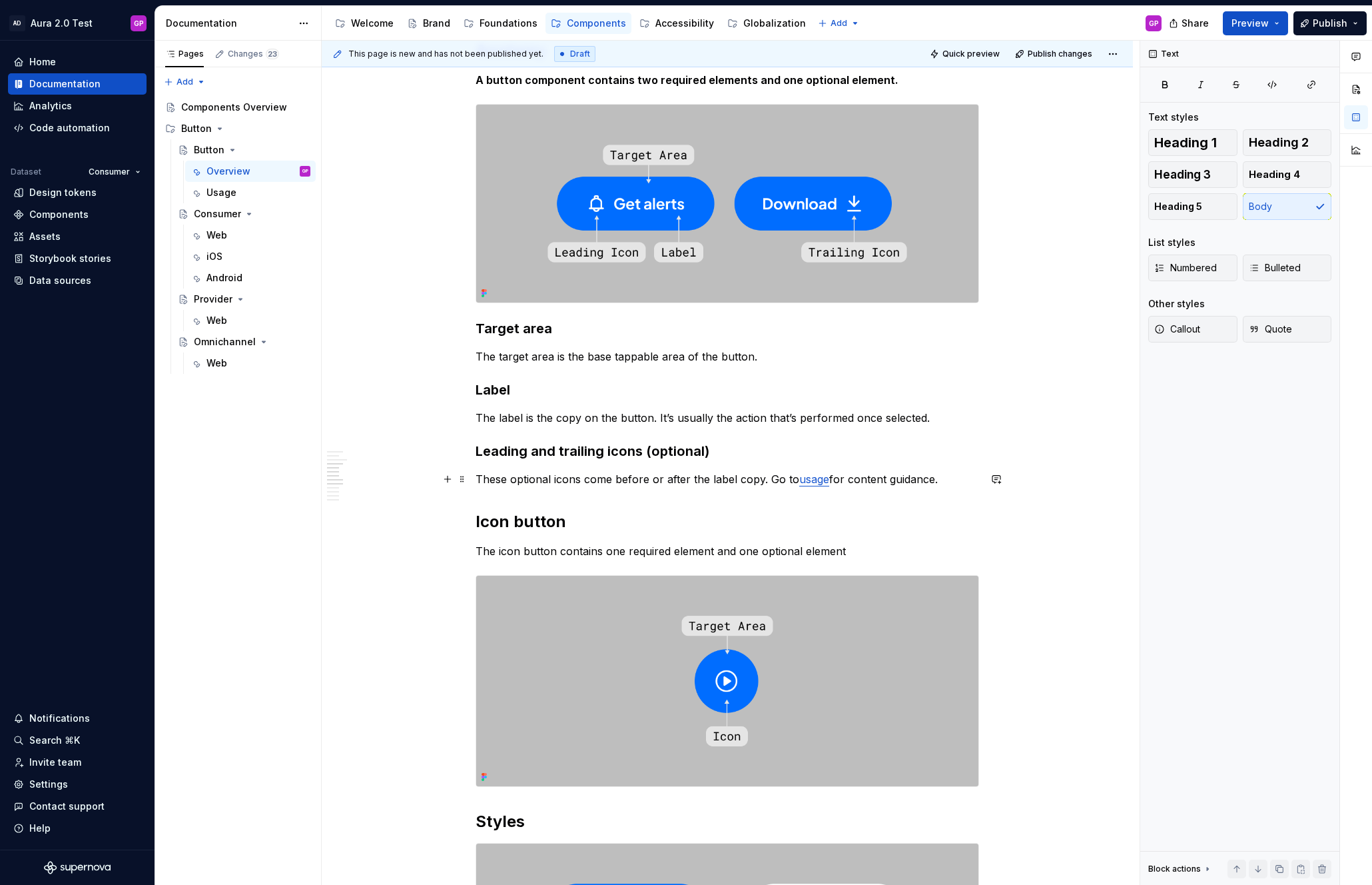
scroll to position [388, 0]
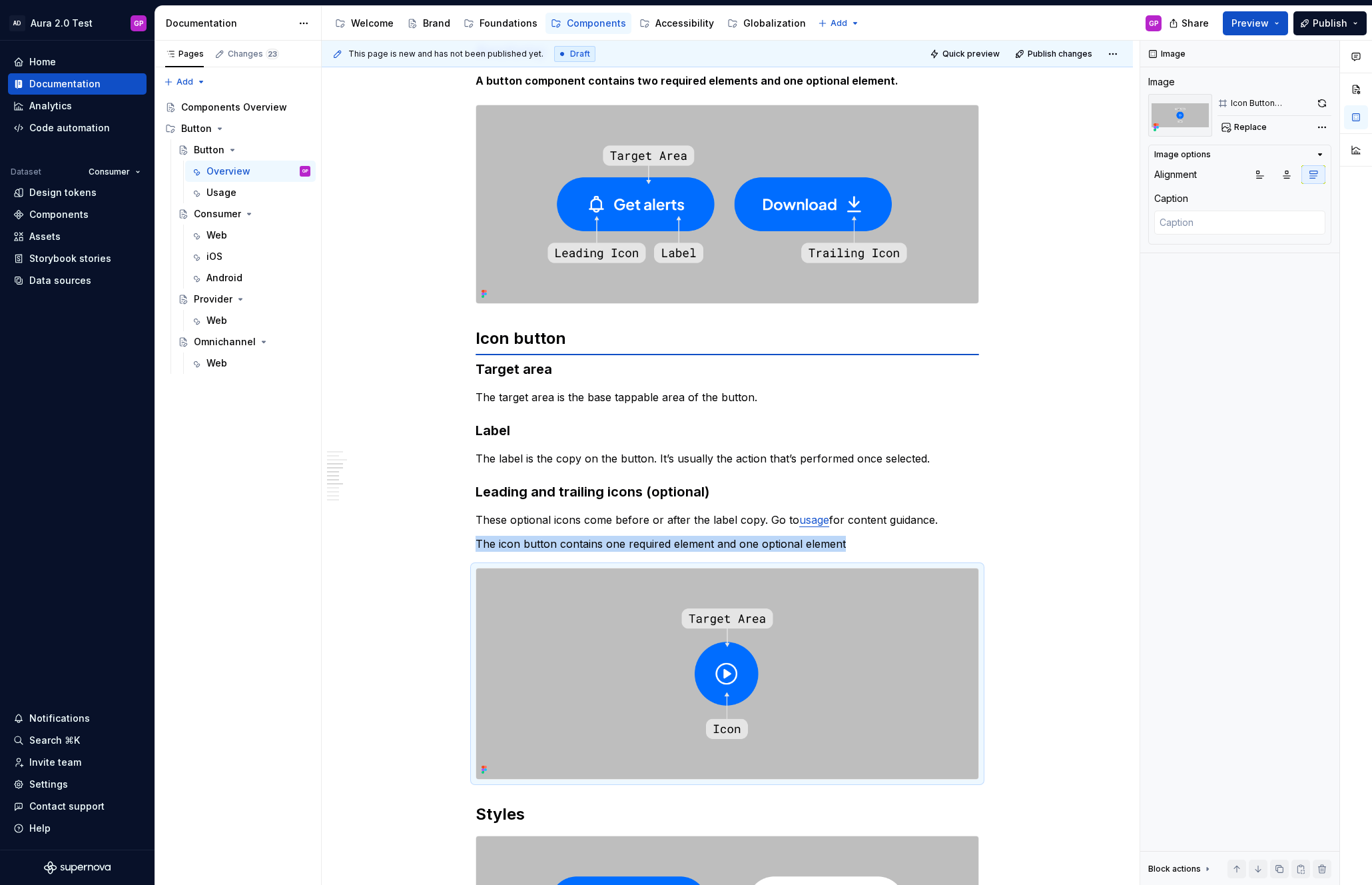
type textarea "*"
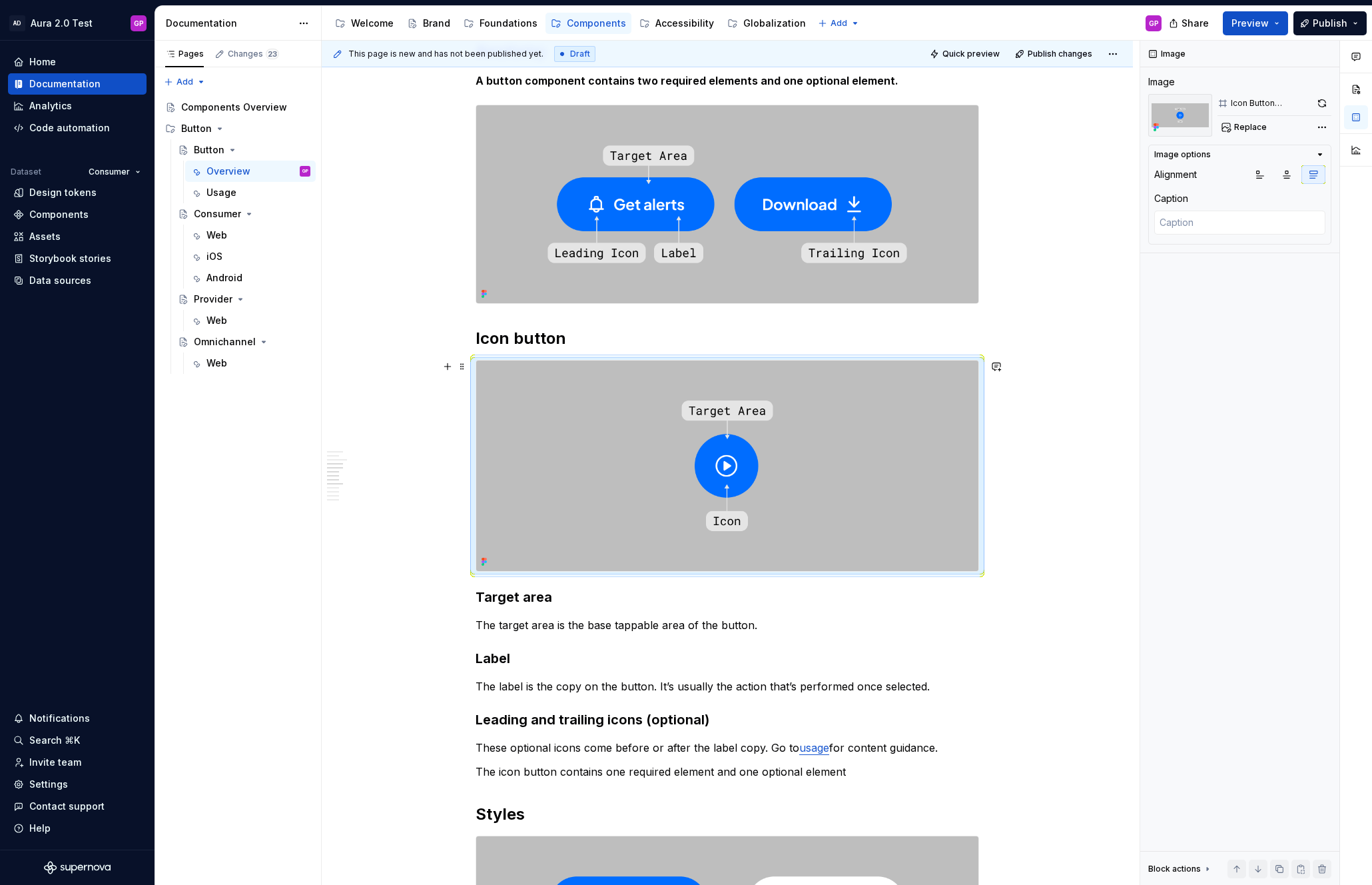
click at [400, 543] on div "Overview Principles Easy to identify: Buttons should be easy to identify in an …" at bounding box center [727, 855] width 811 height 2022
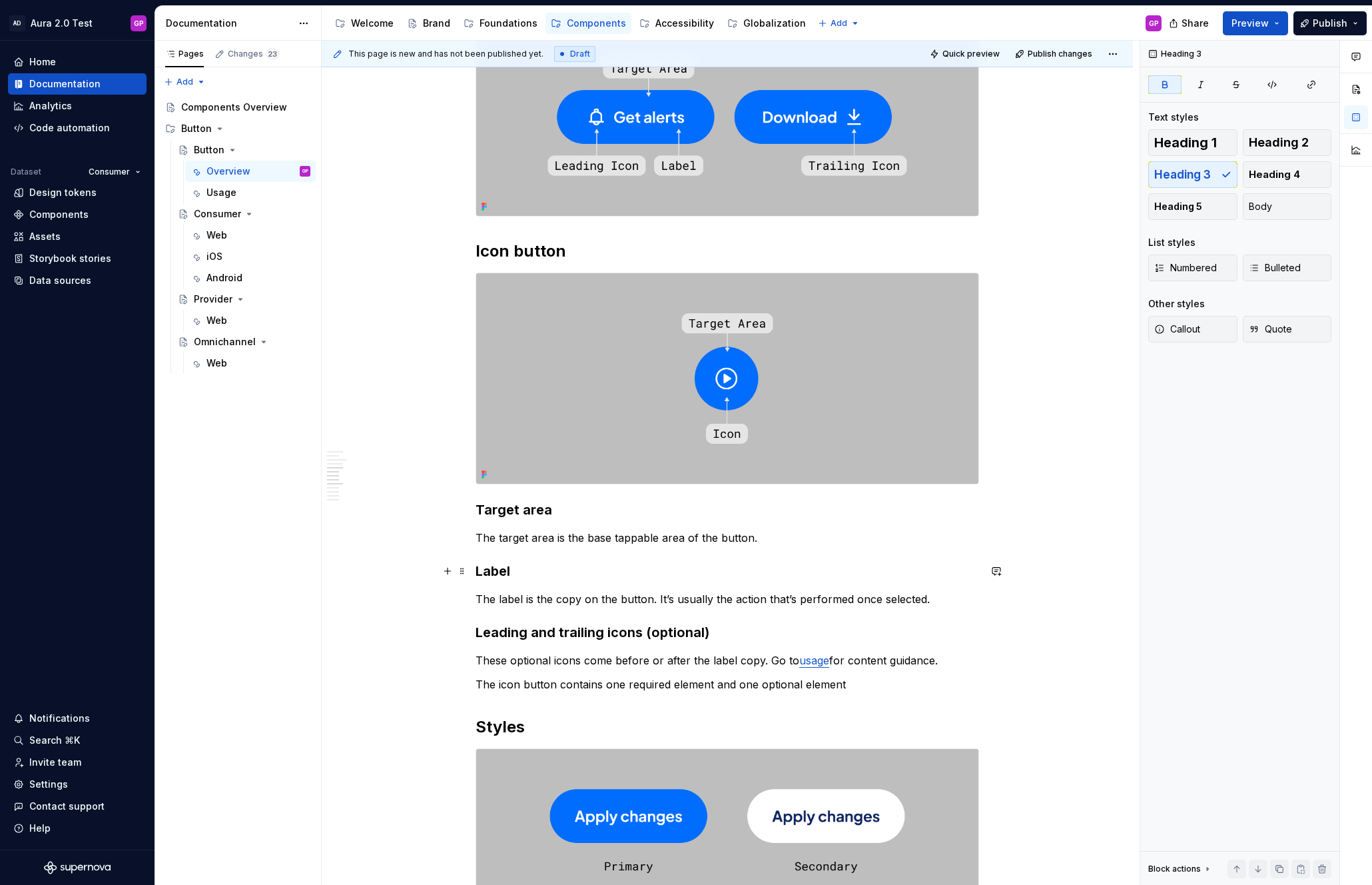
scroll to position [476, 0]
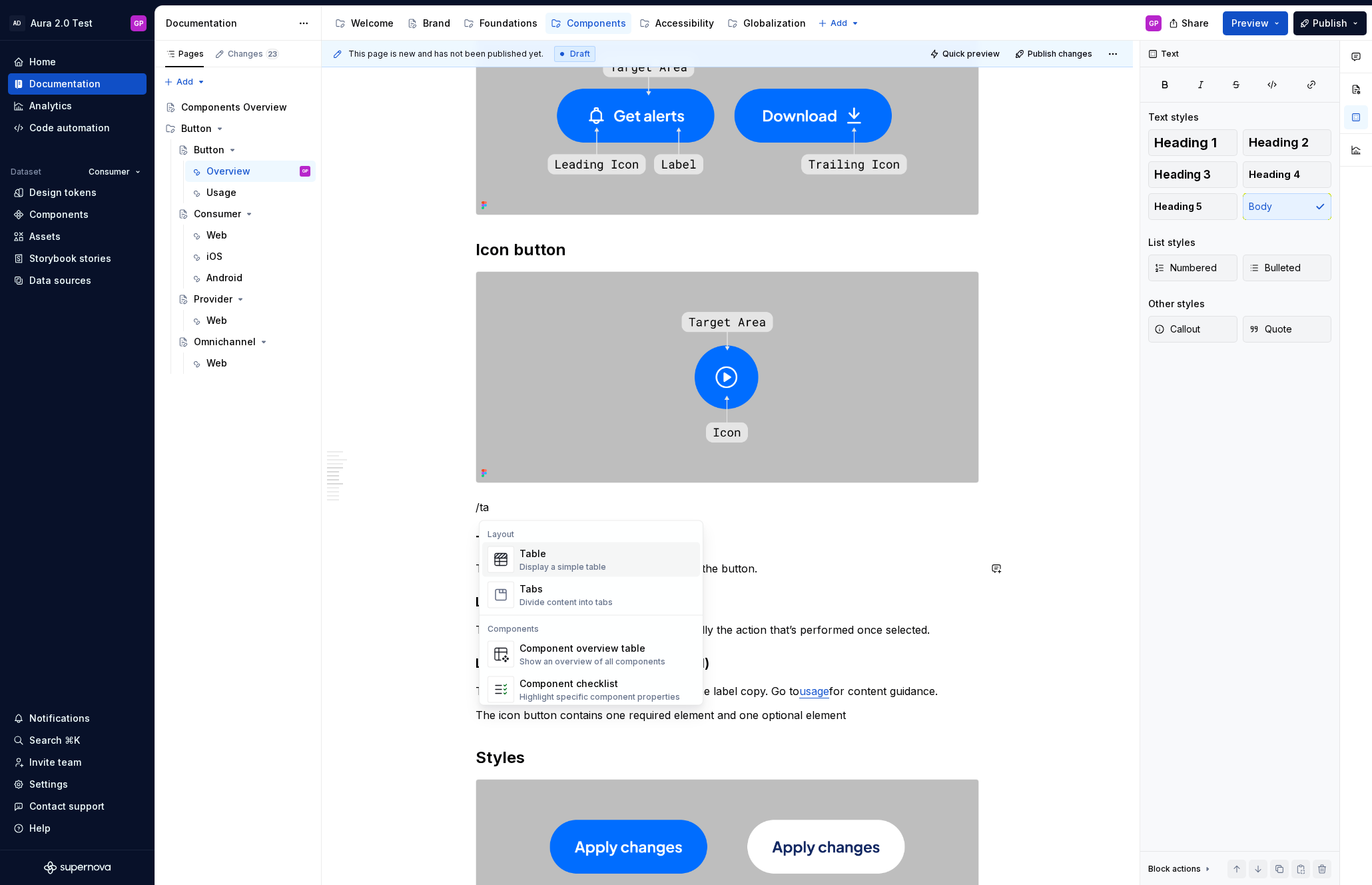
click at [538, 566] on div "Display a simple table" at bounding box center [563, 567] width 87 height 10
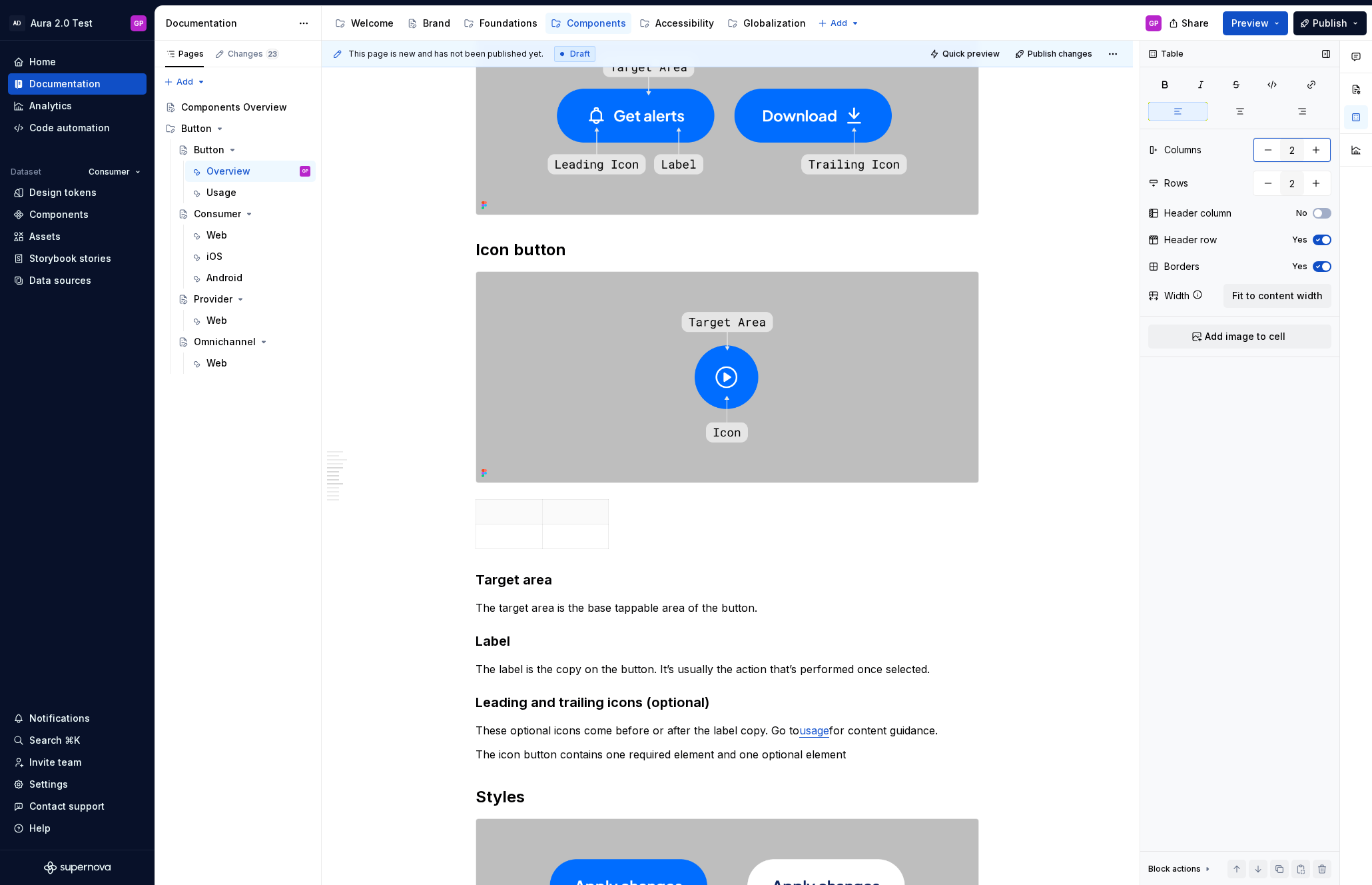
click at [1312, 145] on button "button" at bounding box center [1316, 150] width 24 height 24
type input "3"
click at [1313, 181] on button "button" at bounding box center [1316, 183] width 24 height 24
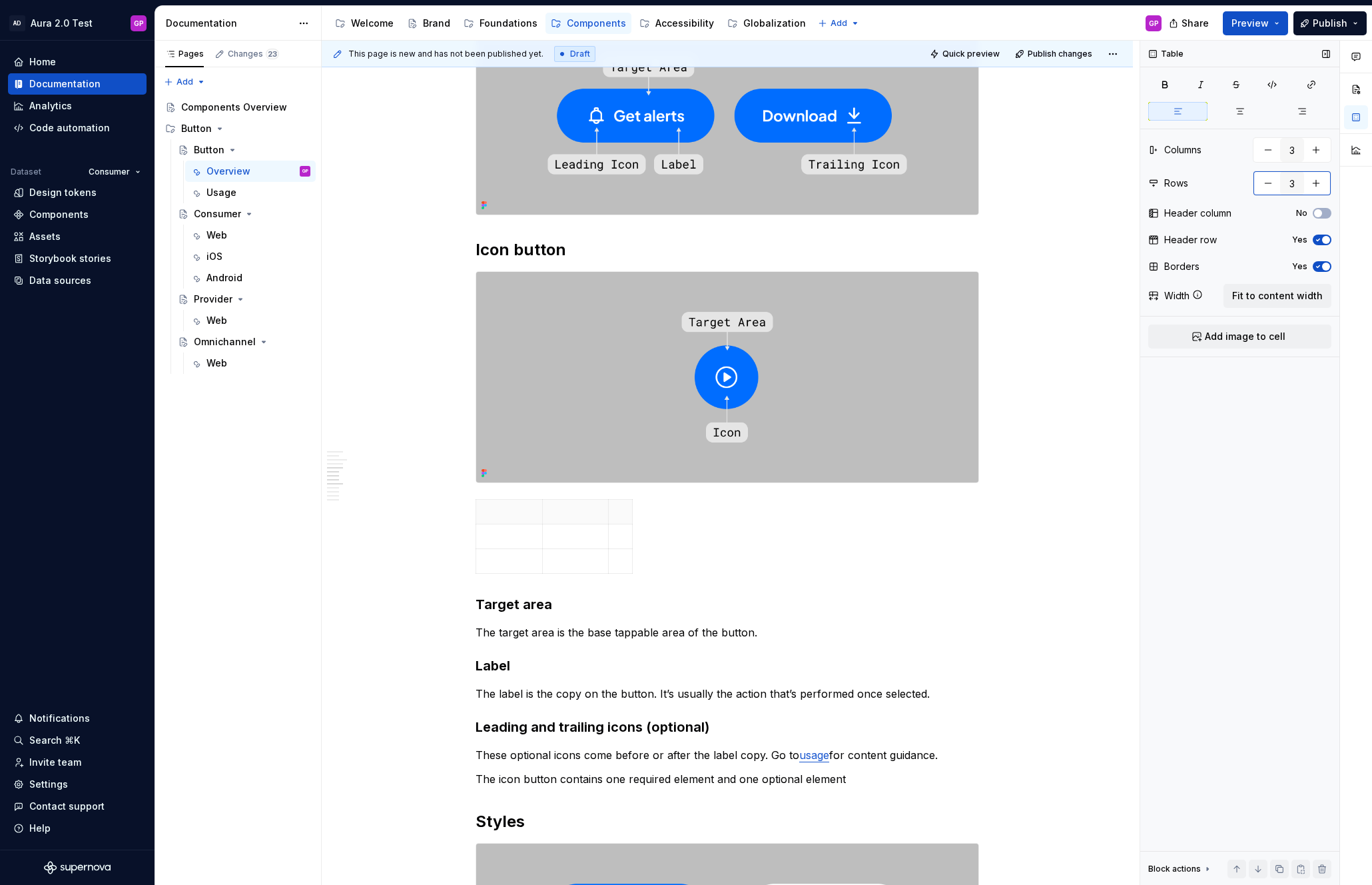
click at [1313, 181] on button "button" at bounding box center [1316, 183] width 24 height 24
type input "4"
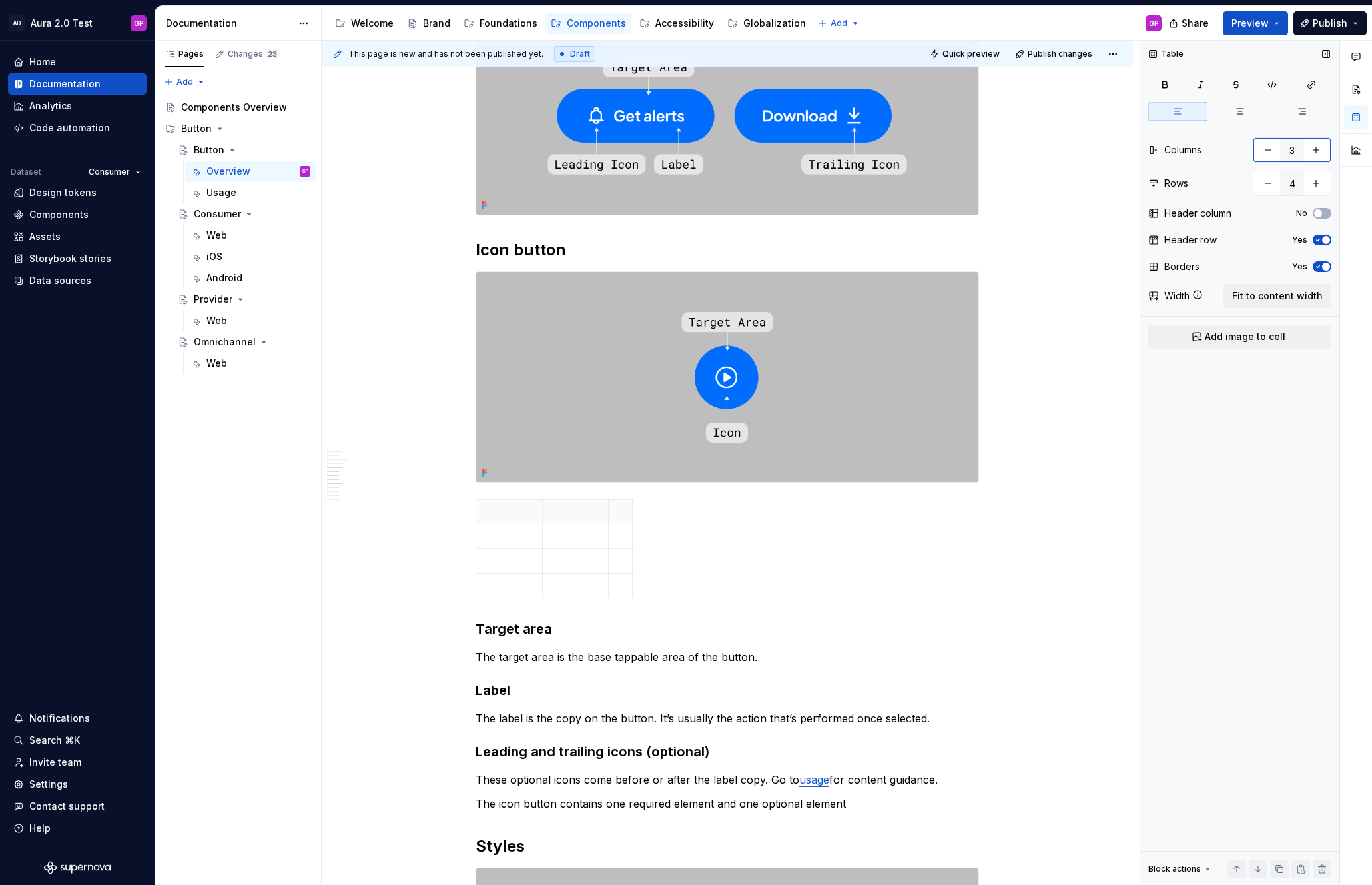
click at [1320, 145] on button "button" at bounding box center [1316, 150] width 24 height 24
type input "4"
click at [1276, 296] on span "Fit to content width" at bounding box center [1277, 295] width 90 height 13
type textarea "*"
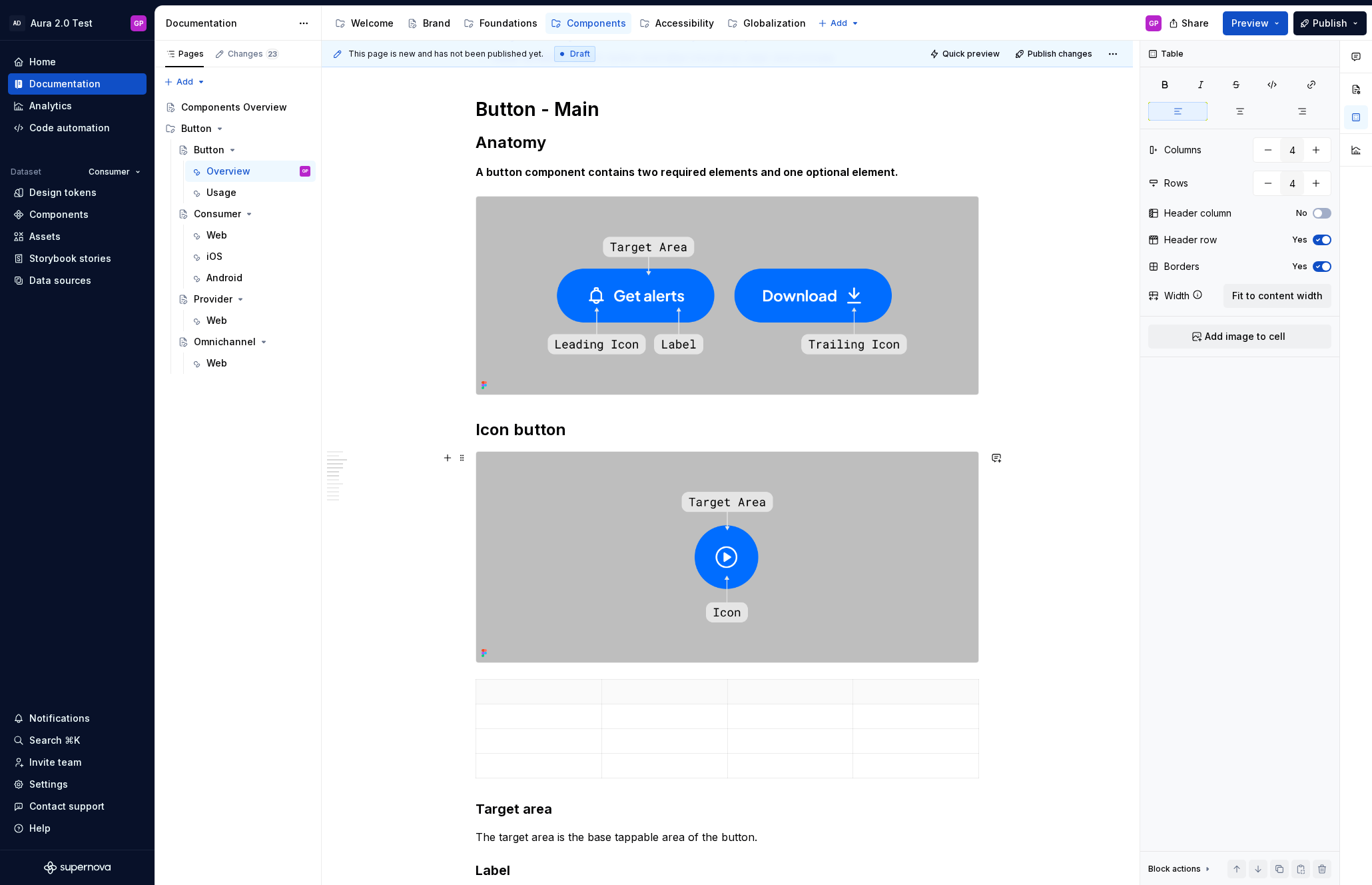
scroll to position [308, 0]
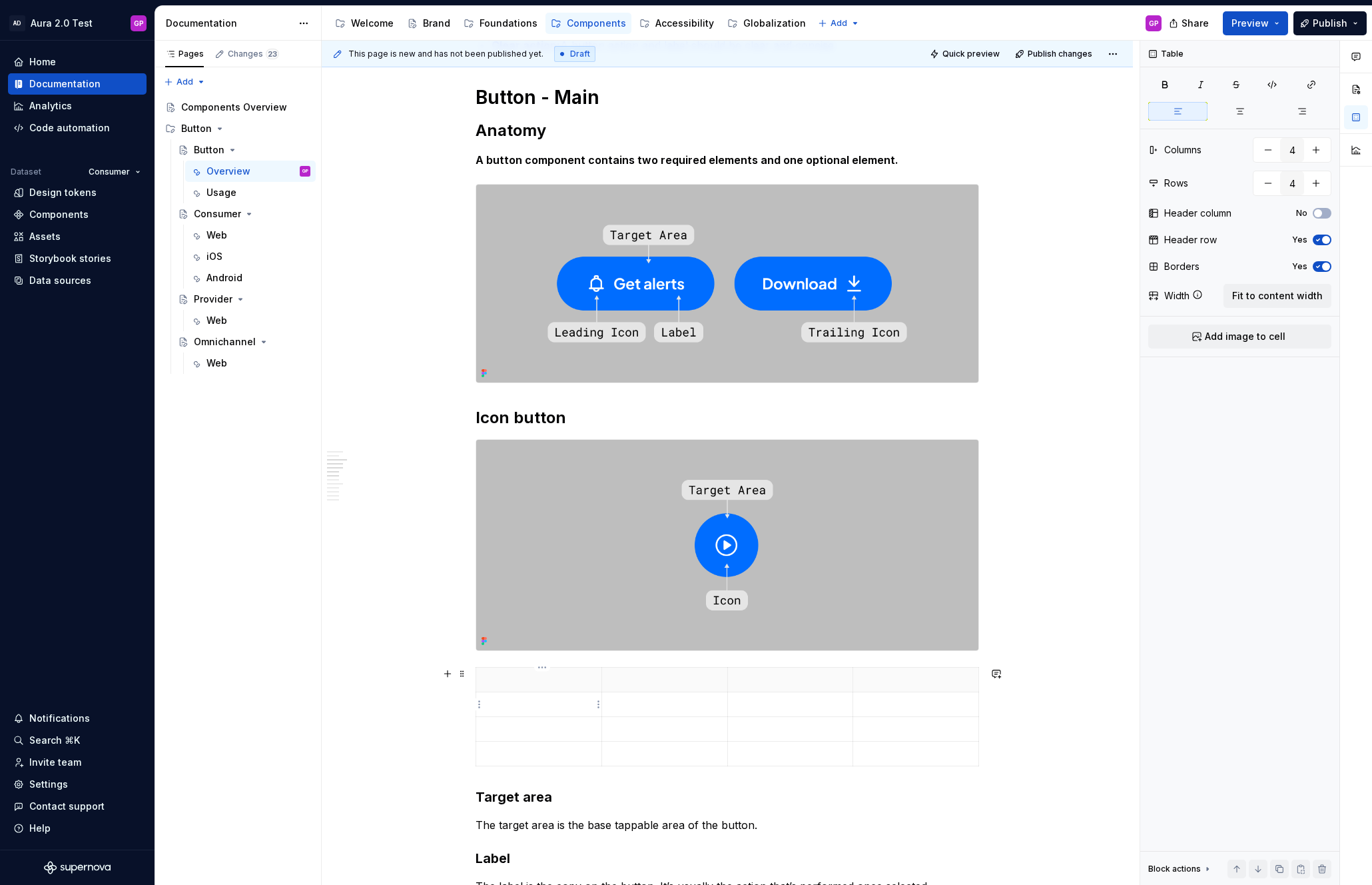
click at [506, 703] on p at bounding box center [539, 704] width 109 height 13
click at [512, 732] on p at bounding box center [539, 728] width 109 height 13
click at [507, 756] on p at bounding box center [539, 753] width 109 height 13
click at [407, 710] on div "This page is new and has not been published yet. Draft Quick preview Publish ch…" at bounding box center [730, 463] width 818 height 845
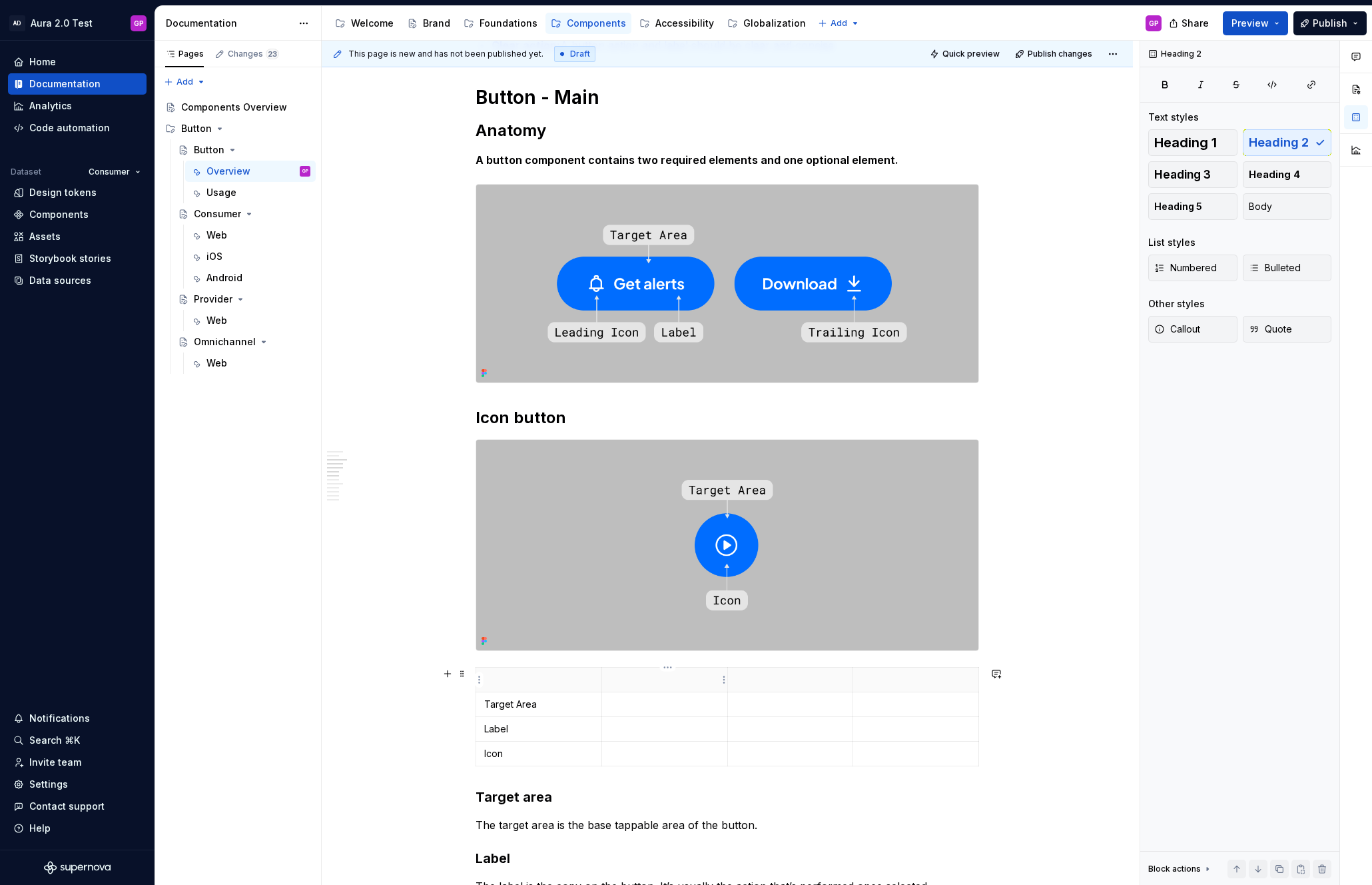
click at [641, 685] on p at bounding box center [664, 678] width 109 height 13
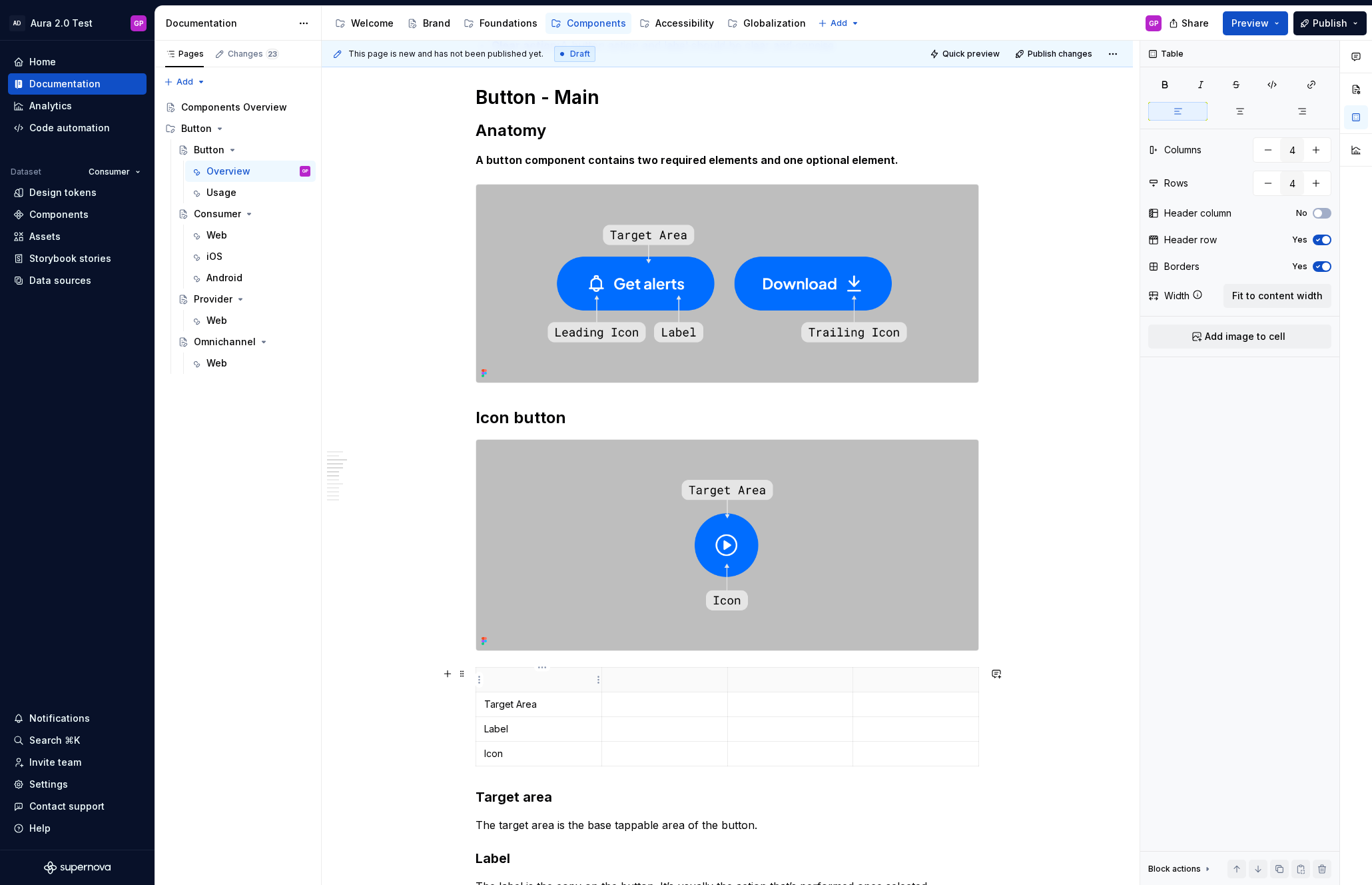
click at [534, 681] on p at bounding box center [539, 678] width 109 height 13
click at [477, 680] on html "AD Aura 2.0 Test GP Home Documentation Analytics Code automation Dataset Consum…" at bounding box center [686, 442] width 1372 height 885
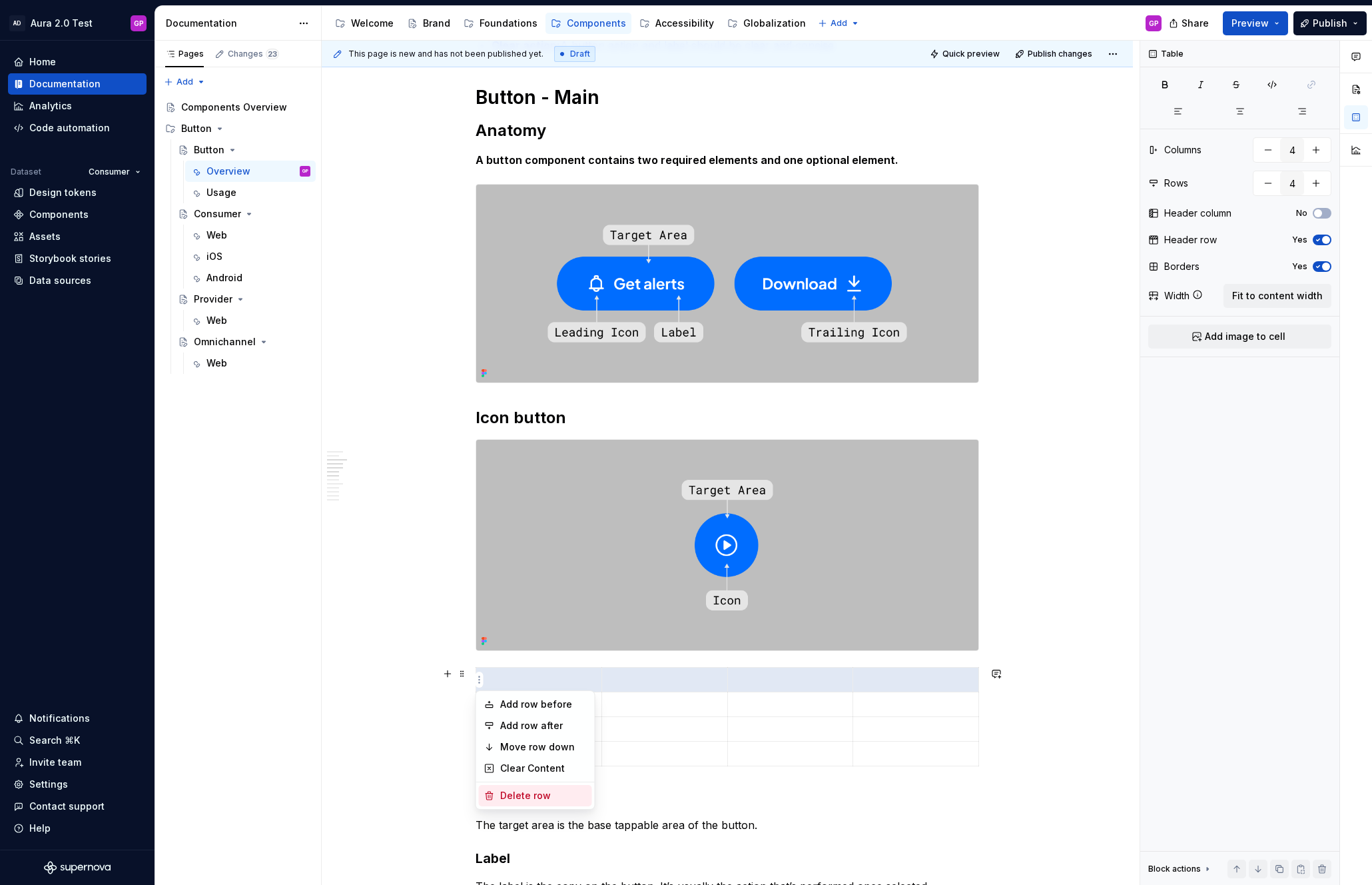
click at [505, 793] on div "Delete row" at bounding box center [544, 795] width 87 height 13
type input "3"
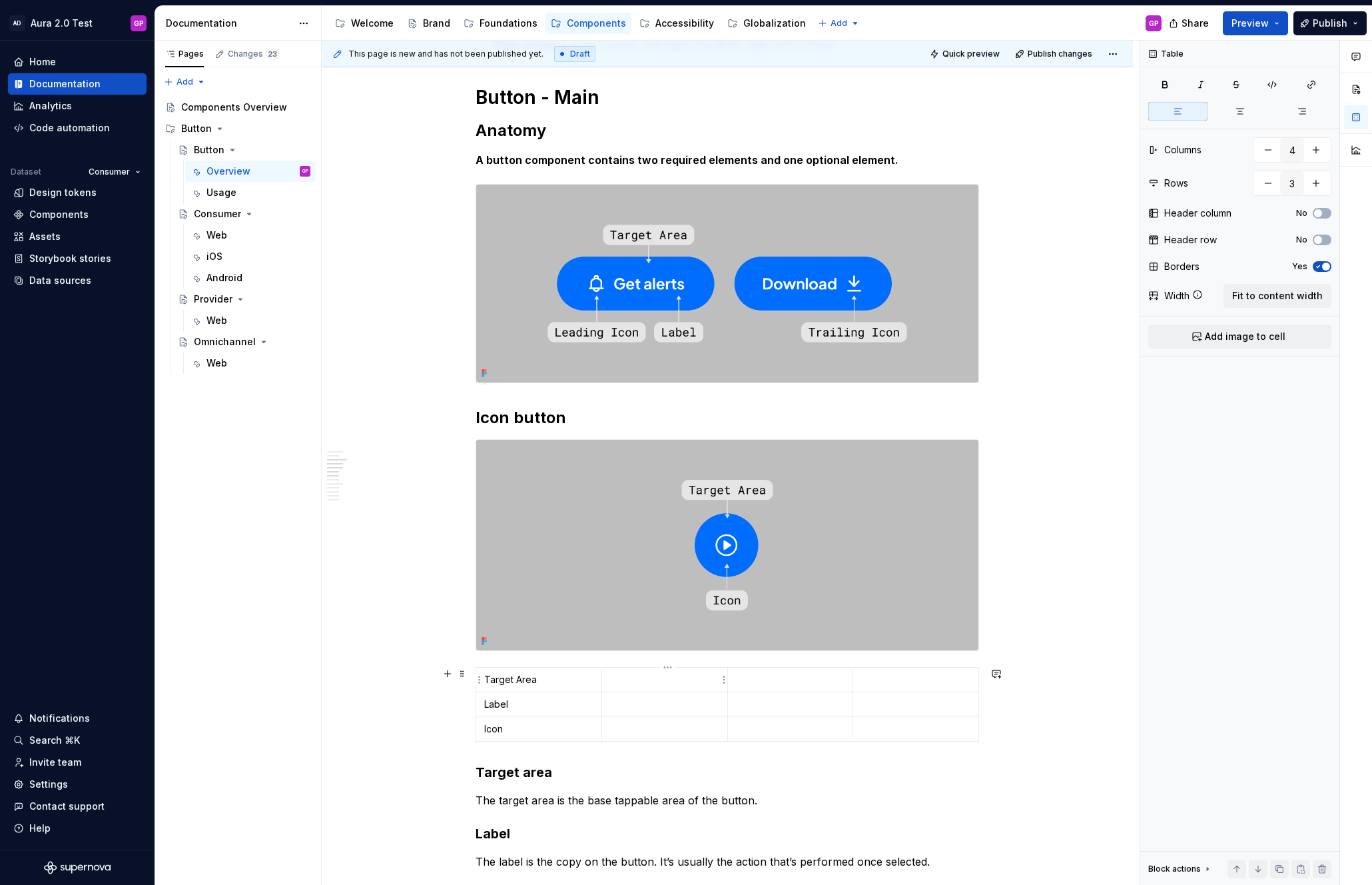
click at [637, 685] on p at bounding box center [664, 678] width 109 height 13
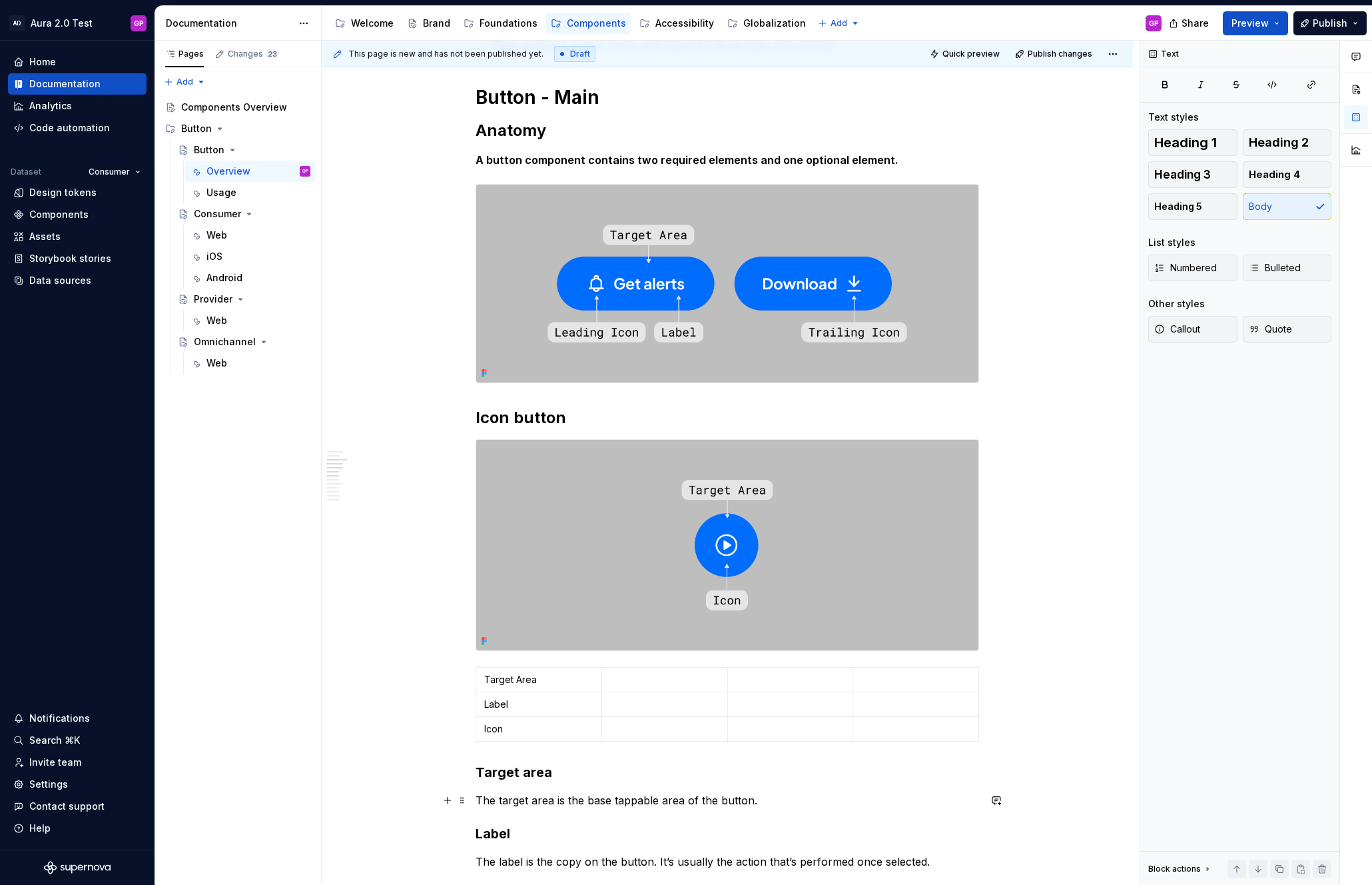
click at [557, 807] on p "The target area is the base tappable area of the button." at bounding box center [727, 800] width 503 height 16
copy p "The target area is the base tappable area of the button."
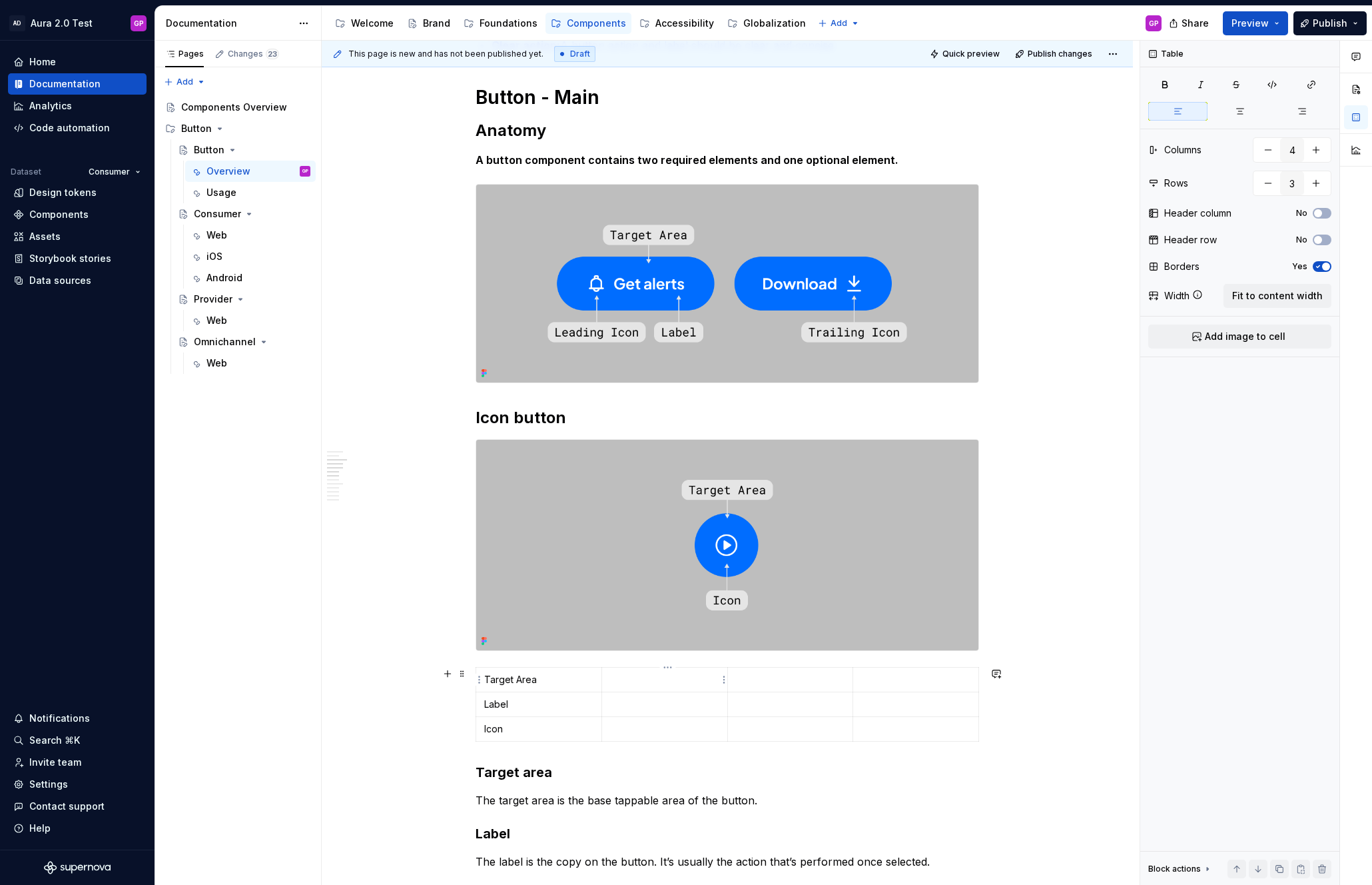
click at [630, 685] on td at bounding box center [663, 679] width 126 height 24
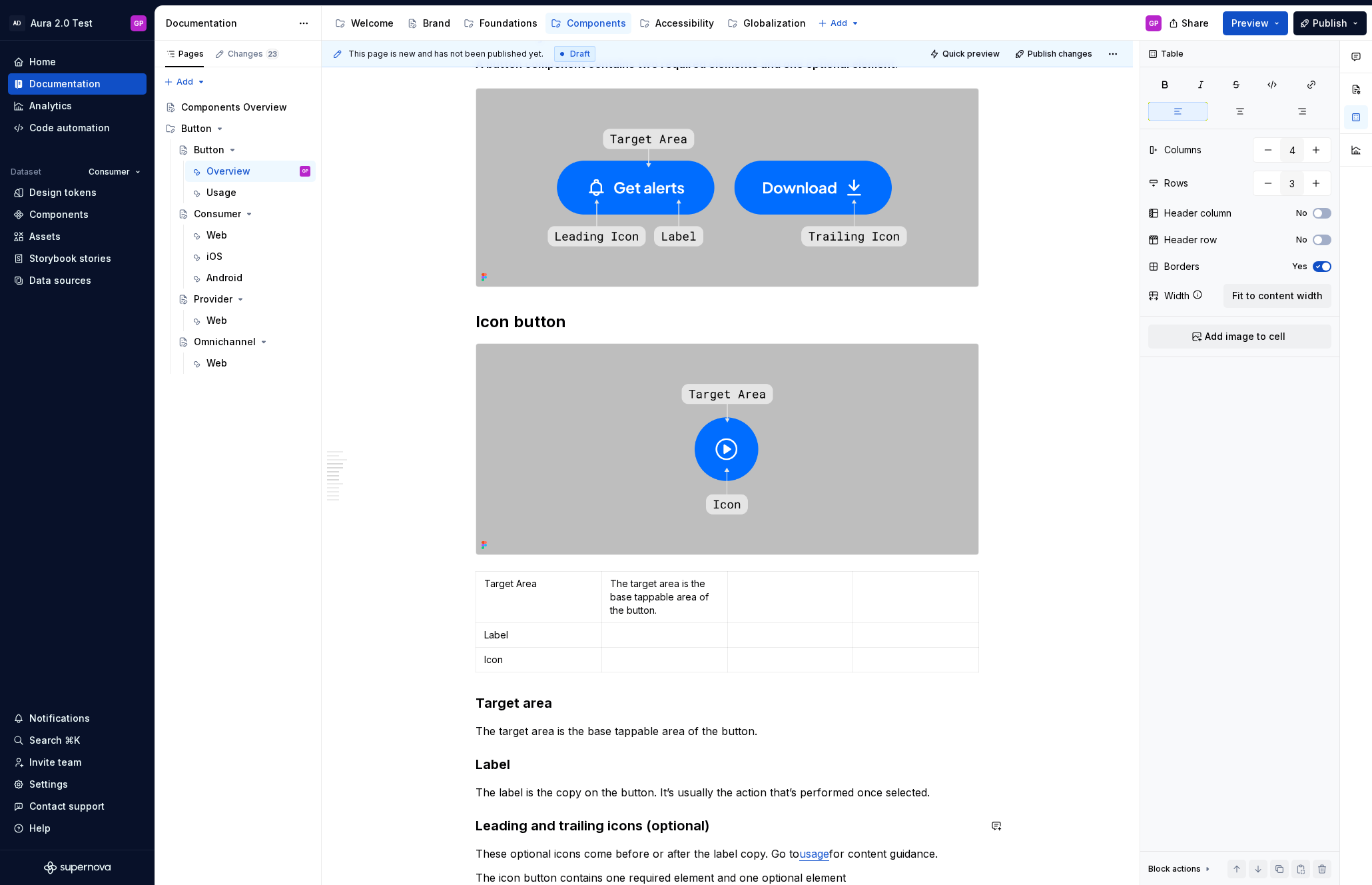
scroll to position [406, 0]
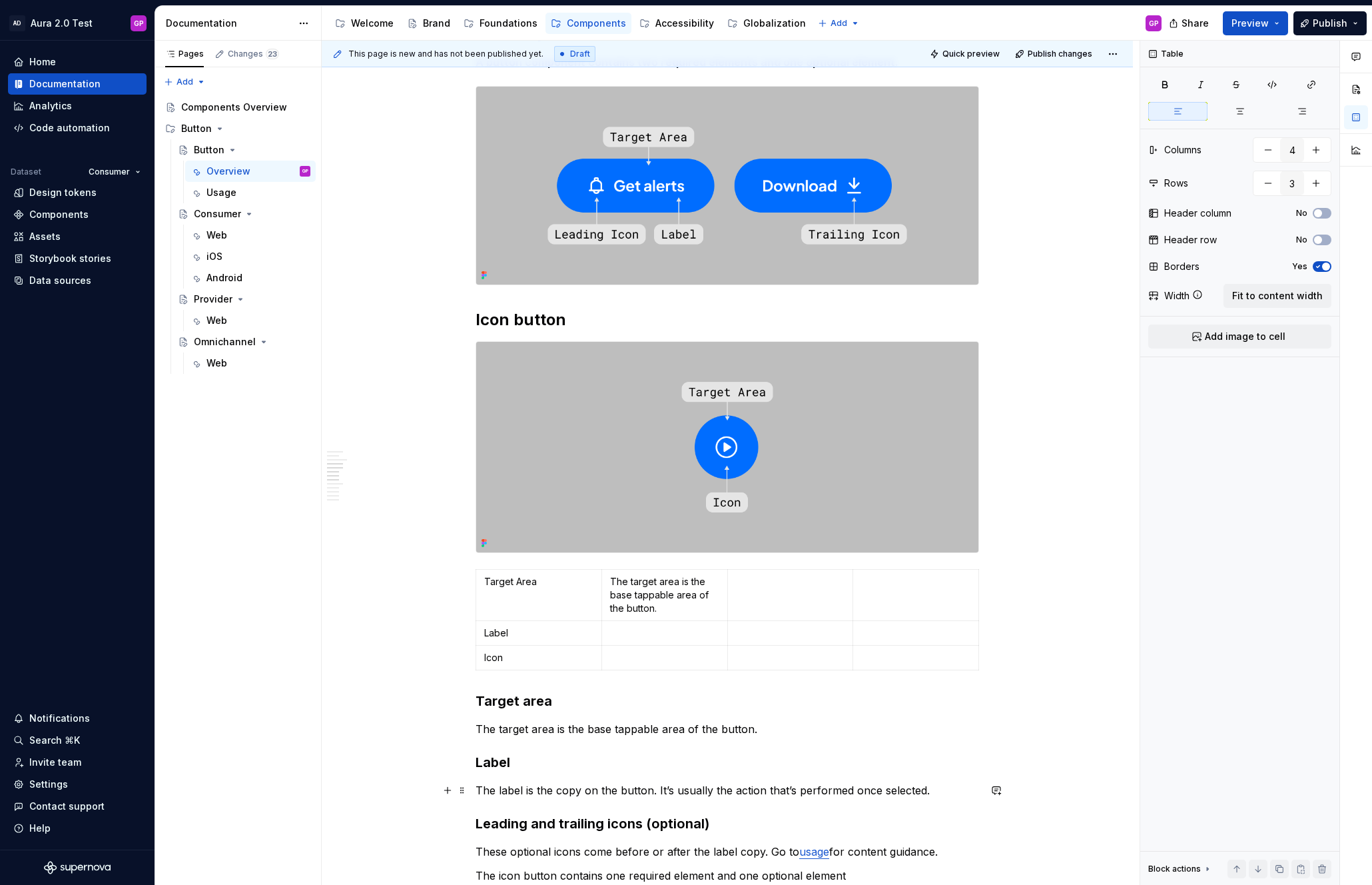
click at [503, 796] on p "The label is the copy on the button. It’s usually the action that’s performed o…" at bounding box center [727, 790] width 503 height 16
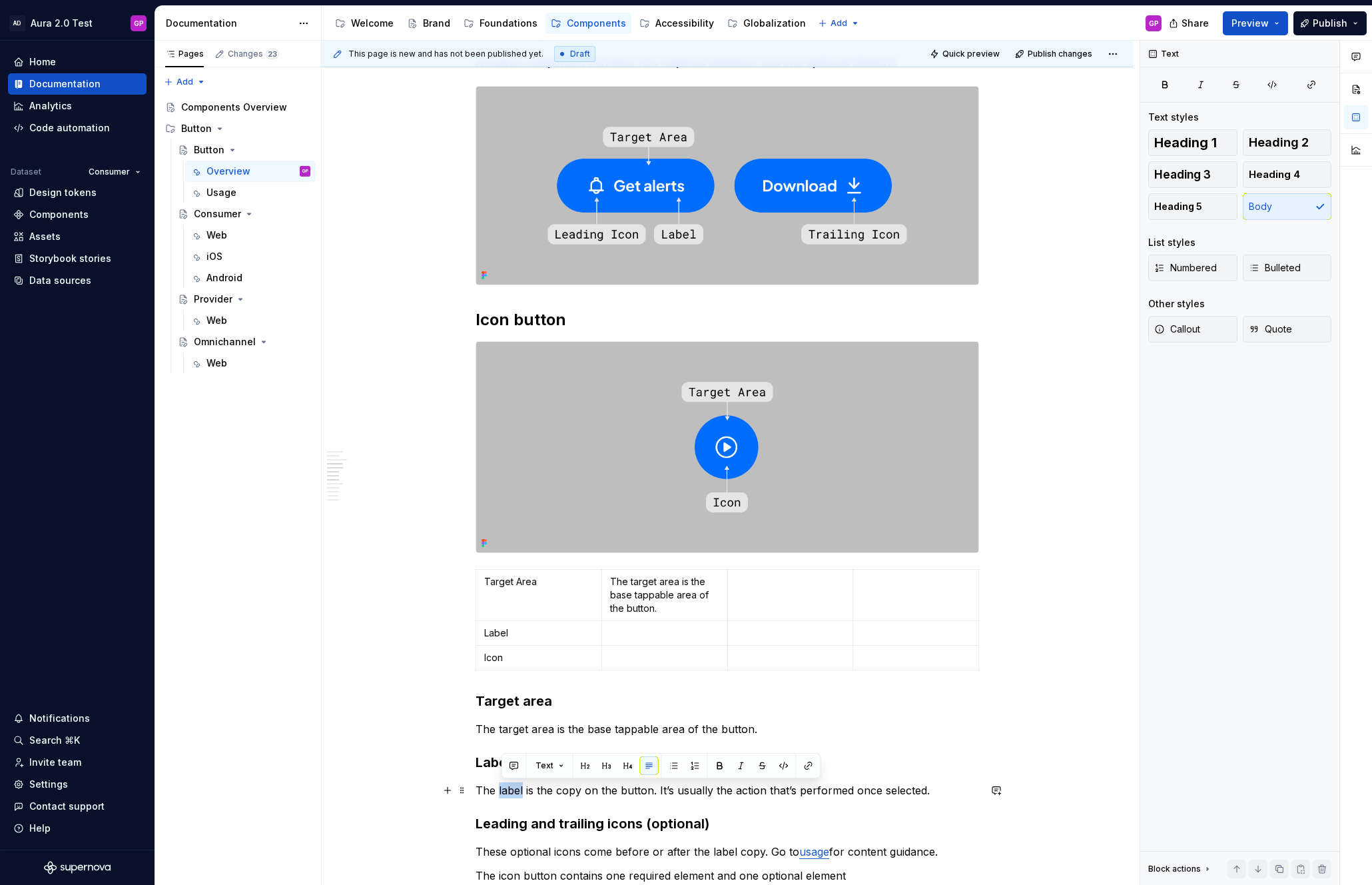
click at [503, 796] on p "The label is the copy on the button. It’s usually the action that’s performed o…" at bounding box center [727, 790] width 503 height 16
copy p "The label is the copy on the button. It’s usually the action that’s performed o…"
click at [639, 639] on td at bounding box center [663, 633] width 126 height 24
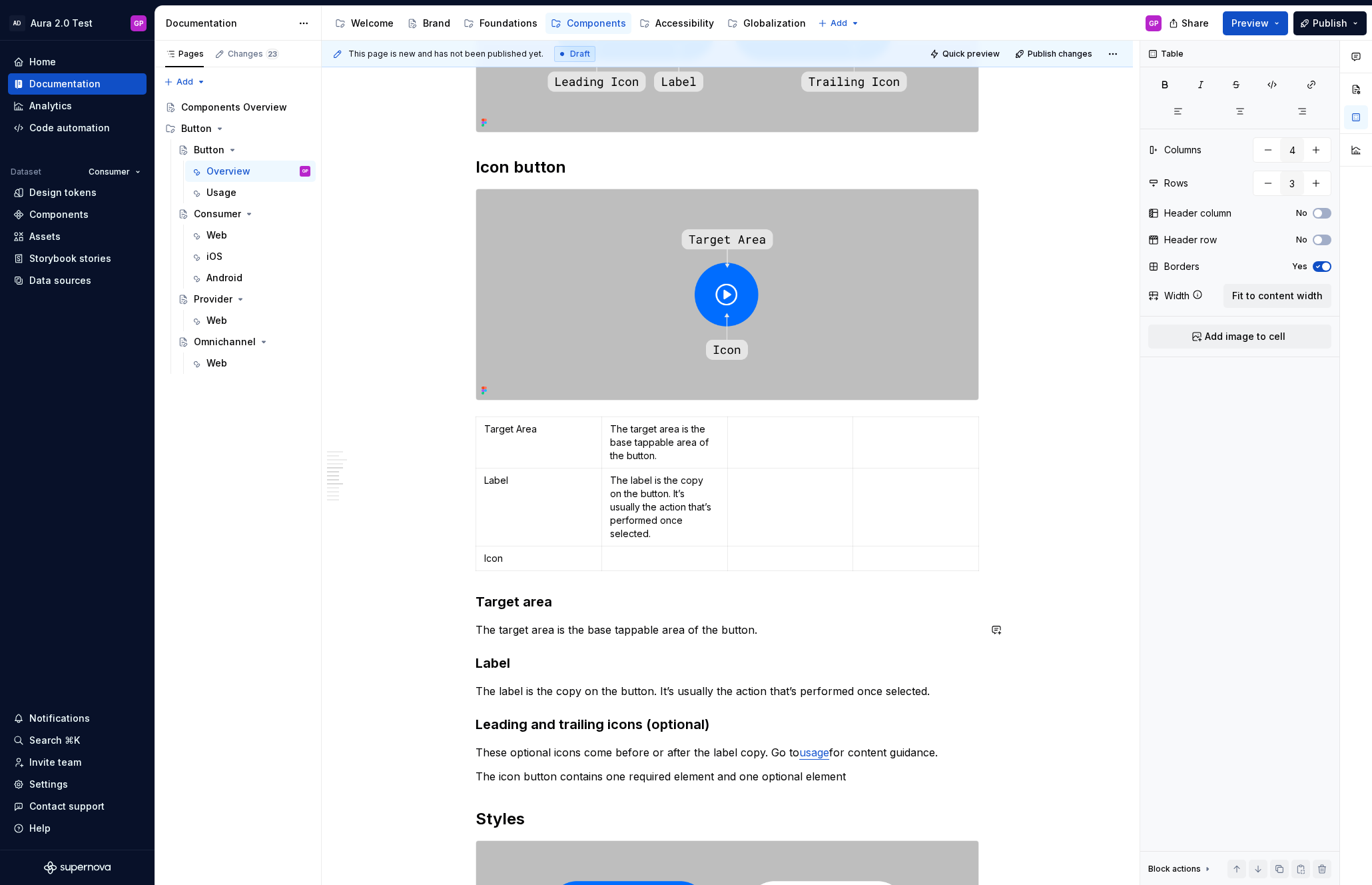
scroll to position [560, 0]
click at [534, 724] on strong "Leading and trailing icons (optional)" at bounding box center [591, 722] width 233 height 16
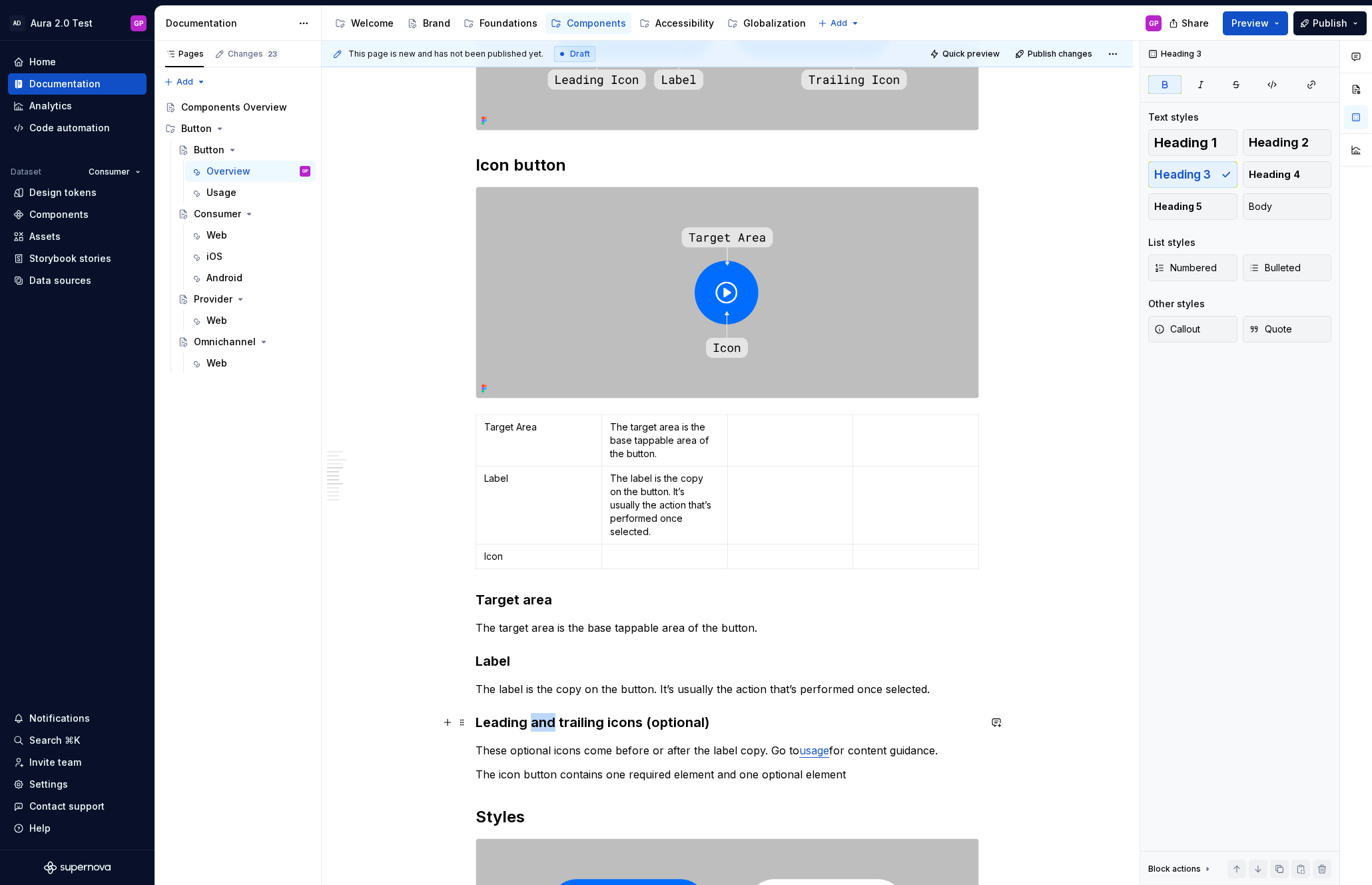
click at [534, 724] on strong "Leading and trailing icons (optional)" at bounding box center [591, 722] width 233 height 16
copy strong "Leading and trailing icons (optional)"
click at [675, 748] on p "These optional icons come before or after the label copy. Go to usage for conte…" at bounding box center [727, 750] width 503 height 16
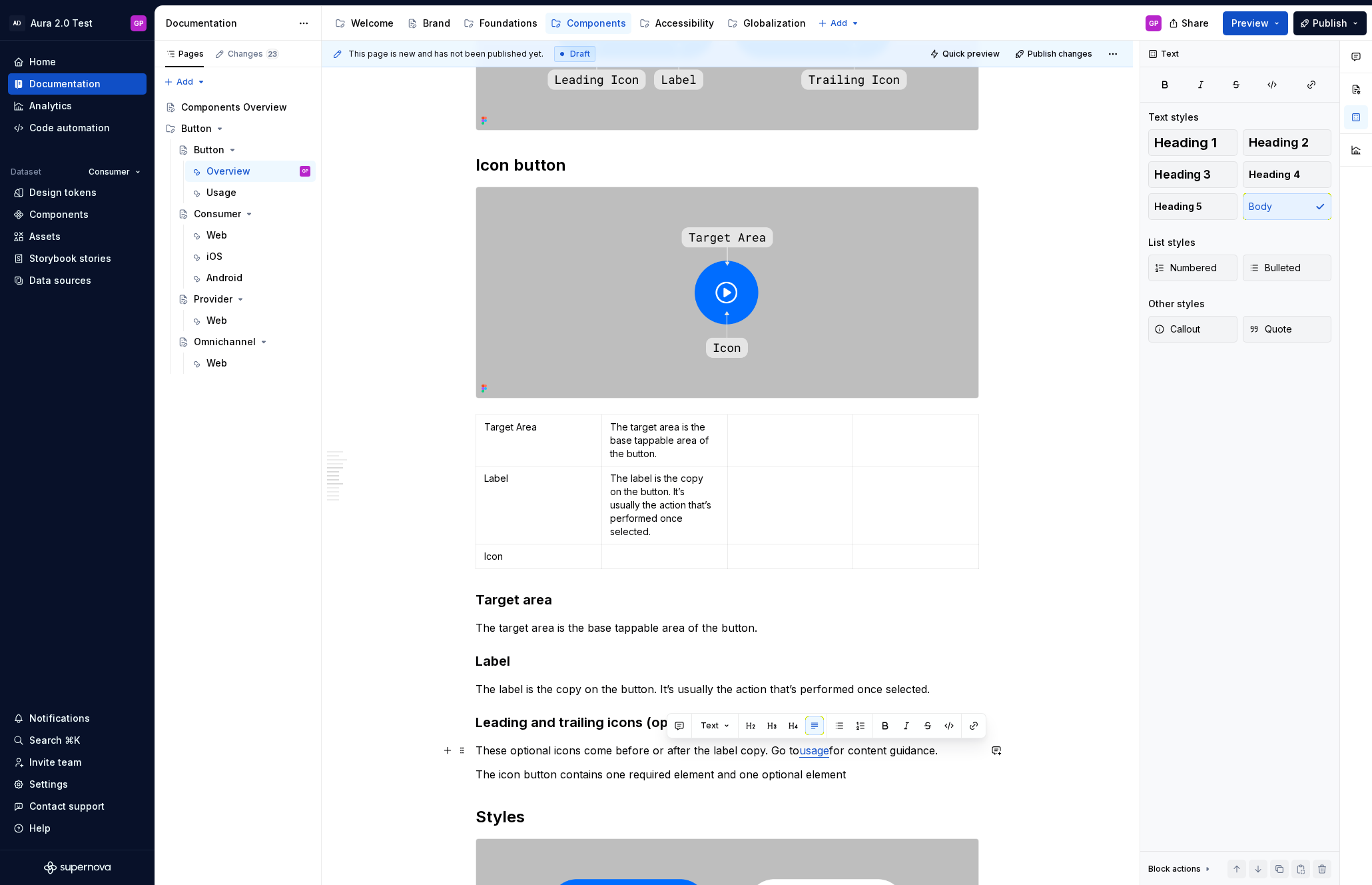
click at [621, 750] on p "These optional icons come before or after the label copy. Go to usage for conte…" at bounding box center [727, 750] width 503 height 16
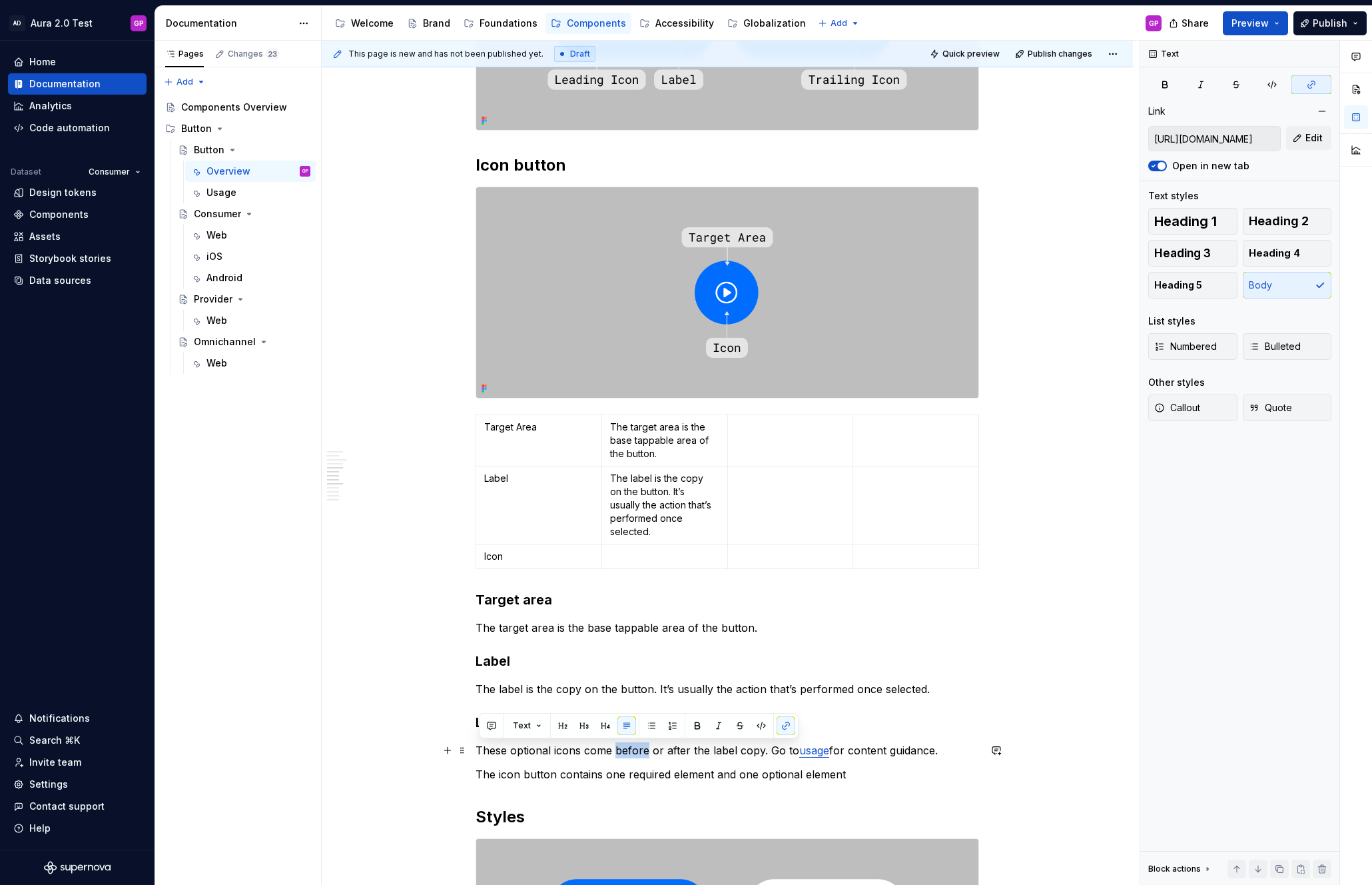
click at [621, 750] on p "These optional icons come before or after the label copy. Go to usage for conte…" at bounding box center [727, 750] width 503 height 16
copy p "These optional icons come before or after the label copy. Go to usage for conte…"
click at [638, 560] on p at bounding box center [664, 555] width 109 height 13
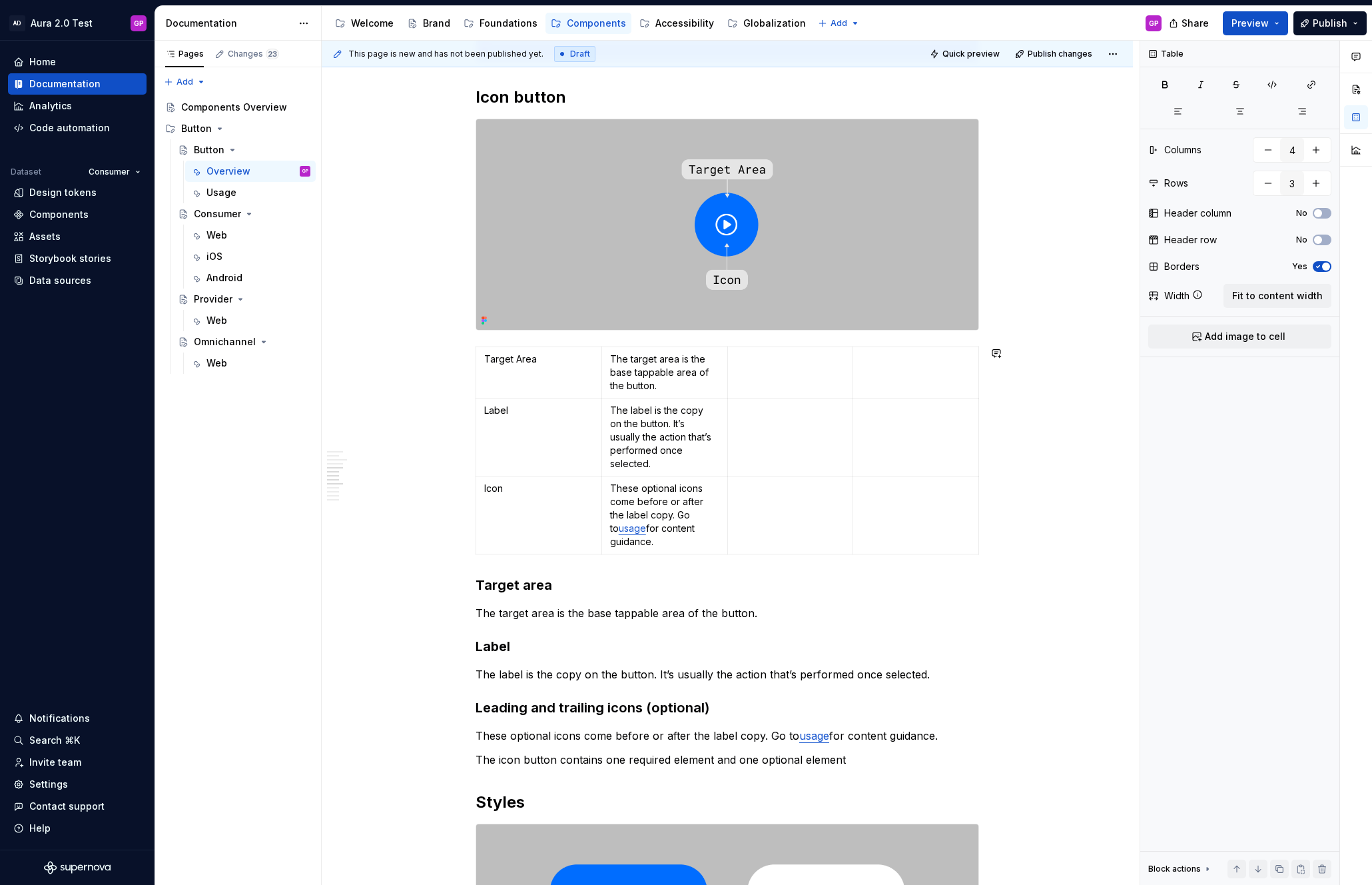
scroll to position [630, 0]
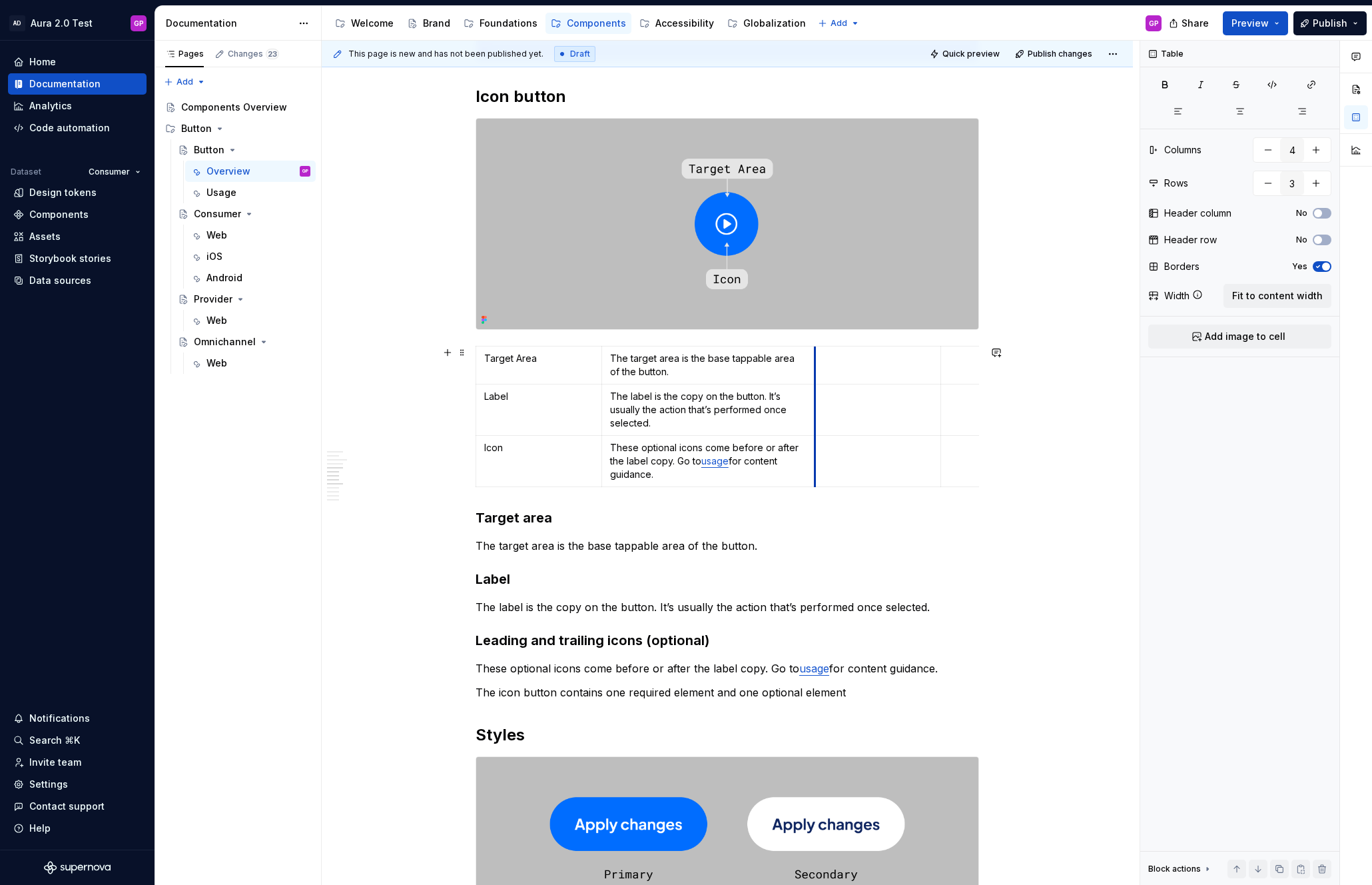
drag, startPoint x: 732, startPoint y: 367, endPoint x: 817, endPoint y: 370, distance: 85.1
drag, startPoint x: 945, startPoint y: 370, endPoint x: 892, endPoint y: 371, distance: 53.0
click at [892, 371] on td at bounding box center [950, 365] width 126 height 38
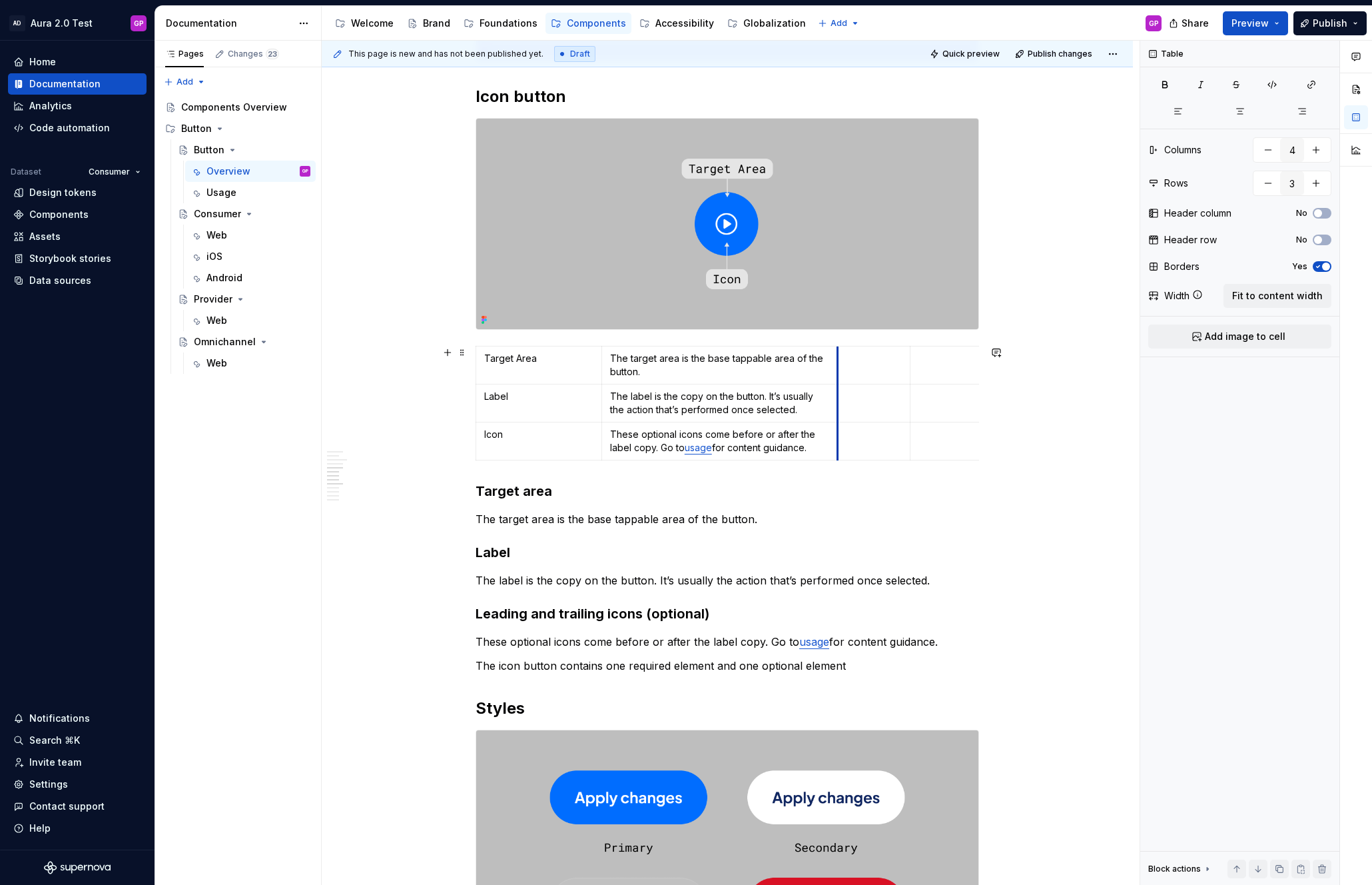
drag, startPoint x: 818, startPoint y: 371, endPoint x: 849, endPoint y: 371, distance: 31.0
drag, startPoint x: 919, startPoint y: 368, endPoint x: 890, endPoint y: 368, distance: 29.0
click at [882, 369] on td at bounding box center [940, 365] width 126 height 38
click at [957, 364] on p at bounding box center [940, 357] width 109 height 13
click at [944, 343] on html "AD Aura 2.0 Test GP Home Documentation Analytics Code automation Dataset Consum…" at bounding box center [686, 442] width 1372 height 885
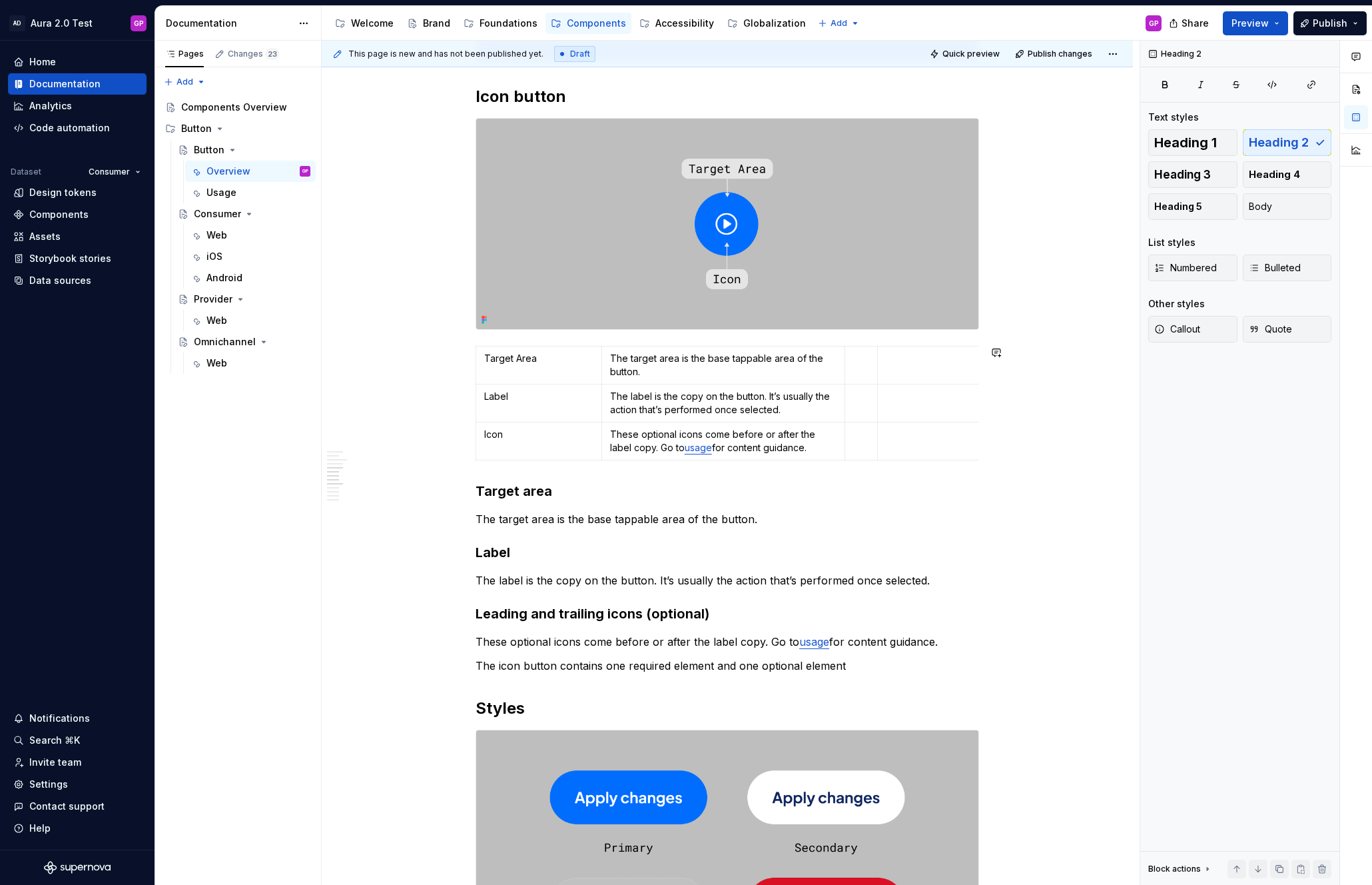
click at [944, 343] on html "AD Aura 2.0 Test GP Home Documentation Analytics Code automation Dataset Consum…" at bounding box center [686, 442] width 1372 height 885
click at [946, 345] on html "AD Aura 2.0 Test GP Home Documentation Analytics Code automation Dataset Consum…" at bounding box center [686, 442] width 1372 height 885
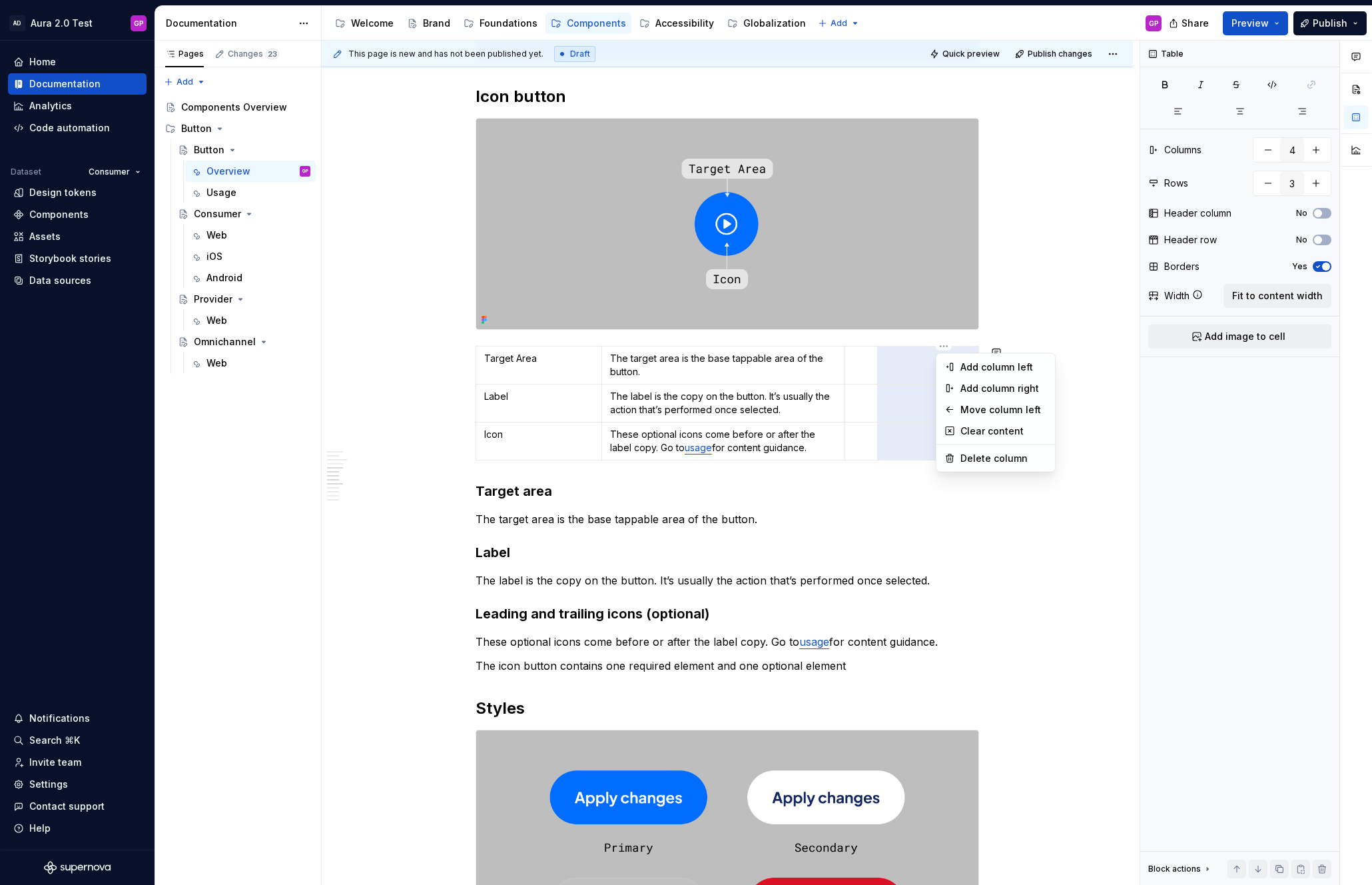
drag, startPoint x: 933, startPoint y: 351, endPoint x: 924, endPoint y: 352, distance: 9.1
click at [933, 351] on html "AD Aura 2.0 Test GP Home Documentation Analytics Code automation Dataset Consum…" at bounding box center [686, 442] width 1372 height 885
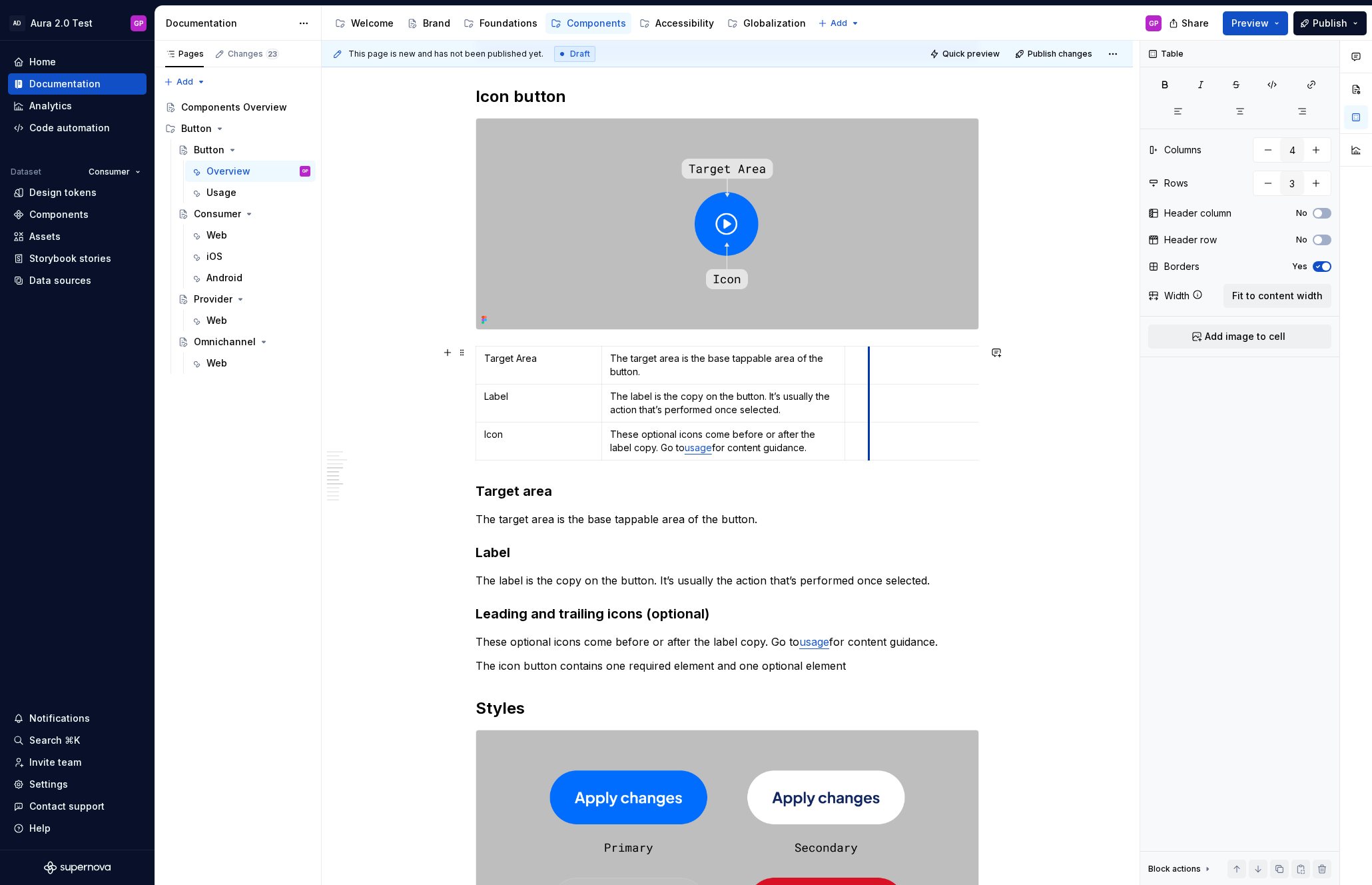
drag, startPoint x: 880, startPoint y: 357, endPoint x: 861, endPoint y: 357, distance: 19.0
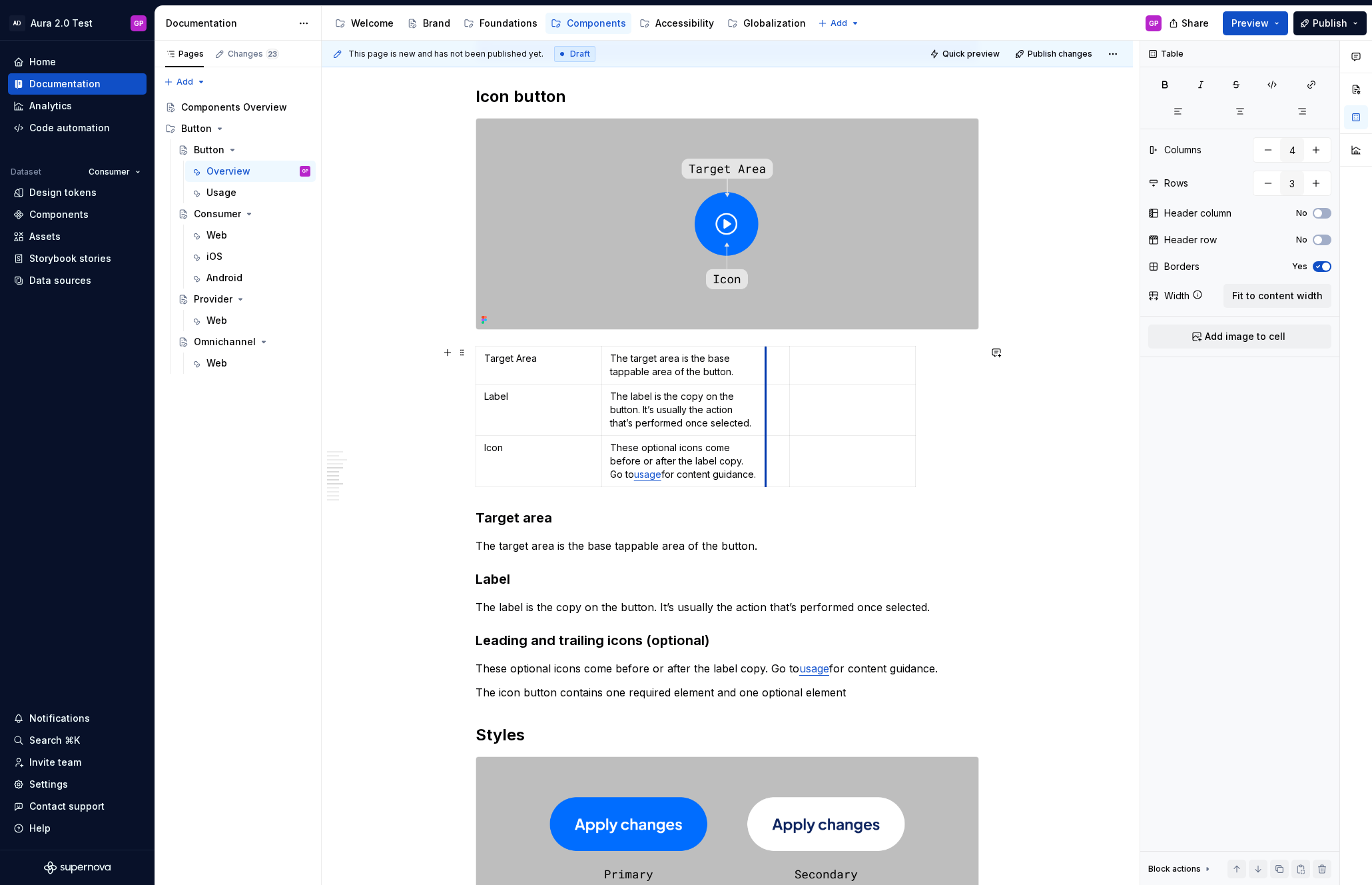
drag, startPoint x: 847, startPoint y: 358, endPoint x: 766, endPoint y: 363, distance: 81.2
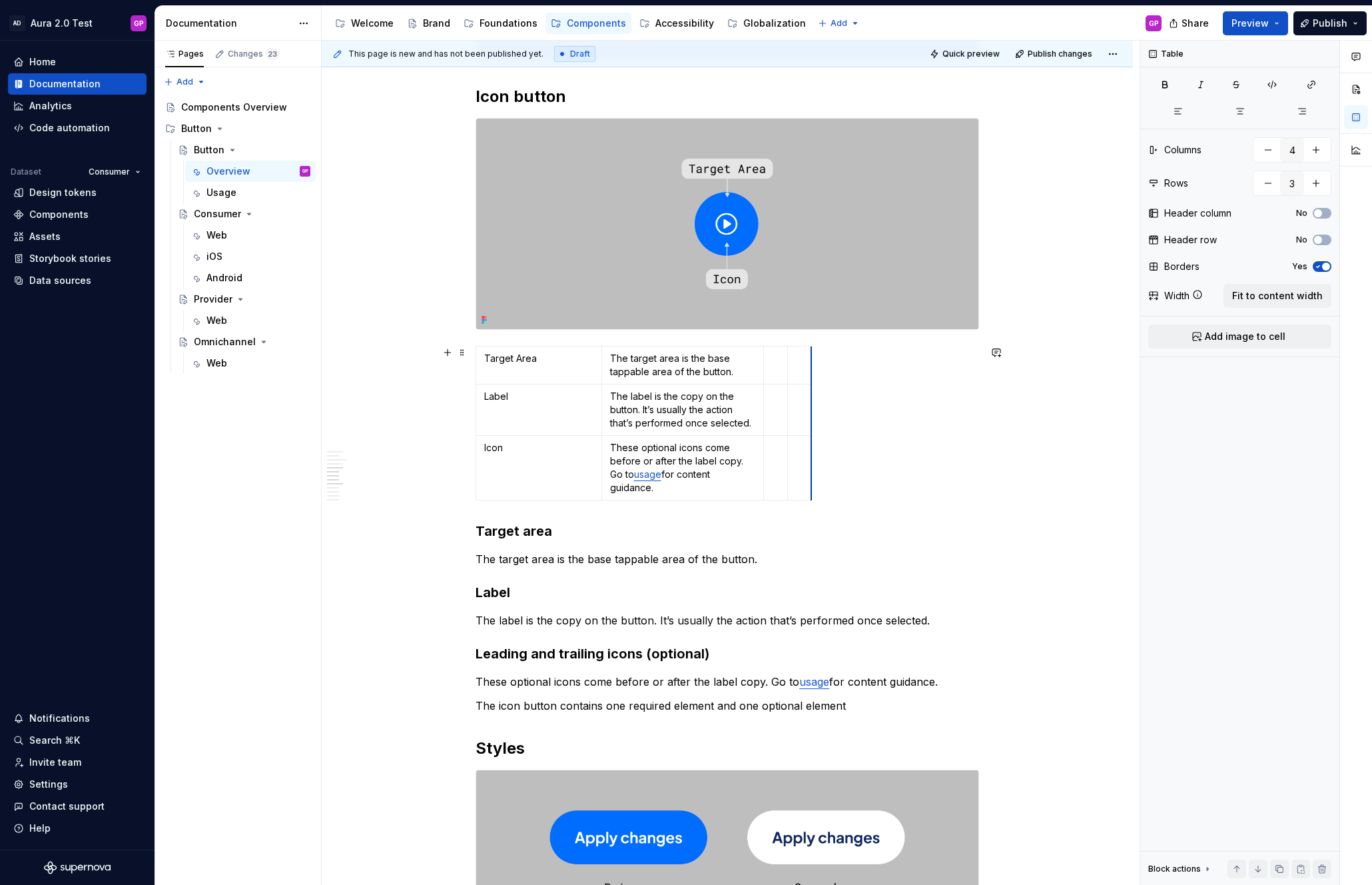
drag, startPoint x: 890, startPoint y: 361, endPoint x: 810, endPoint y: 363, distance: 80.0
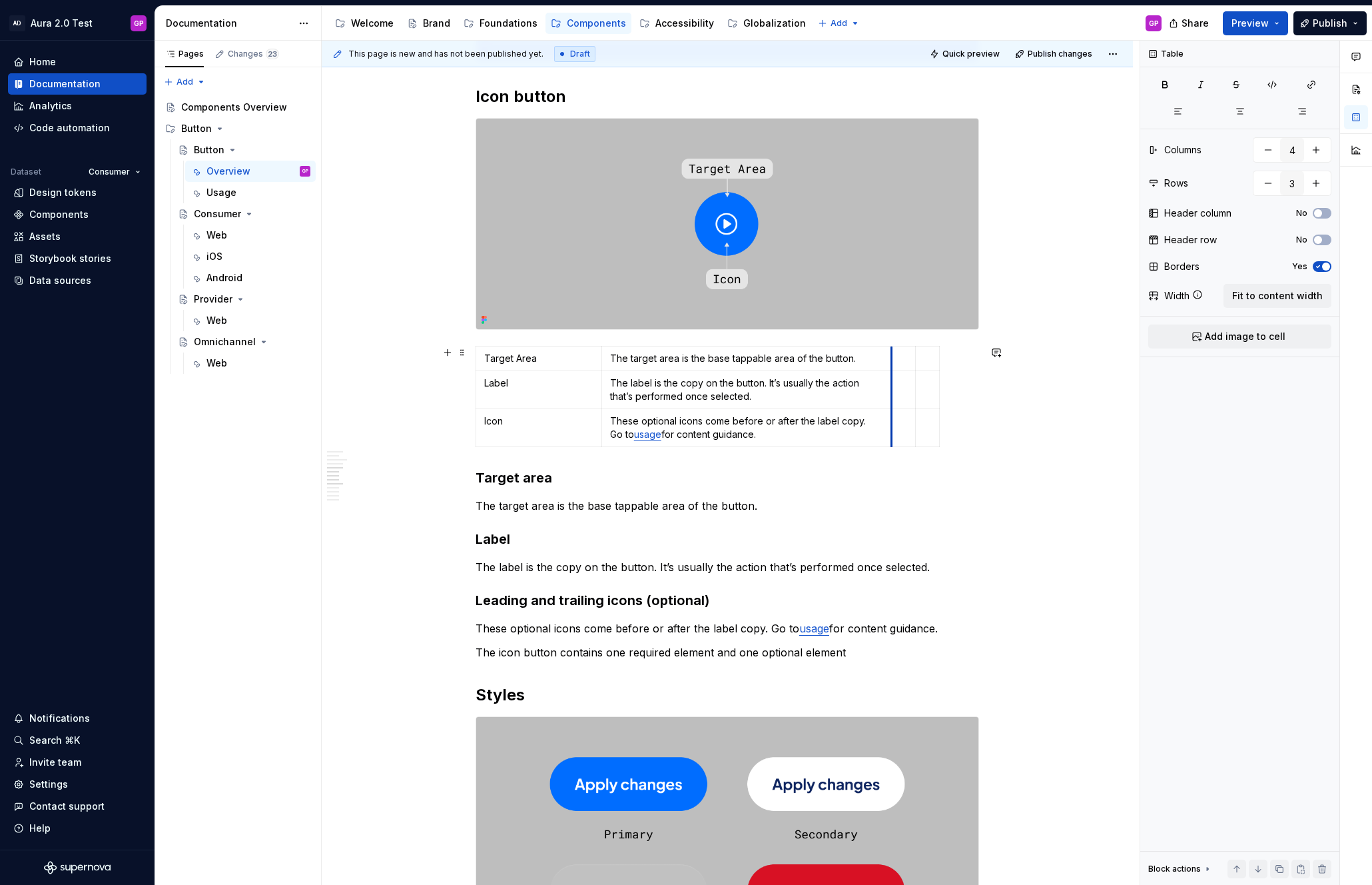
drag, startPoint x: 774, startPoint y: 364, endPoint x: 895, endPoint y: 364, distance: 121.0
drag, startPoint x: 942, startPoint y: 367, endPoint x: 979, endPoint y: 368, distance: 37.0
click at [908, 345] on html "AD Aura 2.0 Test GP Home Documentation Analytics Code automation Dataset Consum…" at bounding box center [686, 442] width 1372 height 885
click at [931, 477] on div "Delete column" at bounding box center [967, 479] width 87 height 13
click at [911, 357] on p at bounding box center [921, 357] width 44 height 13
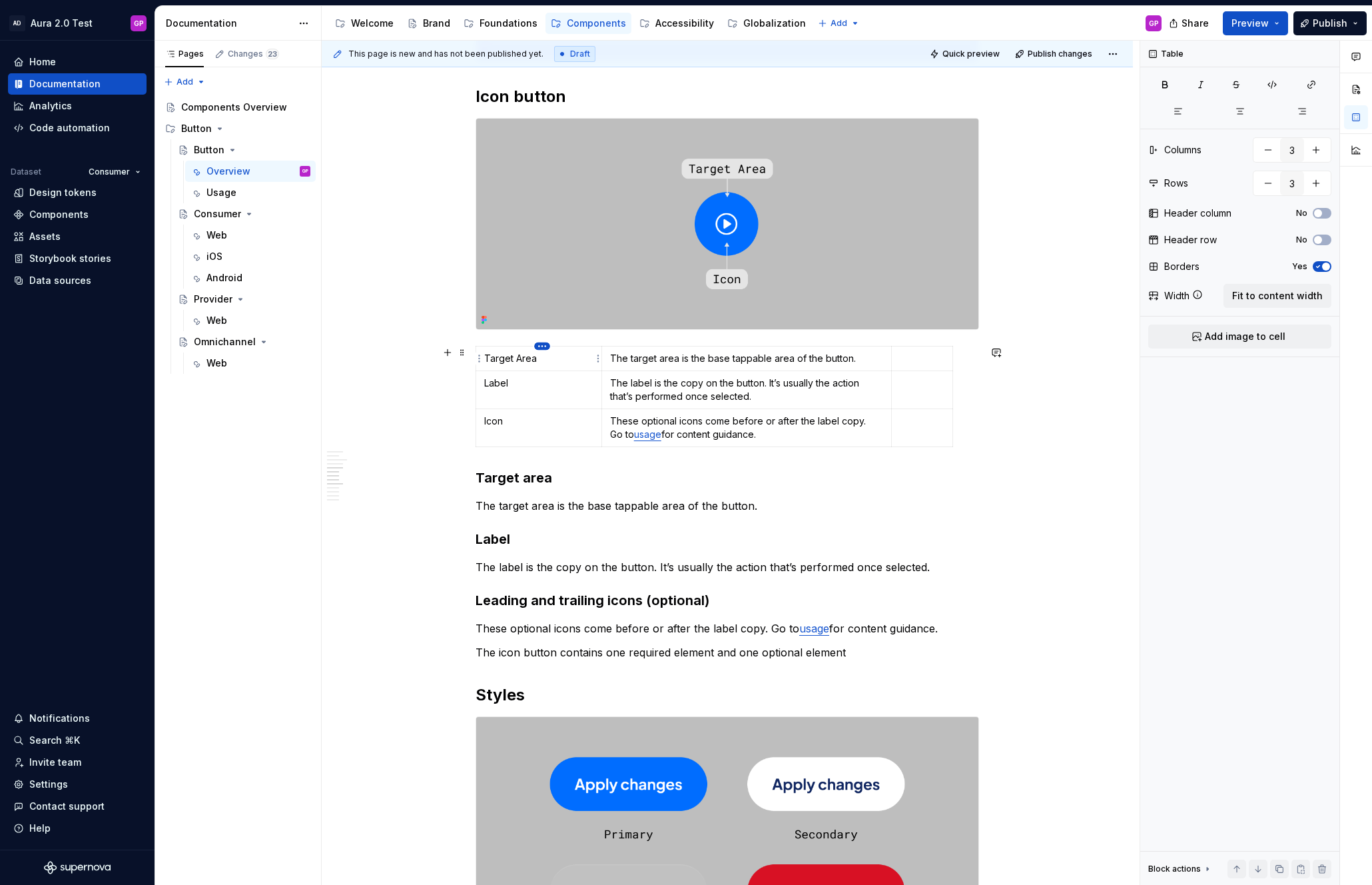
click at [545, 349] on html "AD Aura 2.0 Test GP Home Documentation Analytics Code automation Dataset Consum…" at bounding box center [686, 442] width 1372 height 885
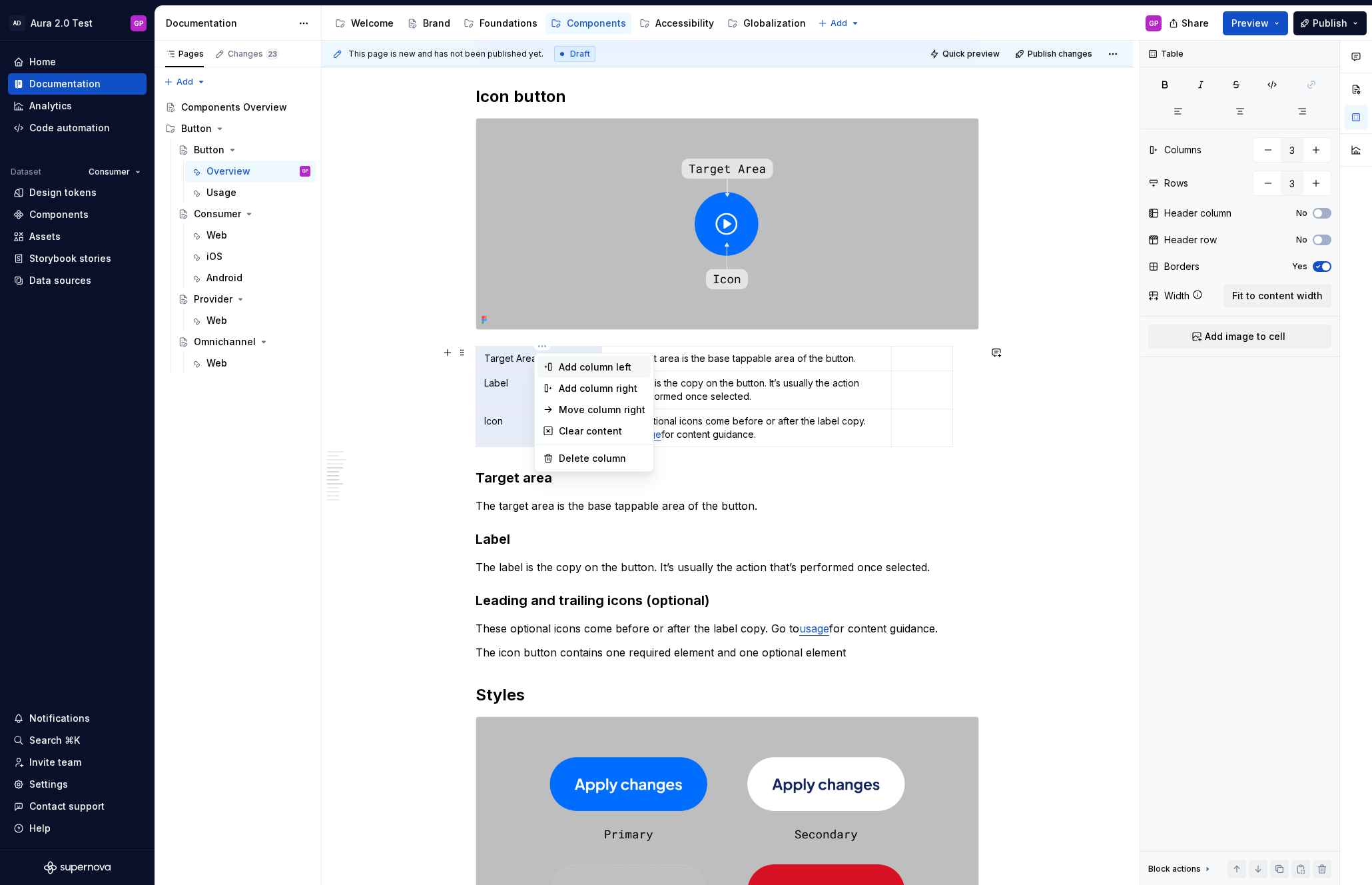
click at [575, 366] on div "Add column left" at bounding box center [602, 366] width 87 height 13
type input "4"
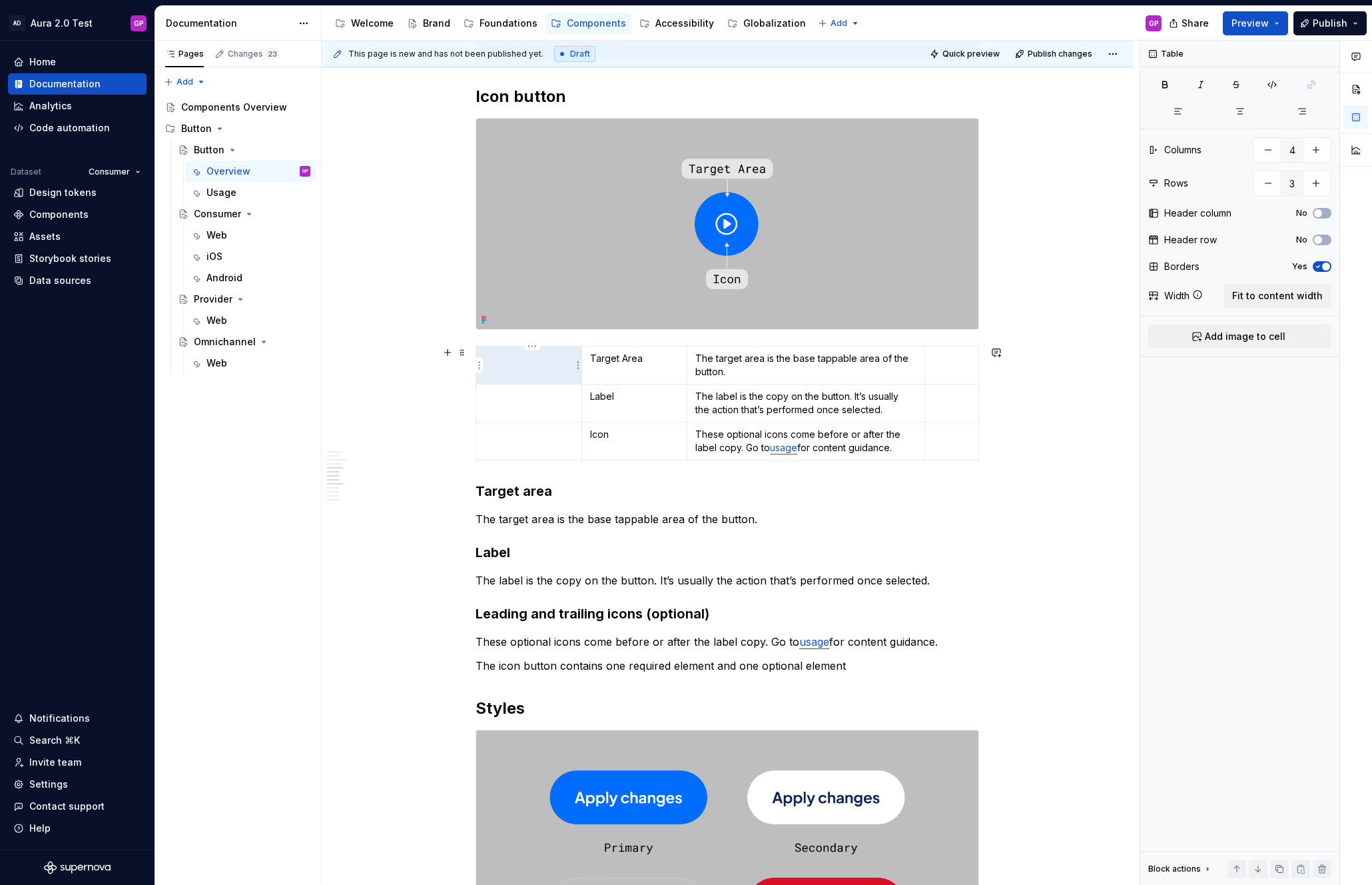
click at [529, 371] on td at bounding box center [529, 365] width 106 height 38
click at [514, 403] on td at bounding box center [529, 403] width 106 height 38
click at [488, 361] on p "Main" at bounding box center [528, 357] width 89 height 13
click at [513, 397] on p "Icon" at bounding box center [528, 396] width 89 height 13
click at [487, 397] on p "Icon" at bounding box center [528, 396] width 89 height 13
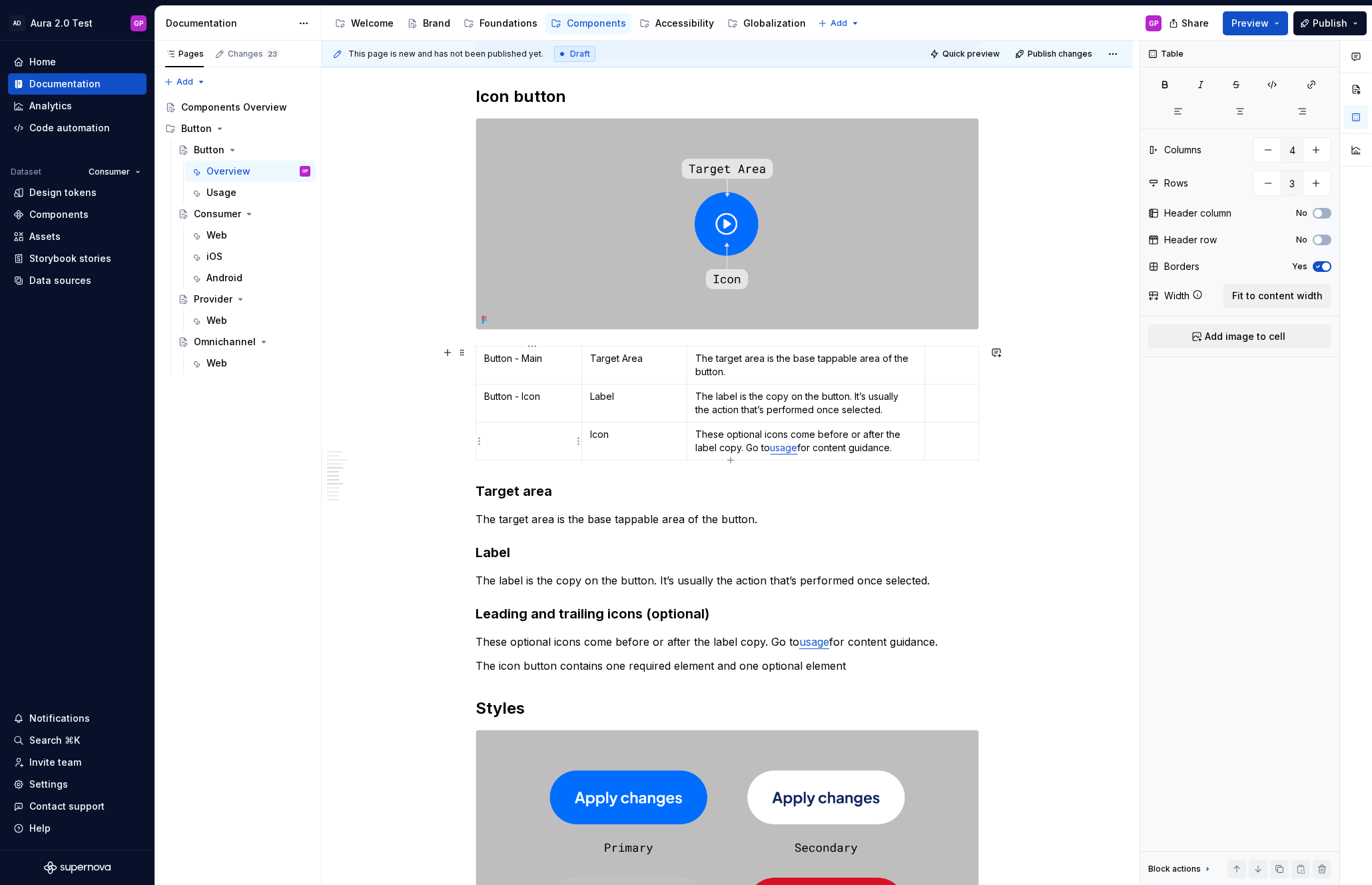
click at [488, 433] on p at bounding box center [528, 434] width 89 height 13
click at [389, 432] on div "This page is new and has not been published yet. Draft Quick preview Publish ch…" at bounding box center [730, 463] width 818 height 845
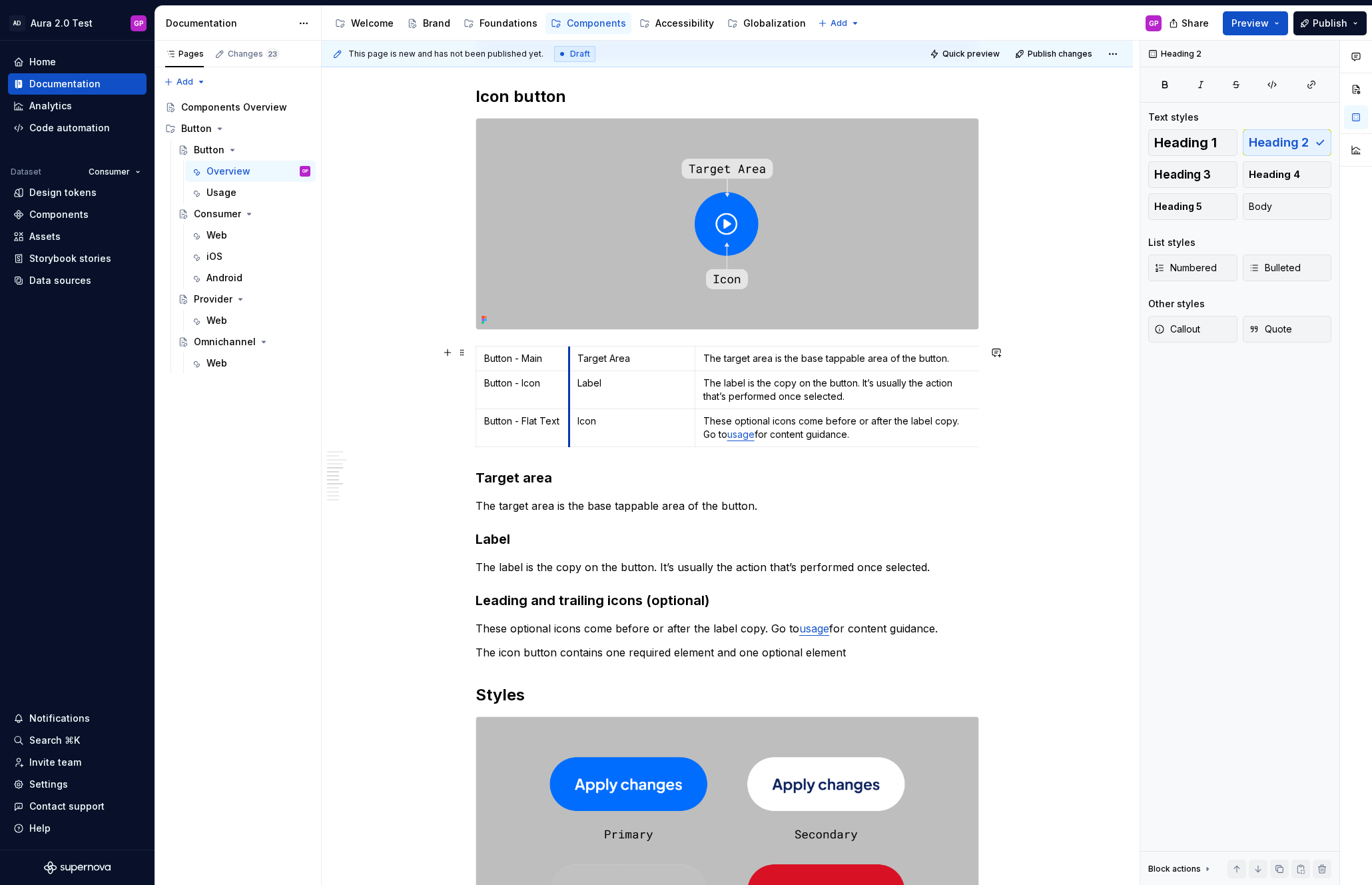
drag, startPoint x: 585, startPoint y: 400, endPoint x: 572, endPoint y: 401, distance: 13.0
click at [572, 401] on td "Label" at bounding box center [631, 390] width 126 height 38
click at [443, 408] on div "Overview Principles Easy to identify: Buttons should be easy to identify in an …" at bounding box center [727, 673] width 811 height 2144
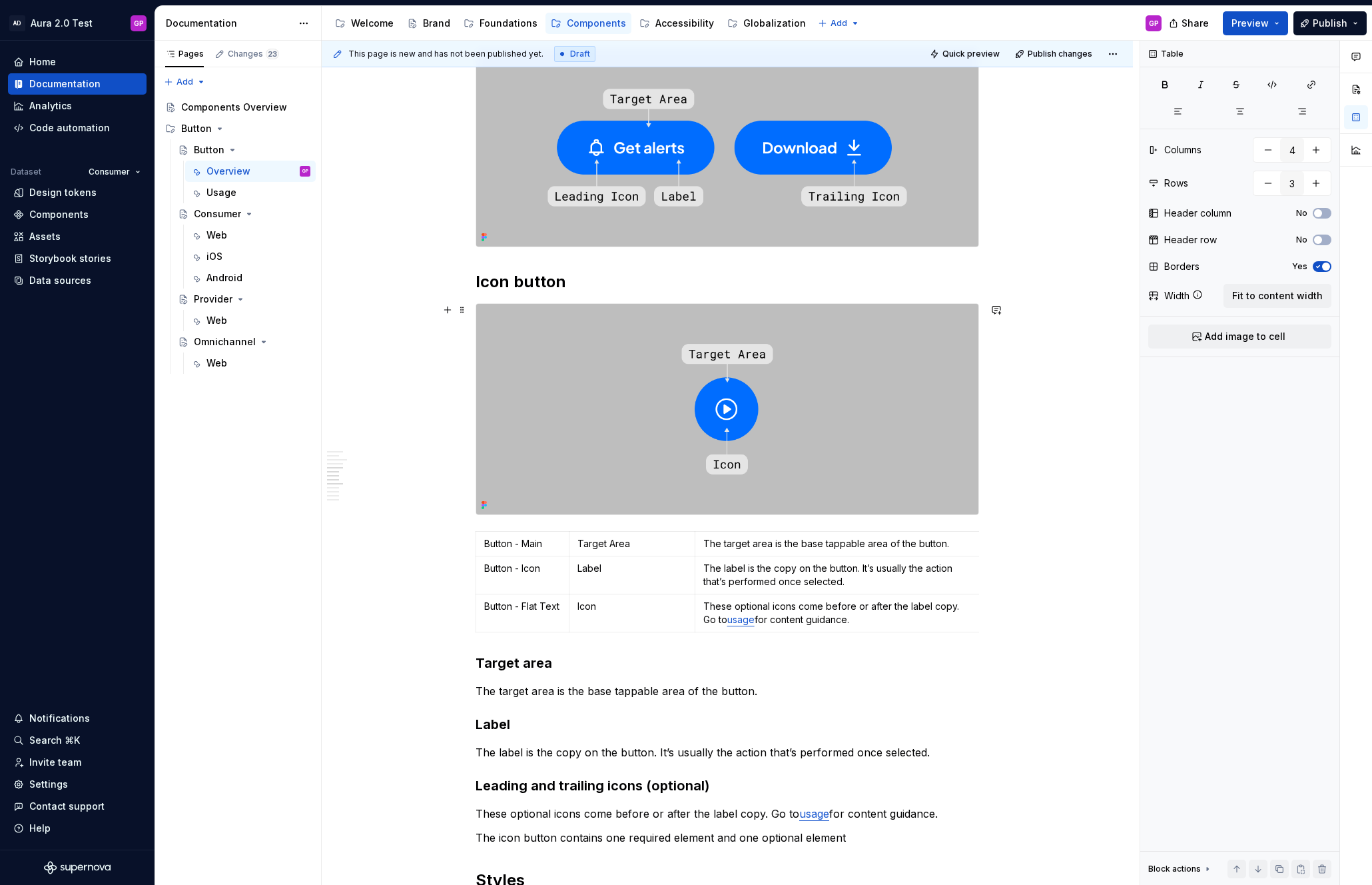
scroll to position [473, 0]
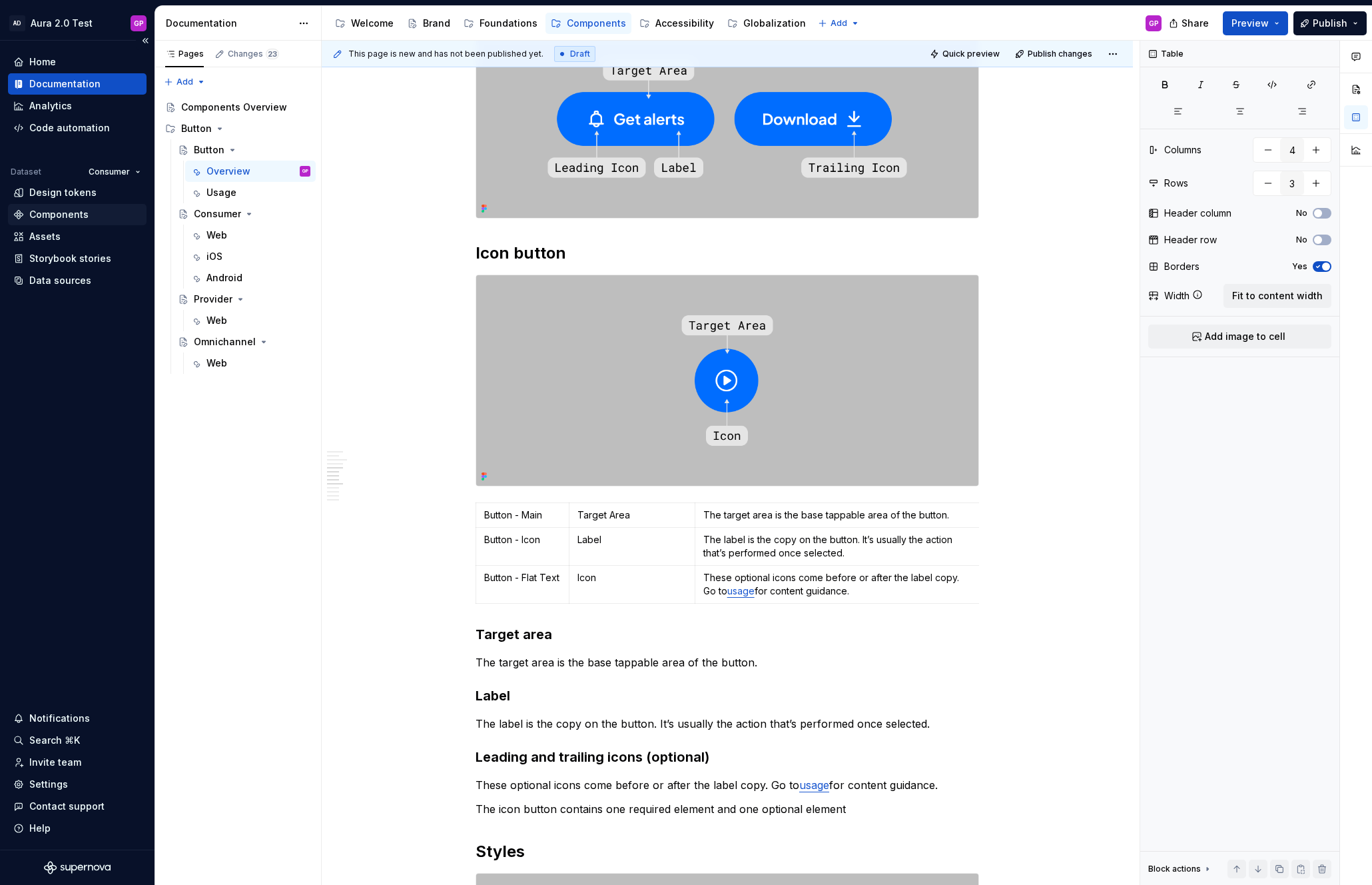
click at [50, 213] on div "Components" at bounding box center [59, 214] width 59 height 13
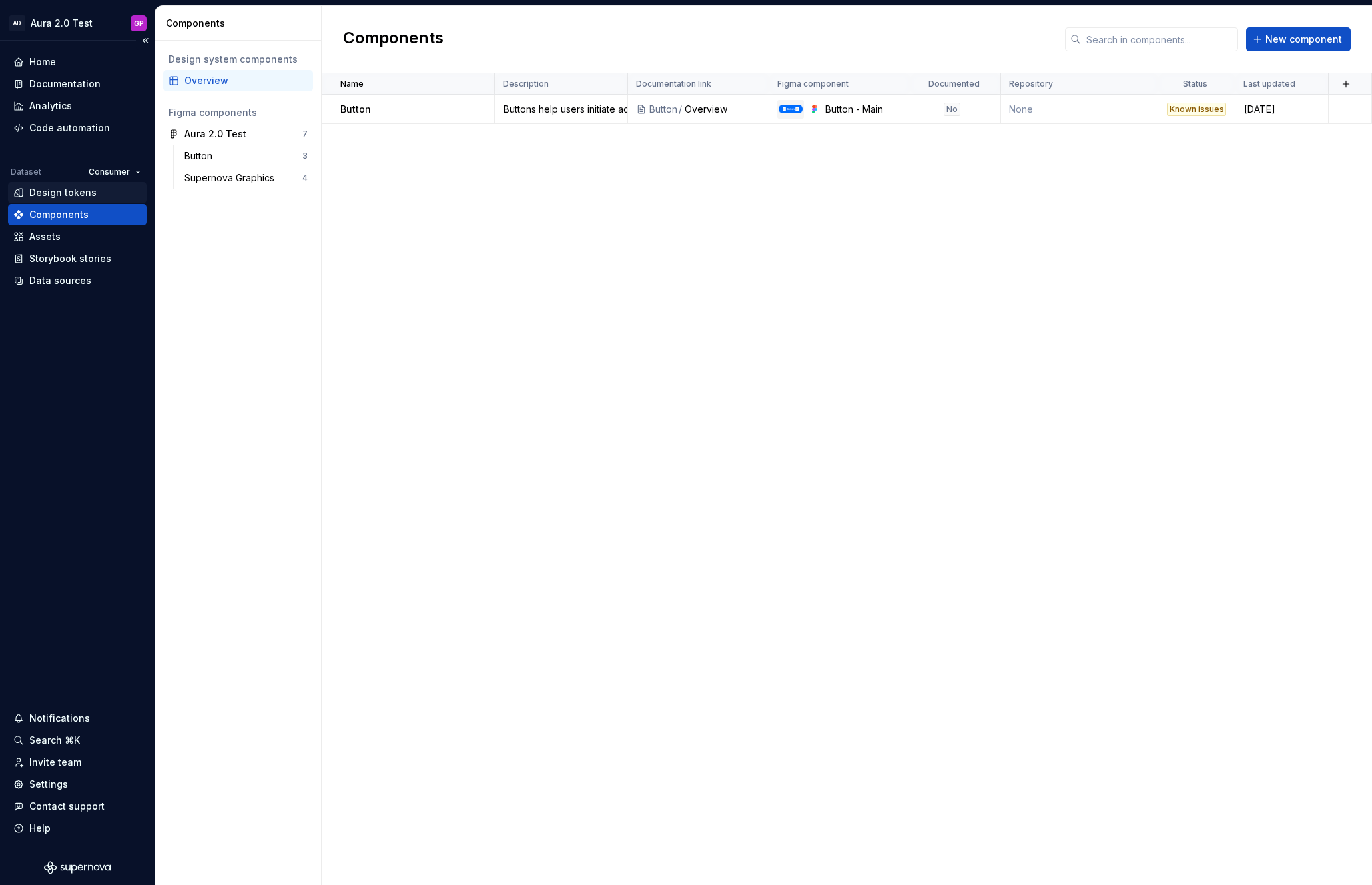
click at [54, 193] on div "Design tokens" at bounding box center [63, 192] width 68 height 13
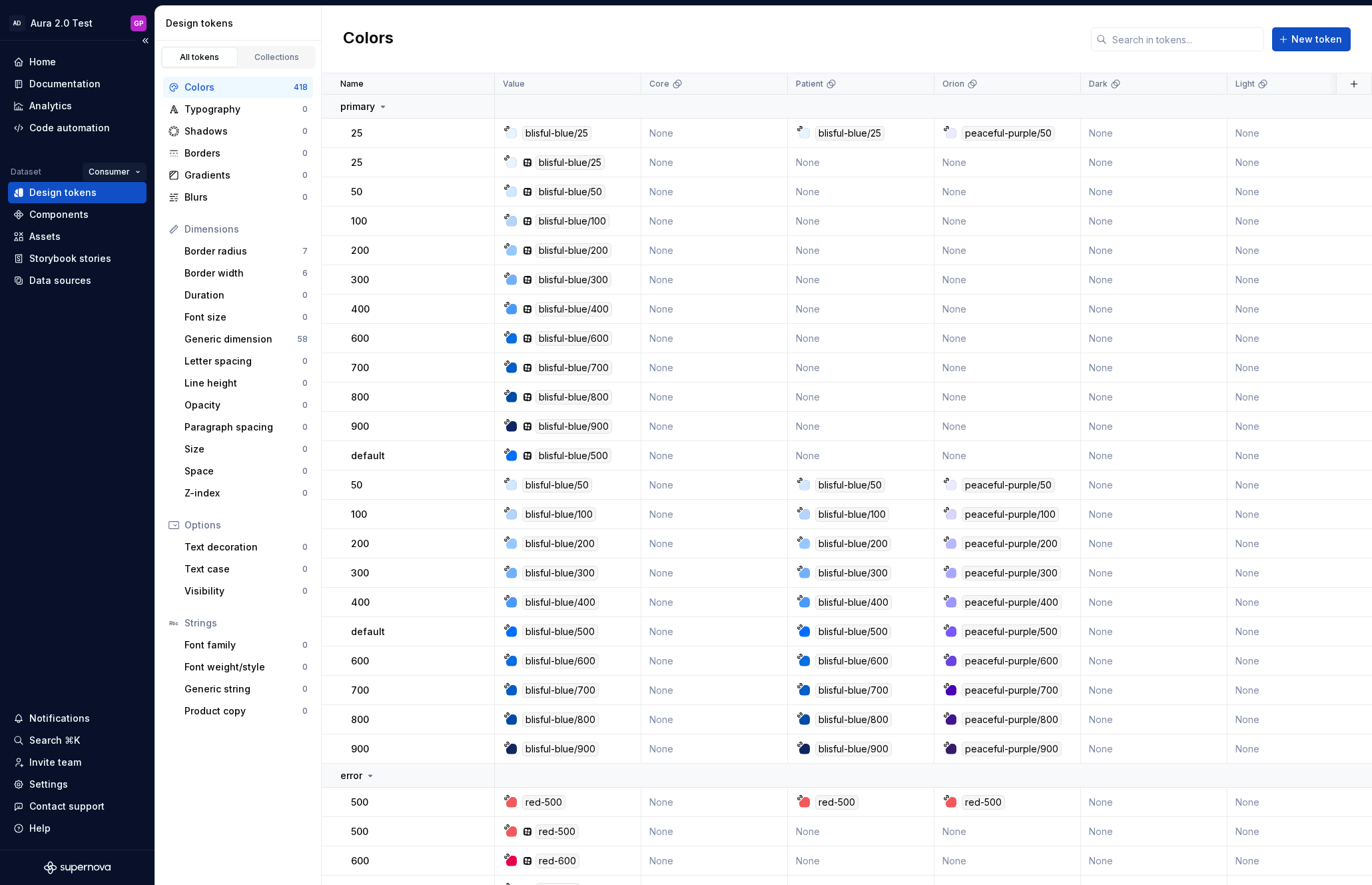
click at [125, 170] on html "AD Aura 2.0 Test GP Home Documentation Analytics Code automation Dataset Consum…" at bounding box center [686, 442] width 1372 height 885
click at [119, 242] on div "Provider" at bounding box center [153, 239] width 87 height 13
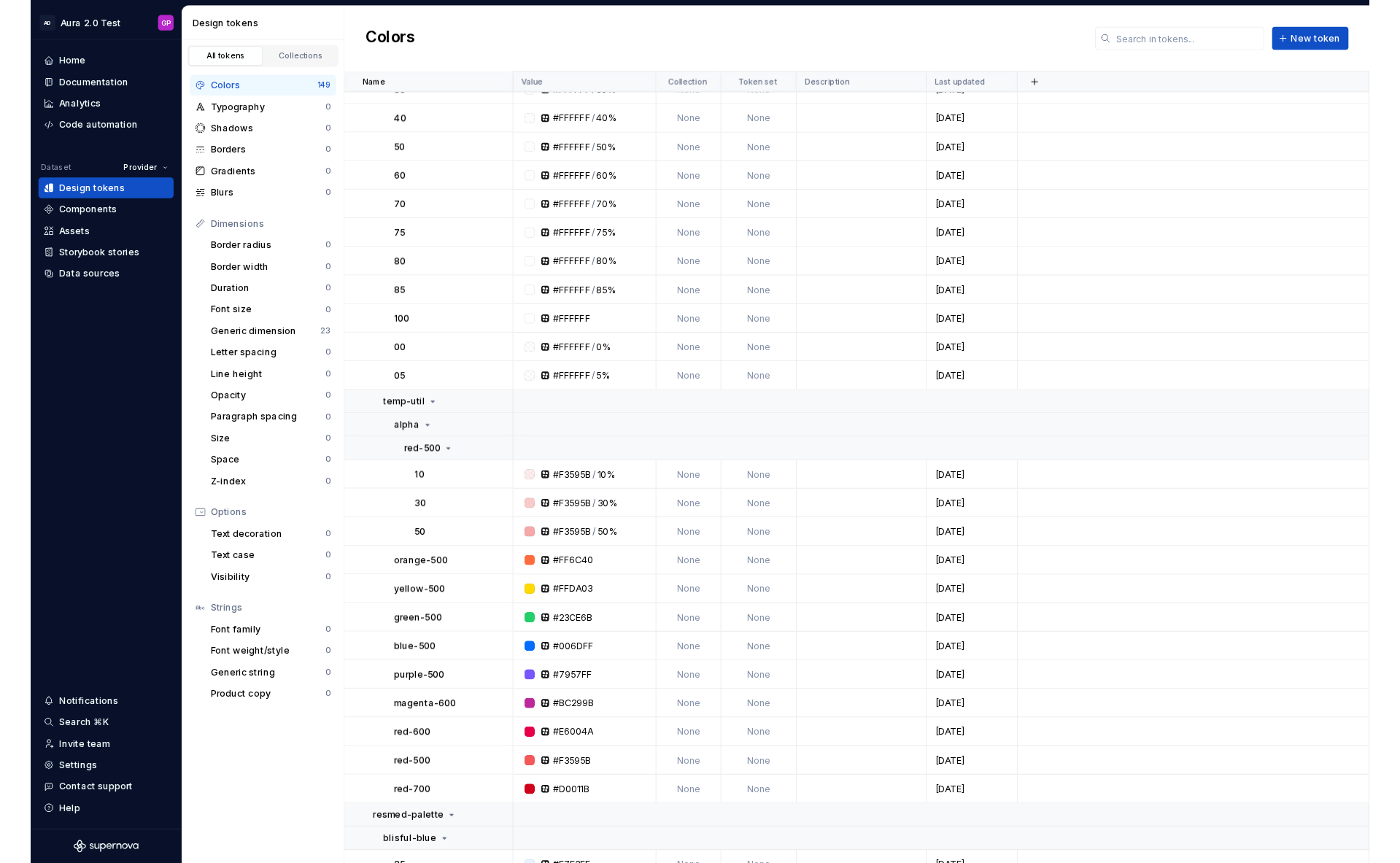
scroll to position [1018, 0]
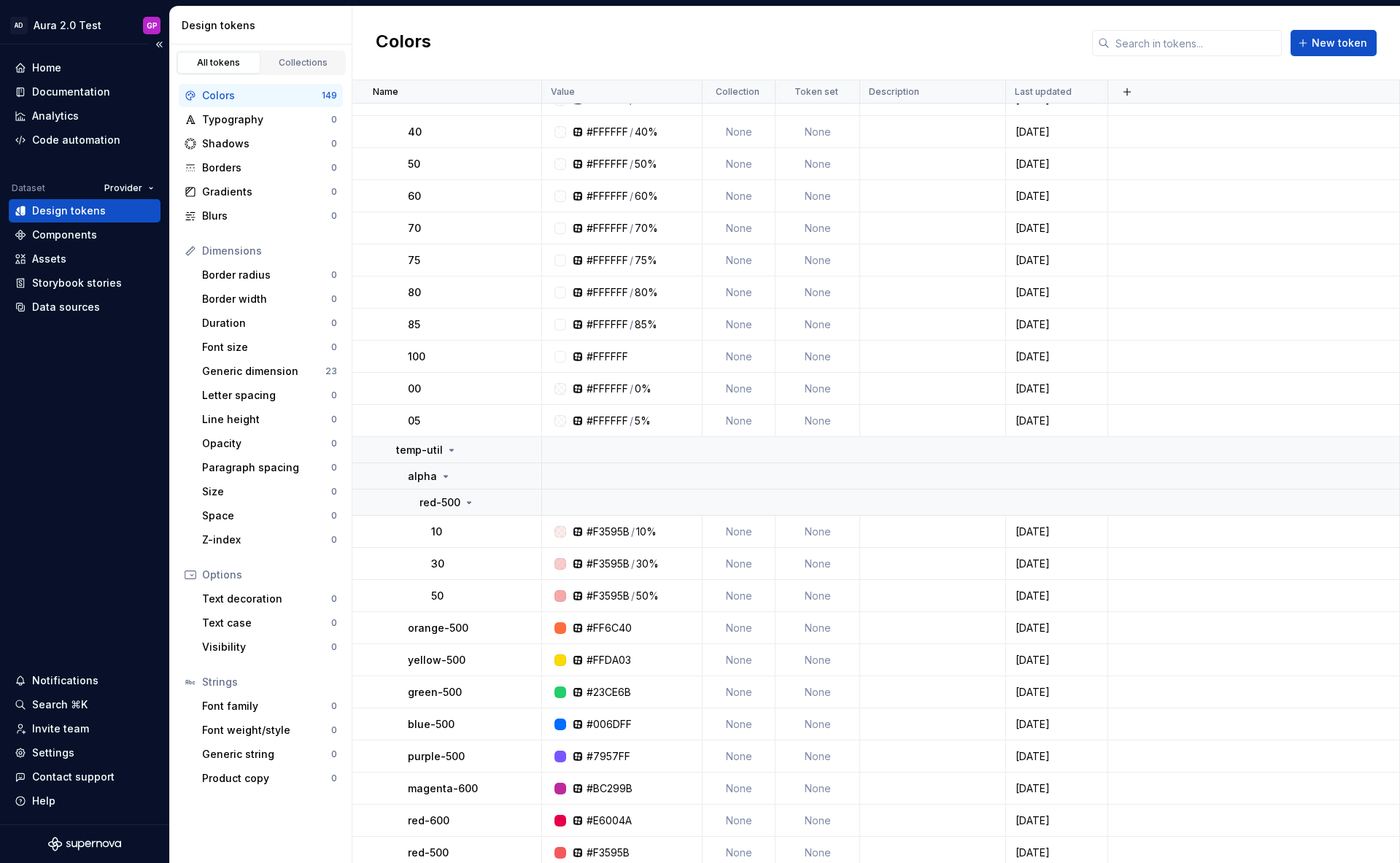
click at [39, 211] on div "Design tokens" at bounding box center [69, 210] width 74 height 14
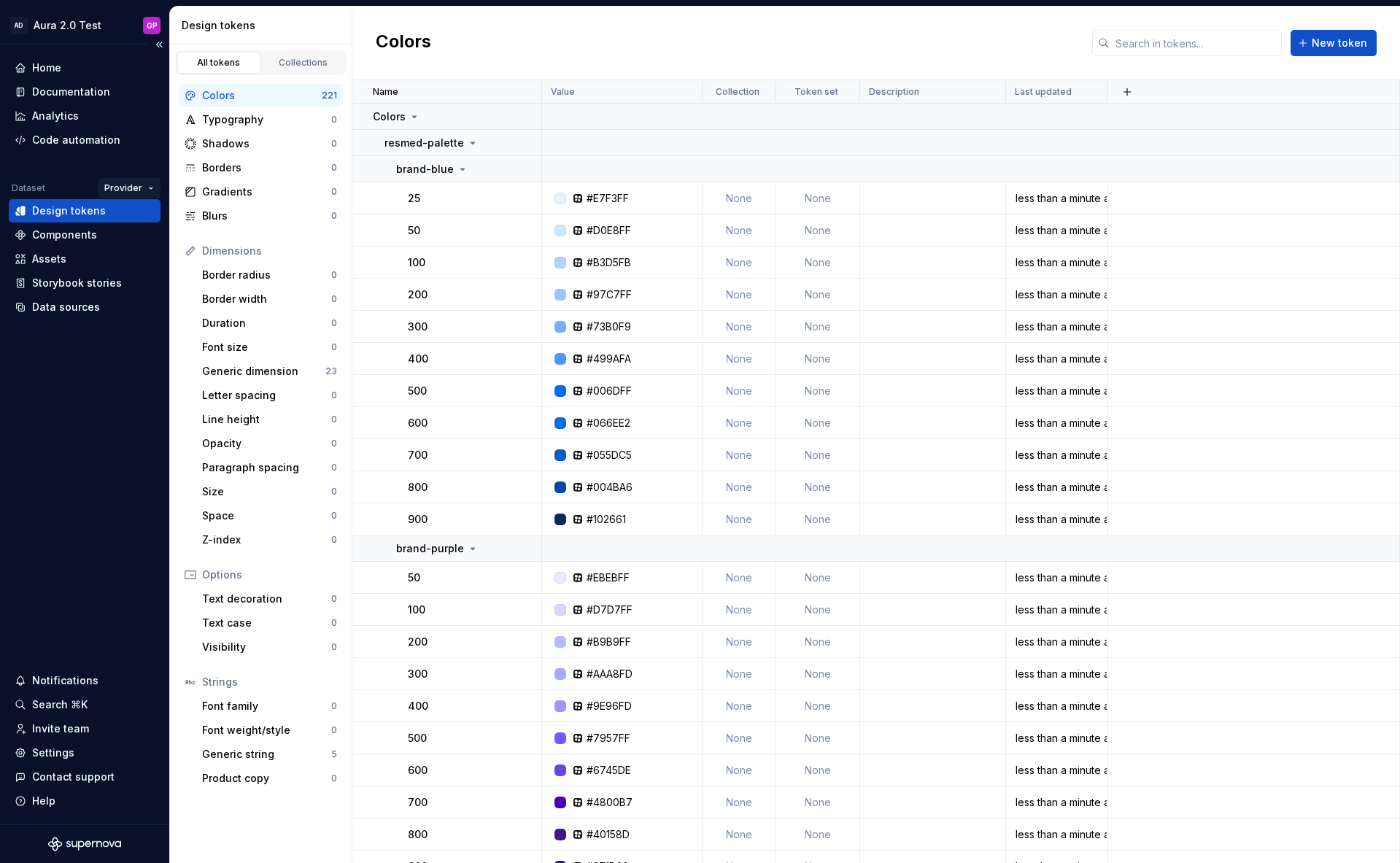
click at [128, 182] on html "AD Aura 2.0 Test GP Home Documentation Analytics Code automation Dataset Provid…" at bounding box center [700, 432] width 1400 height 863
click at [134, 218] on div "Consumer" at bounding box center [175, 216] width 95 height 14
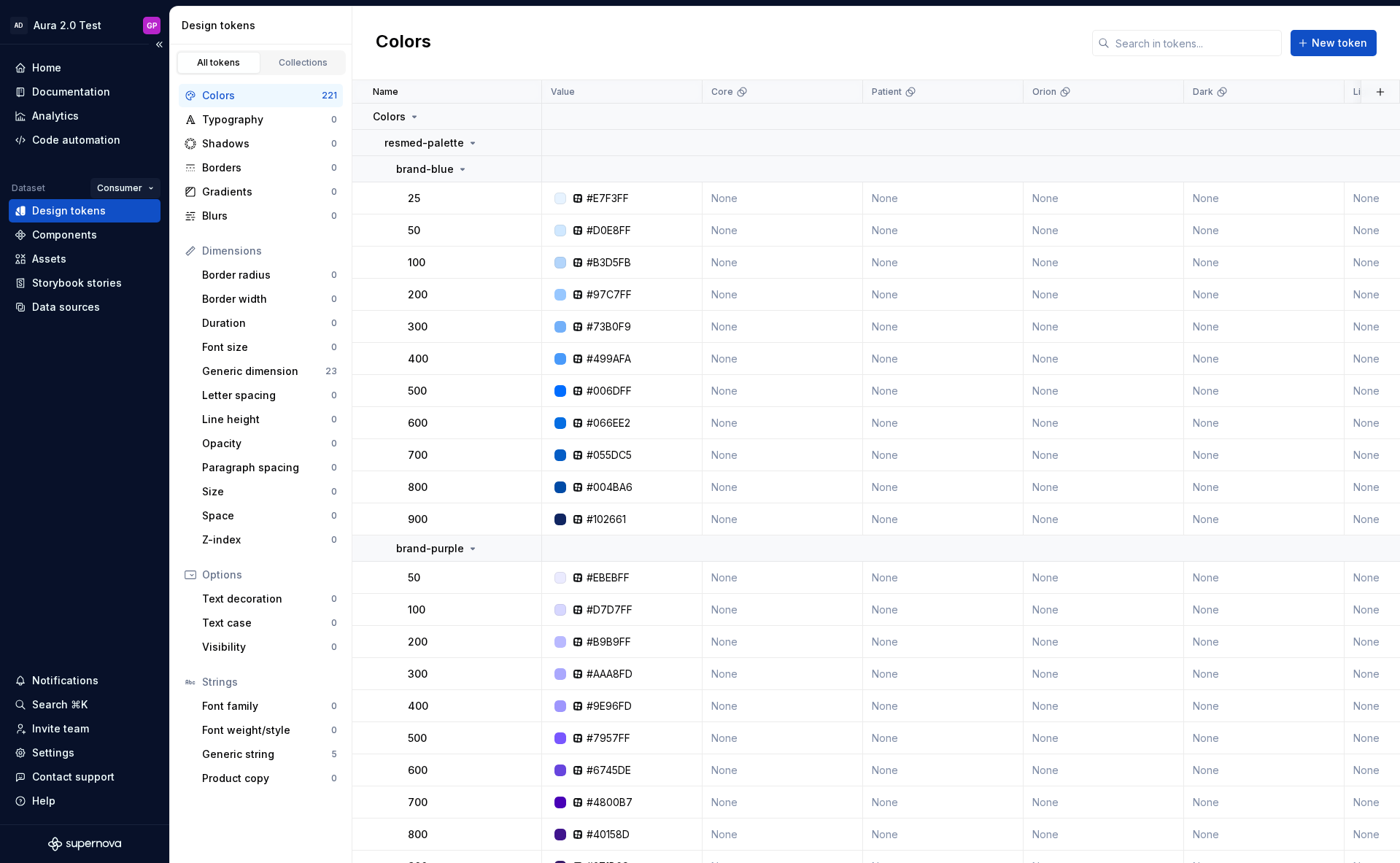
click at [140, 187] on html "AD Aura 2.0 Test GP Home Documentation Analytics Code automation Dataset Consum…" at bounding box center [700, 432] width 1400 height 863
click at [128, 266] on div "Provider" at bounding box center [167, 262] width 95 height 14
